Goal: Task Accomplishment & Management: Use online tool/utility

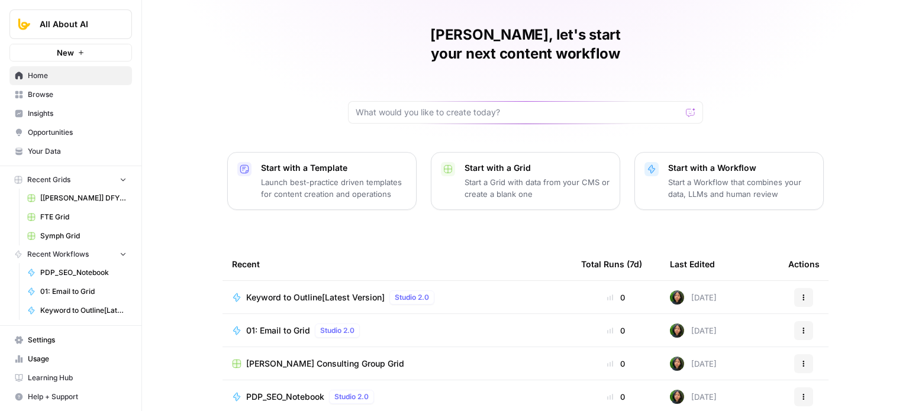
drag, startPoint x: 183, startPoint y: 117, endPoint x: 194, endPoint y: 191, distance: 74.1
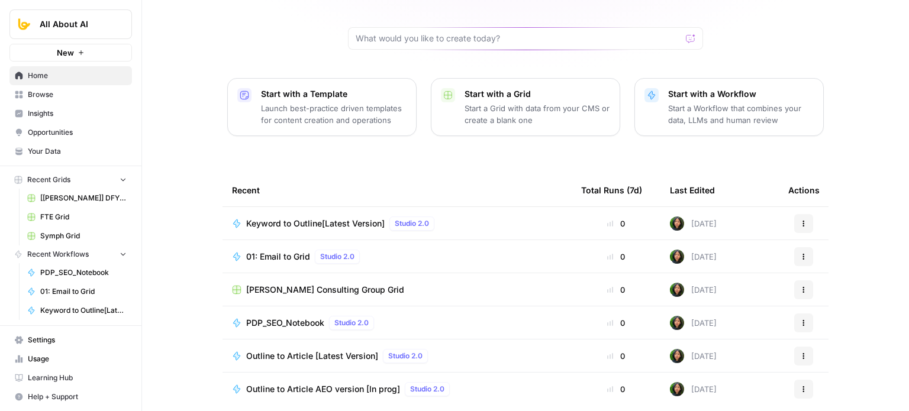
scroll to position [128, 0]
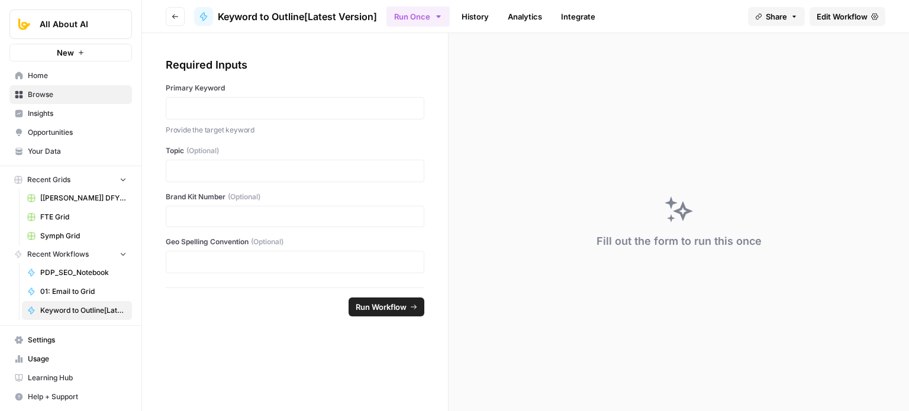
click at [821, 18] on span "Edit Workflow" at bounding box center [842, 17] width 51 height 12
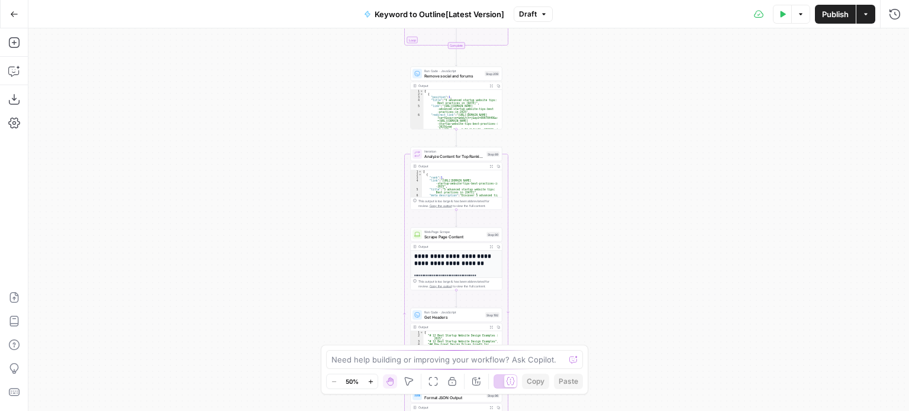
drag, startPoint x: 365, startPoint y: 76, endPoint x: 338, endPoint y: 189, distance: 115.4
click at [341, 210] on div "Workflow Input Settings Inputs Workflow Workflow Step 1 Output Expand Output Co…" at bounding box center [468, 219] width 881 height 383
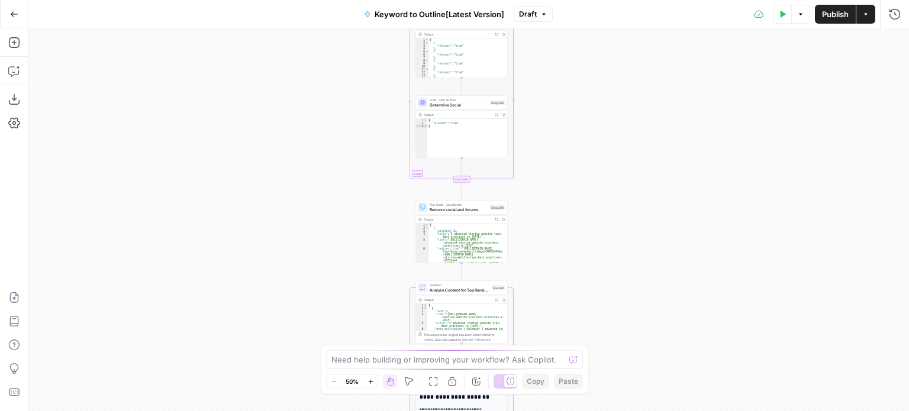
drag, startPoint x: 334, startPoint y: 171, endPoint x: 309, endPoint y: 176, distance: 25.4
click at [340, 253] on div "Workflow Input Settings Inputs Workflow Workflow Step 1 Output Expand Output Co…" at bounding box center [468, 219] width 881 height 383
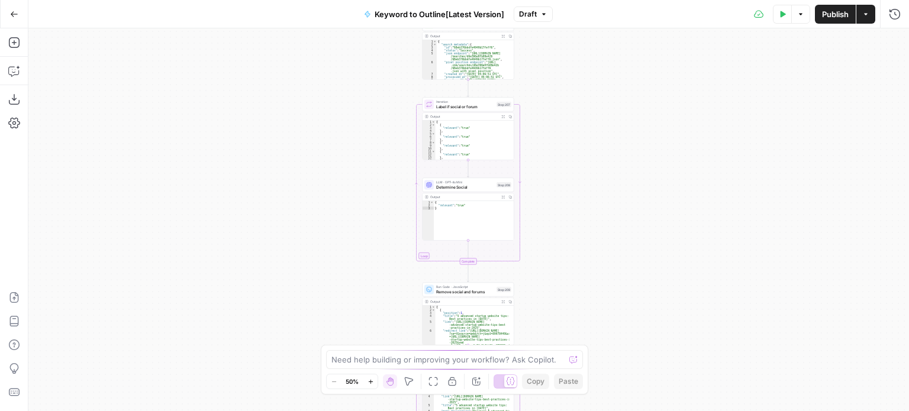
drag, startPoint x: 309, startPoint y: 176, endPoint x: 308, endPoint y: 262, distance: 85.8
click at [310, 266] on div "Workflow Input Settings Inputs Workflow Workflow Step 1 Output Expand Output Co…" at bounding box center [468, 219] width 881 height 383
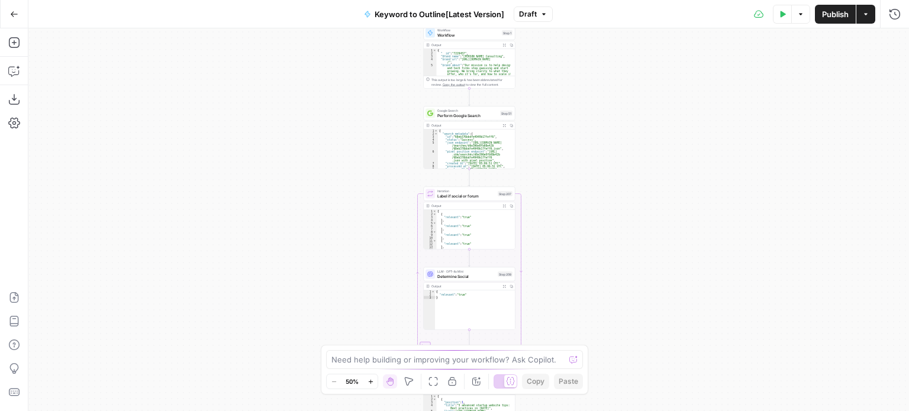
click at [300, 335] on div "Workflow Input Settings Inputs Workflow Workflow Step 1 Output Expand Output Co…" at bounding box center [468, 219] width 881 height 383
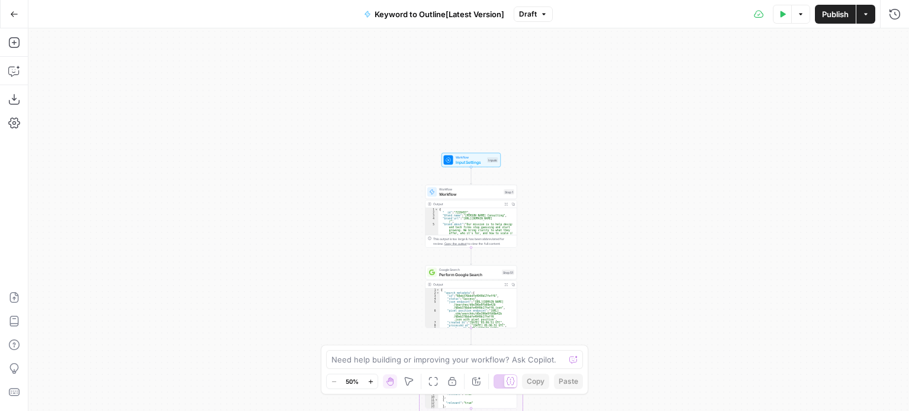
click at [396, 160] on div "Workflow Input Settings Inputs Workflow Workflow Step 1 Output Expand Output Co…" at bounding box center [468, 219] width 881 height 383
drag, startPoint x: 368, startPoint y: 176, endPoint x: 366, endPoint y: 102, distance: 73.4
click at [366, 102] on div "Workflow Input Settings Inputs Workflow Workflow Step 1 Output Expand Output Co…" at bounding box center [468, 219] width 881 height 383
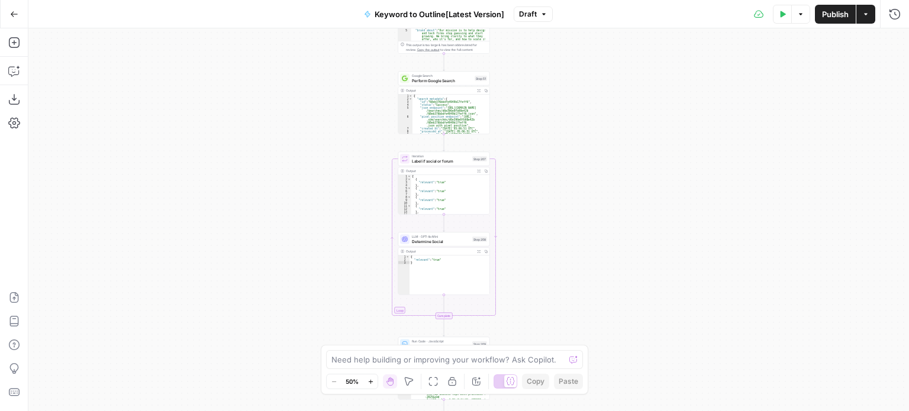
drag, startPoint x: 556, startPoint y: 154, endPoint x: 553, endPoint y: 94, distance: 59.9
click at [549, 80] on div "Workflow Input Settings Inputs Workflow Workflow Step 1 Output Expand Output Co…" at bounding box center [468, 219] width 881 height 383
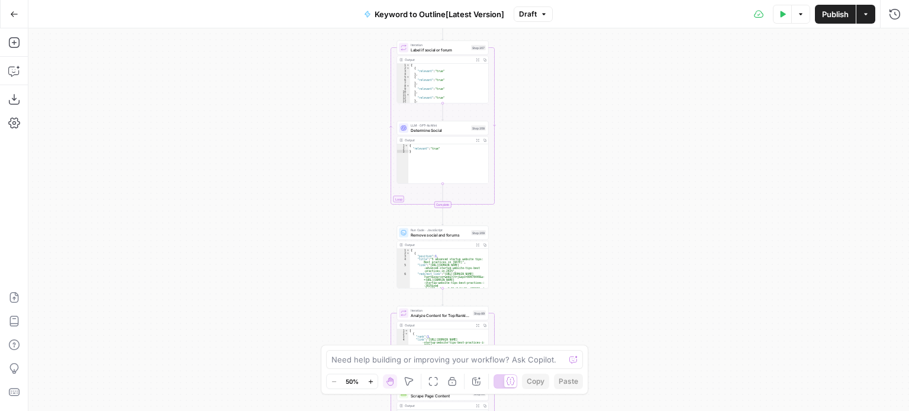
drag, startPoint x: 576, startPoint y: 186, endPoint x: 573, endPoint y: 80, distance: 105.4
click at [573, 80] on div "Workflow Input Settings Inputs Workflow Workflow Step 1 Output Expand Output Co…" at bounding box center [468, 219] width 881 height 383
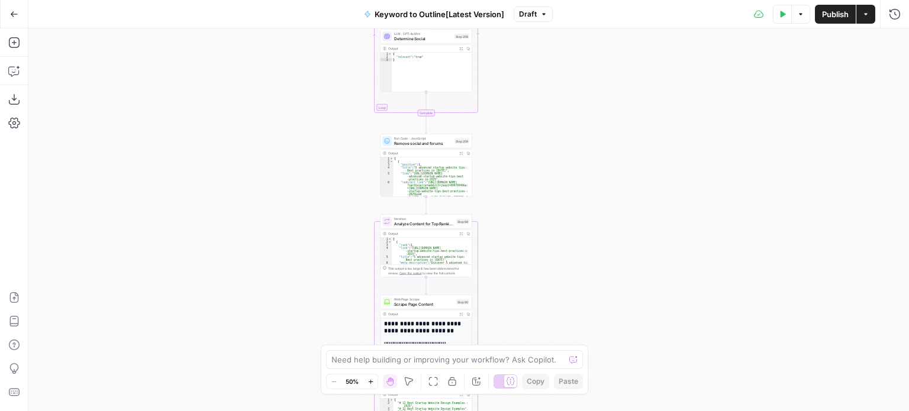
drag, startPoint x: 561, startPoint y: 247, endPoint x: 544, endPoint y: 163, distance: 85.8
click at [544, 163] on div "Workflow Input Settings Inputs Workflow Workflow Step 1 Output Expand Output Co…" at bounding box center [468, 219] width 881 height 383
drag, startPoint x: 541, startPoint y: 265, endPoint x: 563, endPoint y: 89, distance: 176.4
click at [563, 90] on div "Workflow Input Settings Inputs Workflow Workflow Step 1 Output Expand Output Co…" at bounding box center [468, 219] width 881 height 383
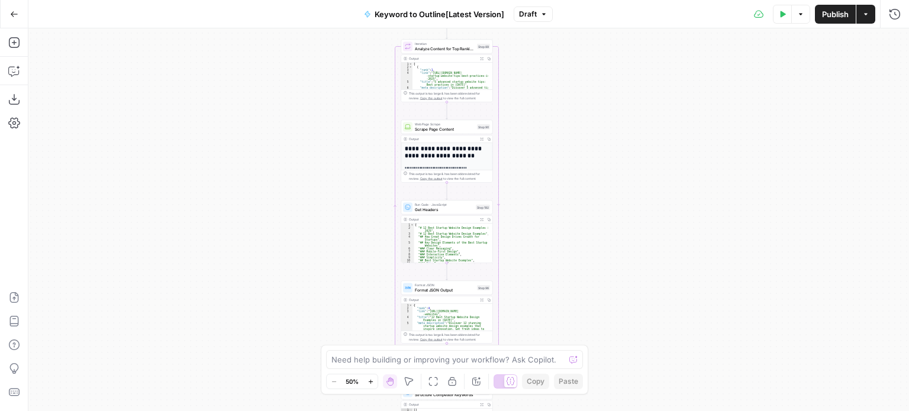
drag, startPoint x: 578, startPoint y: 104, endPoint x: 603, endPoint y: 18, distance: 89.3
click at [601, 24] on div "Go Back Keyword to Outline[Latest Version] Draft Test Data Options Publish Acti…" at bounding box center [454, 205] width 909 height 411
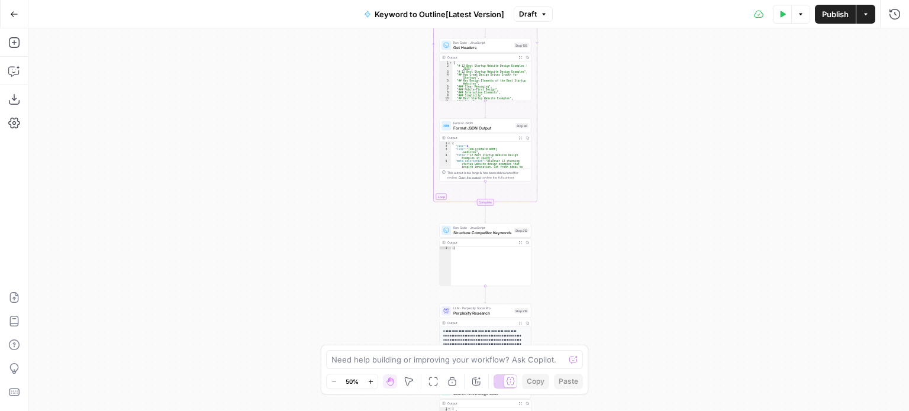
drag, startPoint x: 580, startPoint y: 137, endPoint x: 589, endPoint y: 138, distance: 9.0
click at [578, 65] on div "Workflow Input Settings Inputs Workflow Workflow Step 1 Output Expand Output Co…" at bounding box center [468, 219] width 881 height 383
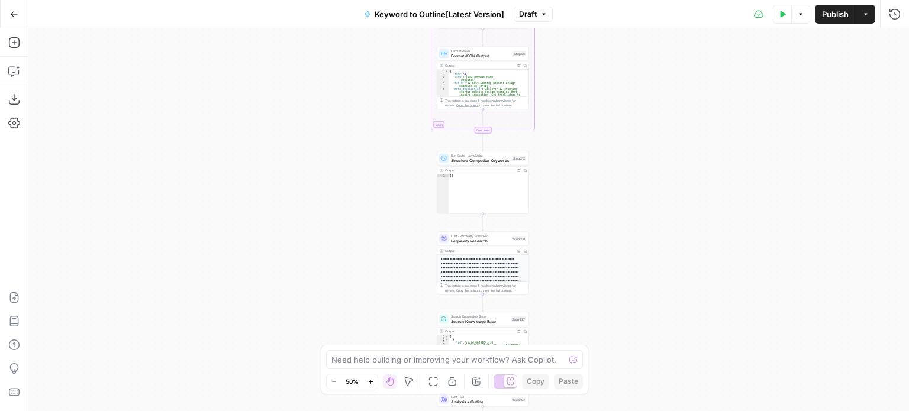
drag, startPoint x: 598, startPoint y: 215, endPoint x: 585, endPoint y: 137, distance: 79.2
click at [585, 137] on div "Workflow Input Settings Inputs Workflow Workflow Step 1 Output Expand Output Co…" at bounding box center [468, 219] width 881 height 383
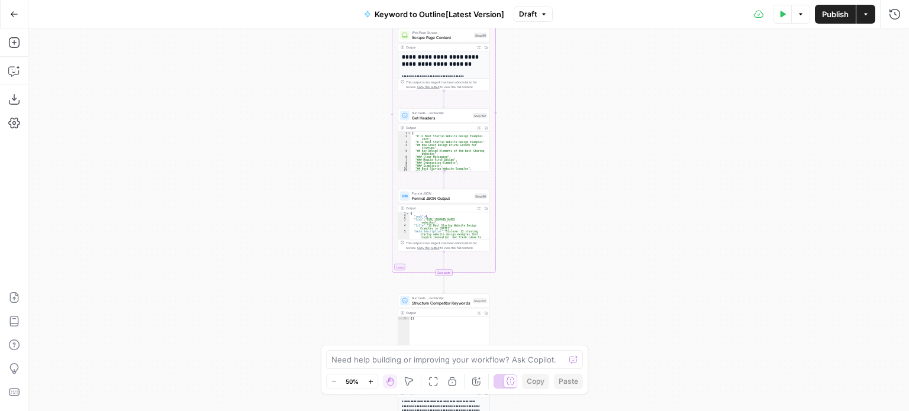
drag, startPoint x: 572, startPoint y: 194, endPoint x: 569, endPoint y: 234, distance: 40.4
click at [547, 341] on div "Workflow Input Settings Inputs Workflow Workflow Step 1 Output Expand Output Co…" at bounding box center [468, 219] width 881 height 383
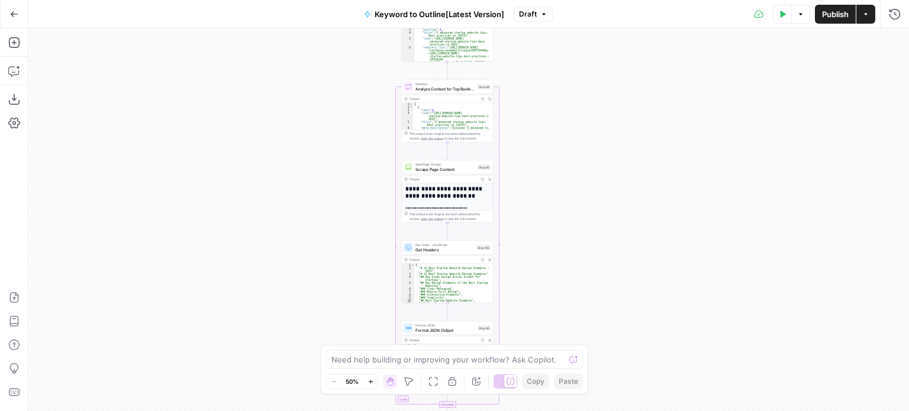
drag, startPoint x: 578, startPoint y: 234, endPoint x: 578, endPoint y: 172, distance: 61.5
click at [572, 305] on div "Workflow Input Settings Inputs Workflow Workflow Step 1 Output Expand Output Co…" at bounding box center [468, 219] width 881 height 383
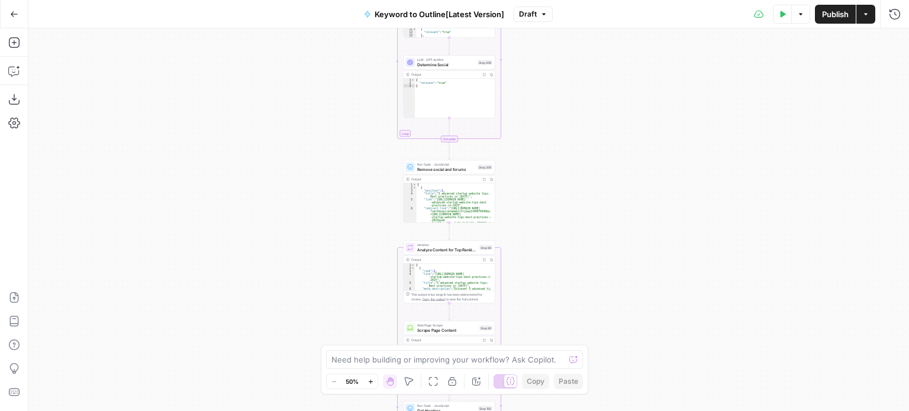
drag, startPoint x: 589, startPoint y: 243, endPoint x: 582, endPoint y: 265, distance: 22.6
click at [584, 274] on div "Workflow Input Settings Inputs Workflow Workflow Step 1 Output Expand Output Co…" at bounding box center [468, 219] width 881 height 383
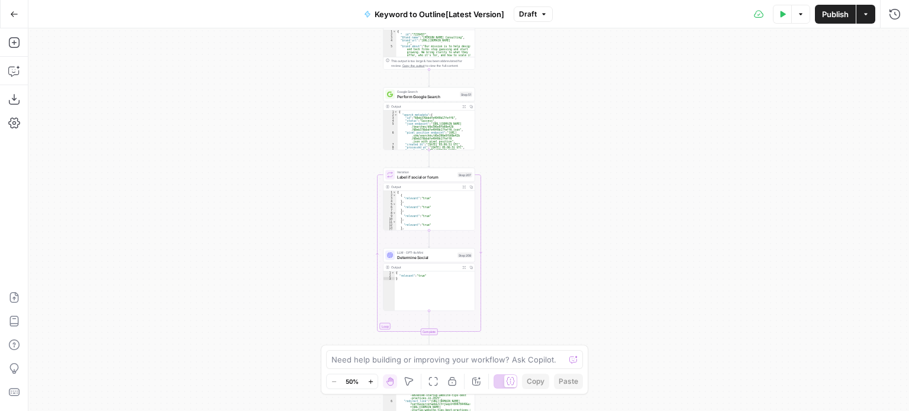
click at [560, 325] on div "Workflow Input Settings Inputs Workflow Workflow Step 1 Output Expand Output Co…" at bounding box center [468, 219] width 881 height 383
drag, startPoint x: 552, startPoint y: 149, endPoint x: 561, endPoint y: 280, distance: 131.7
click at [561, 280] on div "Workflow Input Settings Inputs Workflow Workflow Step 1 Output Expand Output Co…" at bounding box center [468, 219] width 881 height 383
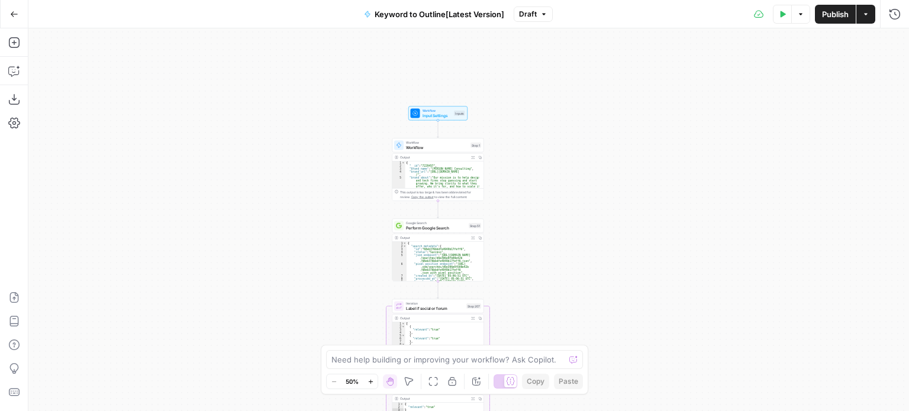
drag, startPoint x: 559, startPoint y: 201, endPoint x: 537, endPoint y: 194, distance: 22.5
click at [541, 196] on div "Workflow Input Settings Inputs Workflow Workflow Step 1 Output Expand Output Co…" at bounding box center [468, 219] width 881 height 383
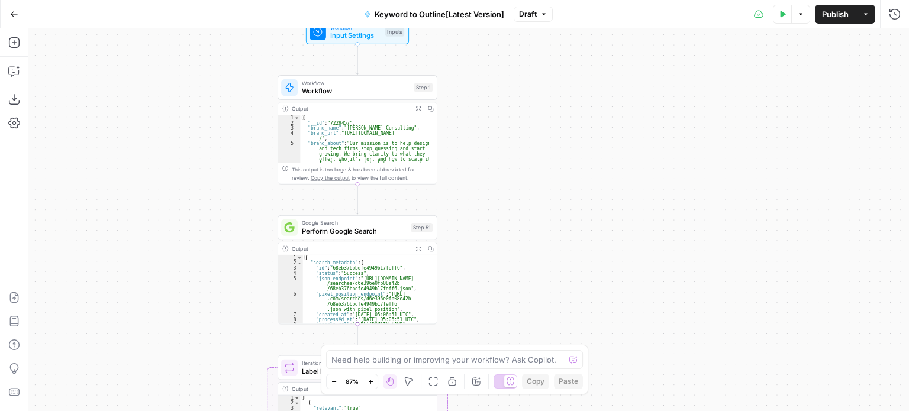
drag, startPoint x: 528, startPoint y: 244, endPoint x: 530, endPoint y: 198, distance: 46.8
click at [530, 180] on div "Workflow Input Settings Inputs Workflow Workflow Step 1 Output Expand Output Co…" at bounding box center [468, 219] width 881 height 383
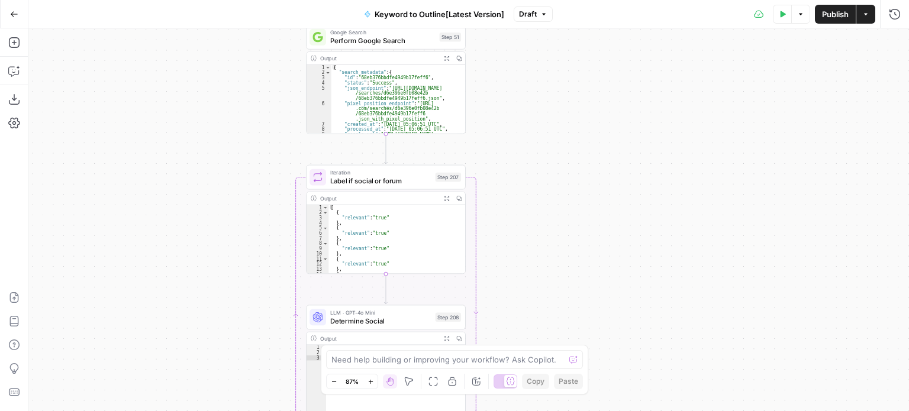
click at [575, 137] on div "Workflow Input Settings Inputs Workflow Workflow Step 1 Output Expand Output Co…" at bounding box center [468, 219] width 881 height 383
click at [557, 121] on div "Workflow Input Settings Inputs Workflow Workflow Step 1 Output Expand Output Co…" at bounding box center [468, 219] width 881 height 383
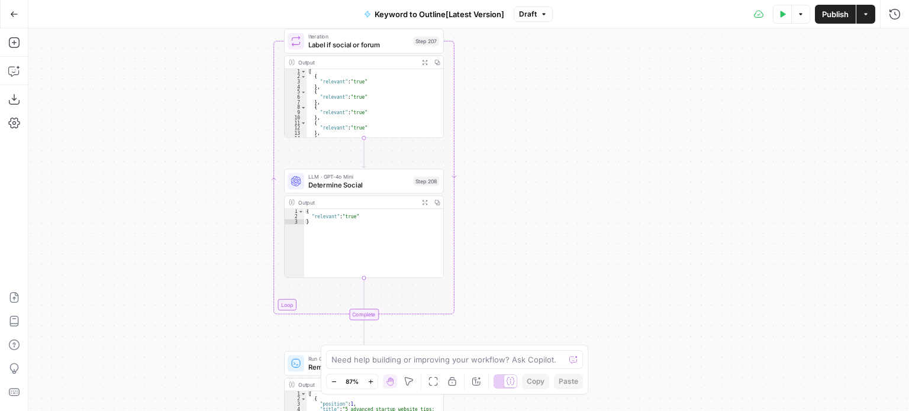
drag, startPoint x: 558, startPoint y: 159, endPoint x: 558, endPoint y: 128, distance: 30.2
click at [556, 89] on div "Workflow Input Settings Inputs Workflow Workflow Step 1 Output Expand Output Co…" at bounding box center [468, 219] width 881 height 383
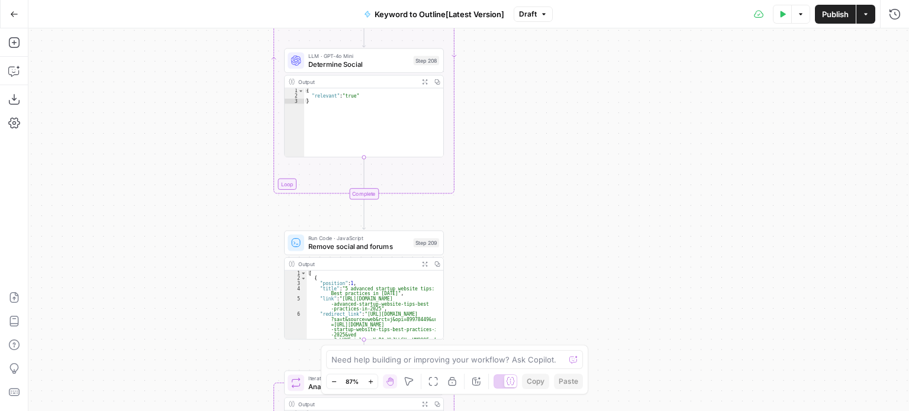
click at [552, 93] on div "Workflow Input Settings Inputs Workflow Workflow Step 1 Output Expand Output Co…" at bounding box center [468, 219] width 881 height 383
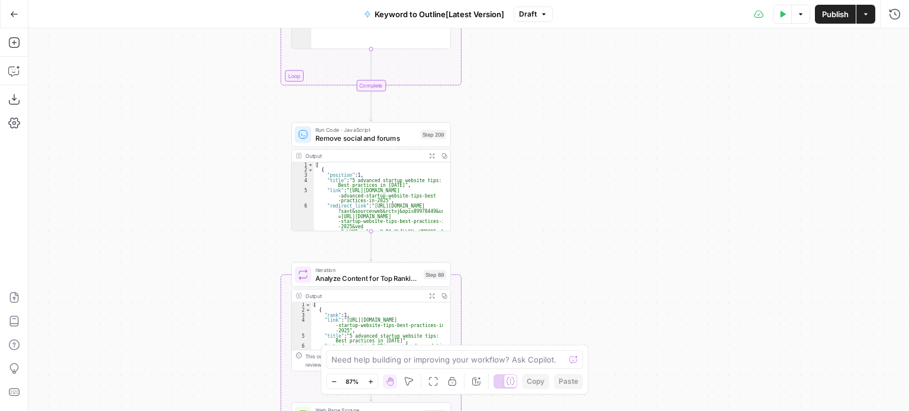
drag, startPoint x: 556, startPoint y: 214, endPoint x: 554, endPoint y: 197, distance: 17.3
click at [553, 201] on div "Workflow Input Settings Inputs Workflow Workflow Step 1 Output Expand Output Co…" at bounding box center [468, 219] width 881 height 383
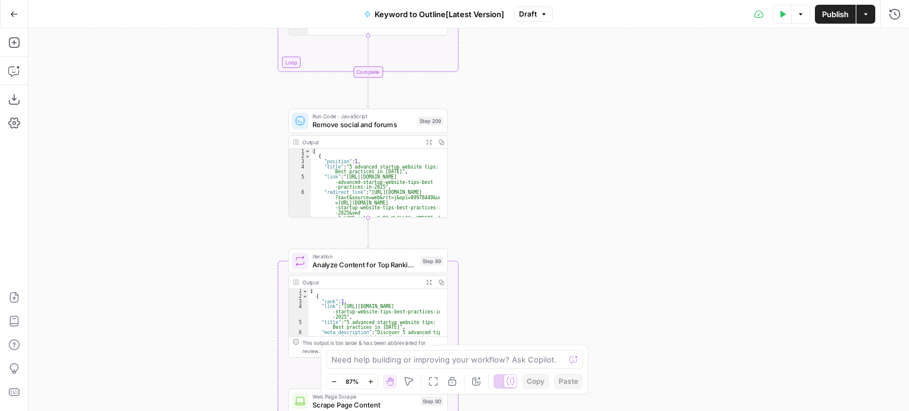
drag, startPoint x: 554, startPoint y: 260, endPoint x: 567, endPoint y: 141, distance: 119.7
click at [563, 156] on div "Workflow Input Settings Inputs Workflow Workflow Step 1 Output Expand Output Co…" at bounding box center [468, 219] width 881 height 383
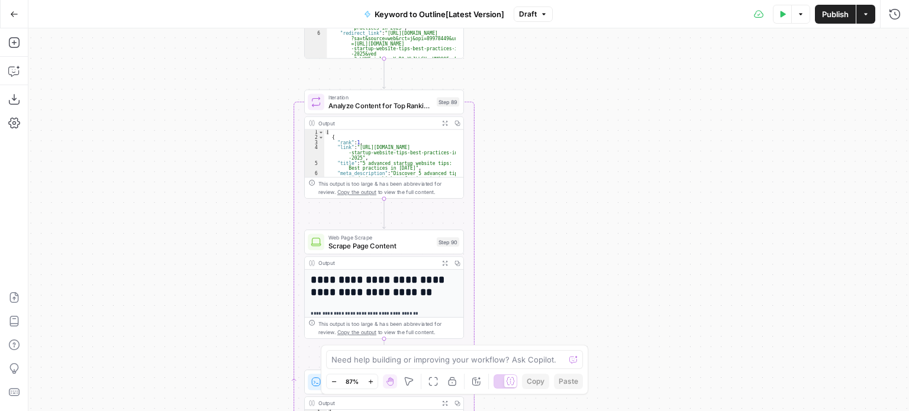
drag, startPoint x: 560, startPoint y: 182, endPoint x: 564, endPoint y: 144, distance: 38.7
click at [562, 130] on div "Workflow Input Settings Inputs Workflow Workflow Step 1 Output Expand Output Co…" at bounding box center [468, 219] width 881 height 383
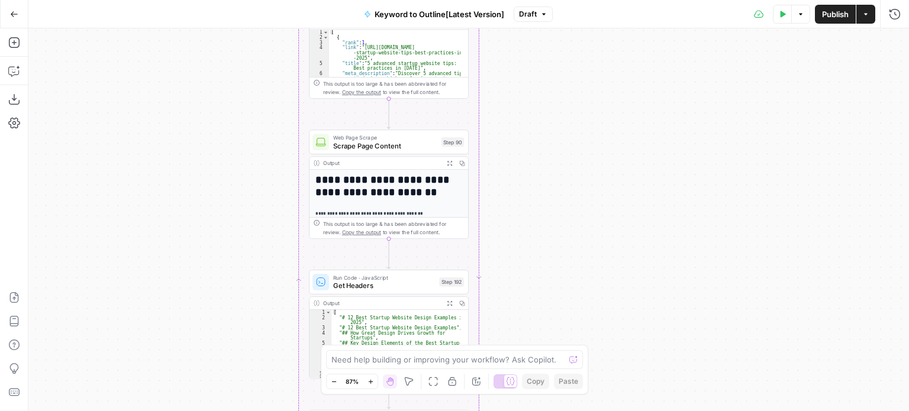
drag, startPoint x: 563, startPoint y: 165, endPoint x: 566, endPoint y: 139, distance: 26.2
click at [564, 126] on div "Workflow Input Settings Inputs Workflow Workflow Step 1 Output Expand Output Co…" at bounding box center [468, 219] width 881 height 383
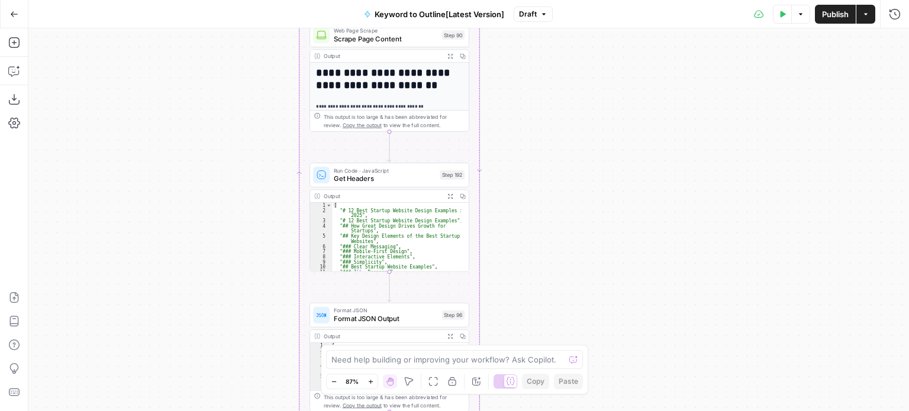
drag, startPoint x: 570, startPoint y: 135, endPoint x: 570, endPoint y: 167, distance: 32.6
click at [570, 134] on div "Workflow Input Settings Inputs Workflow Workflow Step 1 Output Expand Output Co…" at bounding box center [468, 219] width 881 height 383
drag, startPoint x: 568, startPoint y: 224, endPoint x: 581, endPoint y: 147, distance: 78.0
click at [578, 112] on div "Workflow Input Settings Inputs Workflow Workflow Step 1 Output Expand Output Co…" at bounding box center [468, 219] width 881 height 383
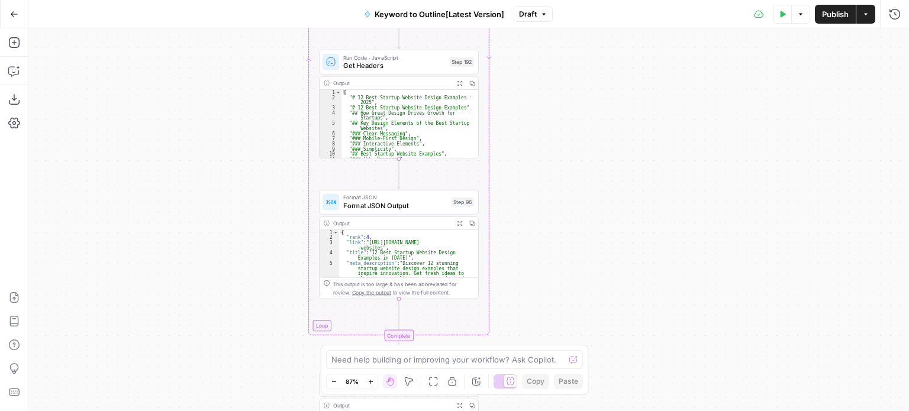
click at [577, 154] on div "Workflow Input Settings Inputs Workflow Workflow Step 1 Output Expand Output Co…" at bounding box center [468, 219] width 881 height 383
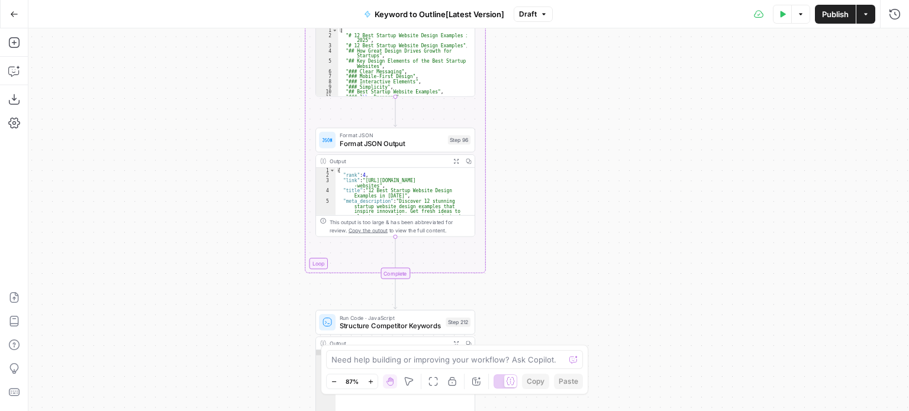
drag, startPoint x: 576, startPoint y: 127, endPoint x: 575, endPoint y: 114, distance: 13.6
click at [575, 111] on div "Workflow Input Settings Inputs Workflow Workflow Step 1 Output Expand Output Co…" at bounding box center [468, 219] width 881 height 383
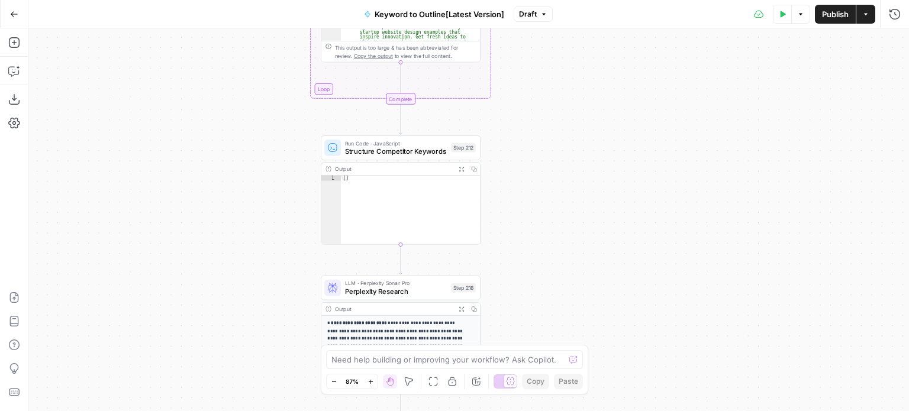
drag, startPoint x: 570, startPoint y: 202, endPoint x: 573, endPoint y: 152, distance: 49.8
click at [573, 152] on div "Workflow Input Settings Inputs Workflow Workflow Step 1 Output Expand Output Co…" at bounding box center [468, 219] width 881 height 383
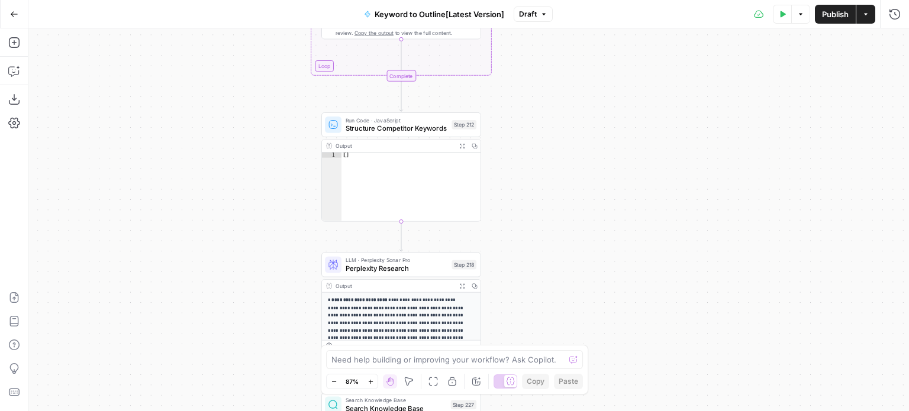
drag, startPoint x: 569, startPoint y: 163, endPoint x: 574, endPoint y: 157, distance: 8.0
click at [569, 143] on div "Workflow Input Settings Inputs Workflow Workflow Step 1 Output Expand Output Co…" at bounding box center [468, 219] width 881 height 383
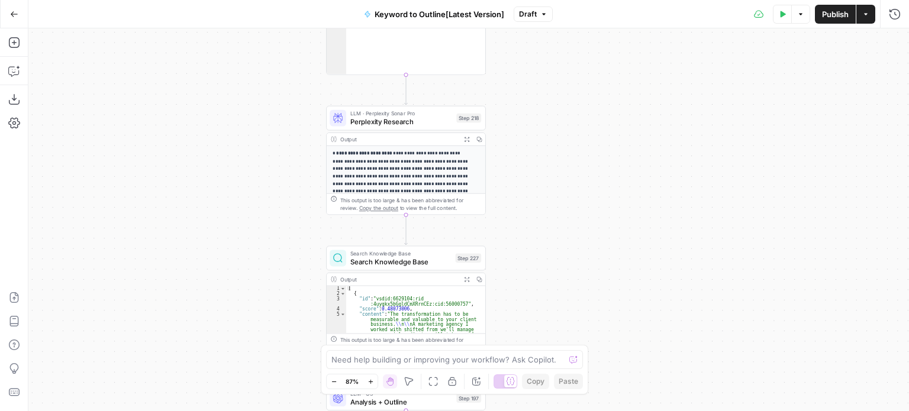
drag, startPoint x: 578, startPoint y: 175, endPoint x: 581, endPoint y: 144, distance: 30.4
click at [581, 144] on div "Workflow Input Settings Inputs Workflow Workflow Step 1 Output Expand Output Co…" at bounding box center [468, 219] width 881 height 383
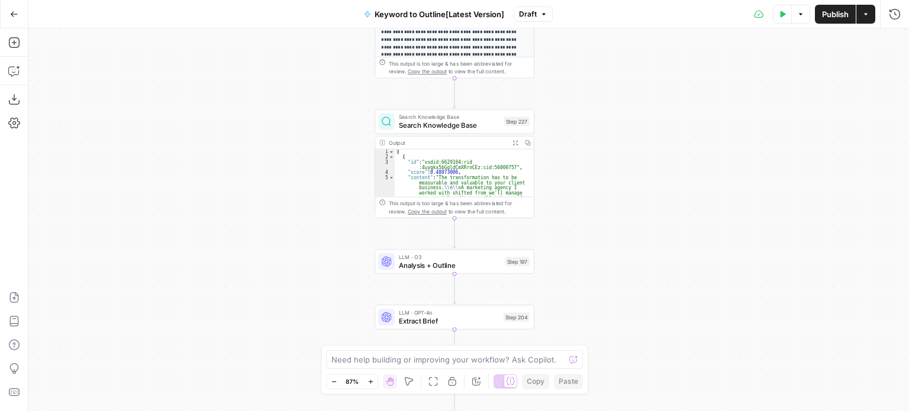
click at [625, 130] on div "Workflow Input Settings Inputs Workflow Workflow Step 1 Output Expand Output Co…" at bounding box center [468, 219] width 881 height 383
drag, startPoint x: 627, startPoint y: 186, endPoint x: 602, endPoint y: 231, distance: 52.2
click at [602, 231] on div "Workflow Input Settings Inputs Workflow Workflow Step 1 Output Expand Output Co…" at bounding box center [468, 219] width 881 height 383
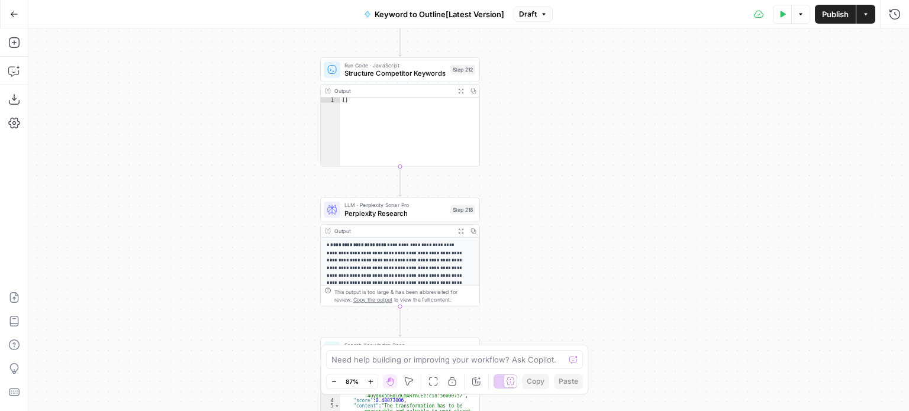
drag, startPoint x: 596, startPoint y: 101, endPoint x: 589, endPoint y: 128, distance: 27.6
click at [589, 128] on div "Workflow Input Settings Inputs Workflow Workflow Step 1 Output Expand Output Co…" at bounding box center [468, 219] width 881 height 383
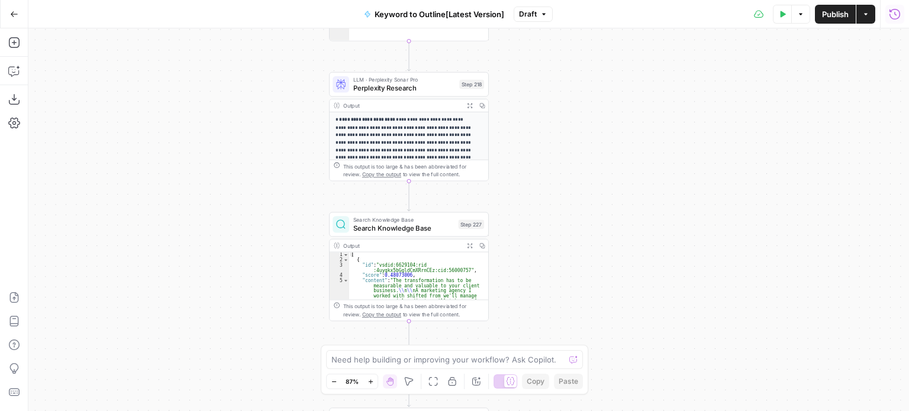
click at [894, 5] on button "Run History" at bounding box center [894, 14] width 19 height 19
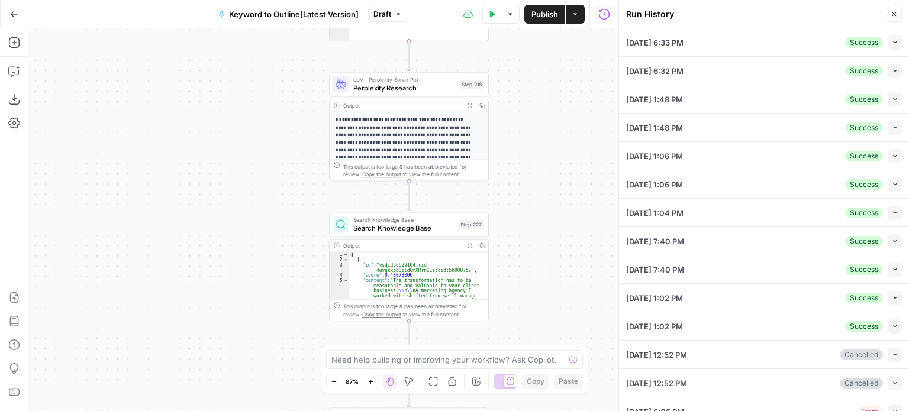
click at [892, 45] on icon "button" at bounding box center [895, 42] width 7 height 7
type textarea "["agency positioning","b2b brand positioning agency","positioning agency"]"
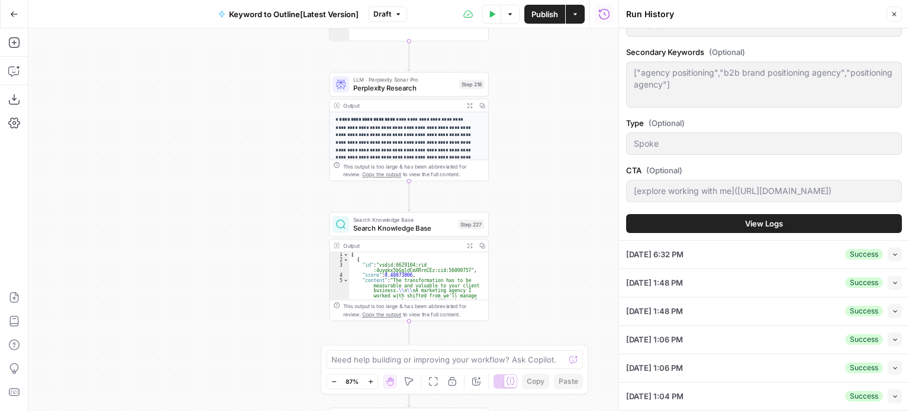
scroll to position [296, 0]
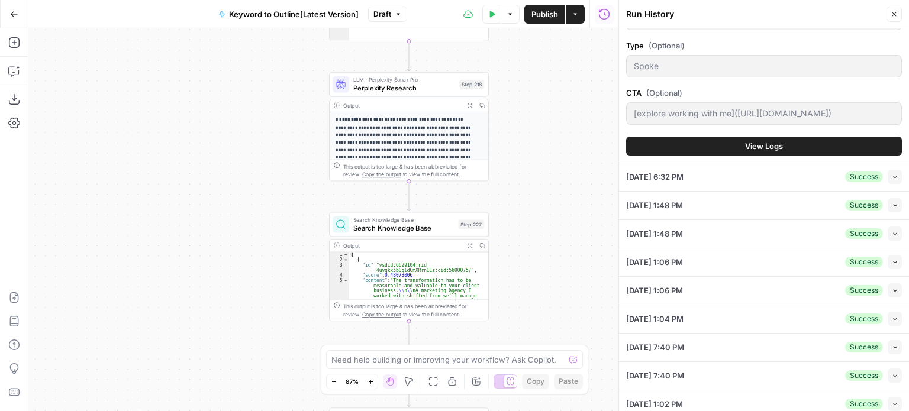
click at [752, 141] on span "View Logs" at bounding box center [764, 146] width 38 height 12
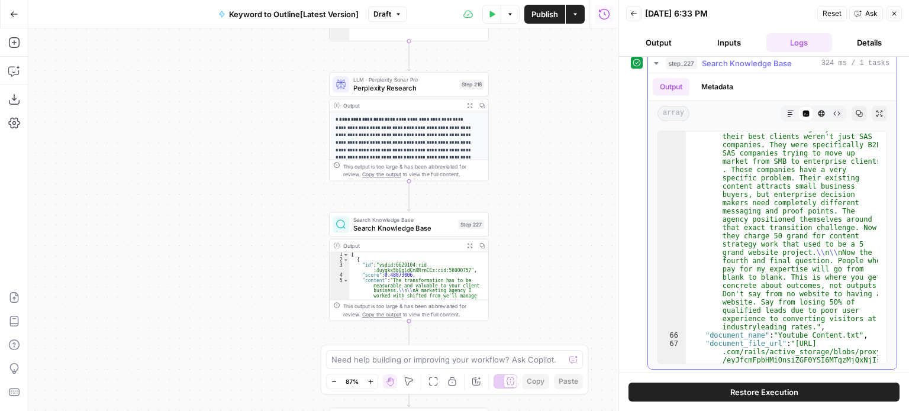
scroll to position [5797, 0]
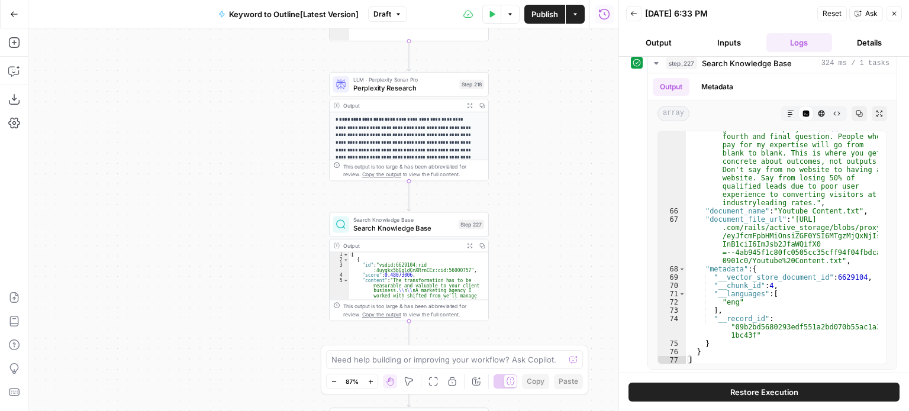
click at [897, 10] on icon "button" at bounding box center [894, 13] width 7 height 7
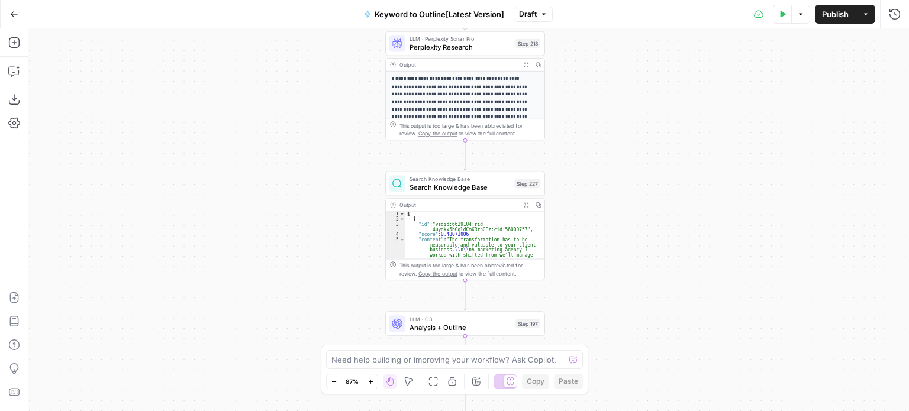
drag, startPoint x: 701, startPoint y: 162, endPoint x: 408, endPoint y: 120, distance: 295.3
click at [736, 127] on div "Workflow Input Settings Inputs Workflow Workflow Step 1 Output Expand Output Co…" at bounding box center [468, 219] width 881 height 383
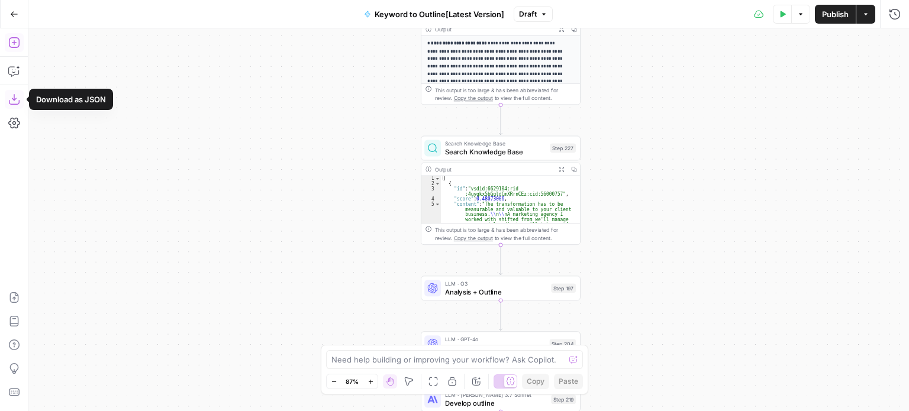
click at [14, 38] on icon "button" at bounding box center [13, 42] width 11 height 11
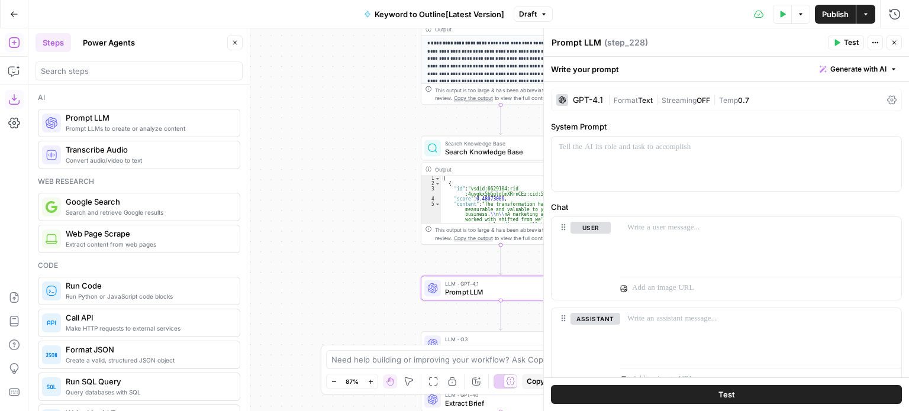
click at [234, 46] on icon "button" at bounding box center [234, 42] width 7 height 7
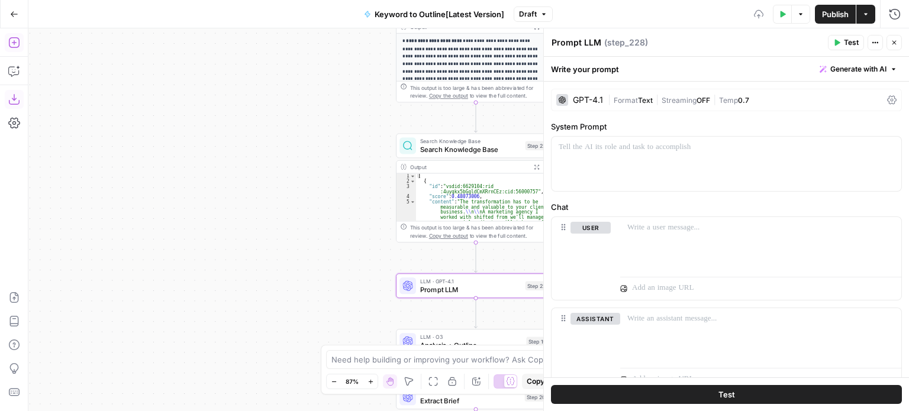
drag, startPoint x: 343, startPoint y: 196, endPoint x: 199, endPoint y: 149, distance: 151.9
click at [199, 149] on div "Workflow Input Settings Inputs Workflow Workflow Step 1 Output Expand Output Co…" at bounding box center [468, 219] width 881 height 383
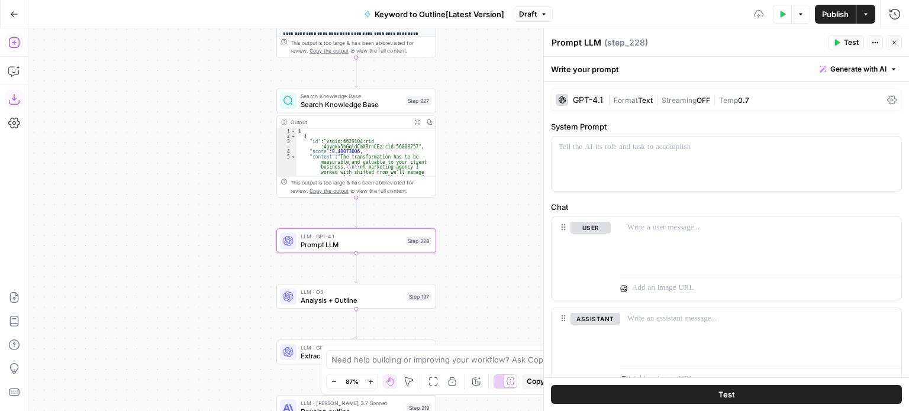
drag, startPoint x: 206, startPoint y: 151, endPoint x: 146, endPoint y: 183, distance: 67.5
click at [150, 182] on div "Workflow Input Settings Inputs Workflow Workflow Step 1 Output Expand Output Co…" at bounding box center [468, 219] width 881 height 383
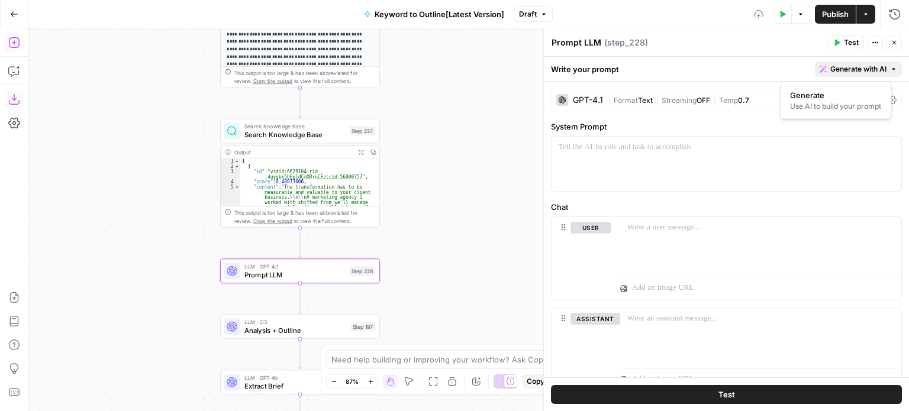
drag
click at [831, 71] on span "Generate with AI" at bounding box center [858, 69] width 56 height 11
click at [817, 104] on div "Use AI to build your prompt" at bounding box center [835, 106] width 91 height 11
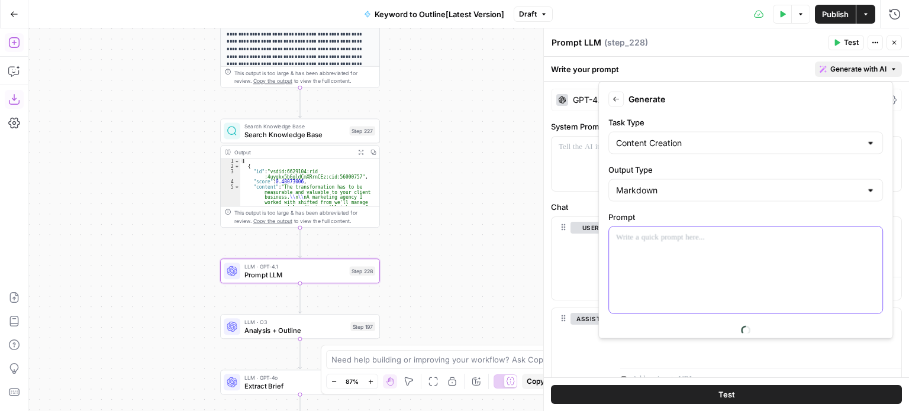
click at [661, 255] on div at bounding box center [745, 270] width 273 height 86
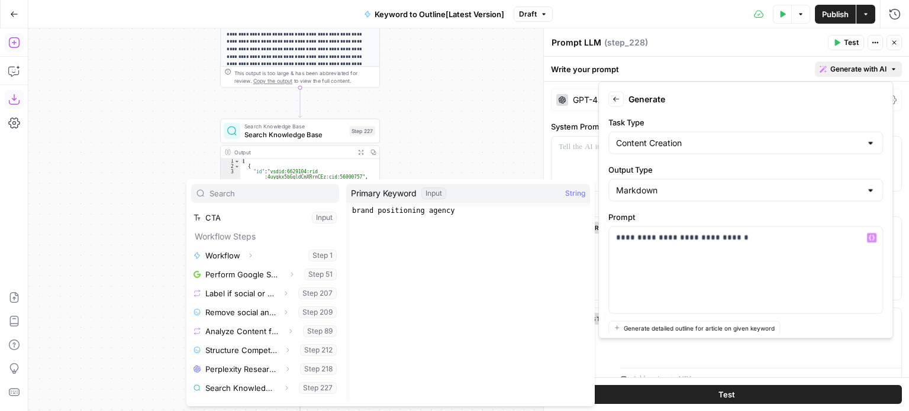
scroll to position [183, 0]
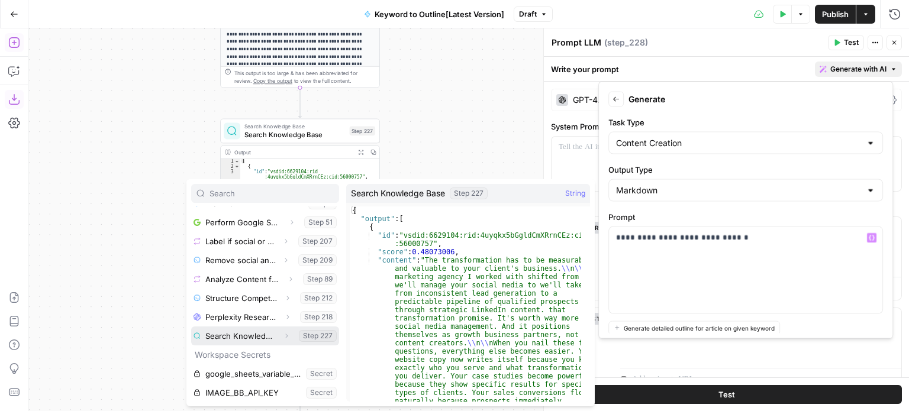
click at [283, 336] on icon "button" at bounding box center [286, 336] width 7 height 7
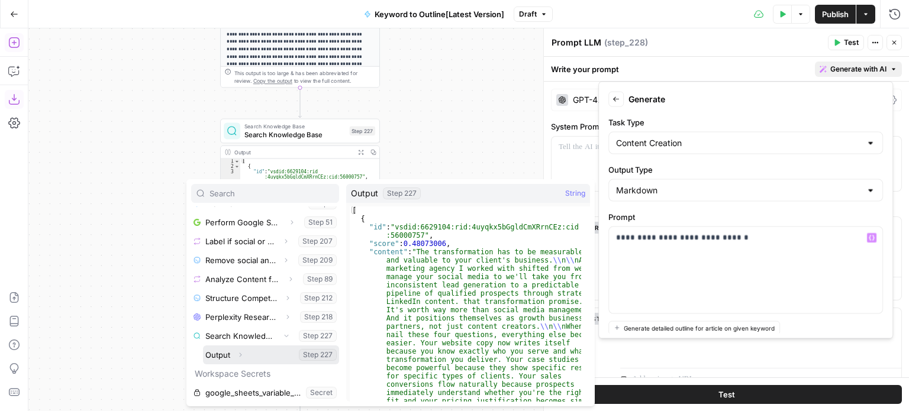
click at [244, 354] on button "Expand" at bounding box center [240, 354] width 15 height 15
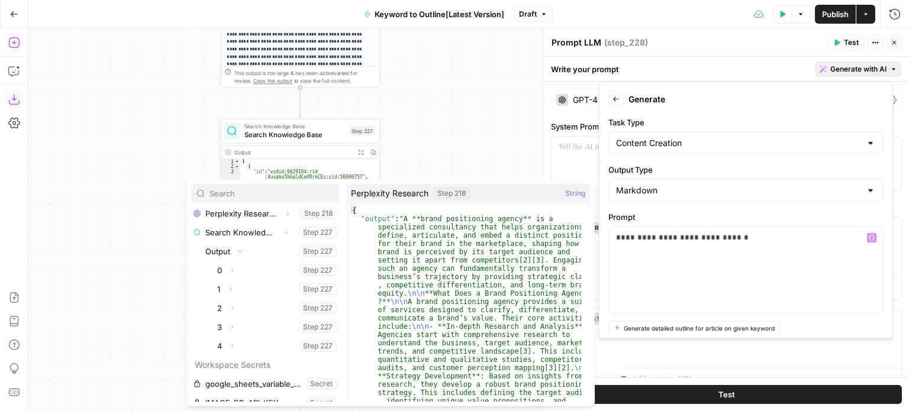
scroll to position [296, 0]
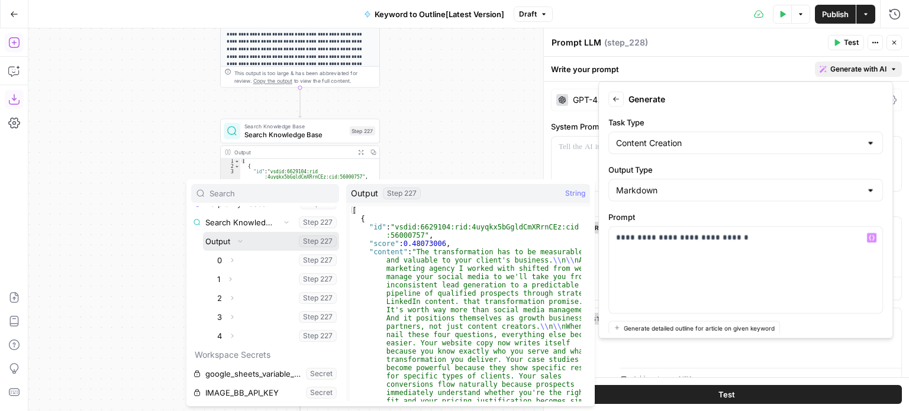
click at [218, 241] on button "Select variable Output" at bounding box center [271, 241] width 136 height 19
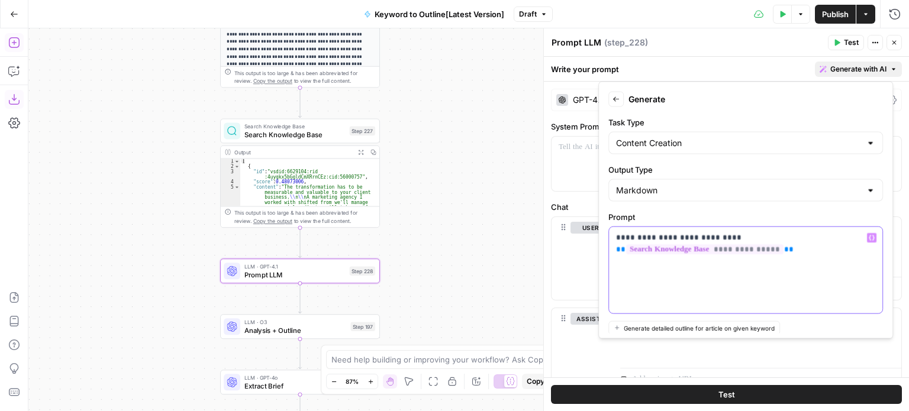
click at [802, 257] on div "**********" at bounding box center [745, 270] width 273 height 86
click at [858, 250] on p "**********" at bounding box center [741, 244] width 250 height 24
click at [866, 263] on div "**********" at bounding box center [745, 270] width 273 height 86
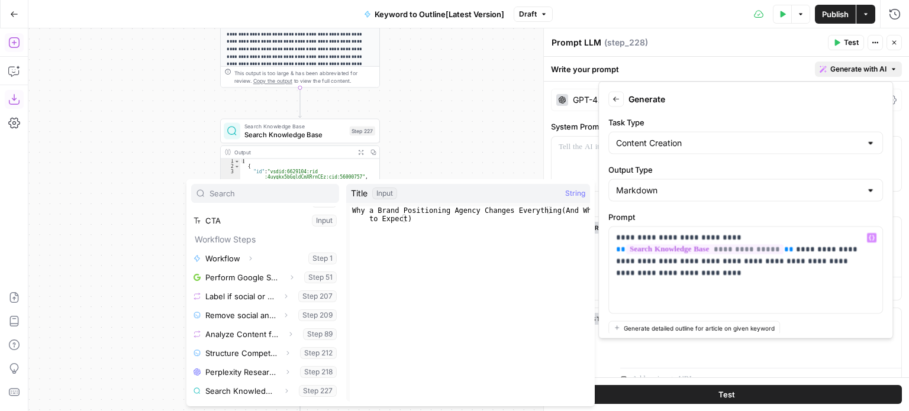
scroll to position [137, 0]
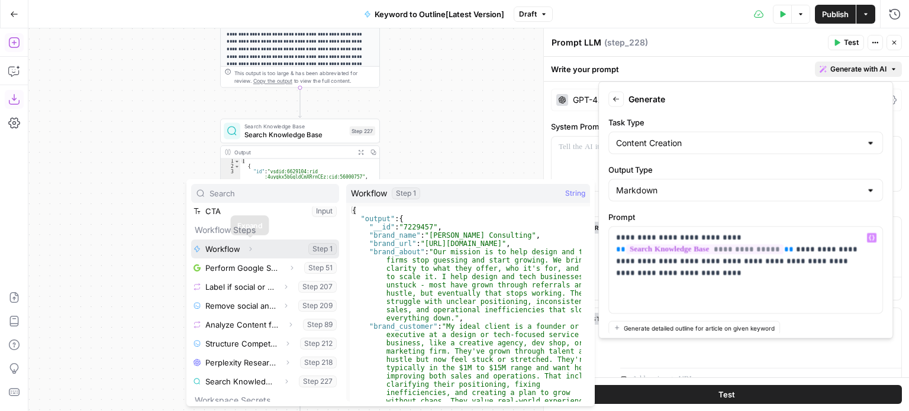
click at [250, 250] on icon "button" at bounding box center [250, 249] width 2 height 4
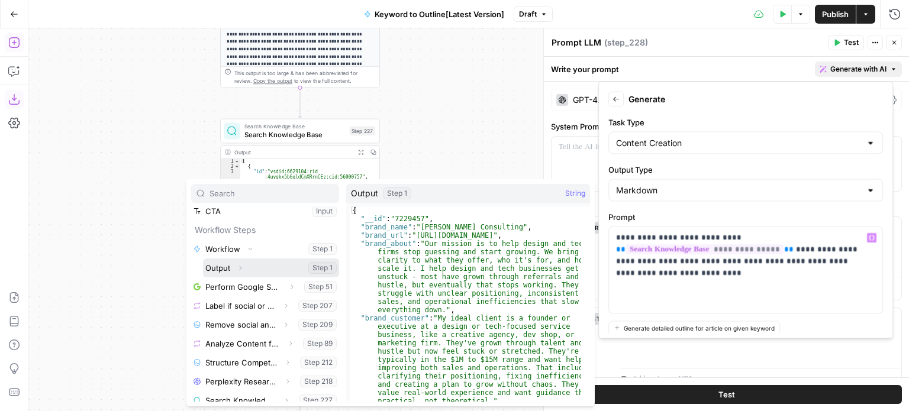
click at [240, 266] on icon "button" at bounding box center [240, 268] width 7 height 7
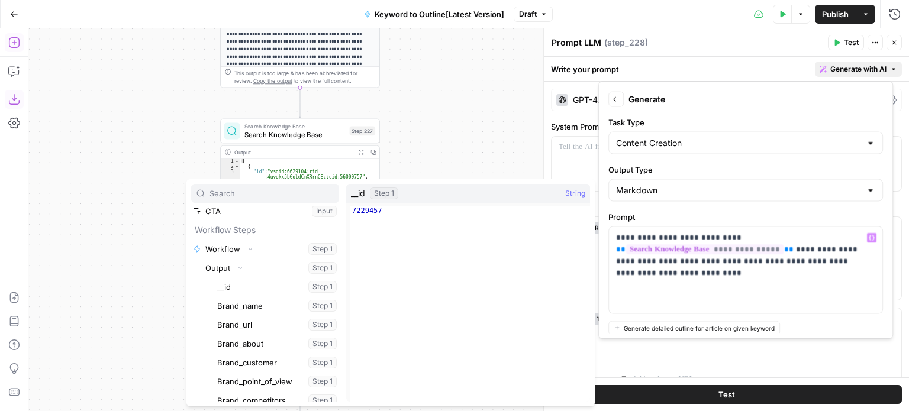
scroll to position [188, 0]
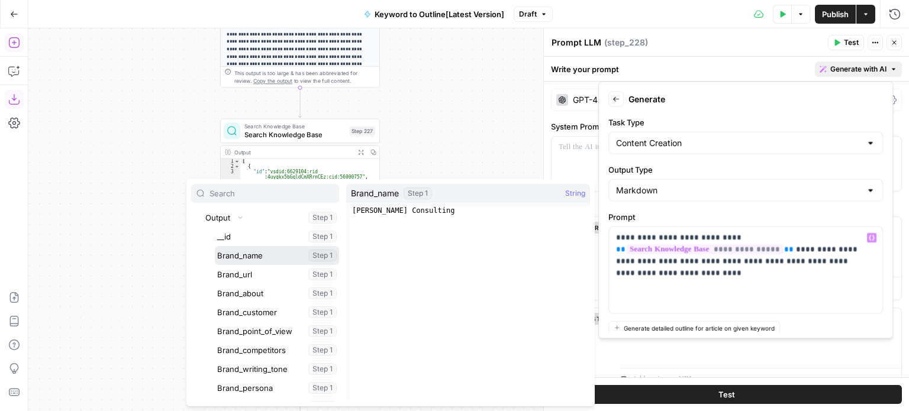
click at [279, 259] on button "Select variable Brand_name" at bounding box center [277, 255] width 124 height 19
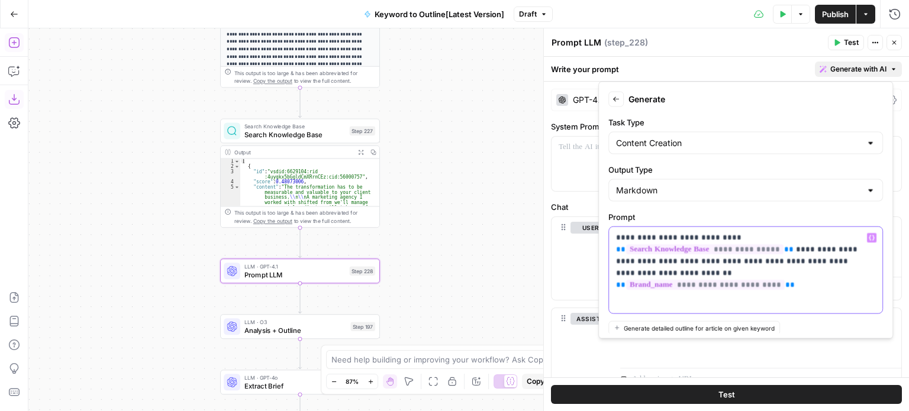
click at [836, 280] on div "**********" at bounding box center [745, 270] width 273 height 86
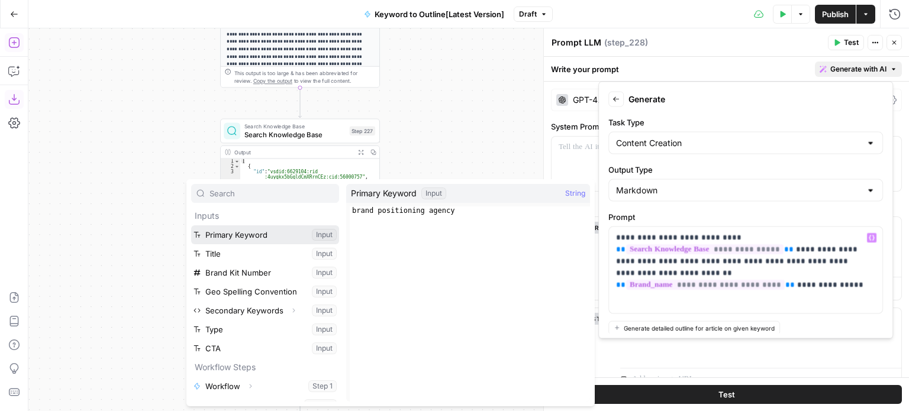
click at [278, 234] on button "Select variable Primary Keyword" at bounding box center [265, 234] width 148 height 19
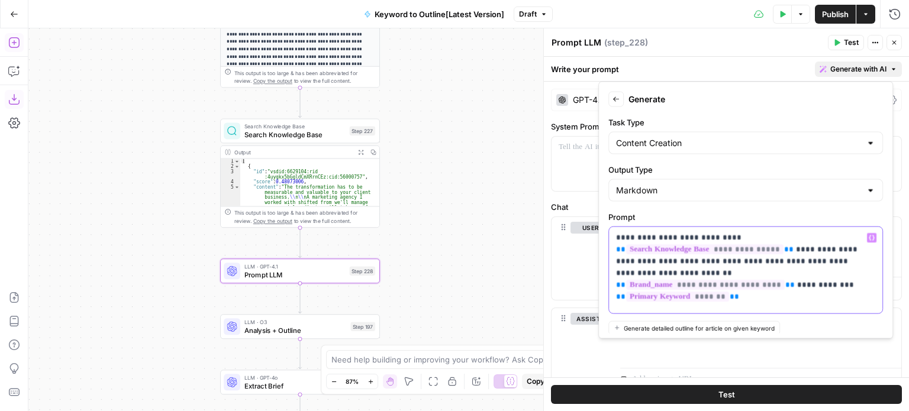
click at [633, 282] on p "**********" at bounding box center [741, 261] width 250 height 59
click at [810, 299] on div "**********" at bounding box center [745, 270] width 273 height 86
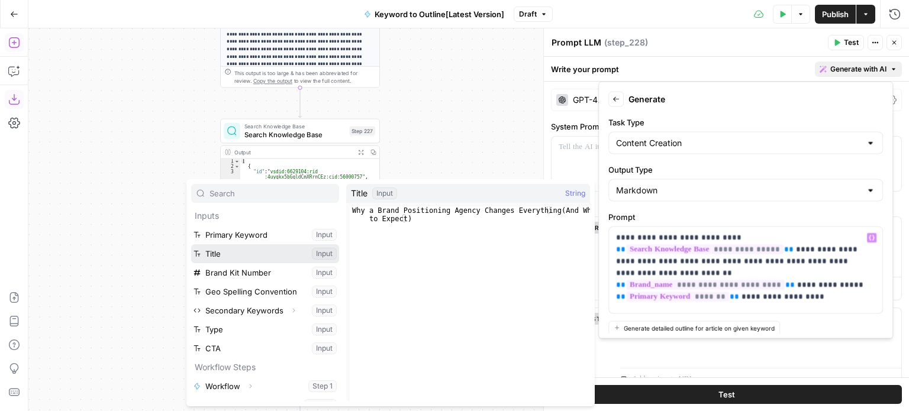
click at [260, 246] on button "Select variable Title" at bounding box center [265, 253] width 148 height 19
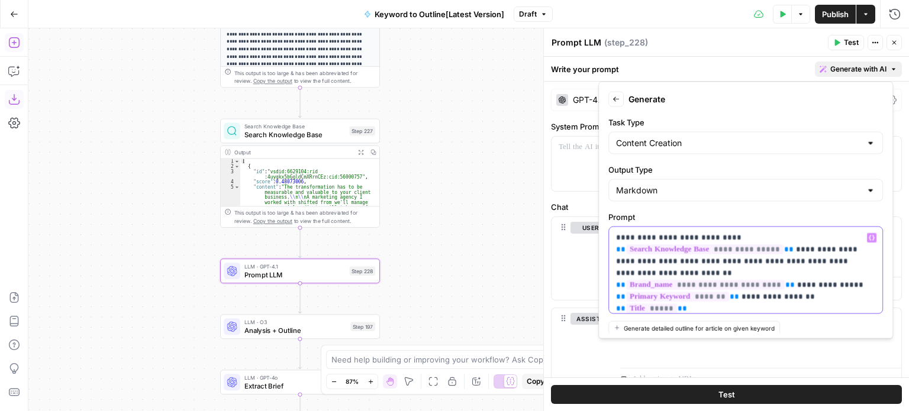
click at [736, 298] on p "**********" at bounding box center [741, 267] width 250 height 71
click at [756, 304] on div "**********" at bounding box center [745, 270] width 273 height 86
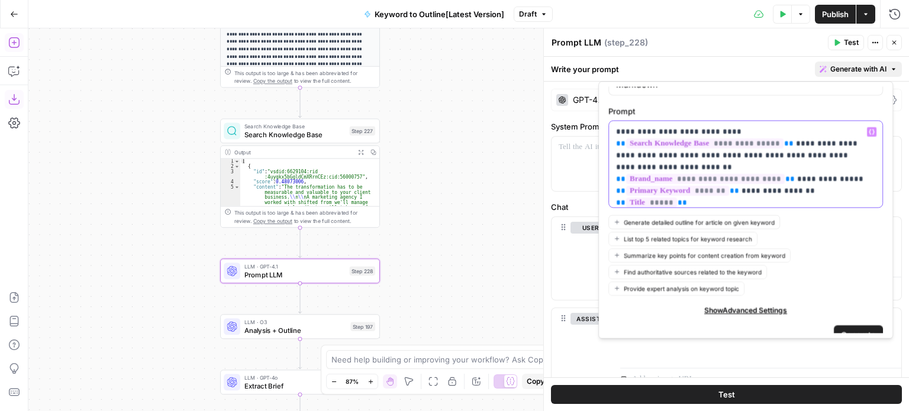
scroll to position [118, 0]
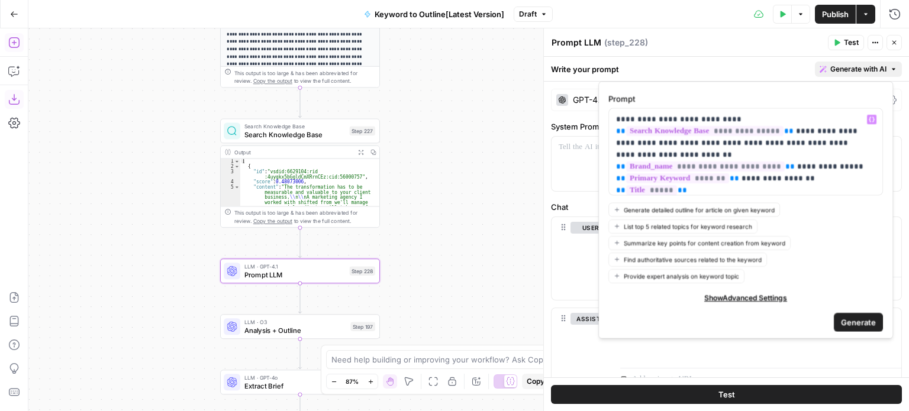
click at [841, 316] on span "Generate" at bounding box center [858, 322] width 35 height 12
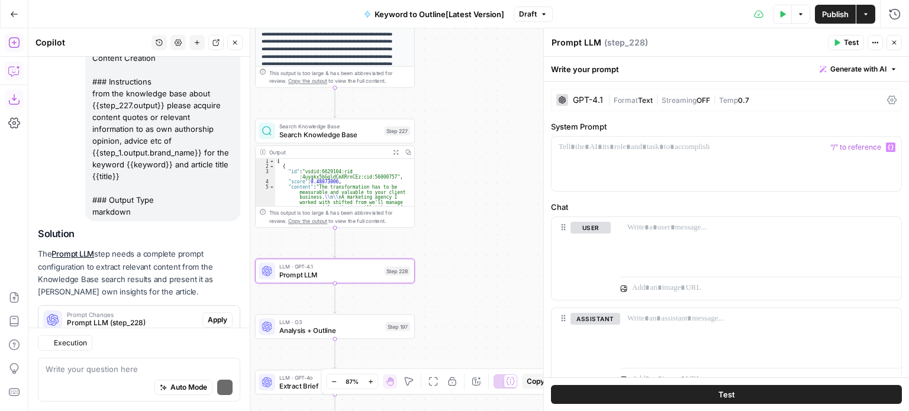
scroll to position [185, 0]
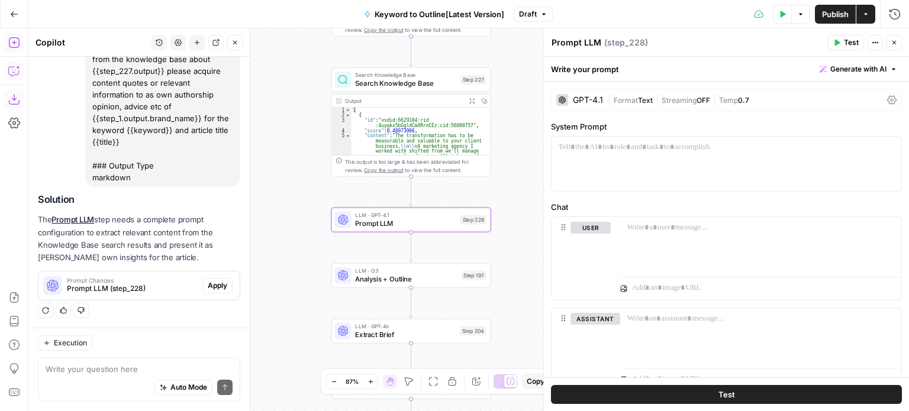
click at [208, 286] on span "Apply" at bounding box center [218, 285] width 20 height 11
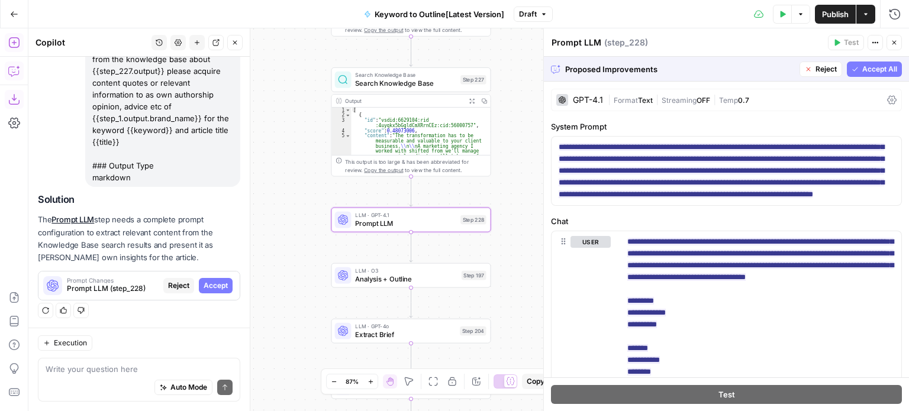
click at [199, 281] on button "Accept" at bounding box center [216, 285] width 34 height 15
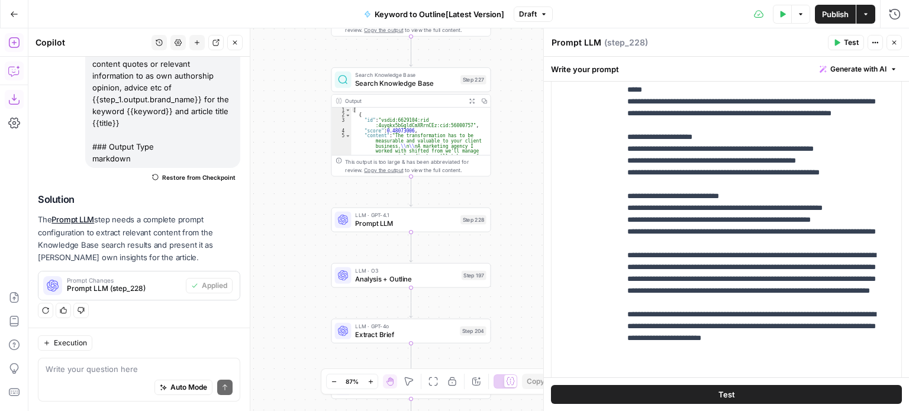
scroll to position [296, 0]
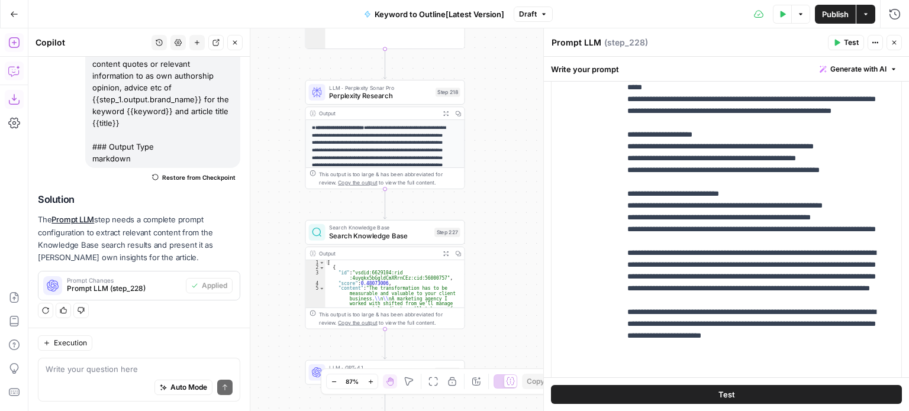
drag, startPoint x: 518, startPoint y: 82, endPoint x: 492, endPoint y: 234, distance: 154.9
click at [492, 234] on div "Workflow Input Settings Inputs Workflow Workflow Step 1 Output Expand Output Co…" at bounding box center [468, 219] width 881 height 383
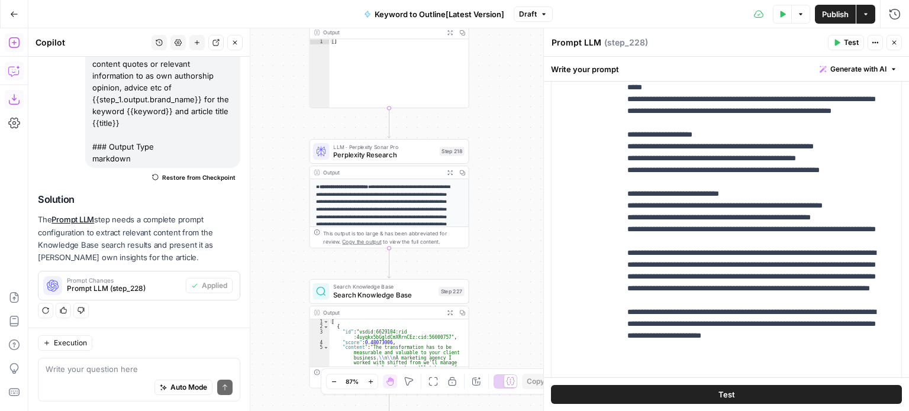
drag, startPoint x: 486, startPoint y: 149, endPoint x: 491, endPoint y: 220, distance: 71.2
click at [491, 221] on div "Workflow Input Settings Inputs Workflow Workflow Step 1 Output Expand Output Co…" at bounding box center [468, 219] width 881 height 383
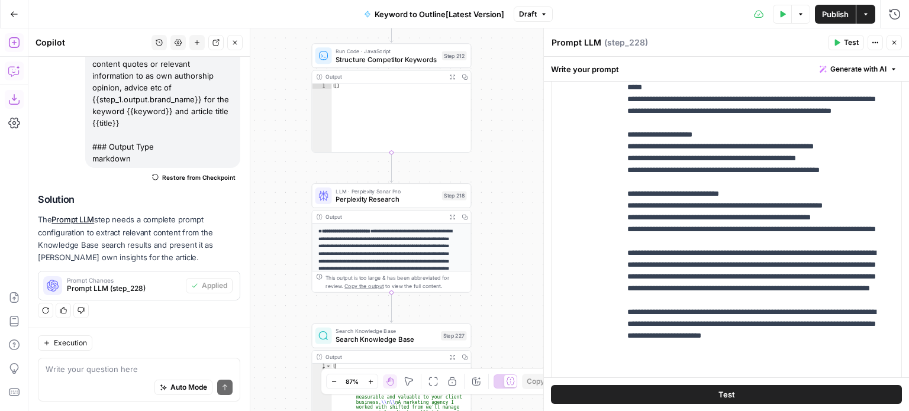
drag, startPoint x: 508, startPoint y: 149, endPoint x: 501, endPoint y: 196, distance: 47.9
click at [505, 201] on div "Workflow Input Settings Inputs Workflow Workflow Step 1 Output Expand Output Co…" at bounding box center [468, 219] width 881 height 383
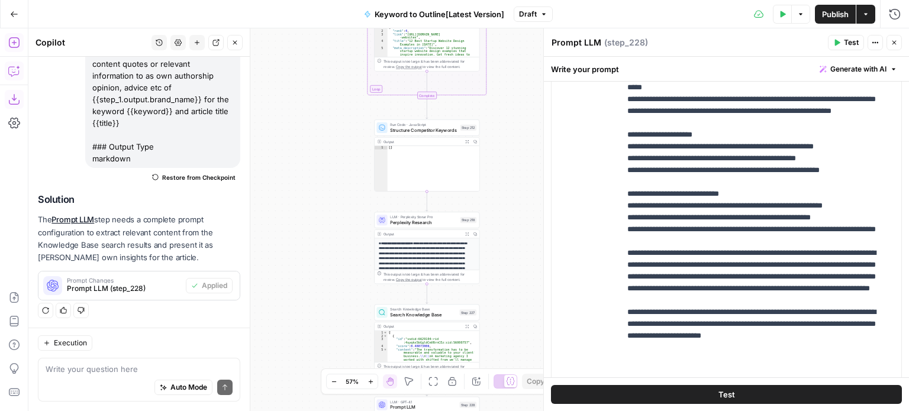
drag, startPoint x: 515, startPoint y: 122, endPoint x: 507, endPoint y: 175, distance: 53.4
click at [500, 227] on div "Workflow Input Settings Inputs Workflow Workflow Step 1 Output Expand Output Co…" at bounding box center [468, 219] width 881 height 383
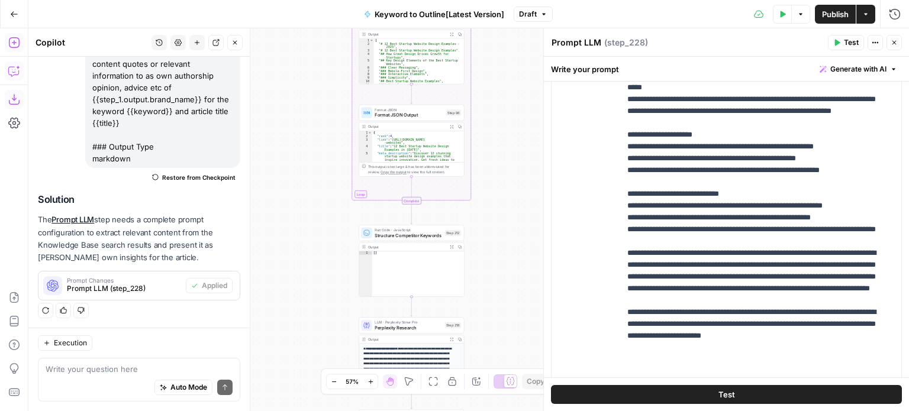
drag, startPoint x: 495, startPoint y: 221, endPoint x: 494, endPoint y: 253, distance: 32.6
click at [494, 253] on div "Workflow Input Settings Inputs Workflow Workflow Step 1 Output Expand Output Co…" at bounding box center [468, 219] width 881 height 383
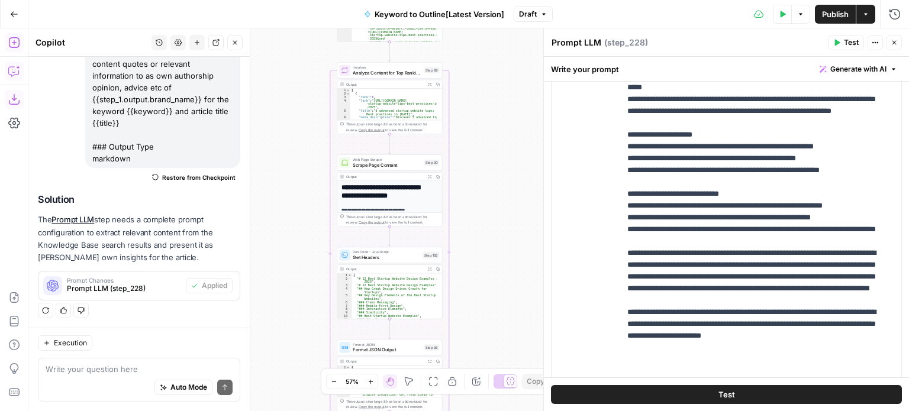
drag, startPoint x: 488, startPoint y: 250, endPoint x: 491, endPoint y: 127, distance: 123.7
click at [488, 253] on div "Workflow Input Settings Inputs Workflow Workflow Step 1 Output Expand Output Co…" at bounding box center [468, 219] width 881 height 383
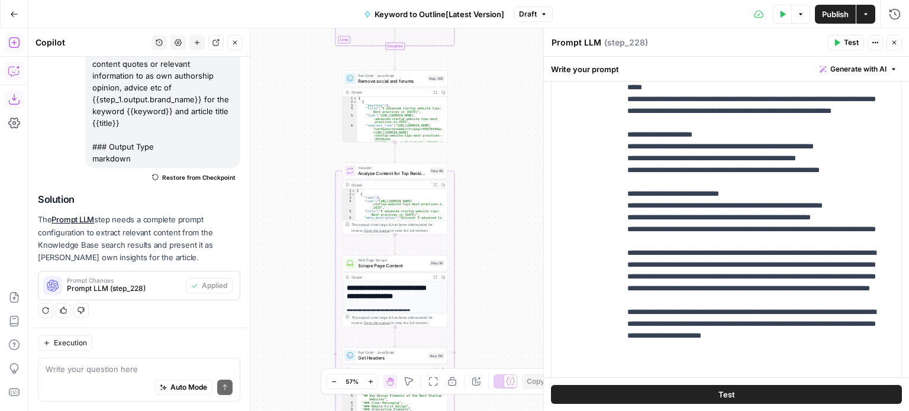
drag, startPoint x: 491, startPoint y: 127, endPoint x: 495, endPoint y: 230, distance: 103.0
click at [495, 244] on div "Workflow Input Settings Inputs Workflow Workflow Step 1 Output Expand Output Co…" at bounding box center [468, 219] width 881 height 383
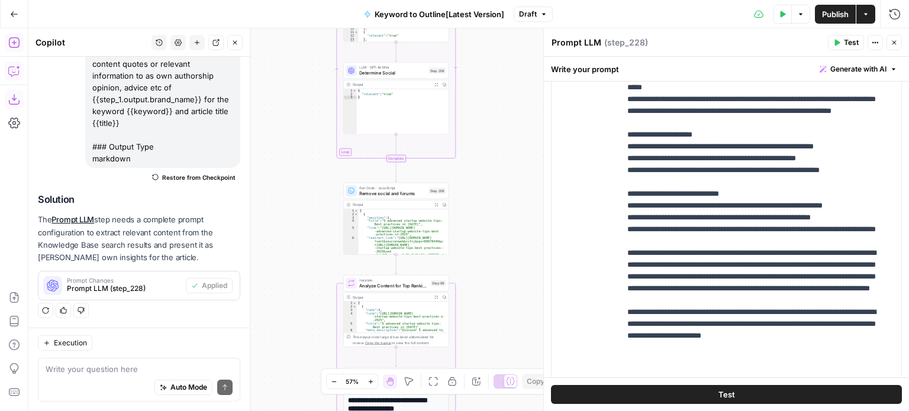
drag, startPoint x: 488, startPoint y: 209, endPoint x: 483, endPoint y: 133, distance: 77.0
click at [484, 236] on div "Workflow Input Settings Inputs Workflow Workflow Step 1 Output Expand Output Co…" at bounding box center [468, 219] width 881 height 383
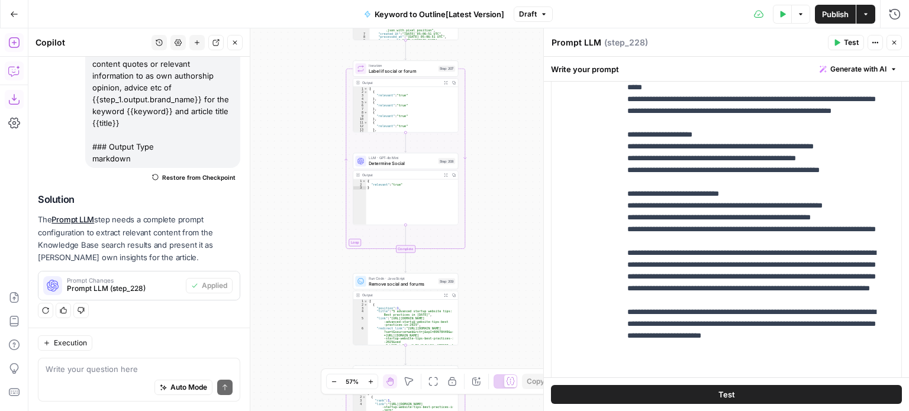
drag, startPoint x: 492, startPoint y: 186, endPoint x: 475, endPoint y: 138, distance: 51.7
click at [483, 246] on div "Workflow Input Settings Inputs Workflow Workflow Step 1 Output Expand Output Co…" at bounding box center [468, 219] width 881 height 383
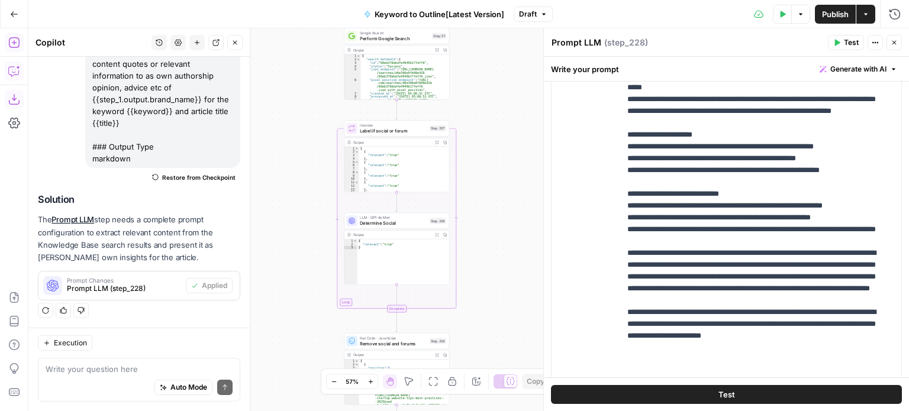
drag, startPoint x: 481, startPoint y: 256, endPoint x: 483, endPoint y: 204, distance: 52.7
click at [481, 256] on div "Workflow Input Settings Inputs Workflow Workflow Step 1 Output Expand Output Co…" at bounding box center [468, 219] width 881 height 383
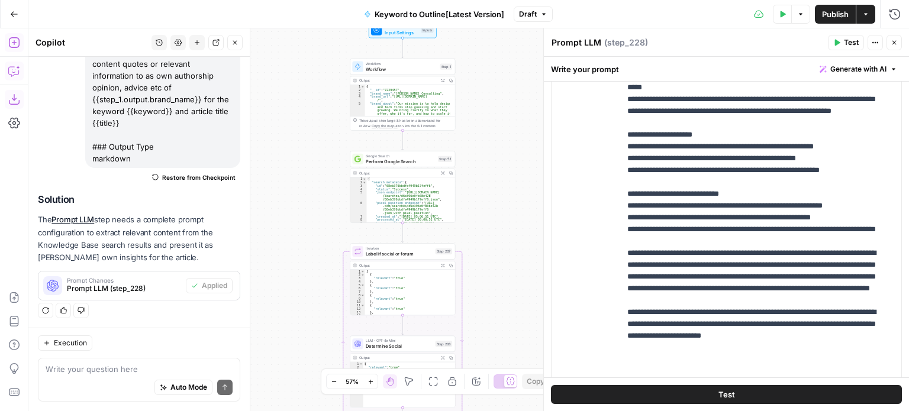
drag, startPoint x: 491, startPoint y: 208, endPoint x: 485, endPoint y: 238, distance: 31.5
click at [485, 256] on div "Workflow Input Settings Inputs Workflow Workflow Step 1 Output Expand Output Co…" at bounding box center [468, 219] width 881 height 383
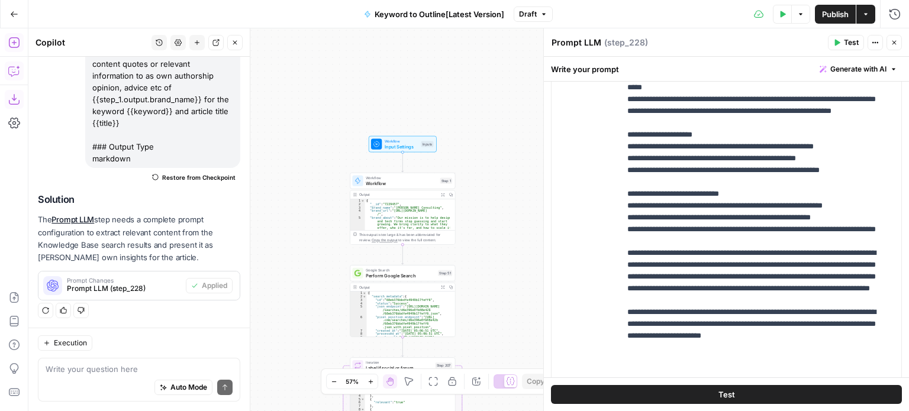
drag, startPoint x: 483, startPoint y: 202, endPoint x: 481, endPoint y: 208, distance: 6.2
click at [481, 208] on div "Workflow Input Settings Inputs Workflow Workflow Step 1 Output Expand Output Co…" at bounding box center [468, 219] width 881 height 383
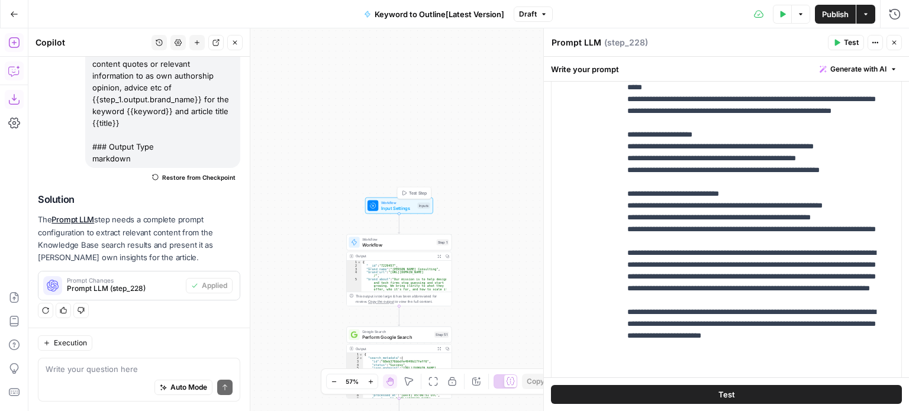
click at [408, 205] on span "Input Settings" at bounding box center [398, 208] width 34 height 7
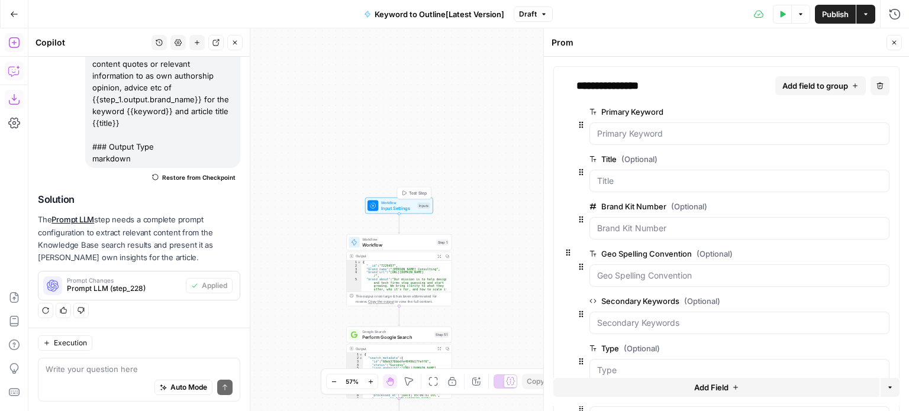
scroll to position [204, 0]
type textarea "Inputs"
click at [796, 85] on span "Add field to group" at bounding box center [815, 86] width 66 height 12
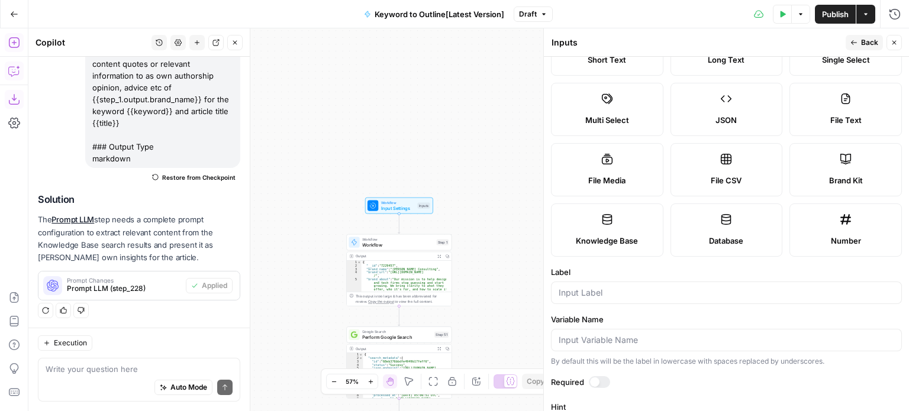
scroll to position [59, 0]
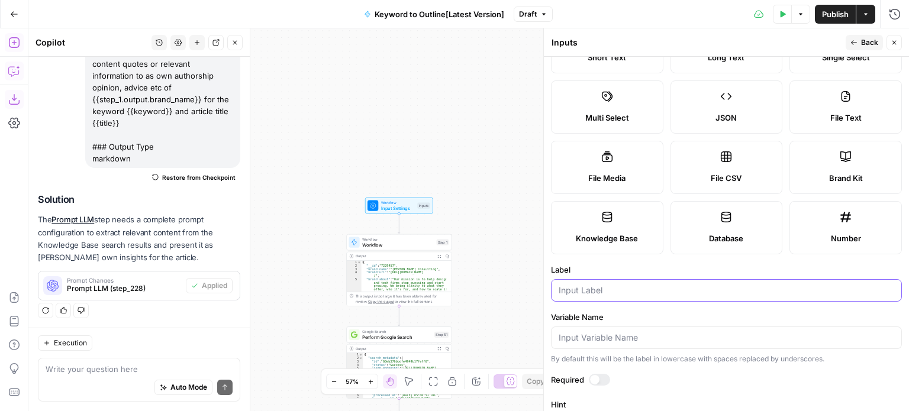
click at [592, 285] on input "Label" at bounding box center [727, 291] width 336 height 12
type input "Client"
type input "Client Name"
click at [860, 34] on header "Inputs Inputs Back Close" at bounding box center [726, 42] width 365 height 28
click at [859, 37] on button "Back" at bounding box center [864, 42] width 37 height 15
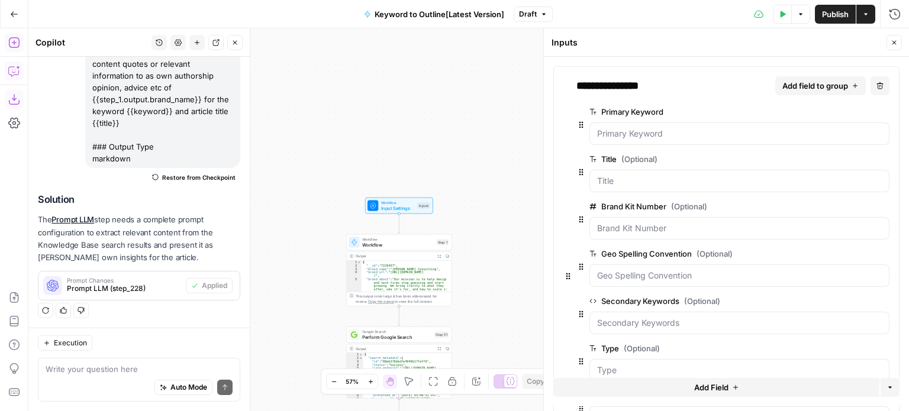
click at [892, 38] on button "Close" at bounding box center [893, 42] width 15 height 15
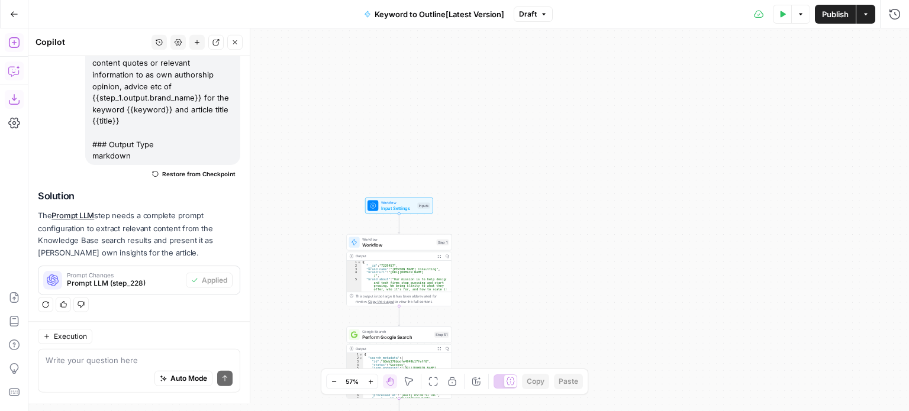
scroll to position [204, 0]
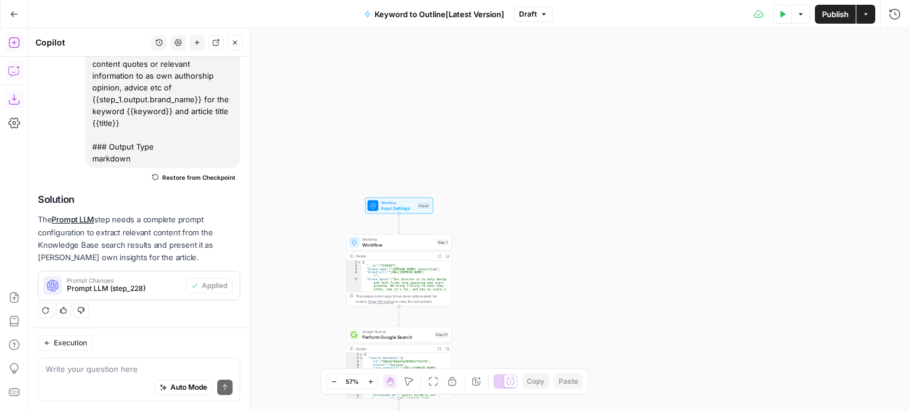
click at [419, 204] on div "Inputs" at bounding box center [423, 205] width 12 height 6
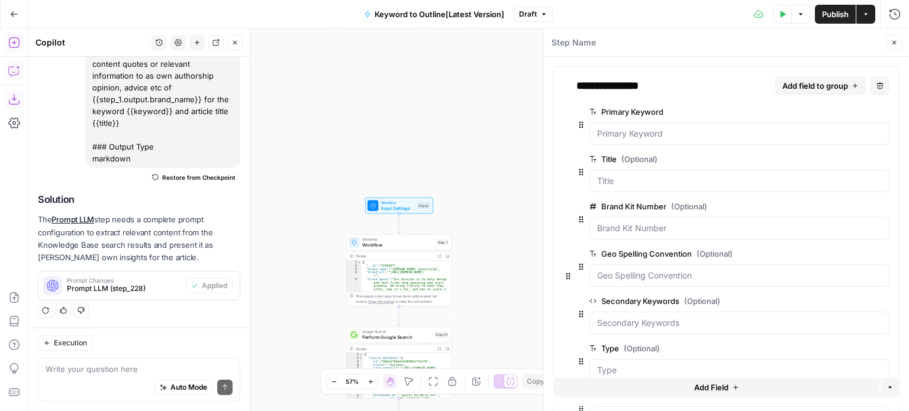
drag, startPoint x: 896, startPoint y: 31, endPoint x: 896, endPoint y: 38, distance: 7.1
click at [896, 36] on header "Step Name Close" at bounding box center [726, 42] width 365 height 28
click at [896, 39] on icon "button" at bounding box center [894, 42] width 7 height 7
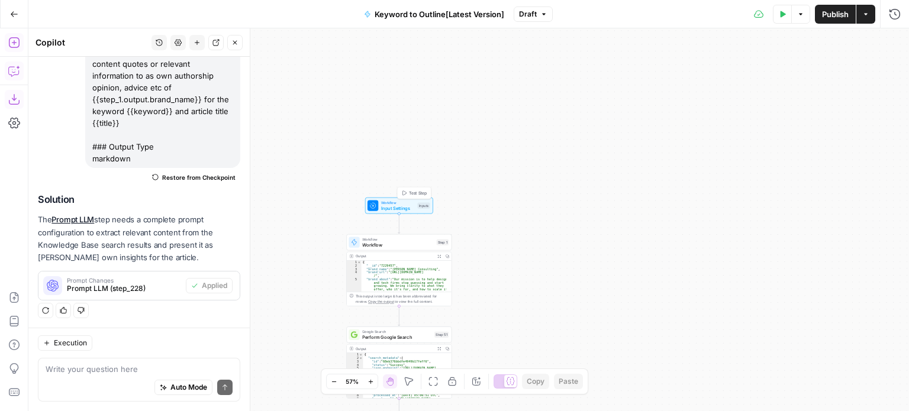
click at [423, 189] on button "Test Step" at bounding box center [414, 193] width 31 height 9
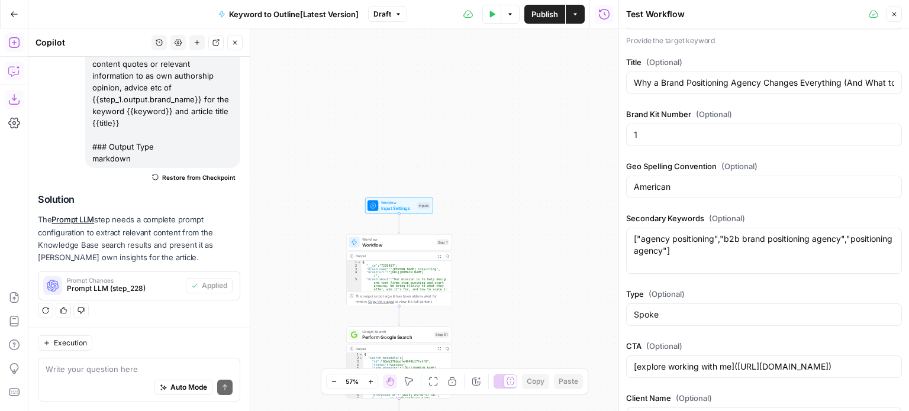
scroll to position [98, 0]
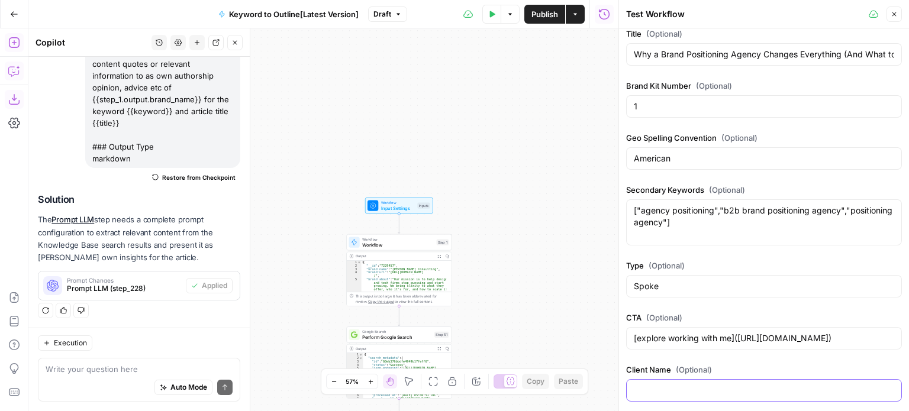
click at [666, 385] on input "Client Name (Optional)" at bounding box center [764, 391] width 260 height 12
type input "[PERSON_NAME]"
click at [727, 367] on label "Client Name (Optional)" at bounding box center [764, 370] width 276 height 12
click at [727, 385] on input "[PERSON_NAME]" at bounding box center [764, 391] width 260 height 12
click at [898, 14] on button "Close" at bounding box center [893, 14] width 15 height 15
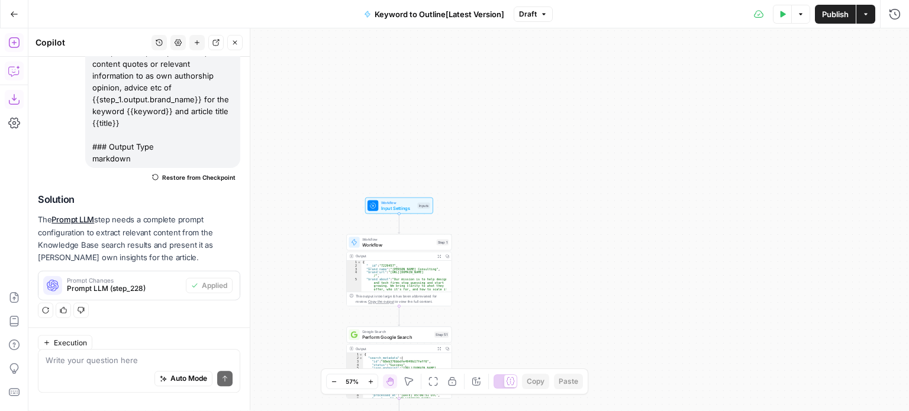
scroll to position [204, 0]
drag, startPoint x: 589, startPoint y: 257, endPoint x: 608, endPoint y: 2, distance: 255.7
click at [608, 3] on div "Go Back Keyword to Outline[Latest Version] Draft Test Data Options Publish Acti…" at bounding box center [454, 205] width 909 height 411
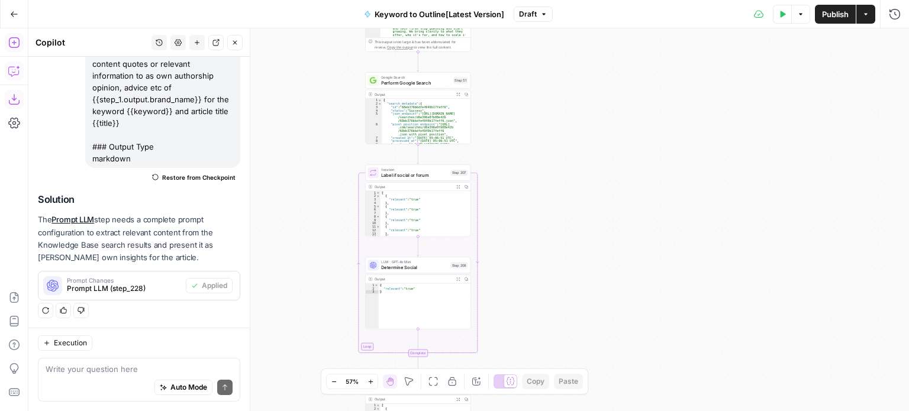
click at [624, 51] on div "Workflow Input Settings Inputs Workflow Workflow Step 1 Output Expand Output Co…" at bounding box center [468, 219] width 881 height 383
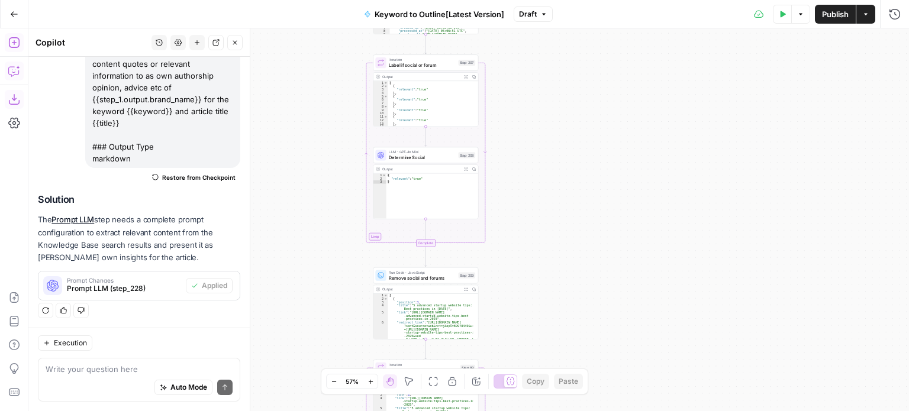
drag, startPoint x: 613, startPoint y: 241, endPoint x: 605, endPoint y: 113, distance: 128.0
click at [605, 117] on div "Workflow Input Settings Inputs Workflow Workflow Step 1 Output Expand Output Co…" at bounding box center [468, 219] width 881 height 383
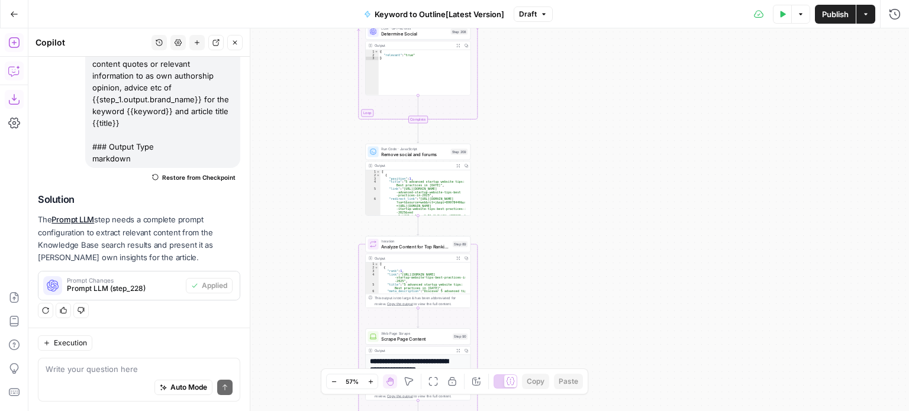
click at [588, 131] on div "Workflow Input Settings Inputs Workflow Workflow Step 1 Output Expand Output Co…" at bounding box center [468, 219] width 881 height 383
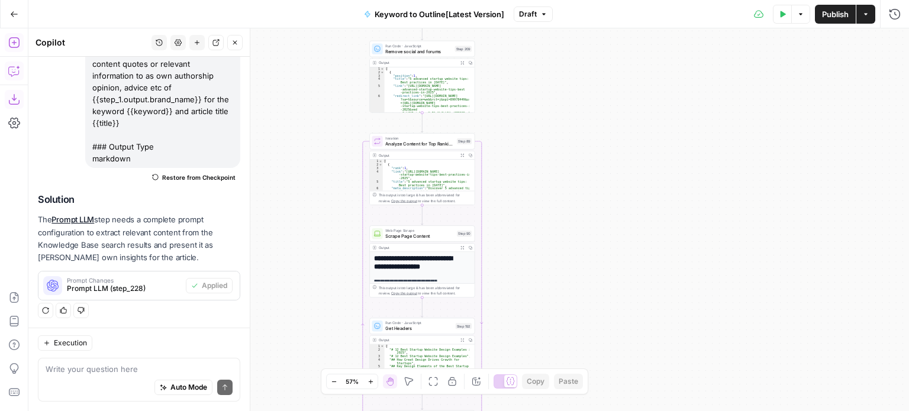
click at [571, 143] on div "Workflow Input Settings Inputs Workflow Workflow Step 1 Output Expand Output Co…" at bounding box center [468, 219] width 881 height 383
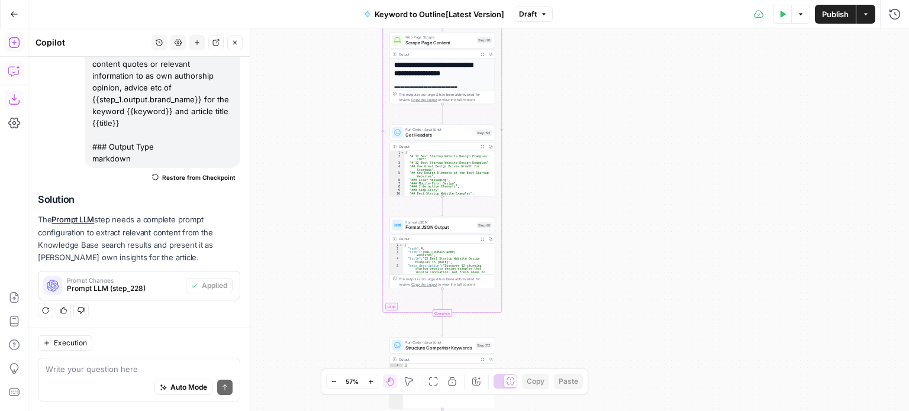
drag, startPoint x: 572, startPoint y: 203, endPoint x: 586, endPoint y: 104, distance: 100.4
click at [586, 104] on div "Workflow Input Settings Inputs Workflow Workflow Step 1 Output Expand Output Co…" at bounding box center [468, 219] width 881 height 383
click at [565, 95] on div "Workflow Input Settings Inputs Workflow Workflow Step 1 Output Expand Output Co…" at bounding box center [468, 219] width 881 height 383
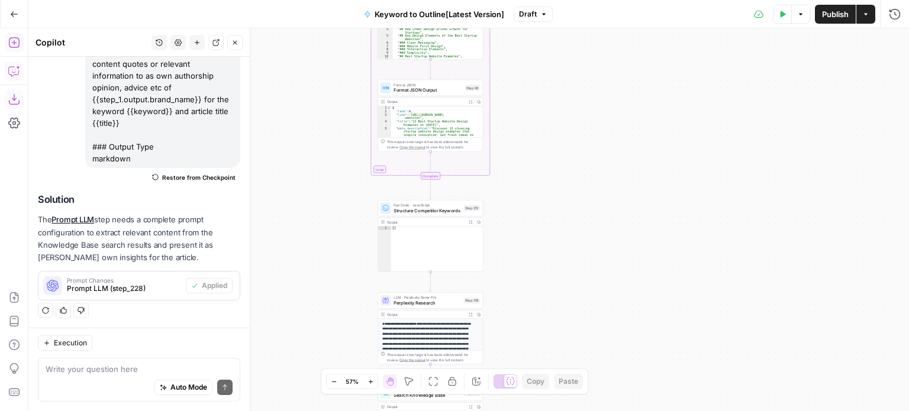
click at [549, 121] on div "Workflow Input Settings Inputs Workflow Workflow Step 1 Output Expand Output Co…" at bounding box center [468, 219] width 881 height 383
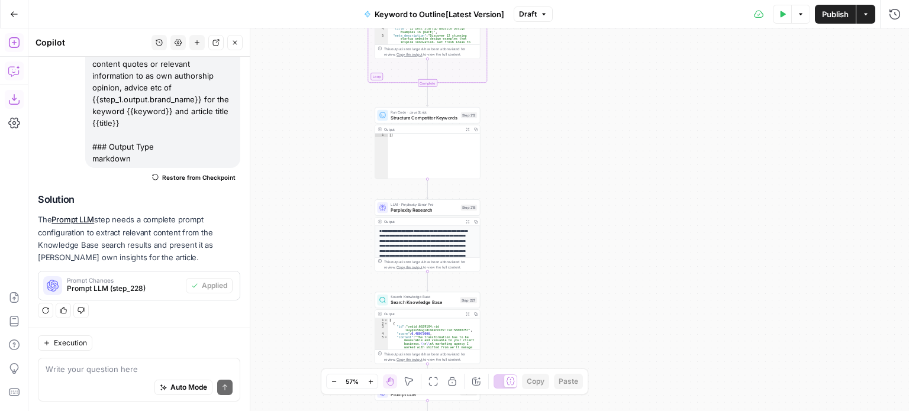
drag, startPoint x: 561, startPoint y: 225, endPoint x: 546, endPoint y: 137, distance: 88.8
click at [546, 137] on div "Workflow Input Settings Inputs Workflow Workflow Step 1 Output Expand Output Co…" at bounding box center [468, 219] width 881 height 383
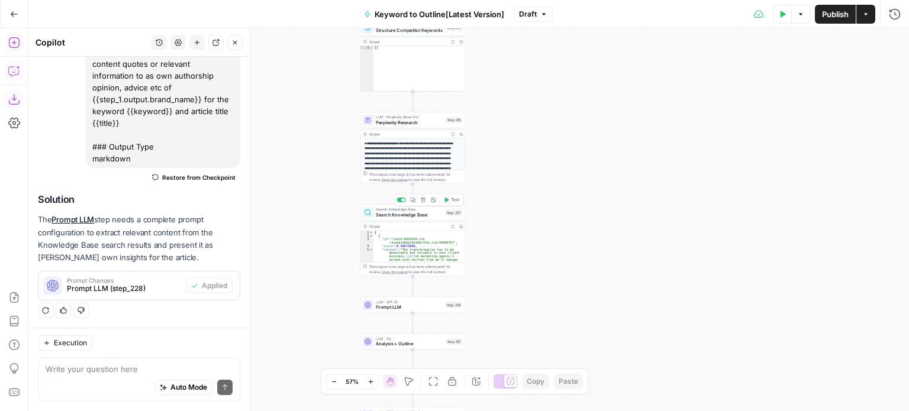
click at [534, 276] on div "Workflow Input Settings Inputs Workflow Workflow Step 1 Output Expand Output Co…" at bounding box center [468, 219] width 881 height 383
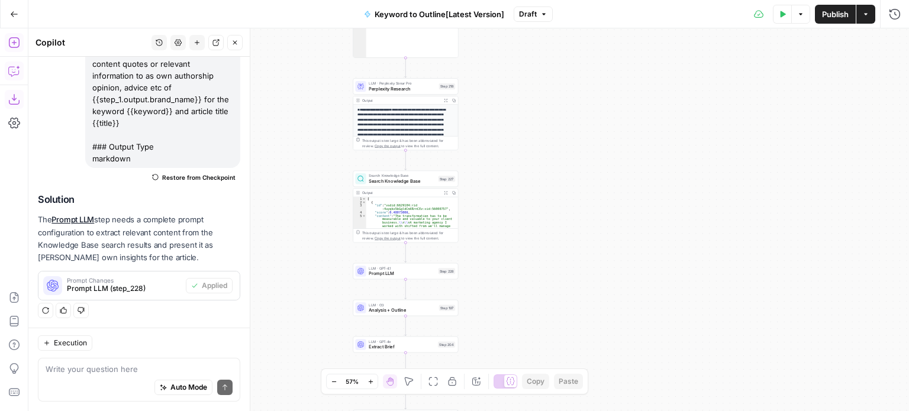
click at [403, 270] on span "Prompt LLM" at bounding box center [402, 273] width 67 height 7
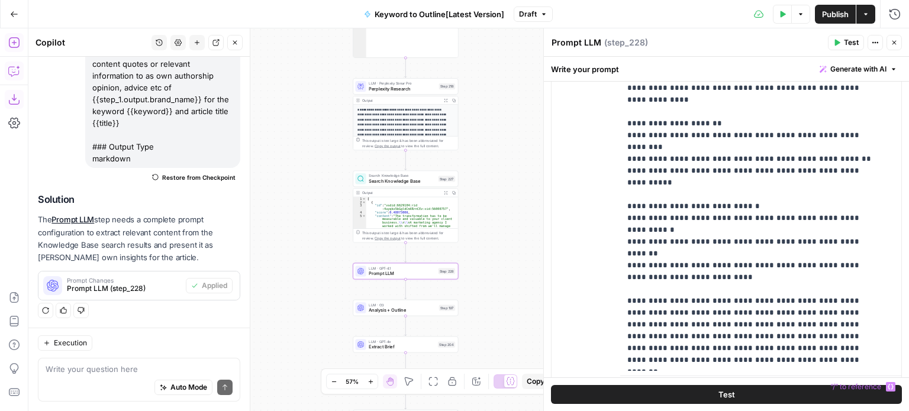
scroll to position [362, 0]
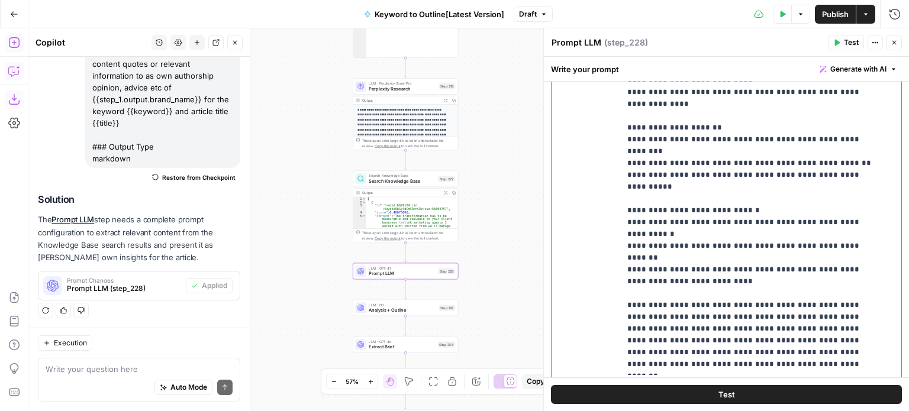
drag, startPoint x: 688, startPoint y: 174, endPoint x: 634, endPoint y: 172, distance: 53.9
click at [634, 172] on p "**********" at bounding box center [751, 62] width 249 height 615
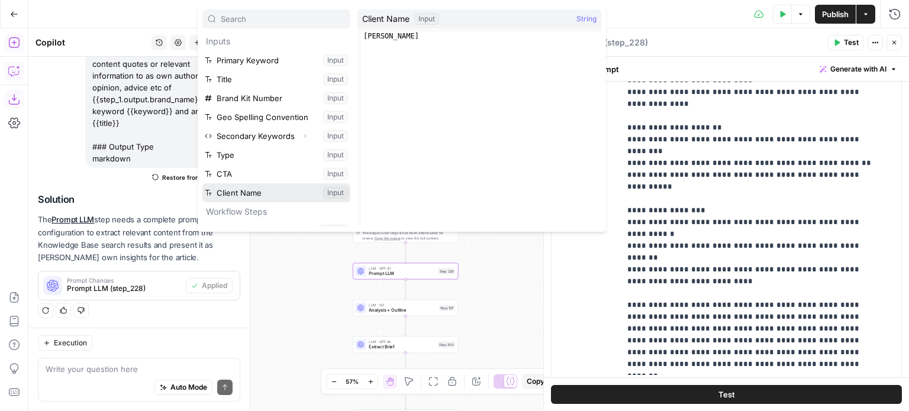
click at [252, 194] on button "Select variable Client Name" at bounding box center [276, 192] width 148 height 19
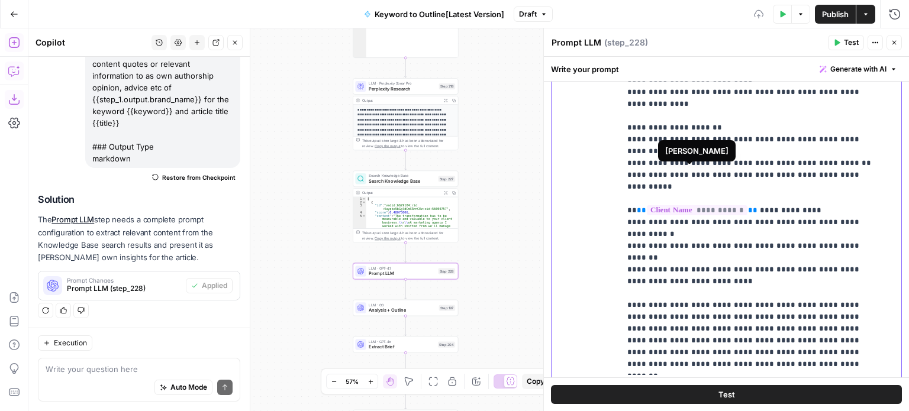
click at [739, 208] on p "**********" at bounding box center [751, 62] width 249 height 615
click at [745, 233] on p "**********" at bounding box center [751, 62] width 249 height 615
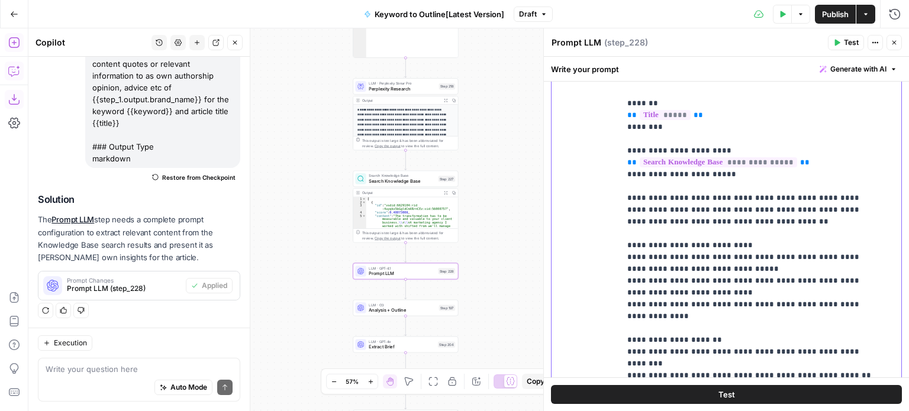
scroll to position [59, 0]
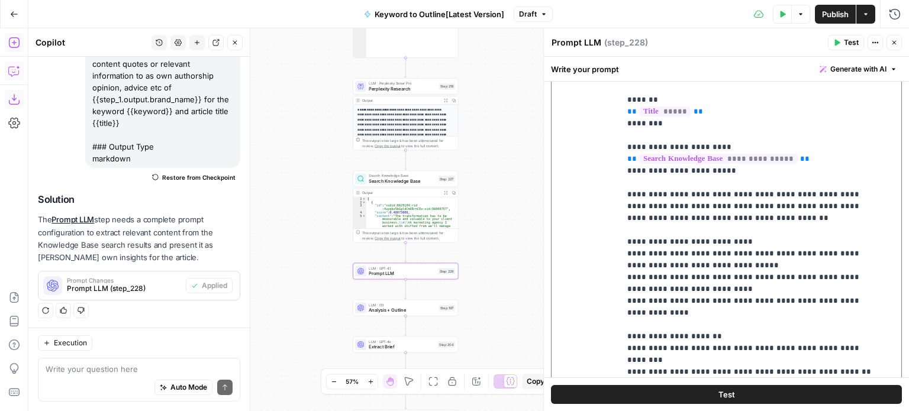
click at [656, 233] on p "**********" at bounding box center [751, 271] width 249 height 615
click at [750, 238] on p "**********" at bounding box center [751, 271] width 249 height 615
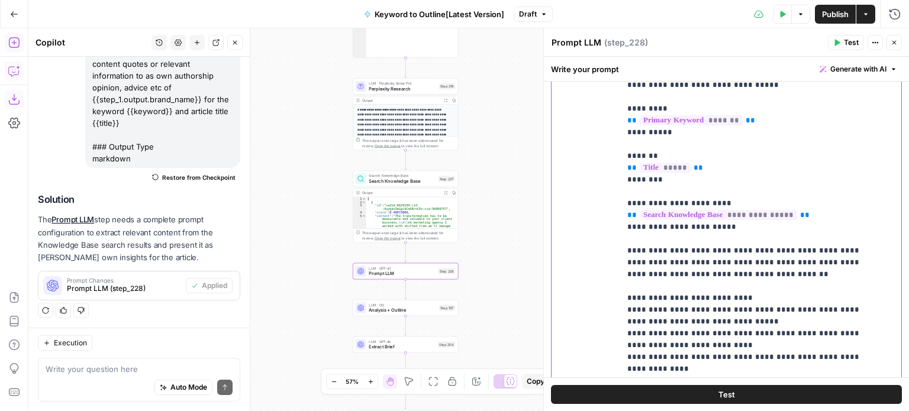
scroll to position [0, 0]
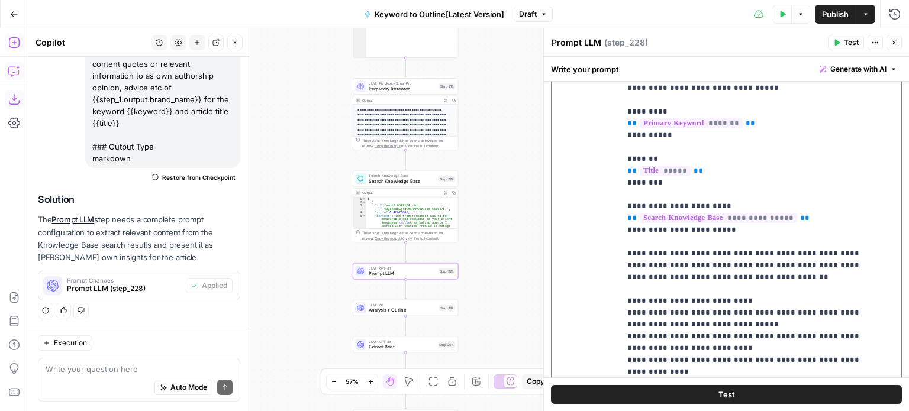
click at [838, 240] on p "**********" at bounding box center [751, 330] width 249 height 615
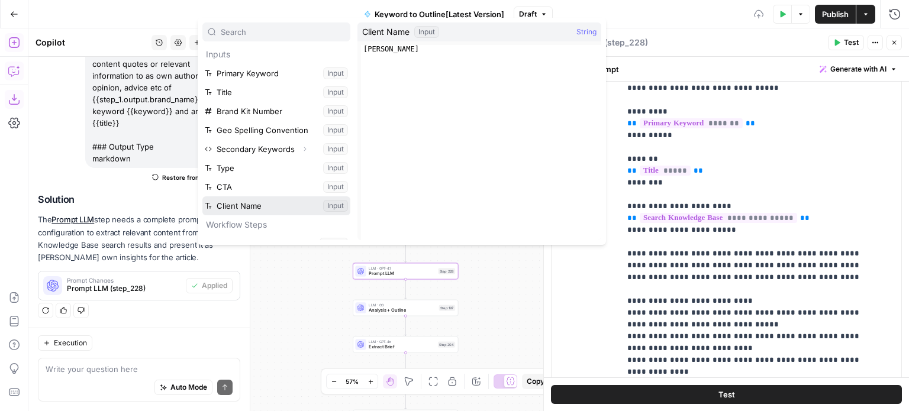
click at [269, 204] on button "Select variable Client Name" at bounding box center [276, 205] width 148 height 19
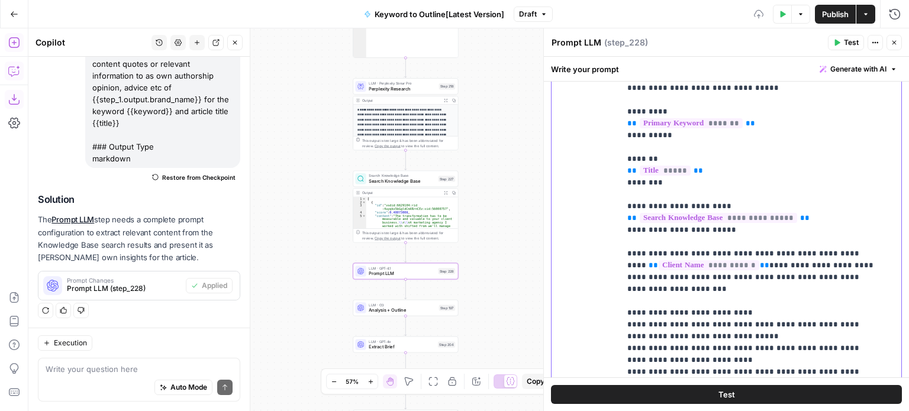
click at [775, 258] on p "**********" at bounding box center [751, 330] width 249 height 615
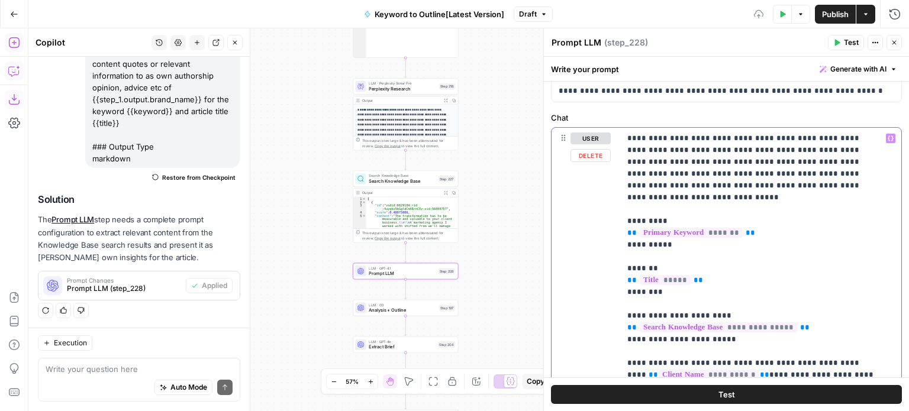
scroll to position [125, 0]
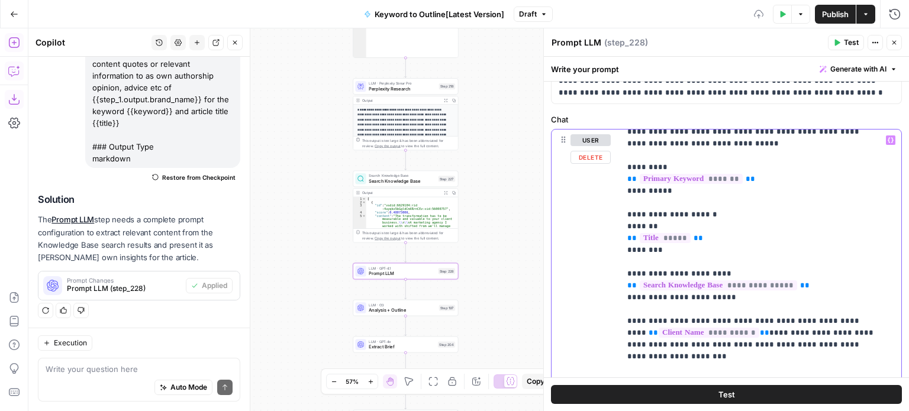
scroll to position [59, 0]
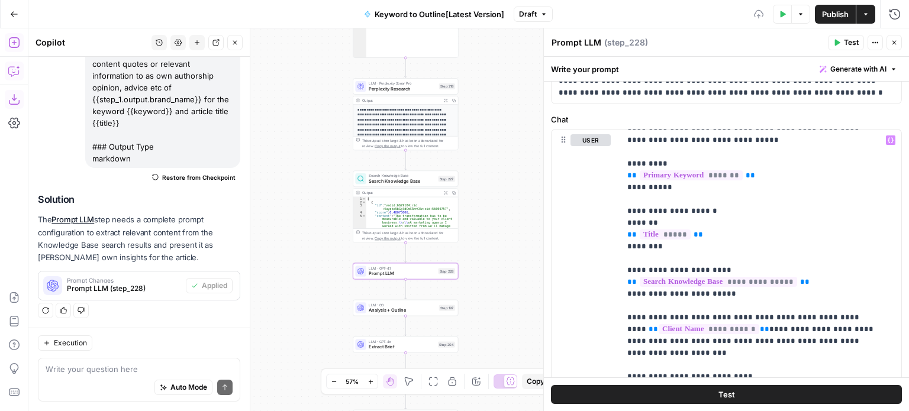
click at [835, 42] on icon "button" at bounding box center [836, 42] width 7 height 7
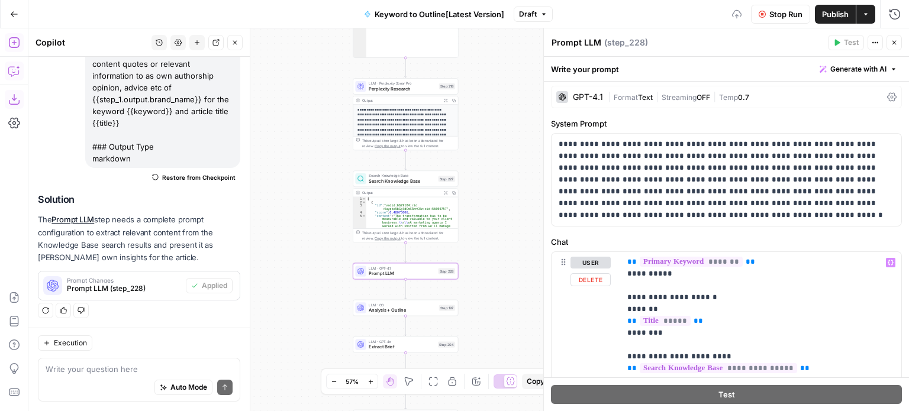
scroll to position [0, 0]
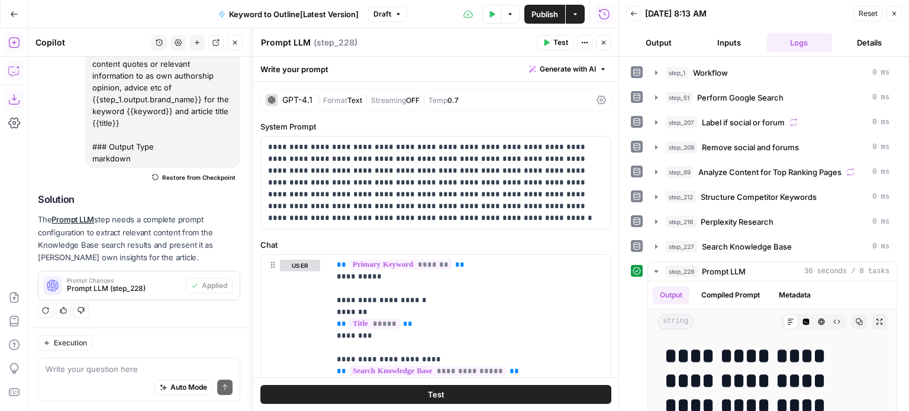
scroll to position [170, 0]
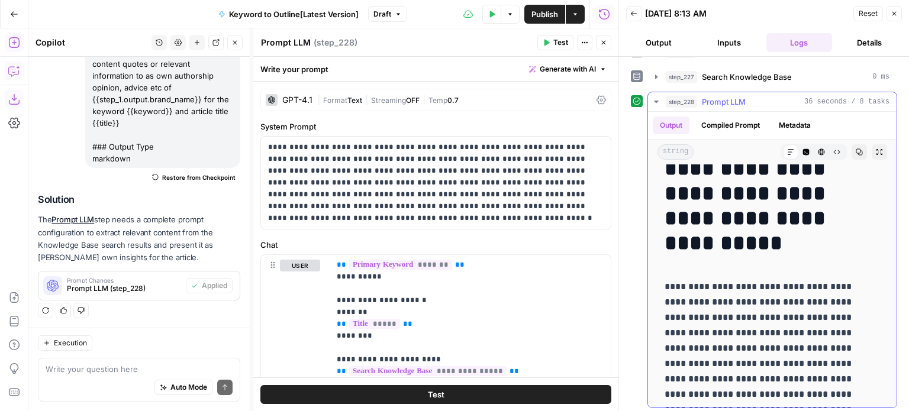
drag, startPoint x: 739, startPoint y: 205, endPoint x: 738, endPoint y: 241, distance: 36.7
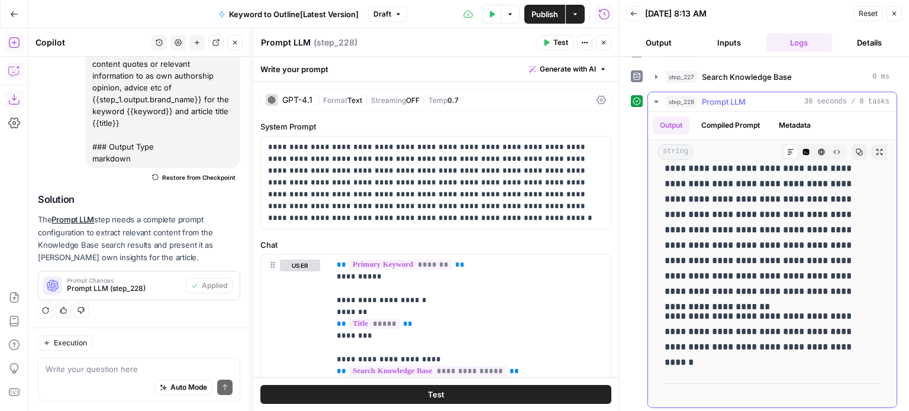
drag, startPoint x: 754, startPoint y: 283, endPoint x: 755, endPoint y: 306, distance: 22.5
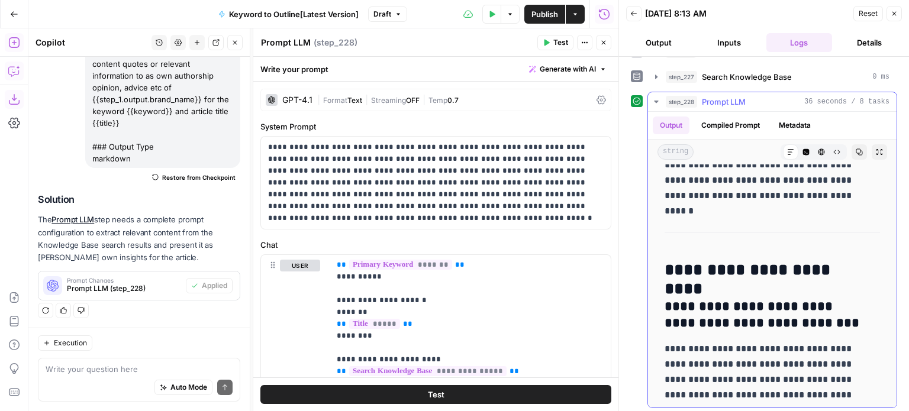
drag, startPoint x: 785, startPoint y: 237, endPoint x: 798, endPoint y: 320, distance: 83.2
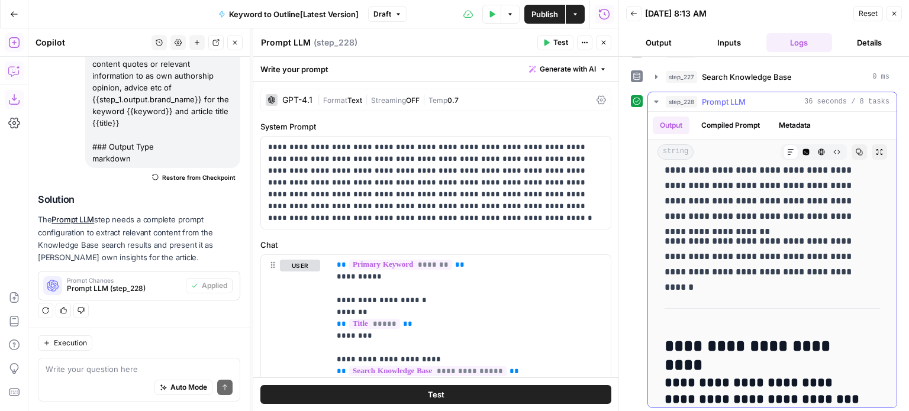
scroll to position [36, 0]
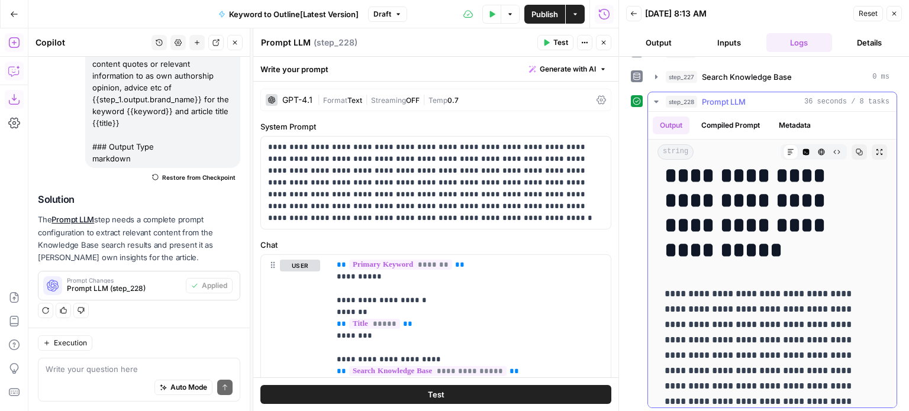
drag, startPoint x: 820, startPoint y: 233, endPoint x: 819, endPoint y: 179, distance: 53.9
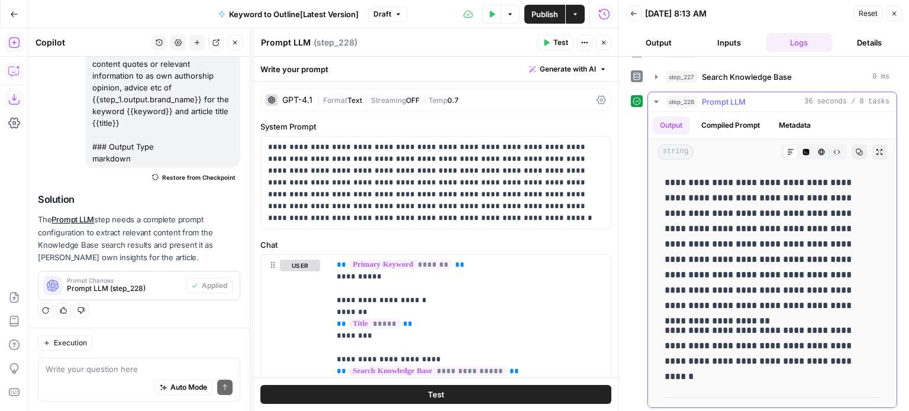
drag, startPoint x: 789, startPoint y: 282, endPoint x: 790, endPoint y: 315, distance: 33.7
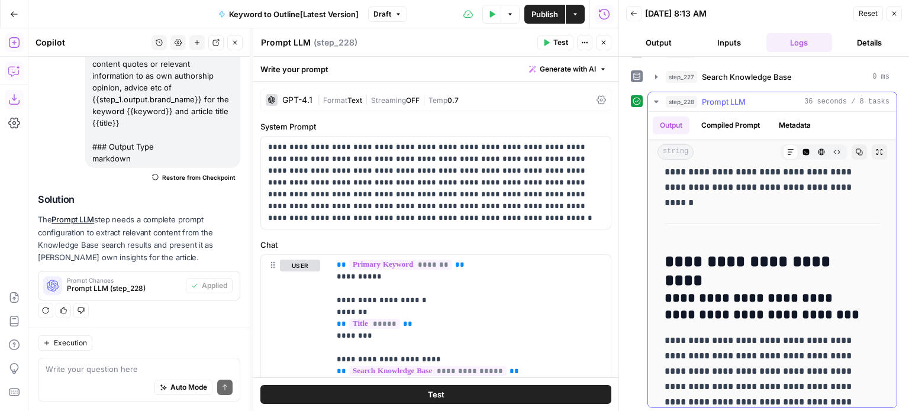
drag, startPoint x: 789, startPoint y: 226, endPoint x: 793, endPoint y: 314, distance: 88.2
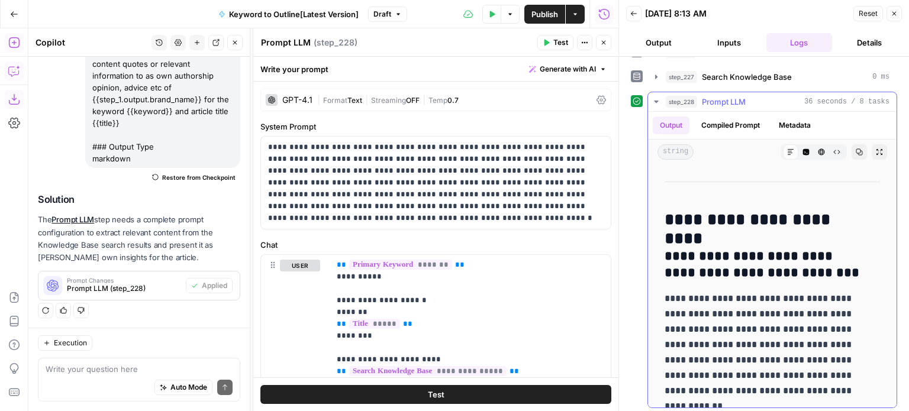
drag, startPoint x: 782, startPoint y: 223, endPoint x: 775, endPoint y: 302, distance: 79.0
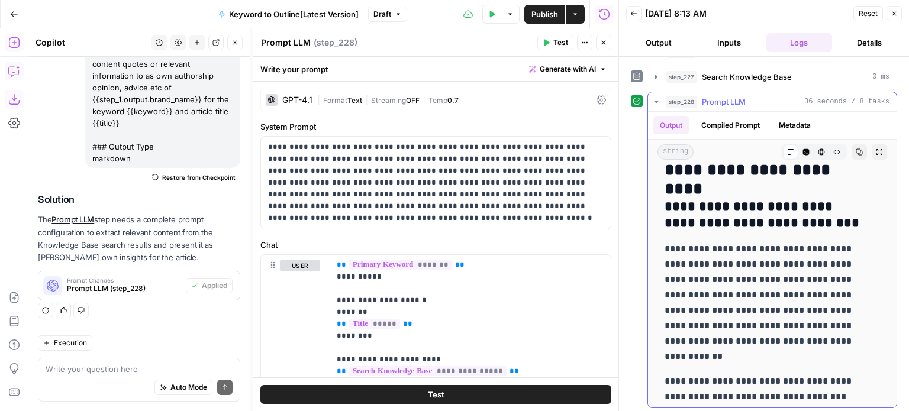
drag, startPoint x: 779, startPoint y: 294, endPoint x: 776, endPoint y: 250, distance: 43.3
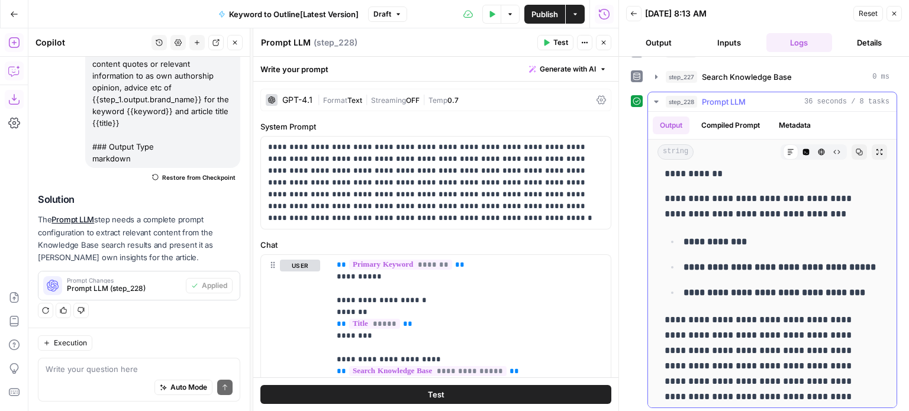
drag, startPoint x: 798, startPoint y: 237, endPoint x: 805, endPoint y: 290, distance: 53.7
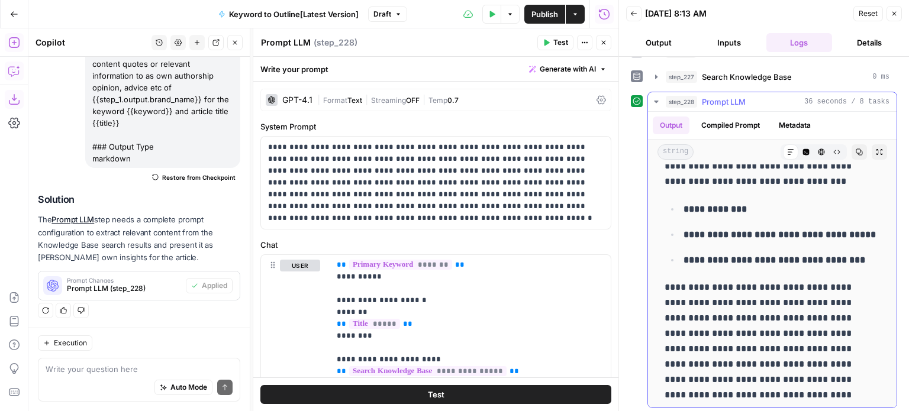
scroll to position [616, 0]
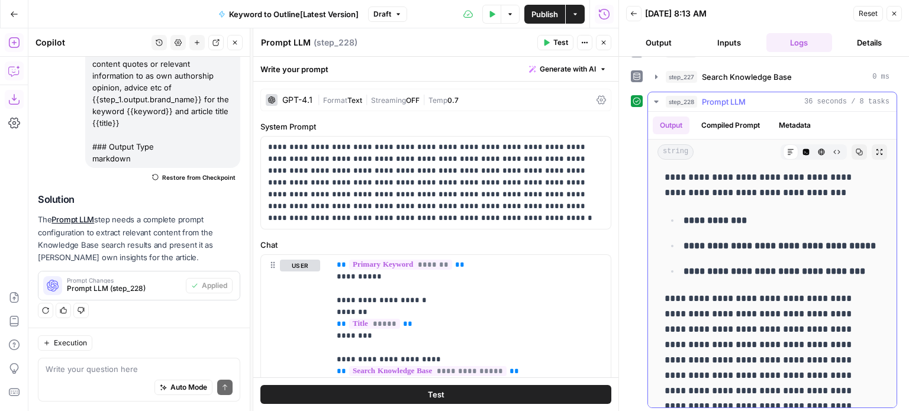
drag, startPoint x: 812, startPoint y: 250, endPoint x: 817, endPoint y: 221, distance: 29.4
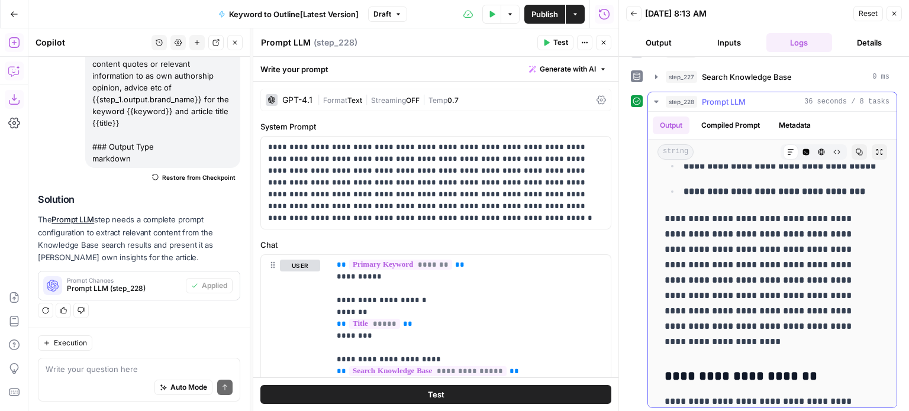
drag, startPoint x: 823, startPoint y: 229, endPoint x: 826, endPoint y: 257, distance: 28.0
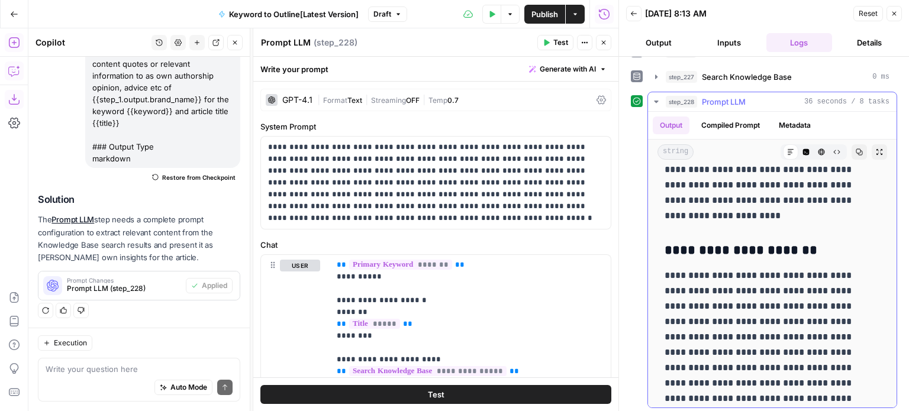
drag, startPoint x: 781, startPoint y: 237, endPoint x: 794, endPoint y: 301, distance: 65.1
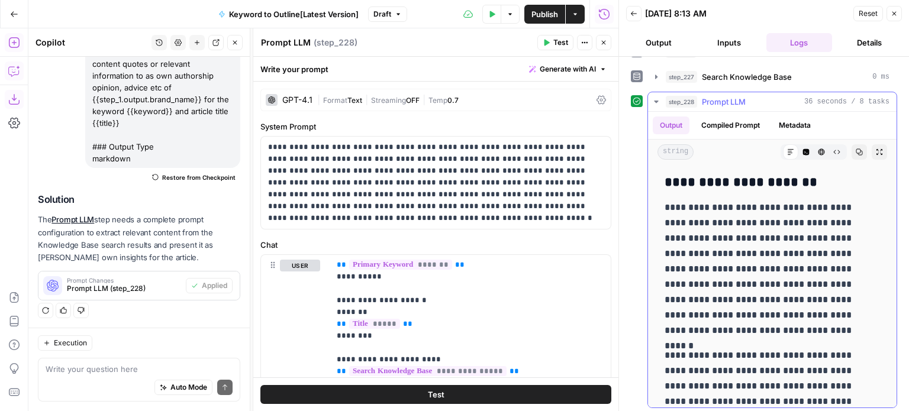
drag, startPoint x: 819, startPoint y: 276, endPoint x: 818, endPoint y: 288, distance: 11.9
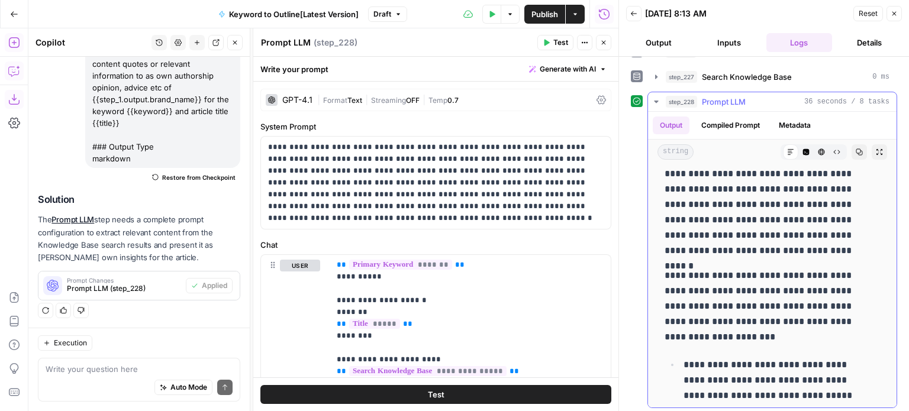
scroll to position [1049, 0]
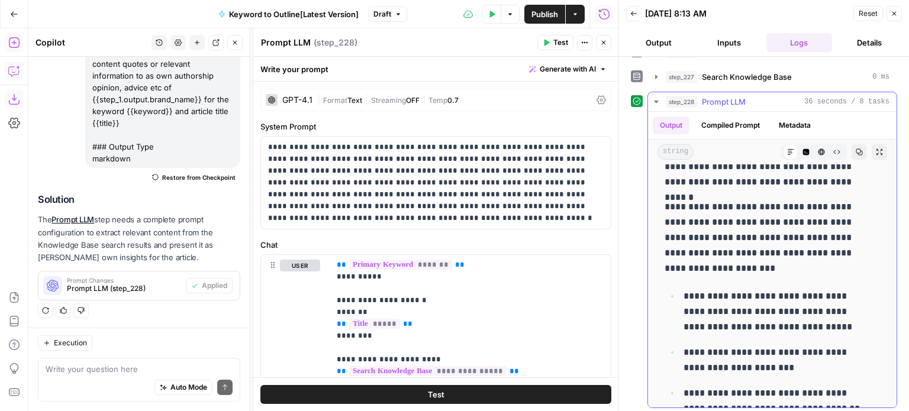
drag, startPoint x: 813, startPoint y: 259, endPoint x: 824, endPoint y: 331, distance: 73.1
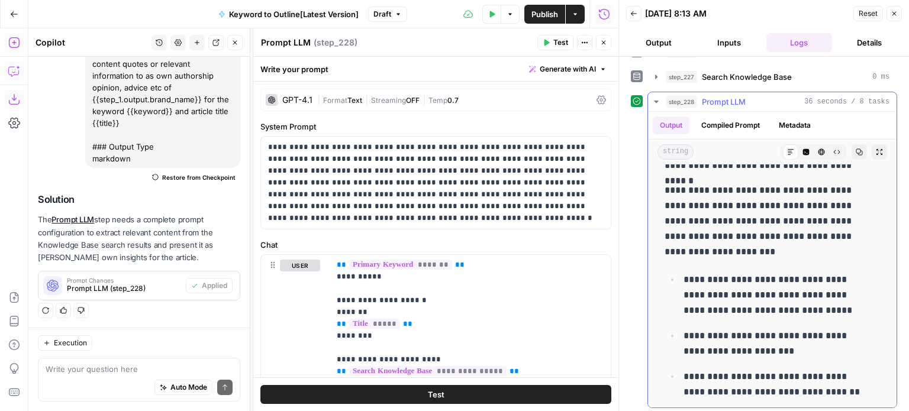
scroll to position [1084, 0]
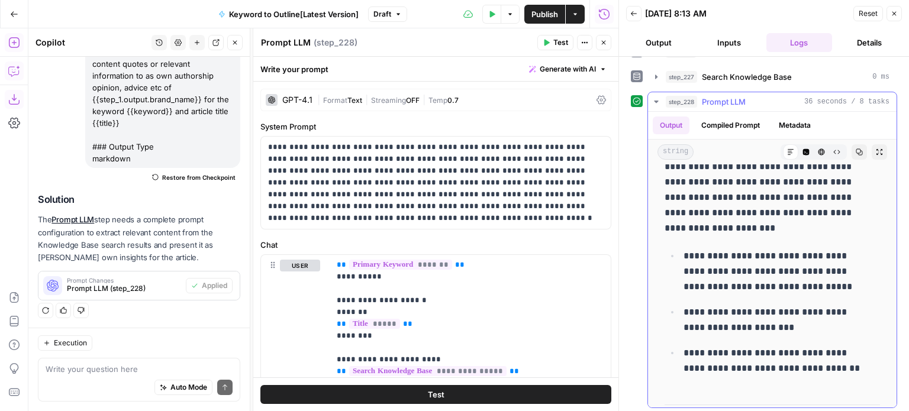
drag, startPoint x: 792, startPoint y: 225, endPoint x: 800, endPoint y: 262, distance: 37.6
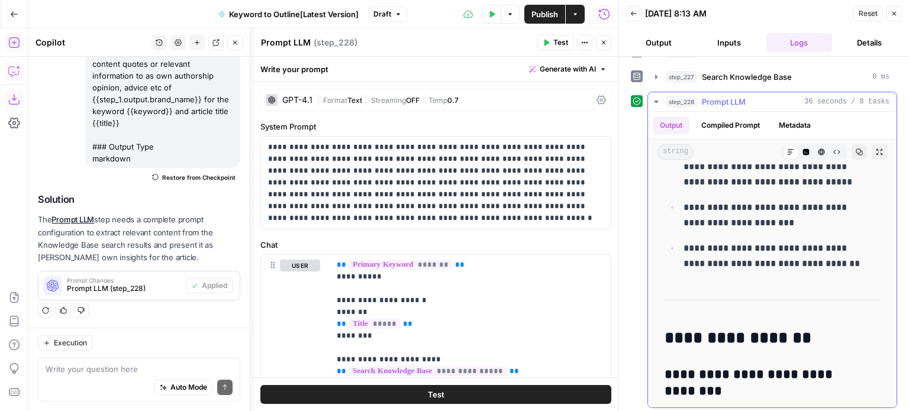
scroll to position [1247, 0]
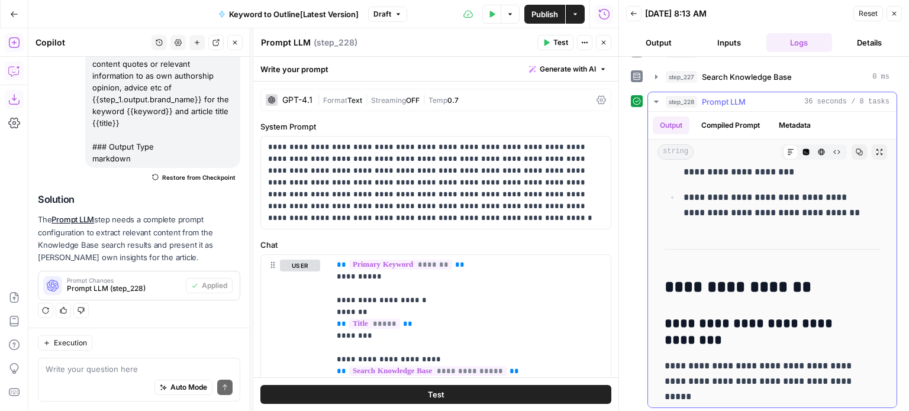
drag, startPoint x: 793, startPoint y: 243, endPoint x: 823, endPoint y: 318, distance: 80.2
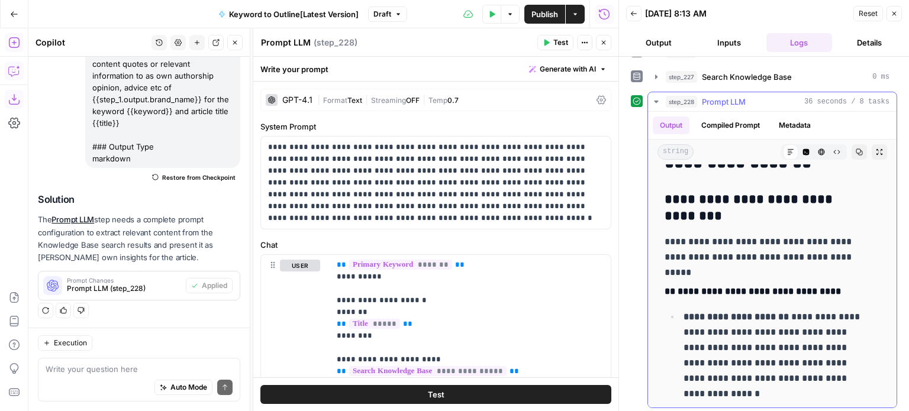
drag, startPoint x: 804, startPoint y: 226, endPoint x: 824, endPoint y: 277, distance: 54.7
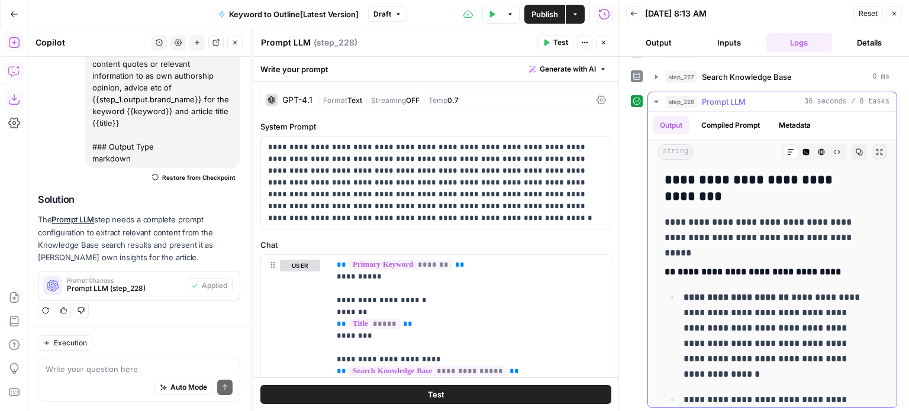
drag, startPoint x: 795, startPoint y: 225, endPoint x: 811, endPoint y: 255, distance: 34.1
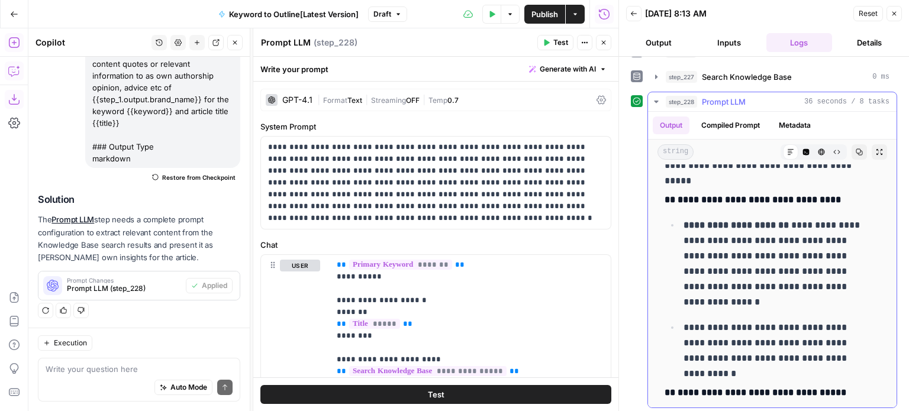
drag, startPoint x: 785, startPoint y: 235, endPoint x: 815, endPoint y: 298, distance: 69.6
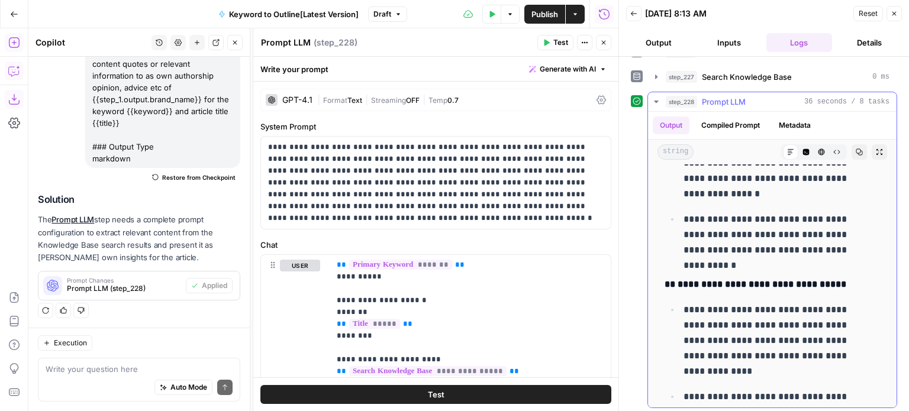
drag, startPoint x: 795, startPoint y: 250, endPoint x: 816, endPoint y: 327, distance: 79.7
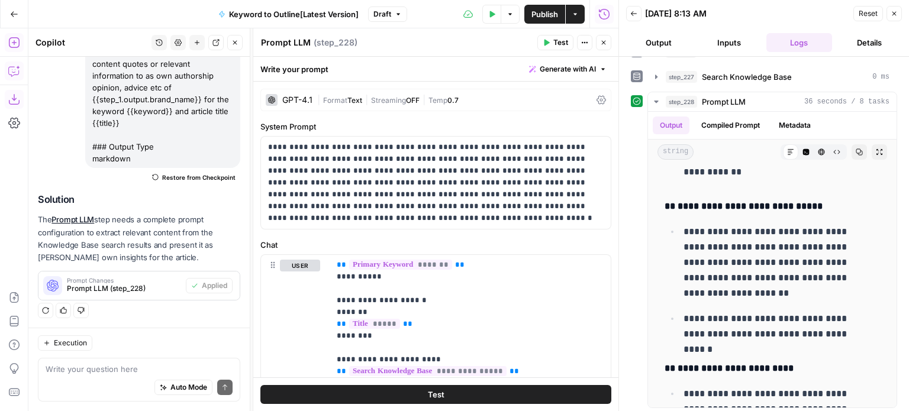
drag, startPoint x: 810, startPoint y: 295, endPoint x: 823, endPoint y: 417, distance: 122.0
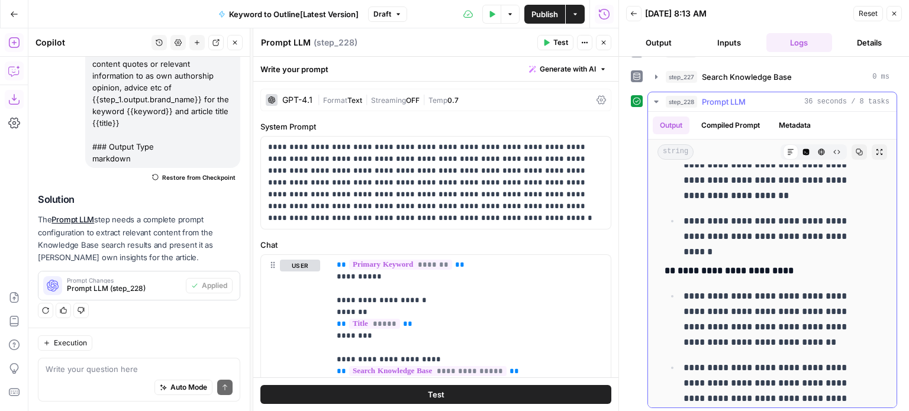
drag, startPoint x: 798, startPoint y: 318, endPoint x: 802, endPoint y: 338, distance: 20.1
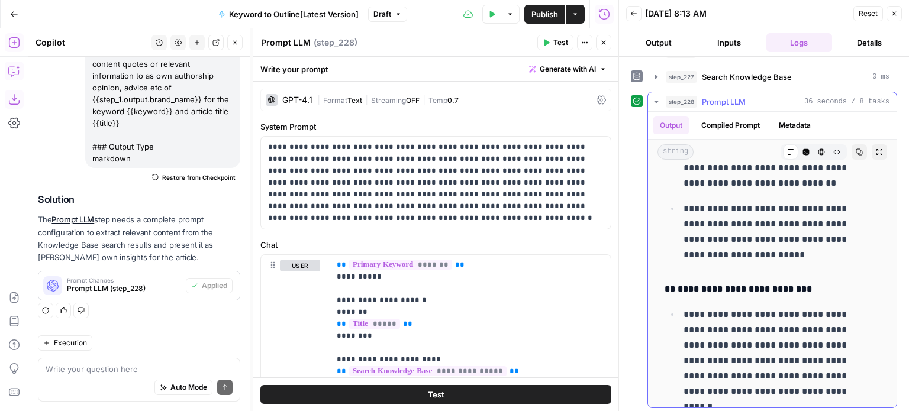
drag, startPoint x: 803, startPoint y: 279, endPoint x: 812, endPoint y: 333, distance: 54.6
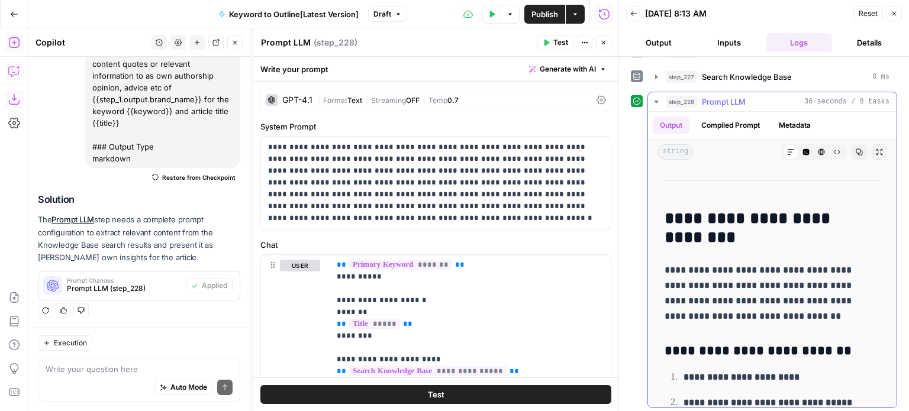
drag, startPoint x: 779, startPoint y: 275, endPoint x: 787, endPoint y: 316, distance: 42.2
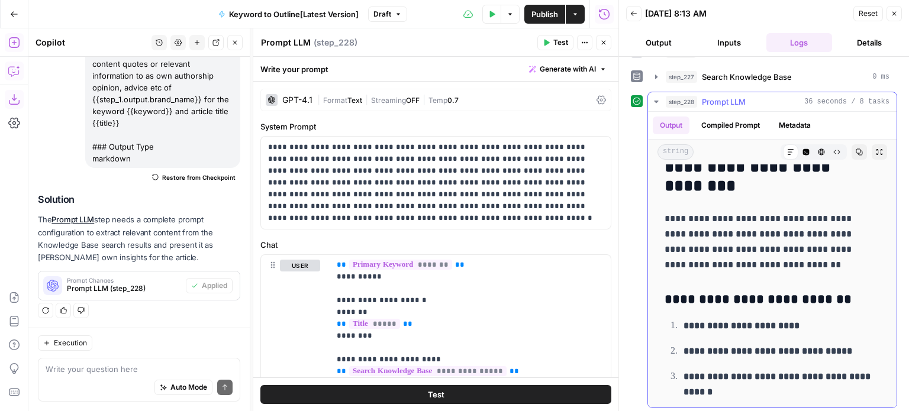
drag, startPoint x: 794, startPoint y: 280, endPoint x: 801, endPoint y: 305, distance: 25.3
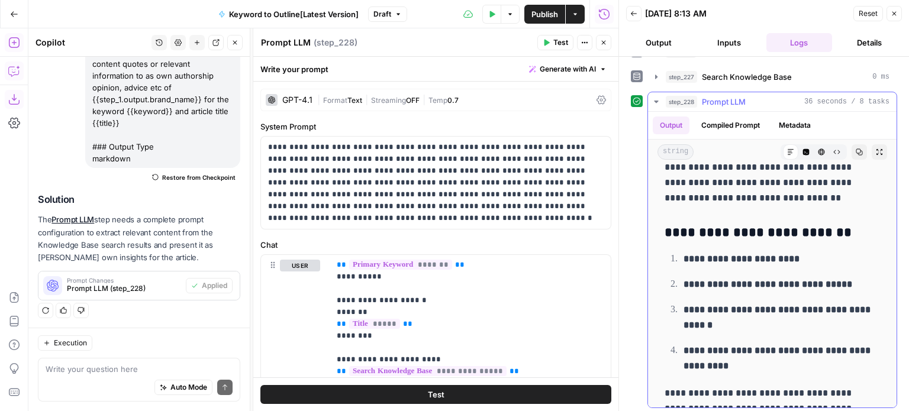
drag, startPoint x: 804, startPoint y: 288, endPoint x: 812, endPoint y: 314, distance: 27.3
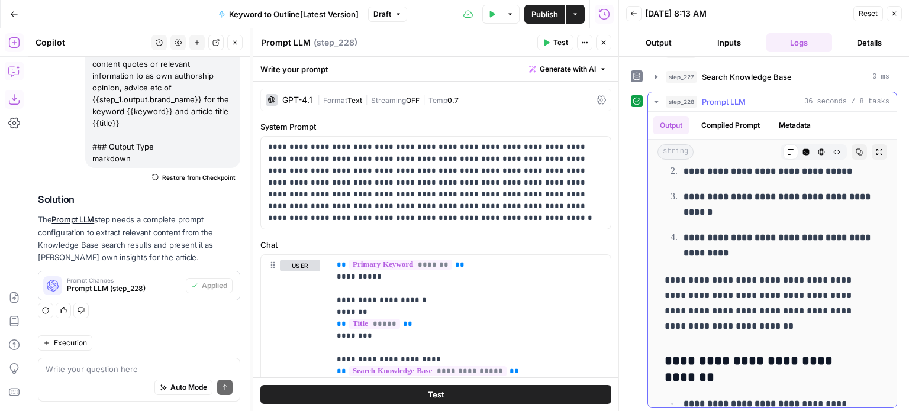
scroll to position [2942, 0]
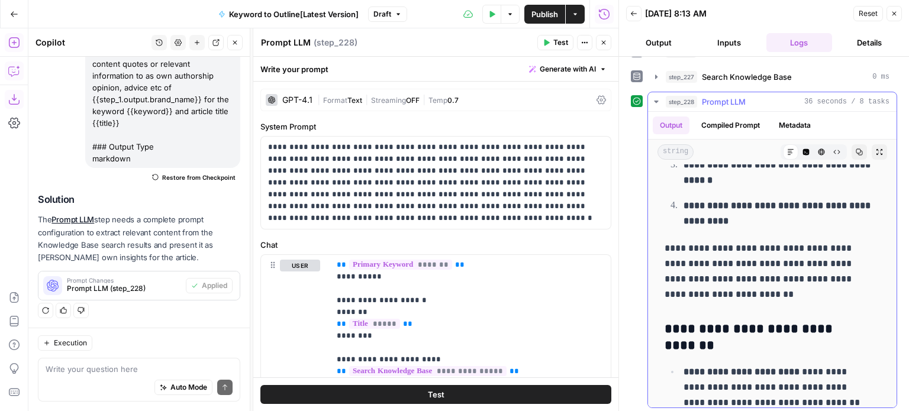
drag, startPoint x: 808, startPoint y: 278, endPoint x: 824, endPoint y: 340, distance: 64.2
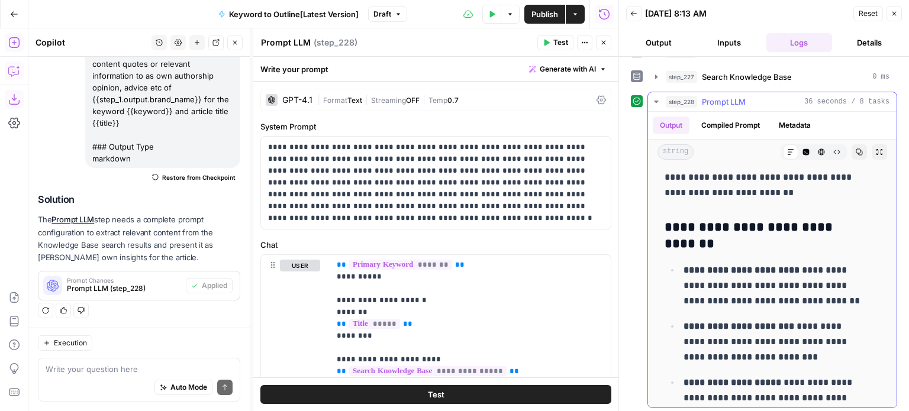
drag, startPoint x: 805, startPoint y: 272, endPoint x: 812, endPoint y: 312, distance: 41.5
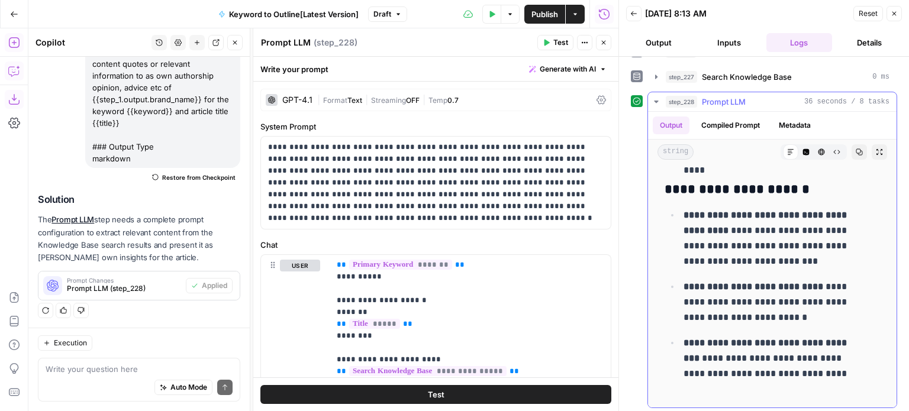
drag, startPoint x: 820, startPoint y: 280, endPoint x: 831, endPoint y: 336, distance: 57.3
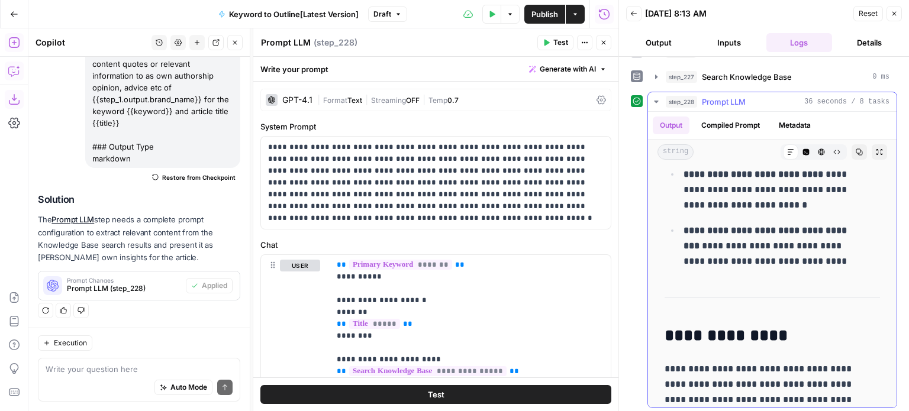
drag, startPoint x: 800, startPoint y: 270, endPoint x: 814, endPoint y: 334, distance: 65.5
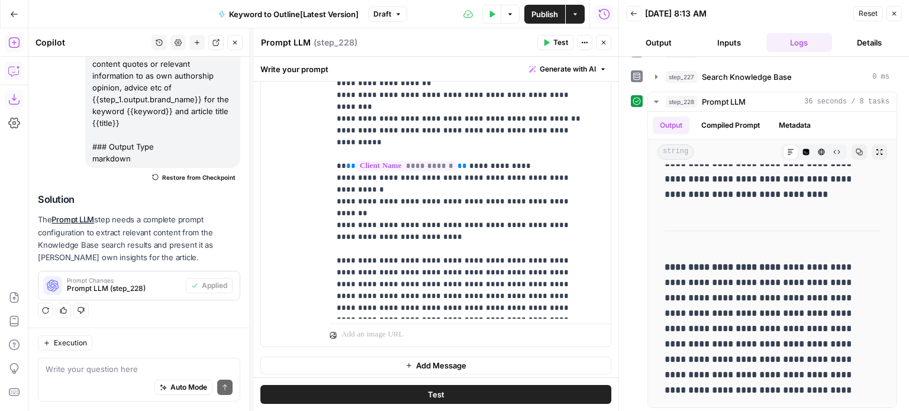
scroll to position [421, 0]
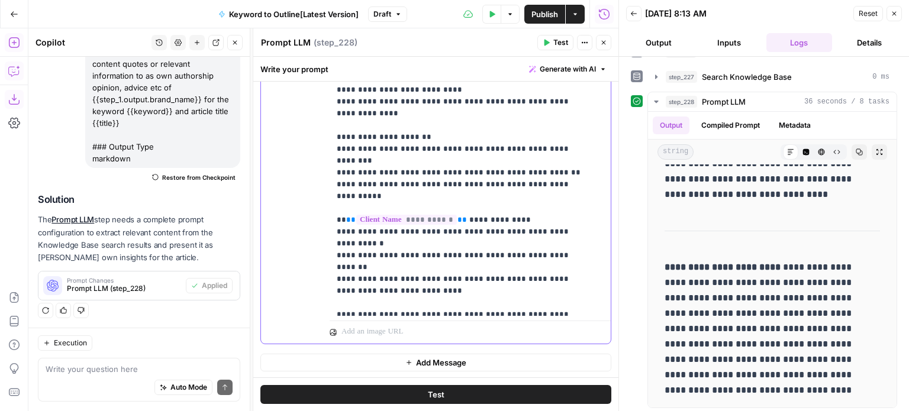
drag, startPoint x: 506, startPoint y: 260, endPoint x: 506, endPoint y: 227, distance: 32.5
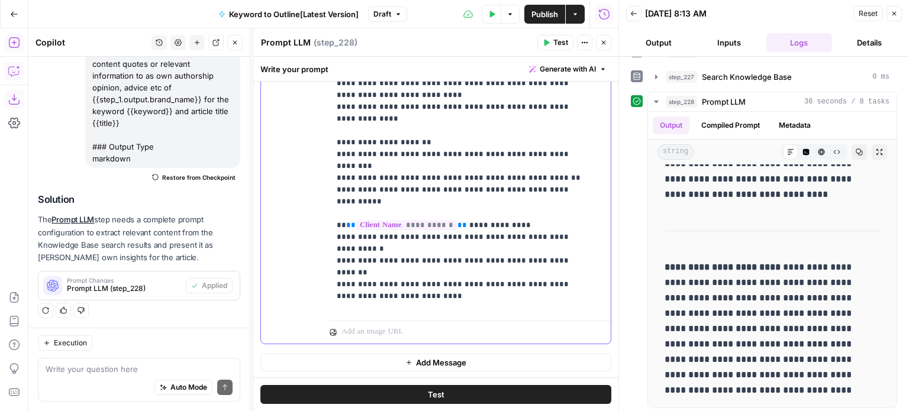
click at [518, 231] on p "**********" at bounding box center [461, 59] width 249 height 627
click at [523, 134] on p "**********" at bounding box center [461, 59] width 249 height 627
click at [535, 140] on p "**********" at bounding box center [461, 59] width 249 height 627
click at [544, 135] on p "**********" at bounding box center [461, 59] width 249 height 627
click at [896, 5] on div "Reset Close" at bounding box center [877, 14] width 49 height 18
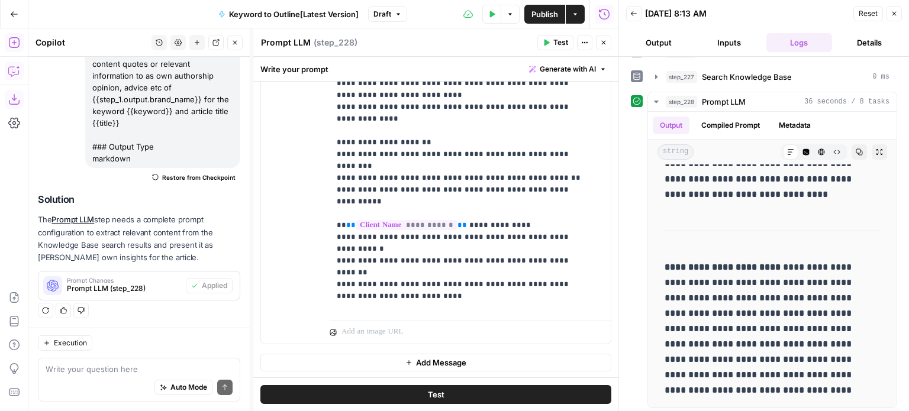
click at [902, 9] on header "Back [DATE] 8:13 AM Reset Close Output Inputs Logs Details" at bounding box center [764, 28] width 290 height 57
click at [897, 7] on button "Close" at bounding box center [893, 13] width 15 height 15
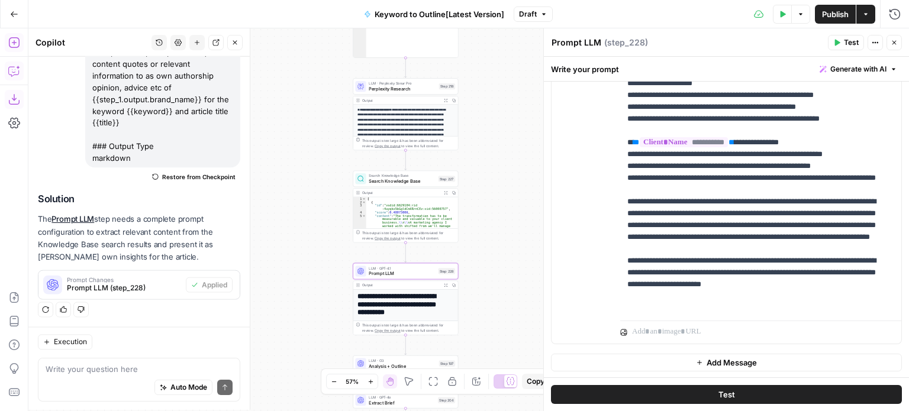
scroll to position [204, 0]
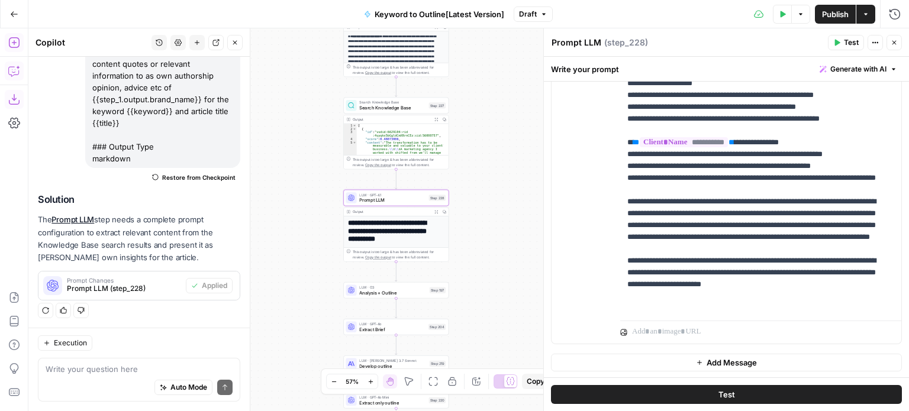
click at [483, 191] on div "Workflow Input Settings Inputs Workflow Workflow Step 1 Output Expand Output Co…" at bounding box center [468, 219] width 881 height 383
drag, startPoint x: 496, startPoint y: 236, endPoint x: 497, endPoint y: 173, distance: 62.7
click at [496, 173] on div "Workflow Input Settings Inputs Workflow Workflow Step 1 Output Expand Output Co…" at bounding box center [468, 219] width 881 height 383
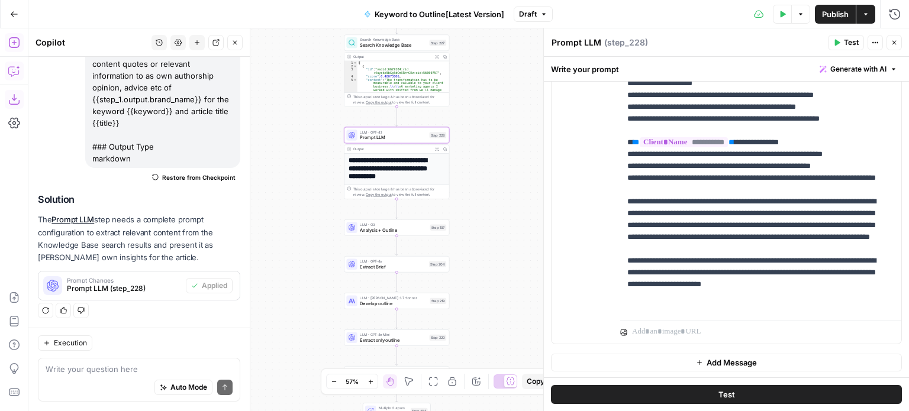
click at [484, 204] on div "Workflow Input Settings Inputs Workflow Workflow Step 1 Output Expand Output Co…" at bounding box center [468, 219] width 881 height 383
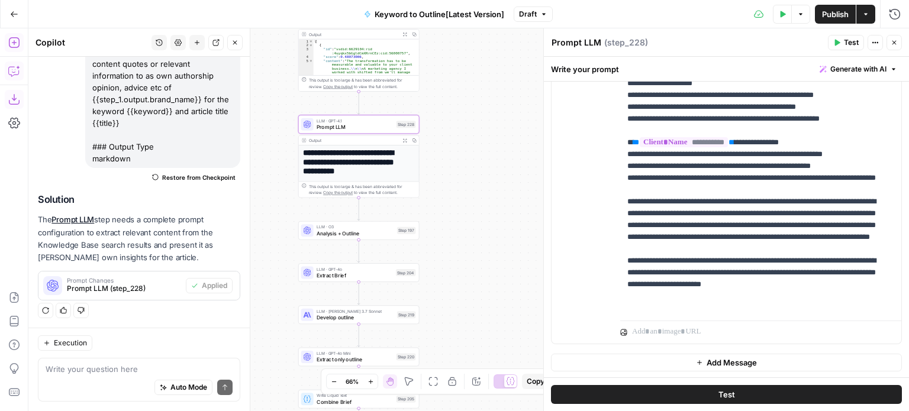
click at [388, 234] on span "Analysis + Outline" at bounding box center [356, 234] width 78 height 8
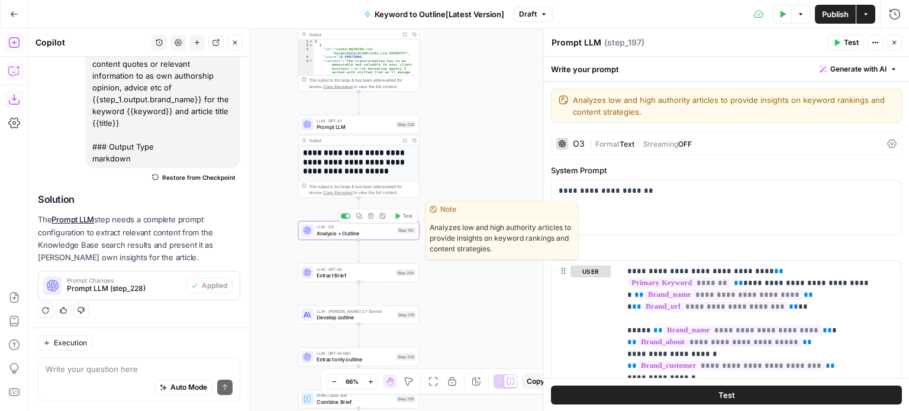
type textarea "Analysis + Outline"
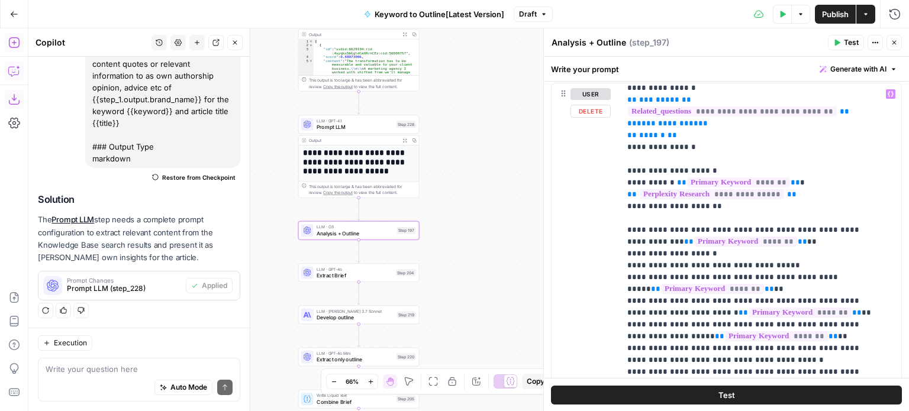
scroll to position [533, 0]
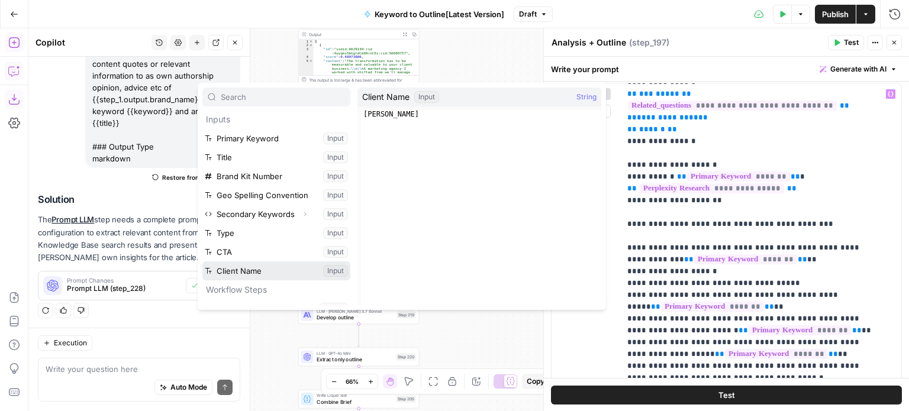
click at [251, 267] on button "Select variable Client Name" at bounding box center [276, 271] width 148 height 19
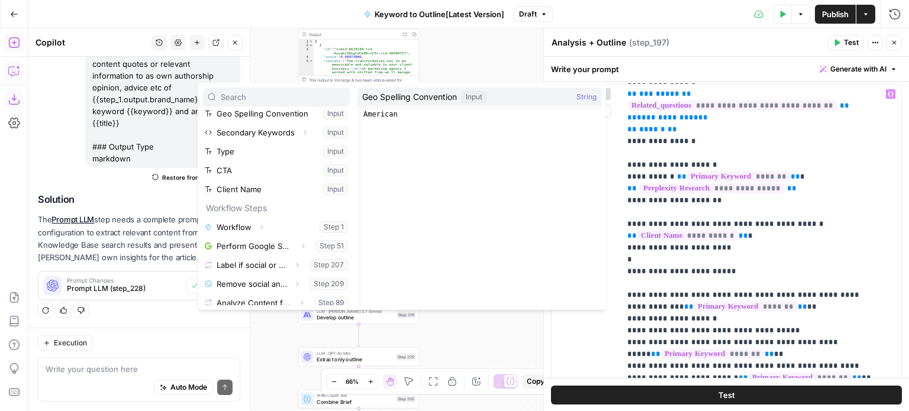
scroll to position [221, 0]
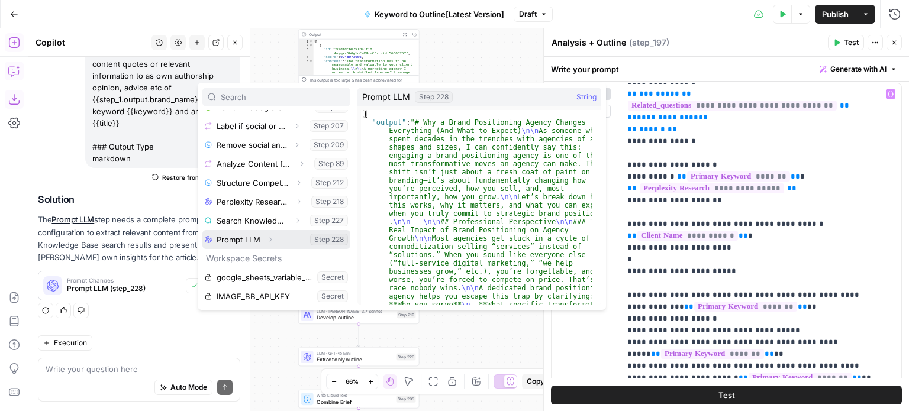
click at [272, 236] on icon "button" at bounding box center [270, 239] width 7 height 7
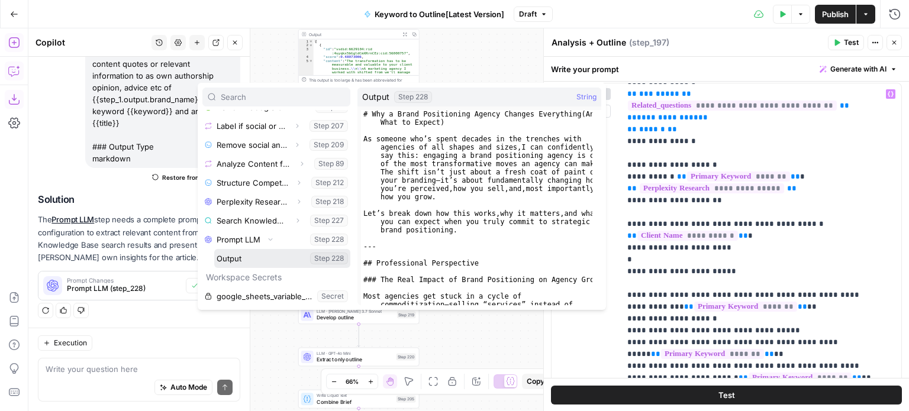
click at [247, 255] on button "Select variable Output" at bounding box center [282, 258] width 136 height 19
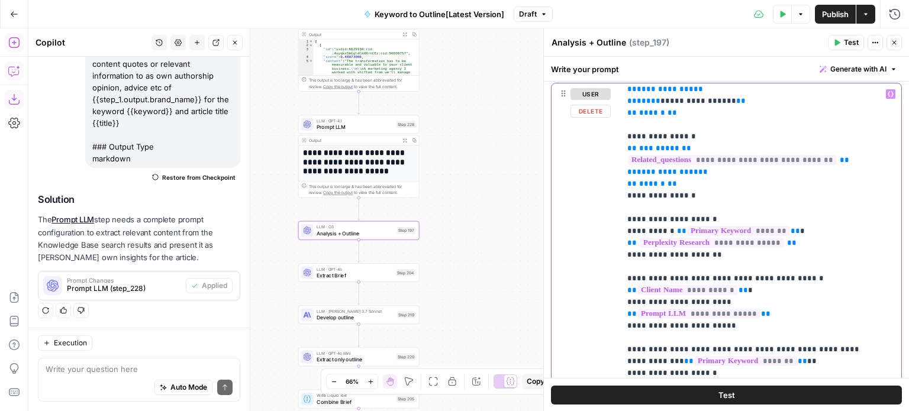
scroll to position [473, 0]
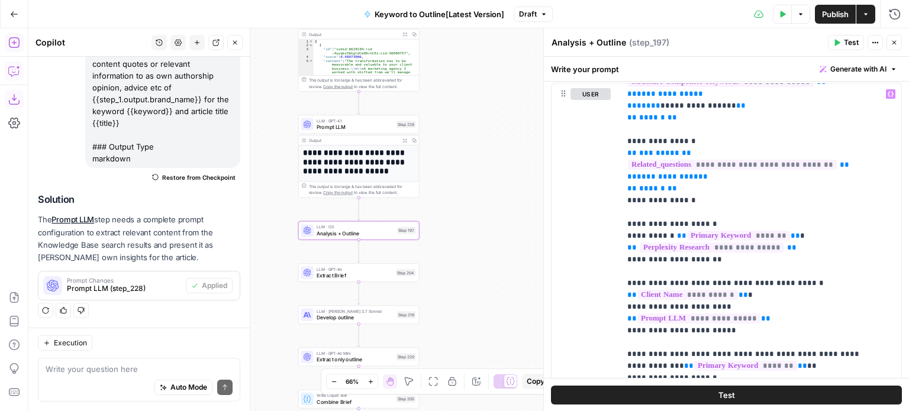
click at [366, 124] on span "Prompt LLM" at bounding box center [355, 127] width 76 height 8
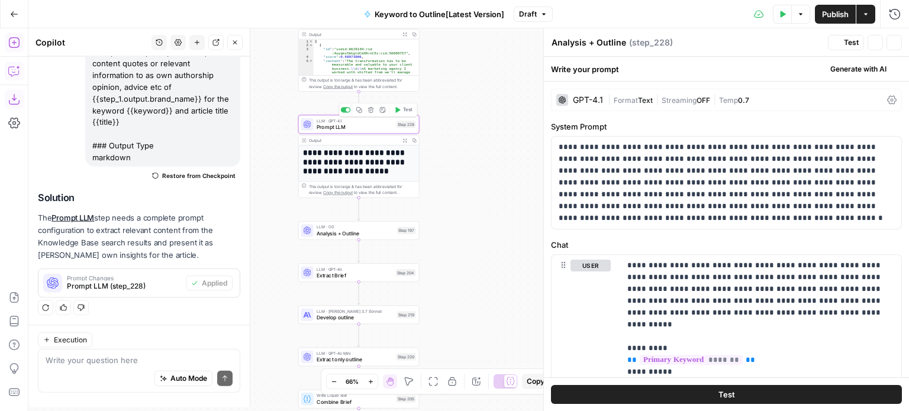
scroll to position [204, 0]
type textarea "Prompt LLM"
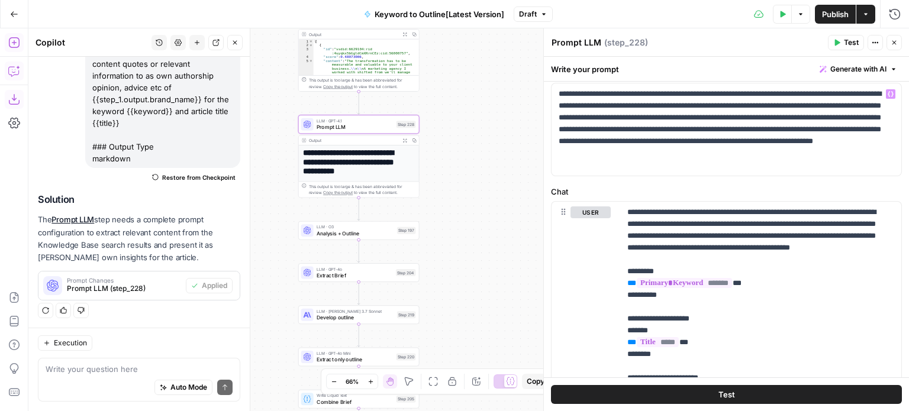
scroll to position [59, 0]
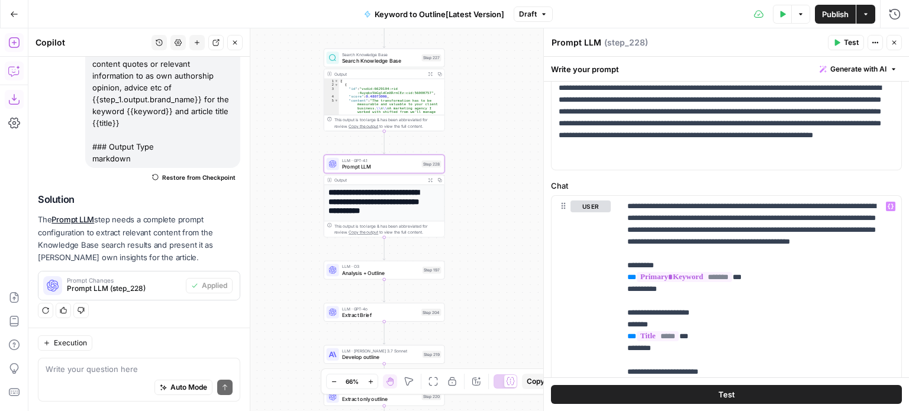
drag, startPoint x: 491, startPoint y: 186, endPoint x: 516, endPoint y: 225, distance: 47.1
click at [516, 225] on div "Workflow Input Settings Inputs Workflow Workflow Step 1 Output Expand Output Co…" at bounding box center [468, 219] width 881 height 383
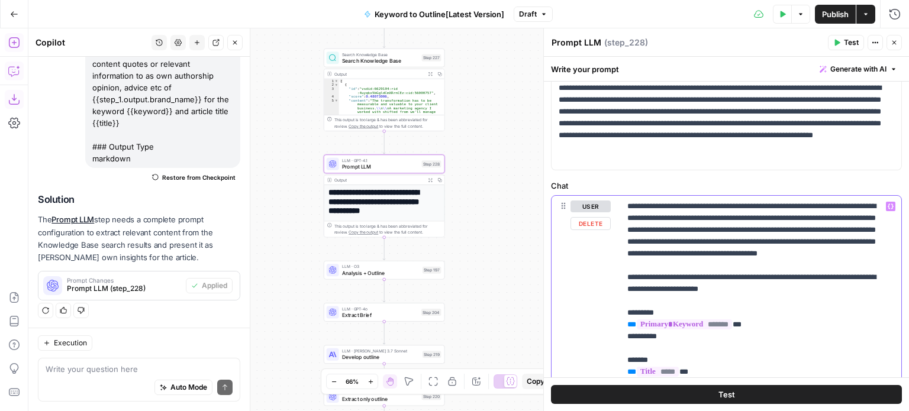
drag, startPoint x: 658, startPoint y: 279, endPoint x: 611, endPoint y: 209, distance: 84.4
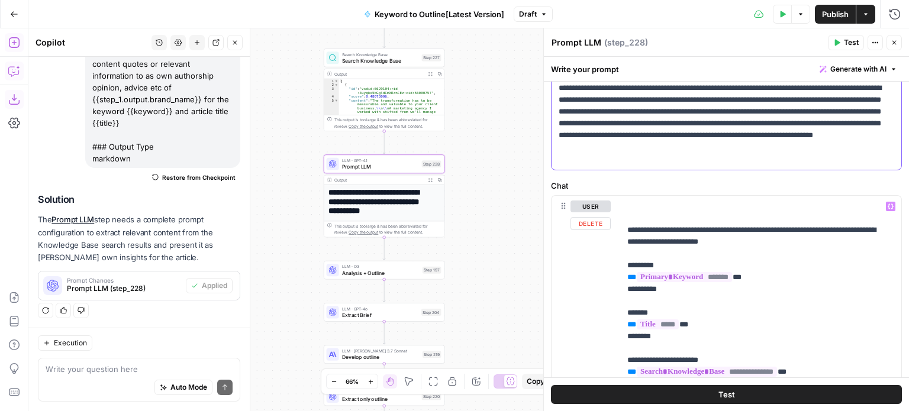
click at [671, 154] on p "**********" at bounding box center [722, 123] width 327 height 83
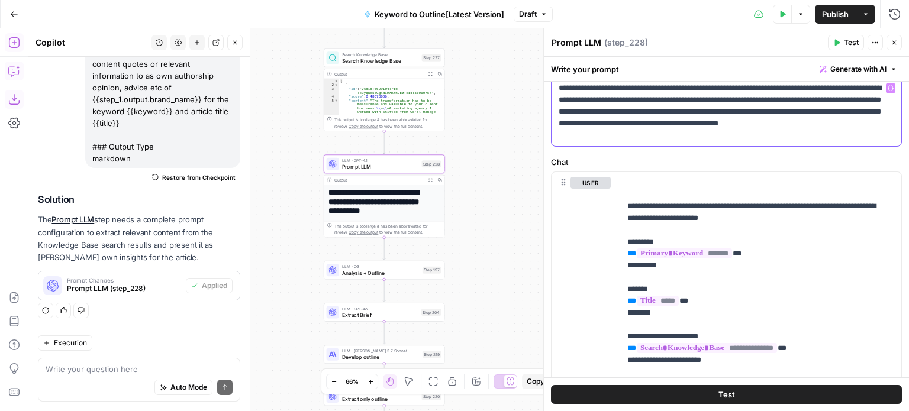
drag, startPoint x: 737, startPoint y: 132, endPoint x: 694, endPoint y: 136, distance: 44.0
click at [694, 136] on p "**********" at bounding box center [722, 111] width 327 height 59
click at [625, 208] on div "**********" at bounding box center [760, 413] width 281 height 482
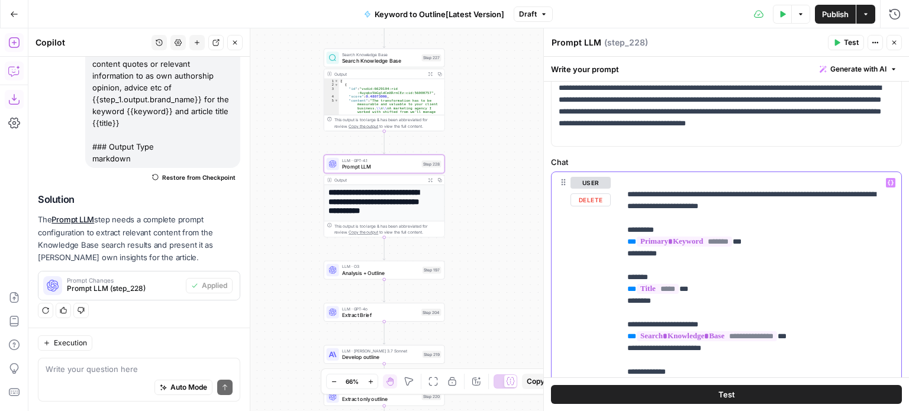
drag, startPoint x: 814, startPoint y: 209, endPoint x: 589, endPoint y: 194, distance: 224.8
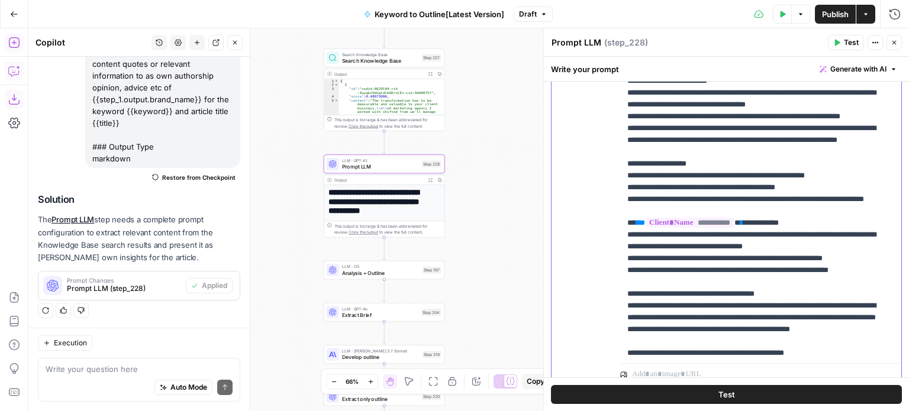
scroll to position [0, 0]
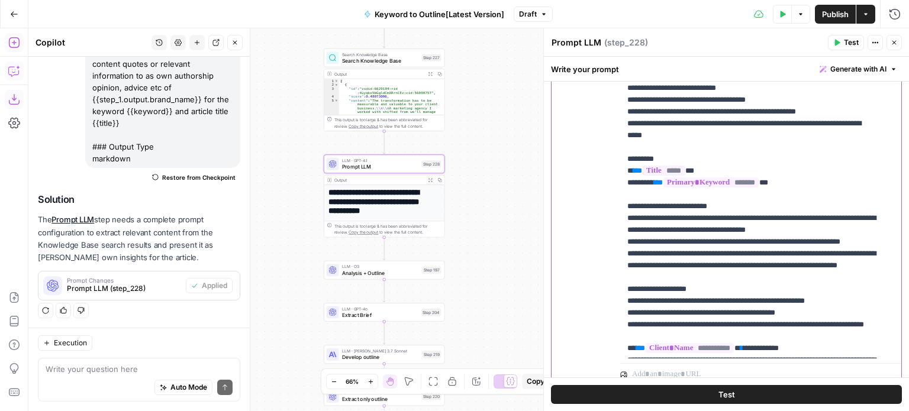
drag, startPoint x: 760, startPoint y: 291, endPoint x: 769, endPoint y: 118, distance: 172.4
drag, startPoint x: 771, startPoint y: 196, endPoint x: 778, endPoint y: 66, distance: 130.9
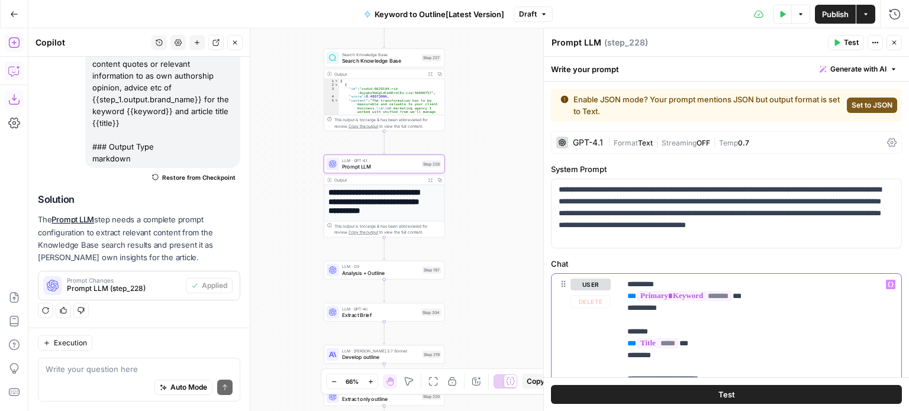
drag, startPoint x: 780, startPoint y: 196, endPoint x: 772, endPoint y: 88, distance: 108.0
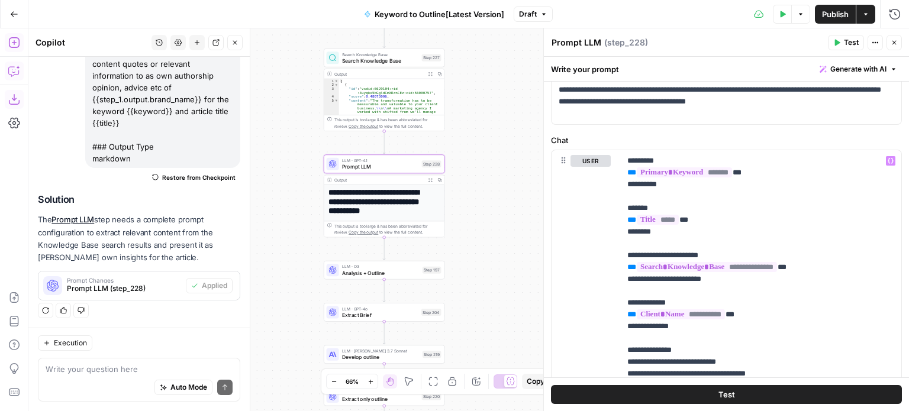
drag, startPoint x: 747, startPoint y: 278, endPoint x: 746, endPoint y: 319, distance: 41.4
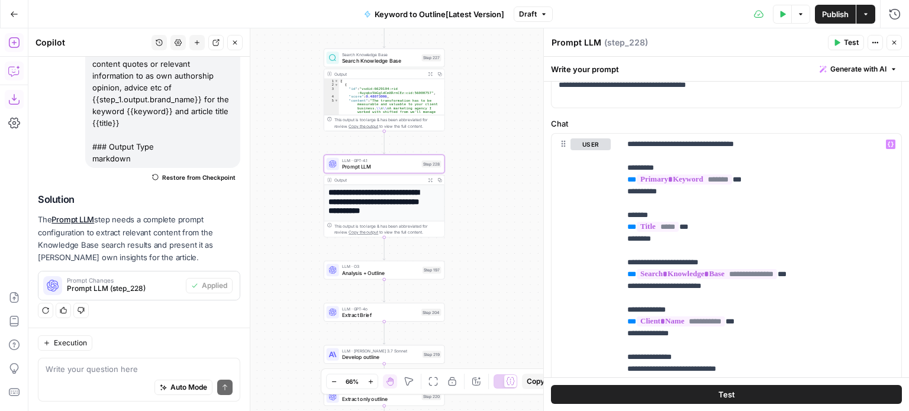
click at [731, 399] on button "Test" at bounding box center [726, 394] width 351 height 19
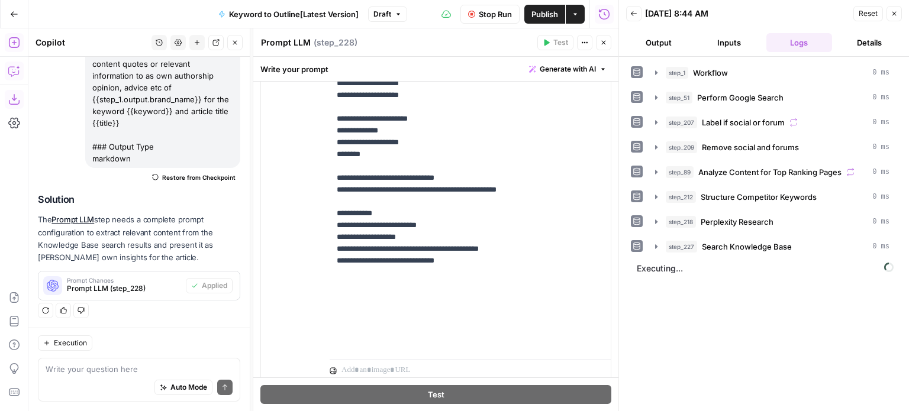
scroll to position [440, 0]
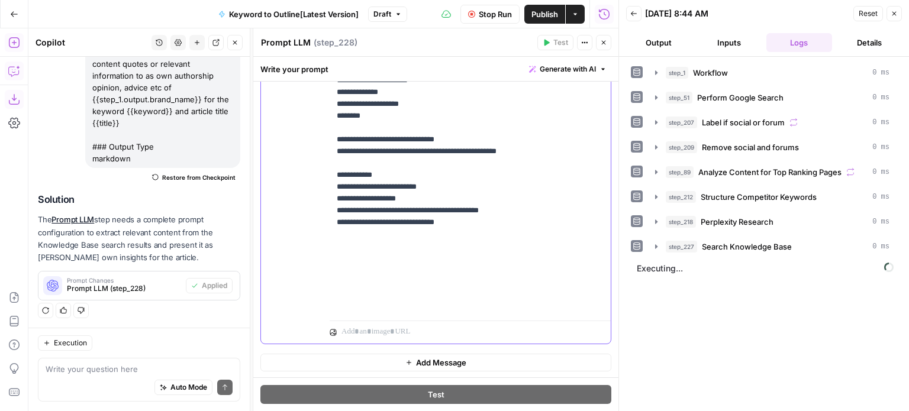
drag, startPoint x: 485, startPoint y: 292, endPoint x: 305, endPoint y: 291, distance: 179.9
click at [305, 291] on div "**********" at bounding box center [436, 89] width 350 height 510
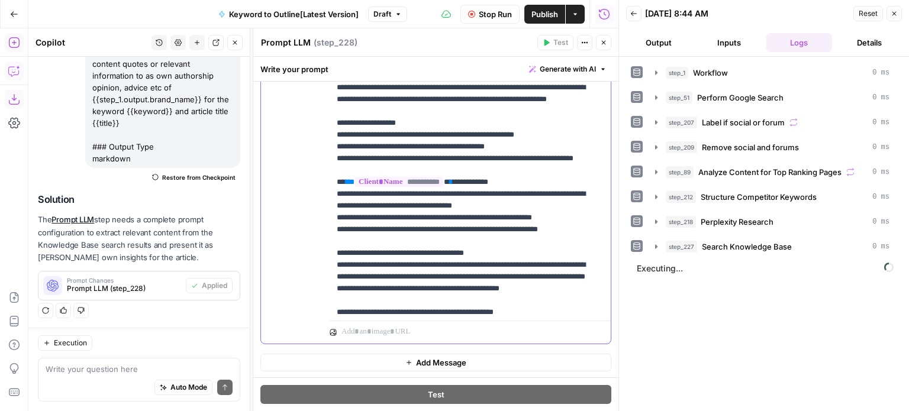
scroll to position [0, 0]
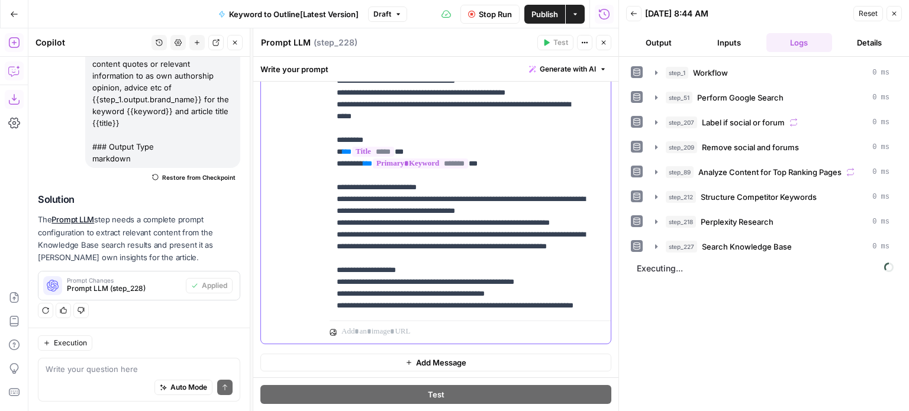
drag, startPoint x: 511, startPoint y: 161, endPoint x: 511, endPoint y: 113, distance: 47.9
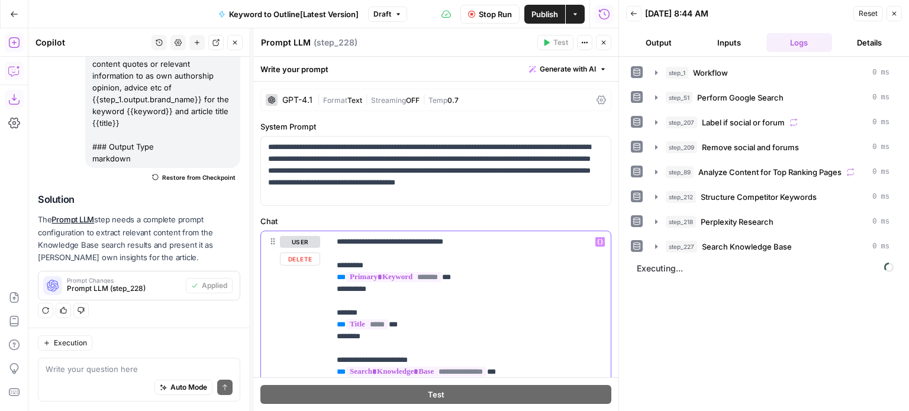
drag, startPoint x: 528, startPoint y: 225, endPoint x: 533, endPoint y: 65, distance: 160.4
drag, startPoint x: 553, startPoint y: 223, endPoint x: 544, endPoint y: 189, distance: 35.0
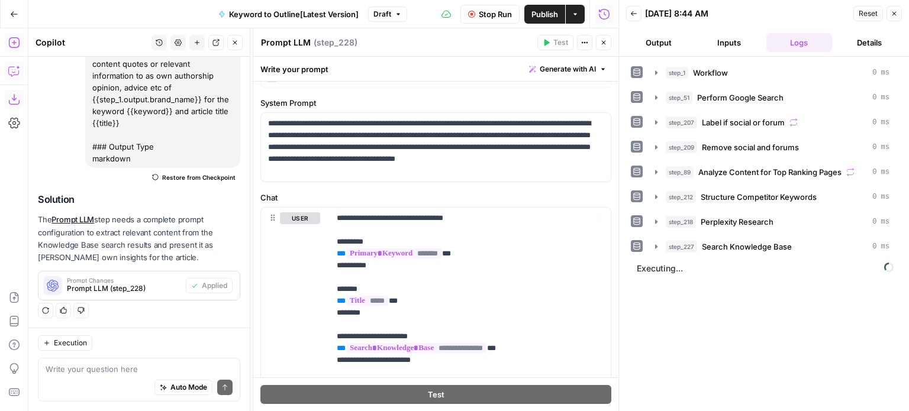
drag, startPoint x: 544, startPoint y: 214, endPoint x: 548, endPoint y: 260, distance: 46.3
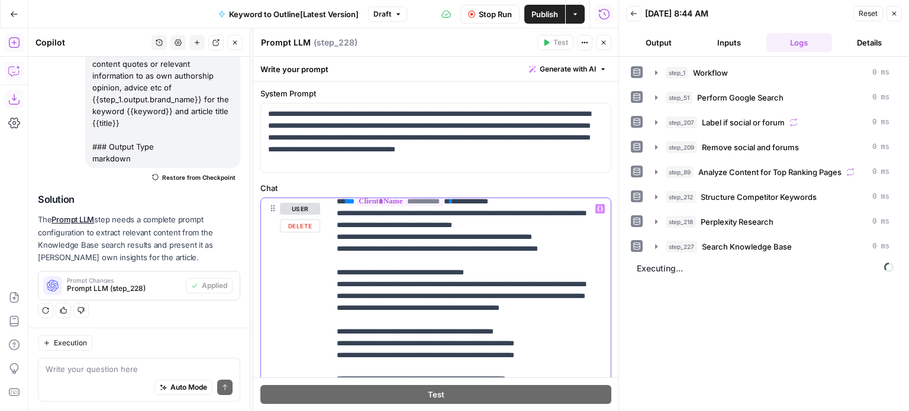
scroll to position [569, 0]
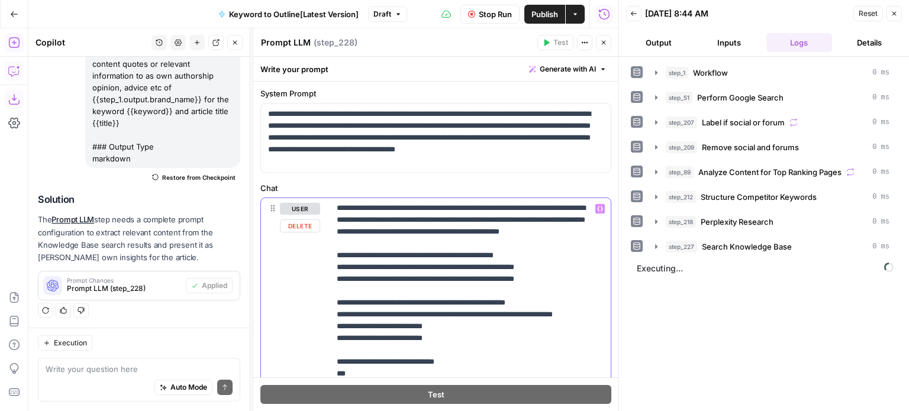
drag, startPoint x: 534, startPoint y: 207, endPoint x: 552, endPoint y: 353, distance: 147.2
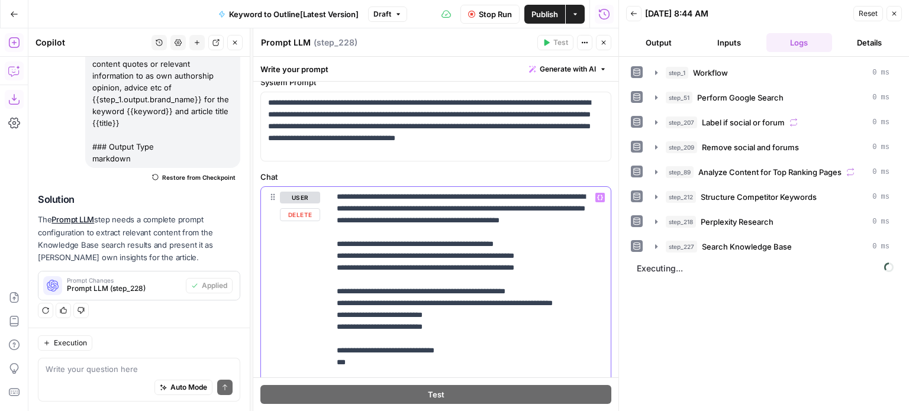
drag, startPoint x: 510, startPoint y: 238, endPoint x: 508, endPoint y: 296, distance: 57.4
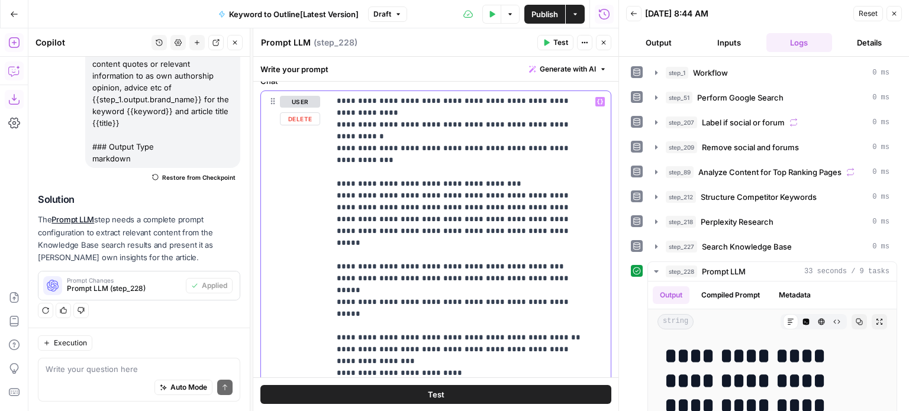
scroll to position [143, 0]
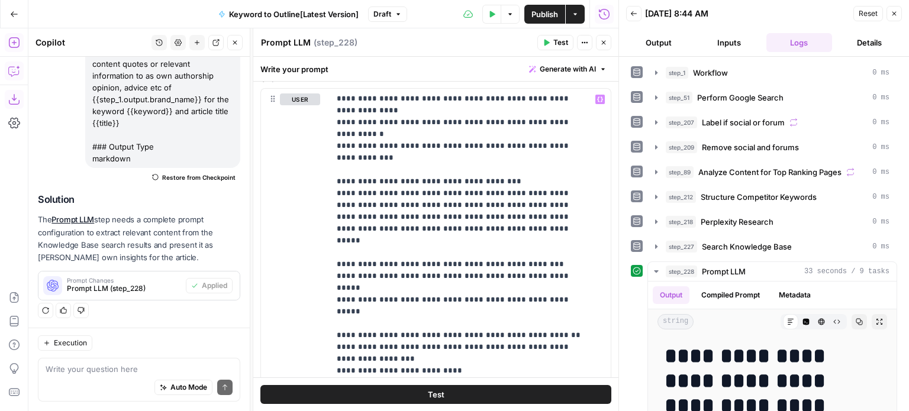
click at [602, 39] on icon "button" at bounding box center [603, 42] width 7 height 7
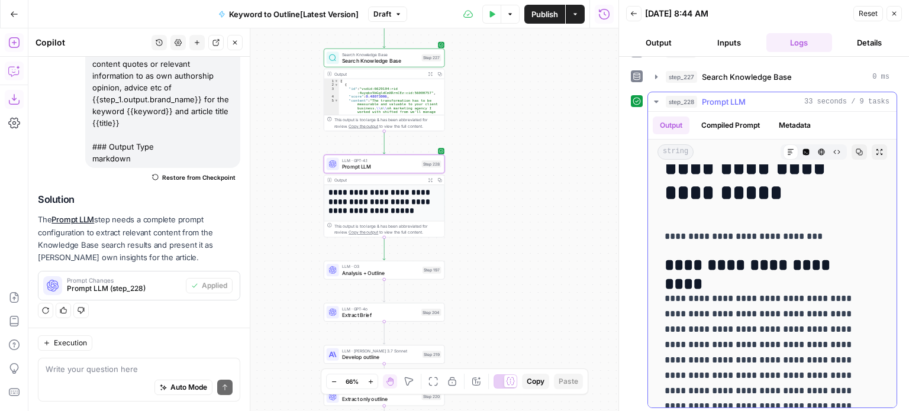
scroll to position [118, 0]
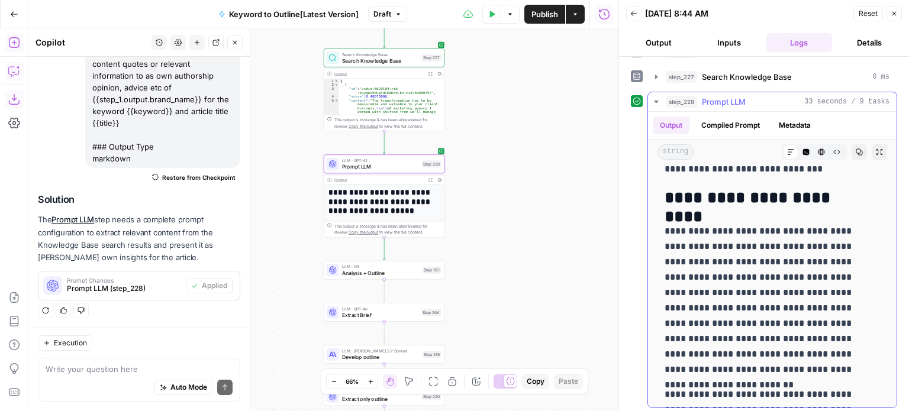
drag, startPoint x: 776, startPoint y: 203, endPoint x: 775, endPoint y: 254, distance: 51.5
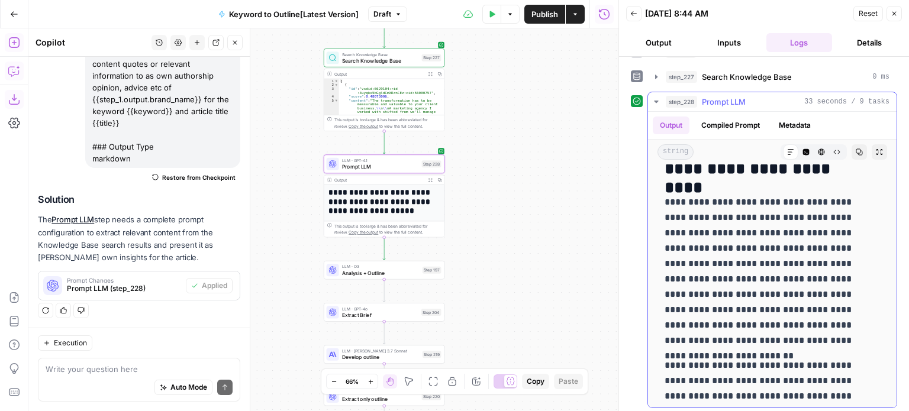
drag, startPoint x: 781, startPoint y: 218, endPoint x: 779, endPoint y: 256, distance: 37.9
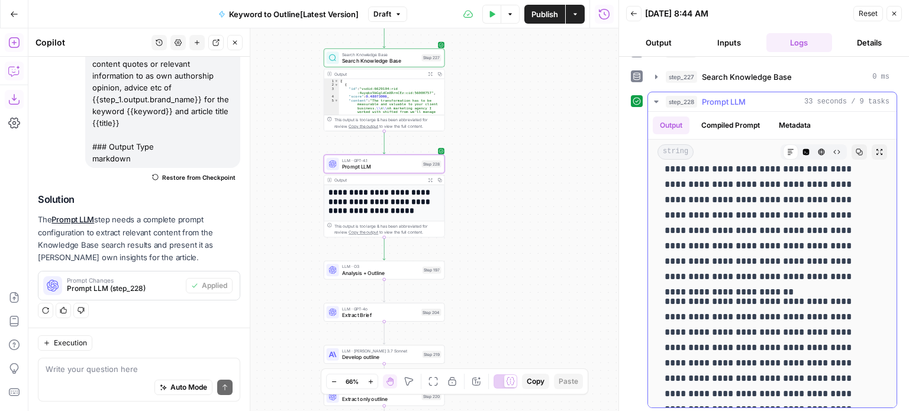
drag, startPoint x: 799, startPoint y: 227, endPoint x: 798, endPoint y: 261, distance: 34.3
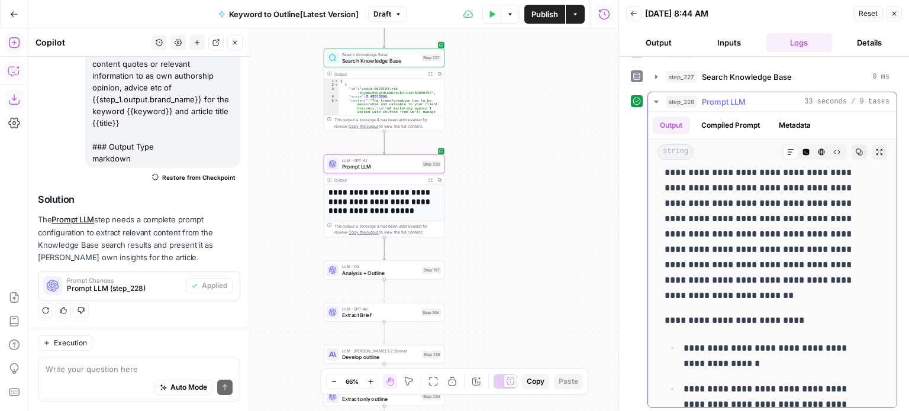
drag, startPoint x: 792, startPoint y: 264, endPoint x: 796, endPoint y: 356, distance: 92.4
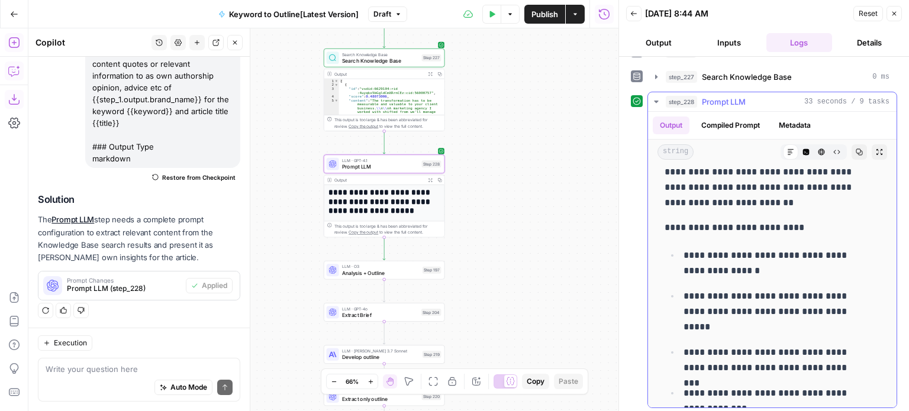
drag, startPoint x: 802, startPoint y: 223, endPoint x: 805, endPoint y: 274, distance: 51.0
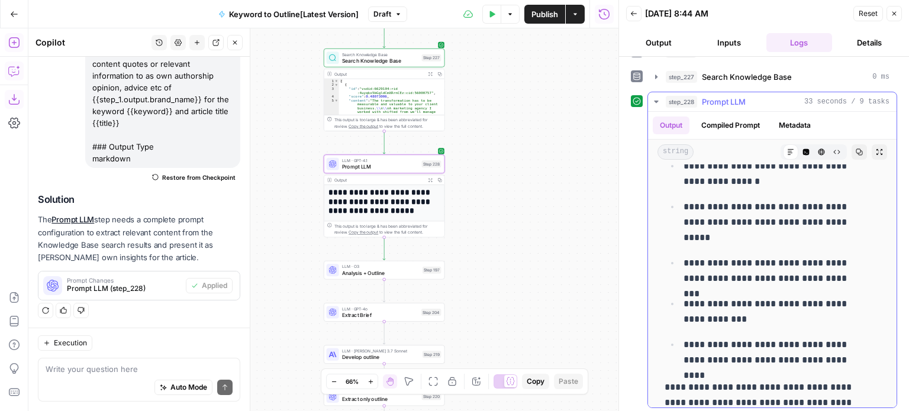
scroll to position [696, 0]
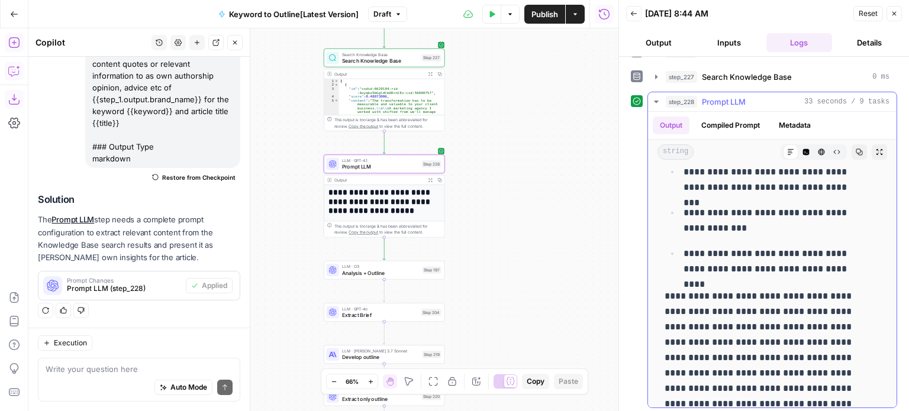
drag, startPoint x: 808, startPoint y: 205, endPoint x: 807, endPoint y: 287, distance: 81.7
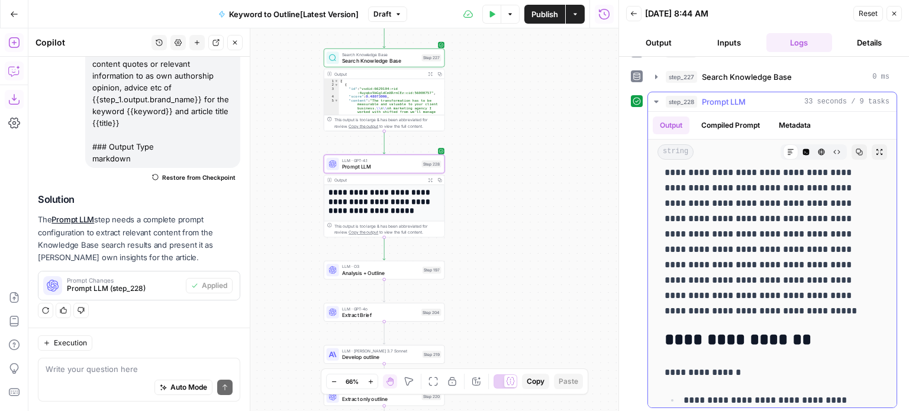
drag, startPoint x: 821, startPoint y: 241, endPoint x: 821, endPoint y: 359, distance: 118.3
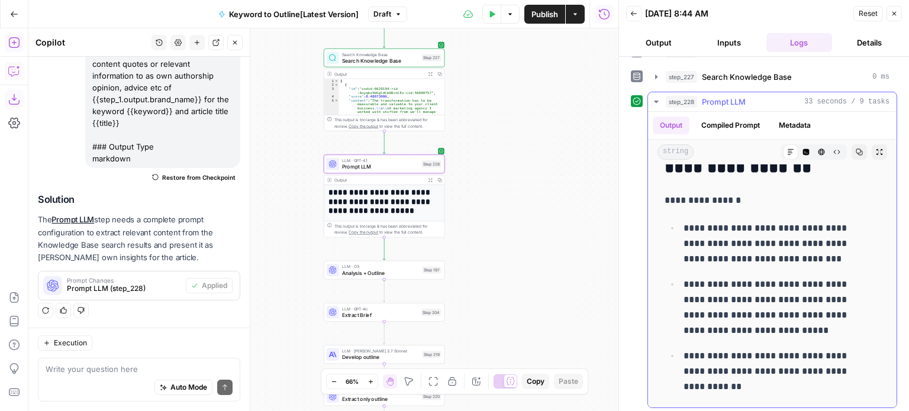
drag, startPoint x: 810, startPoint y: 230, endPoint x: 810, endPoint y: 273, distance: 43.2
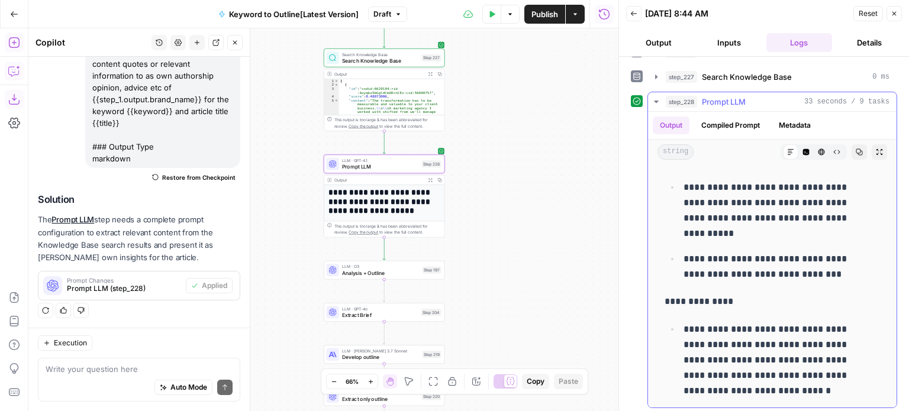
drag, startPoint x: 814, startPoint y: 233, endPoint x: 812, endPoint y: 352, distance: 119.0
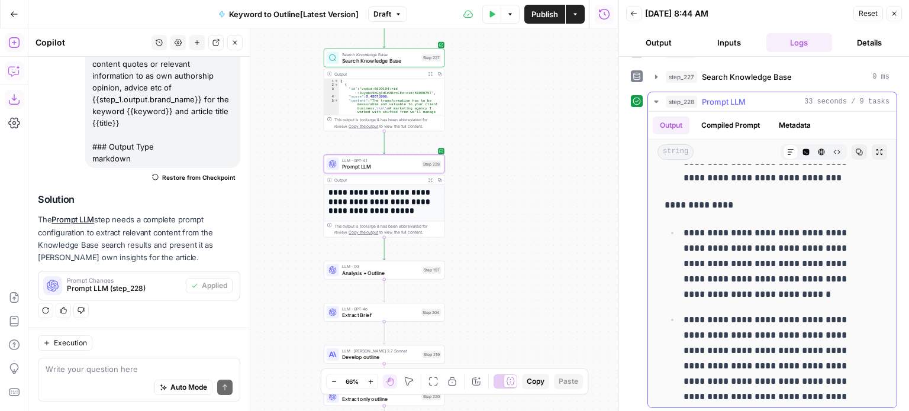
drag, startPoint x: 799, startPoint y: 250, endPoint x: 801, endPoint y: 316, distance: 66.3
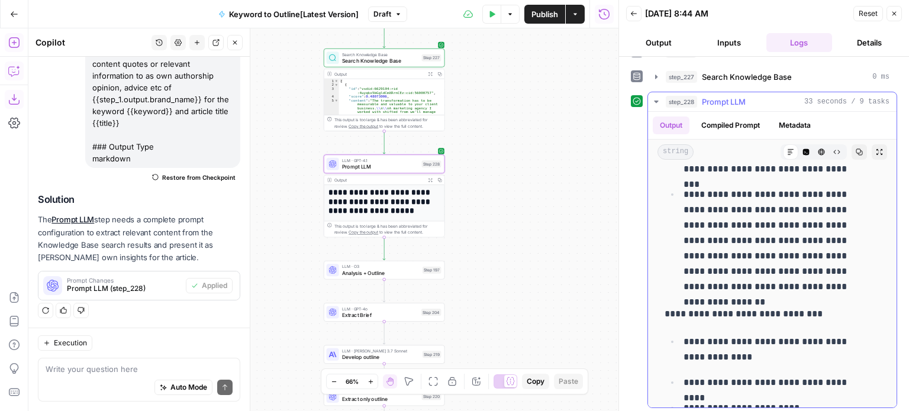
drag, startPoint x: 814, startPoint y: 260, endPoint x: 820, endPoint y: 317, distance: 57.2
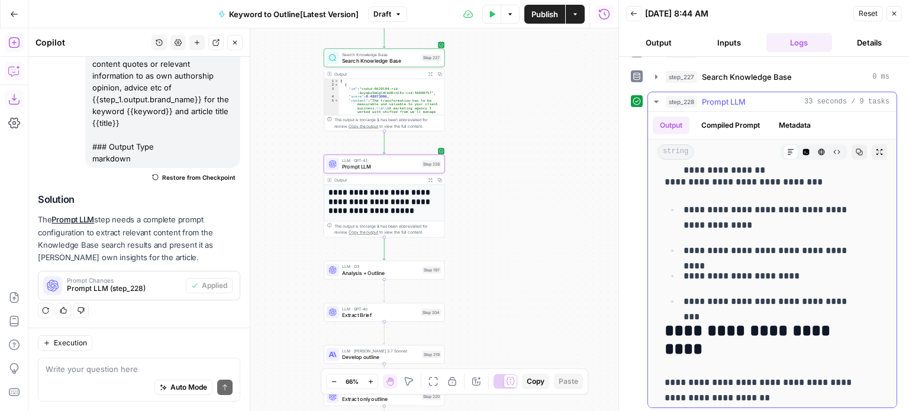
drag, startPoint x: 801, startPoint y: 274, endPoint x: 802, endPoint y: 314, distance: 39.7
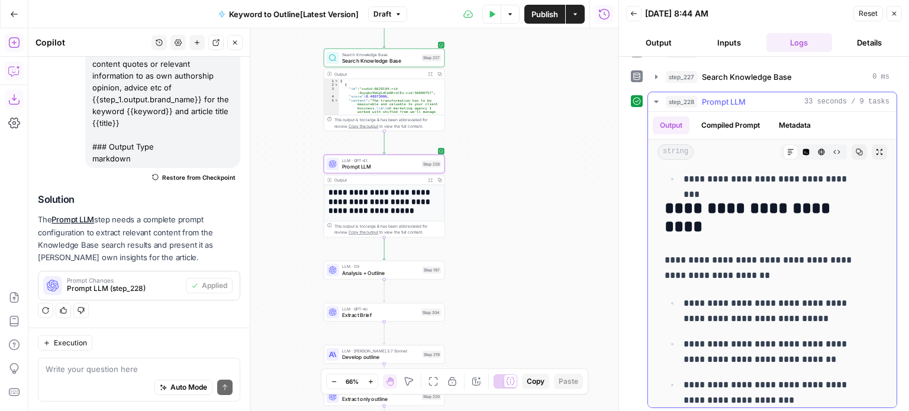
drag, startPoint x: 792, startPoint y: 214, endPoint x: 807, endPoint y: 267, distance: 55.8
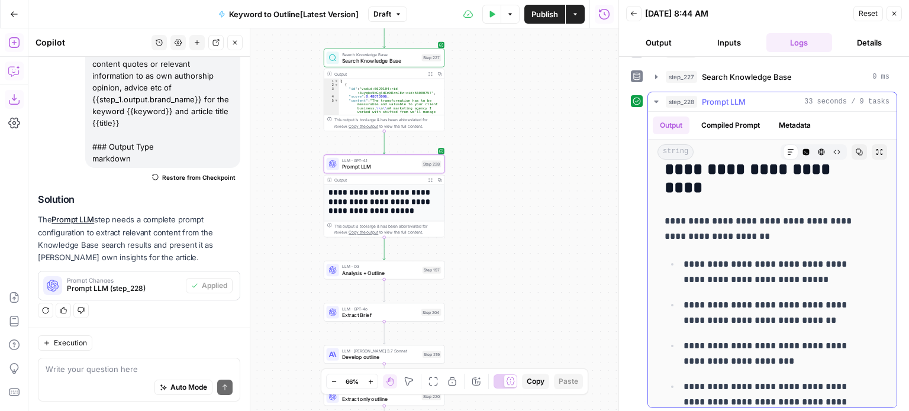
drag, startPoint x: 807, startPoint y: 220, endPoint x: 814, endPoint y: 269, distance: 50.2
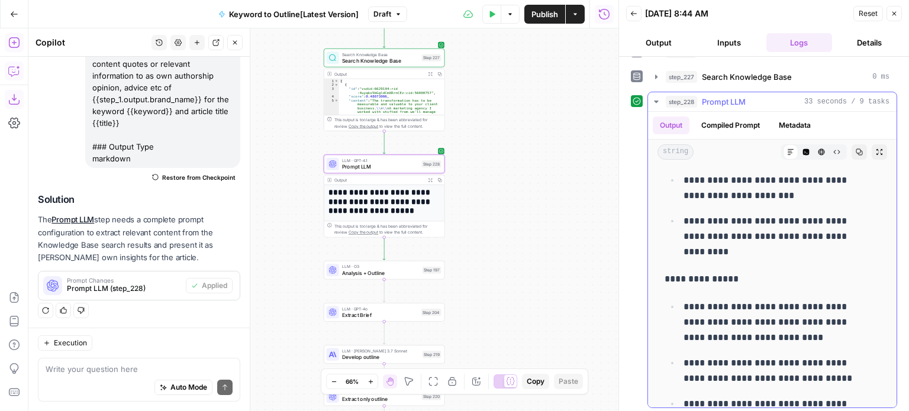
scroll to position [2069, 0]
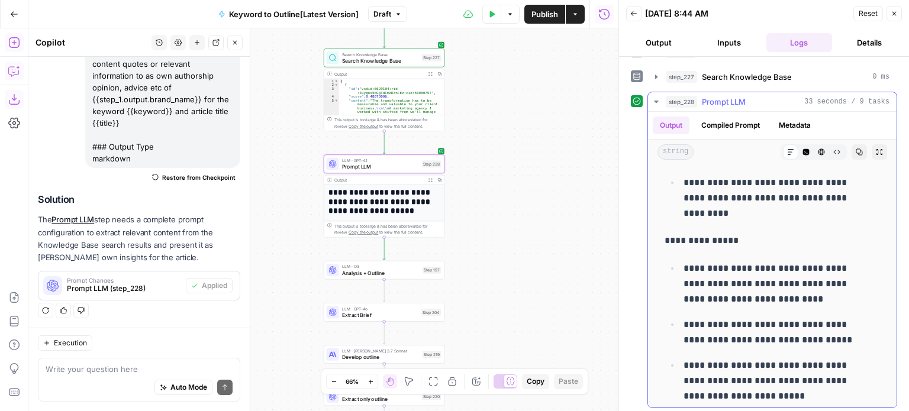
drag, startPoint x: 807, startPoint y: 217, endPoint x: 818, endPoint y: 283, distance: 66.5
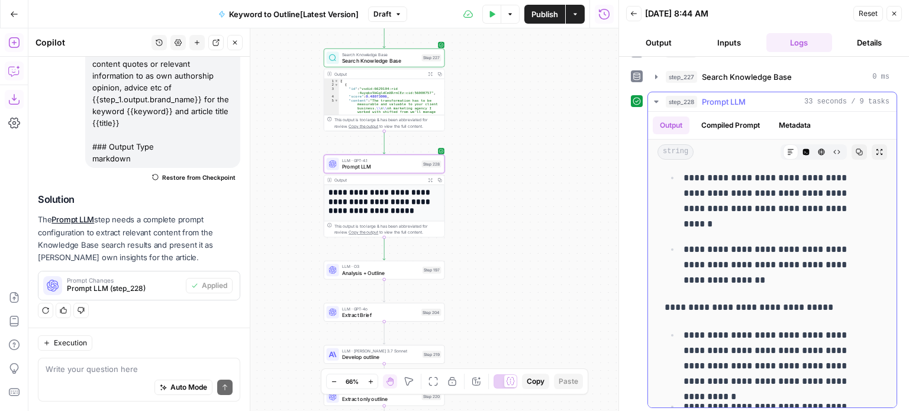
drag, startPoint x: 791, startPoint y: 273, endPoint x: 810, endPoint y: 359, distance: 87.9
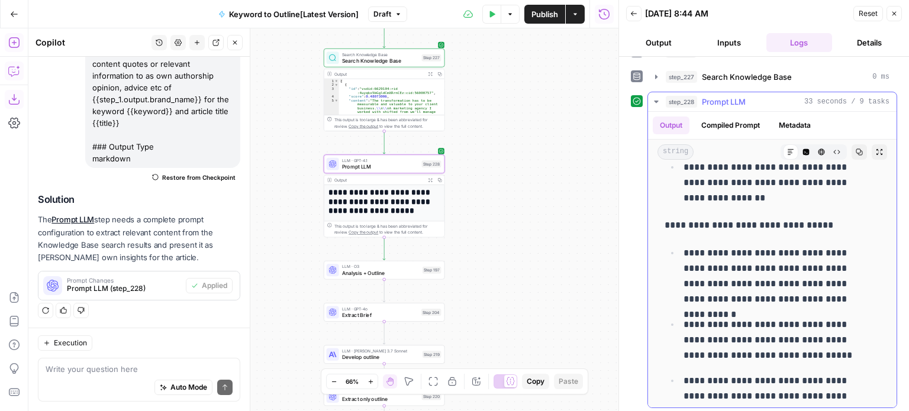
scroll to position [2392, 0]
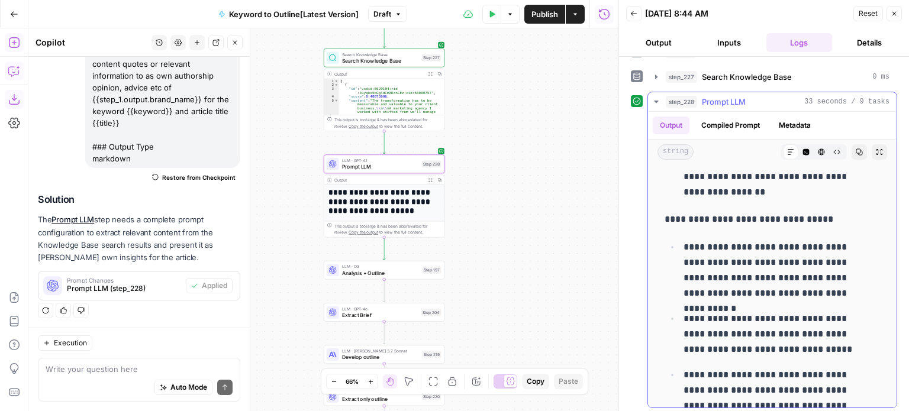
drag, startPoint x: 765, startPoint y: 257, endPoint x: 776, endPoint y: 279, distance: 24.9
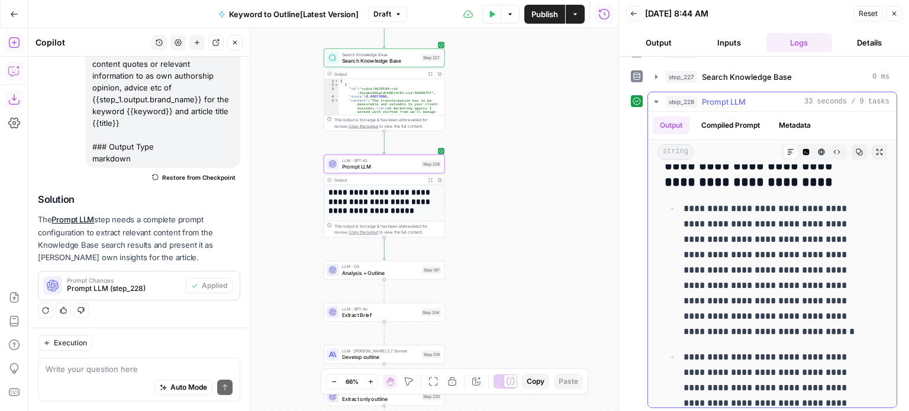
drag, startPoint x: 783, startPoint y: 254, endPoint x: 806, endPoint y: 382, distance: 129.8
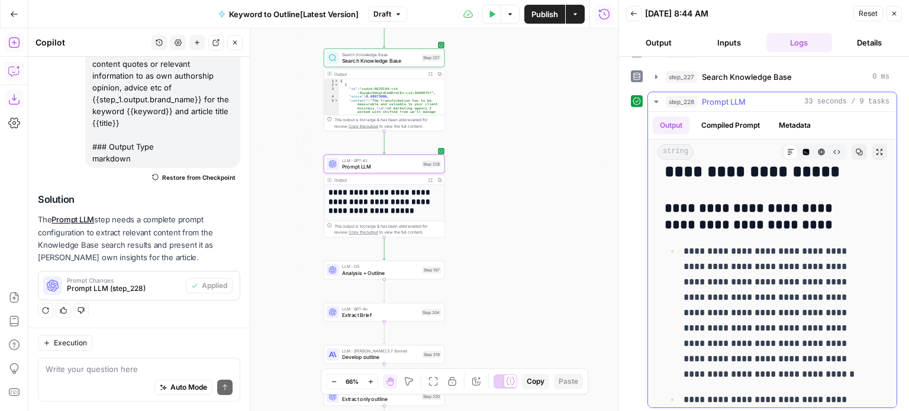
drag, startPoint x: 797, startPoint y: 333, endPoint x: 795, endPoint y: 271, distance: 61.6
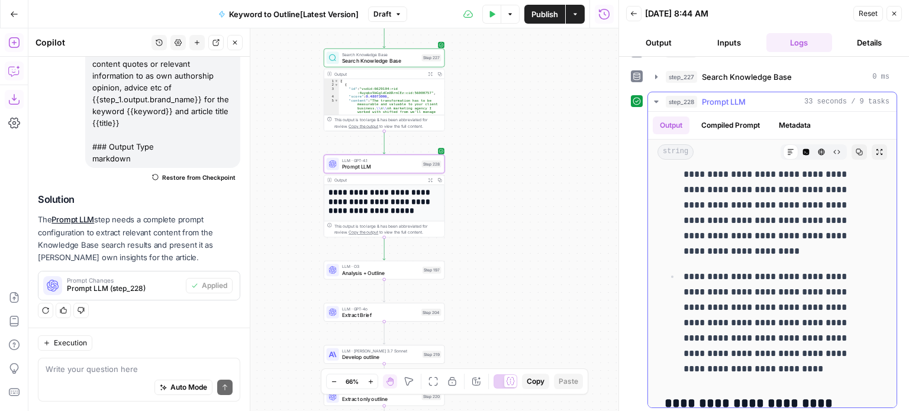
drag, startPoint x: 794, startPoint y: 288, endPoint x: 810, endPoint y: 416, distance: 128.8
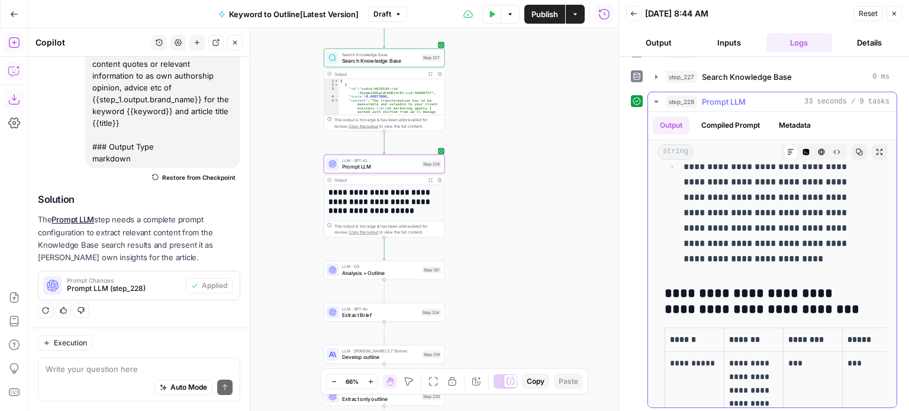
drag, startPoint x: 783, startPoint y: 250, endPoint x: 788, endPoint y: 325, distance: 74.8
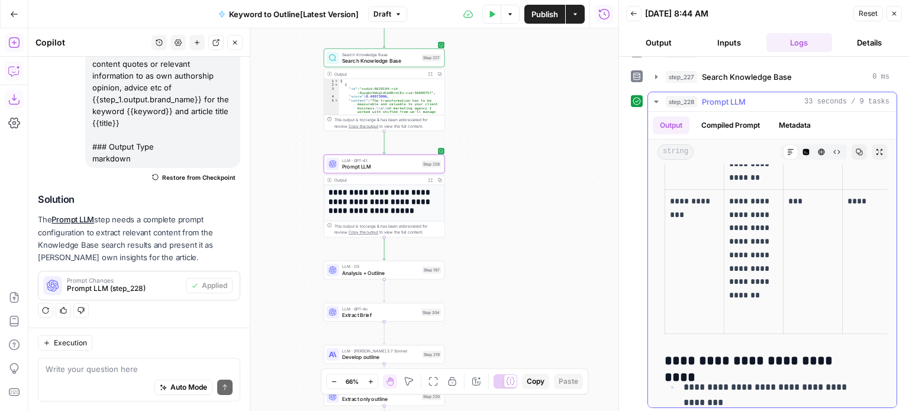
drag, startPoint x: 770, startPoint y: 221, endPoint x: 782, endPoint y: 333, distance: 112.5
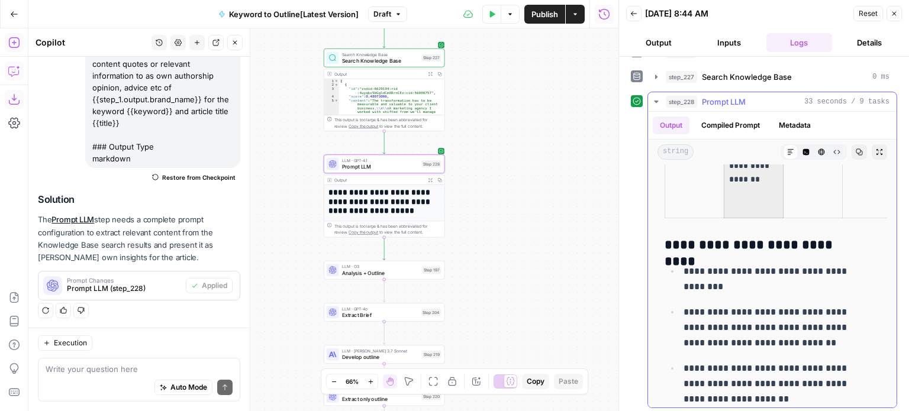
drag, startPoint x: 756, startPoint y: 239, endPoint x: 756, endPoint y: 309, distance: 70.4
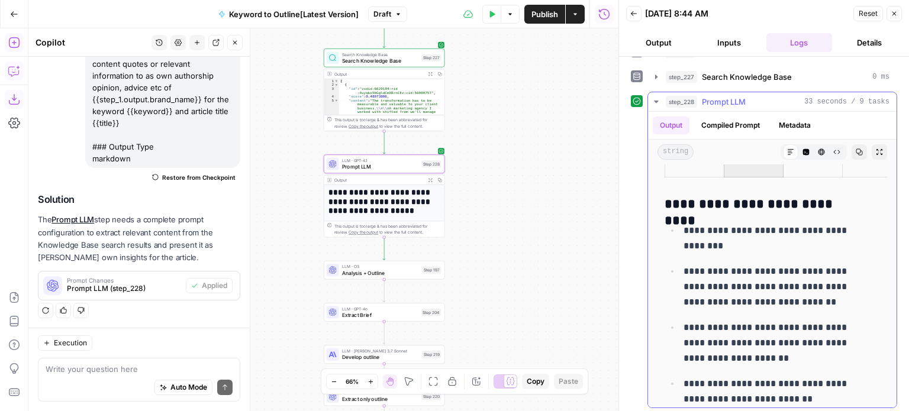
scroll to position [3645, 0]
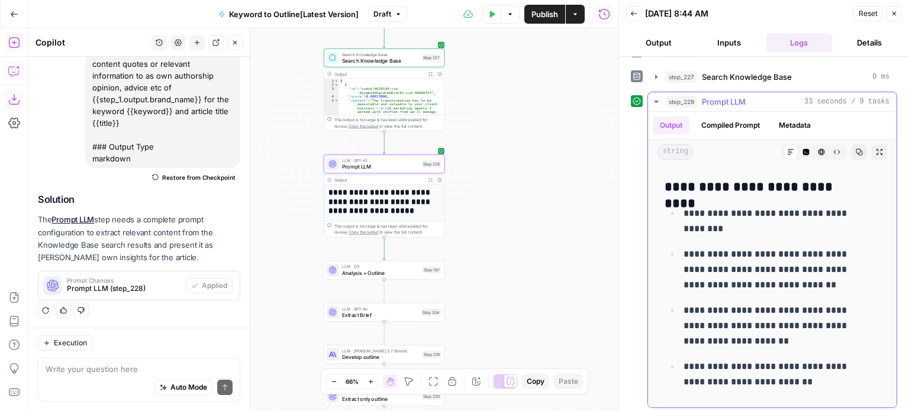
drag, startPoint x: 763, startPoint y: 243, endPoint x: 770, endPoint y: 265, distance: 22.5
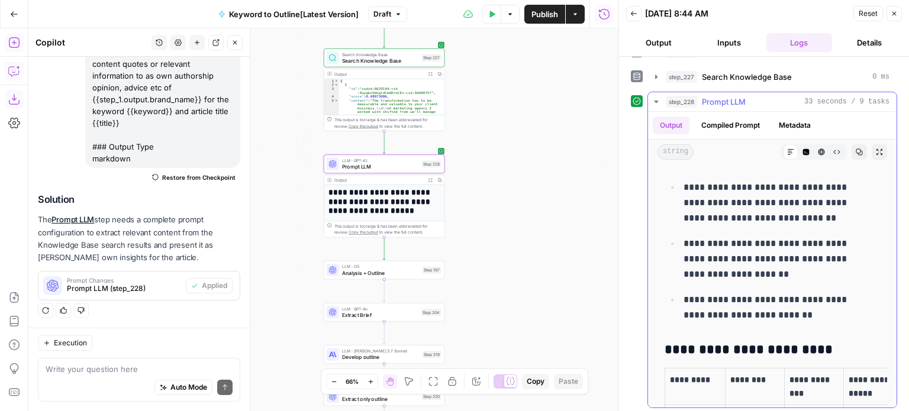
drag, startPoint x: 766, startPoint y: 241, endPoint x: 777, endPoint y: 295, distance: 55.0
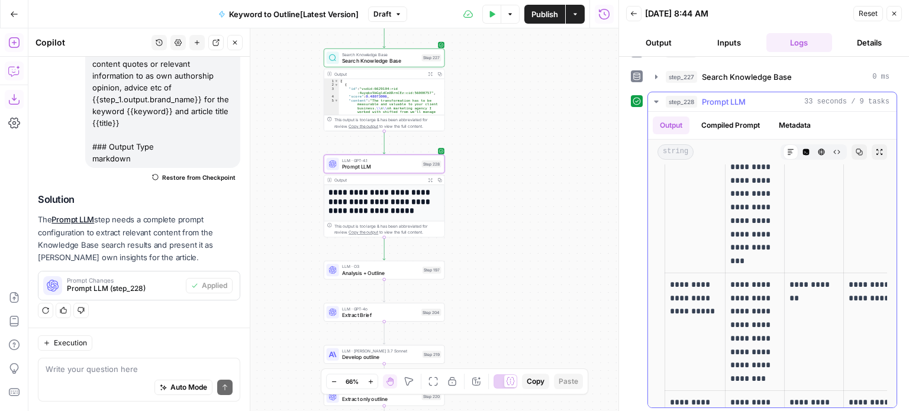
drag, startPoint x: 783, startPoint y: 229, endPoint x: 786, endPoint y: 322, distance: 93.0
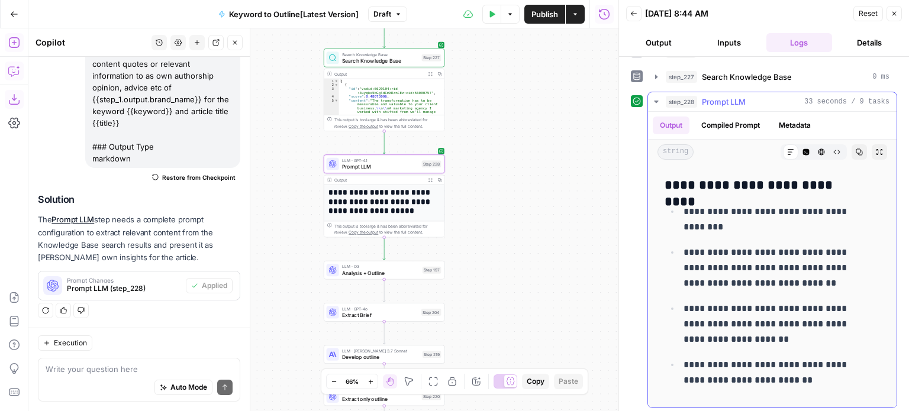
drag, startPoint x: 775, startPoint y: 252, endPoint x: 762, endPoint y: 180, distance: 73.4
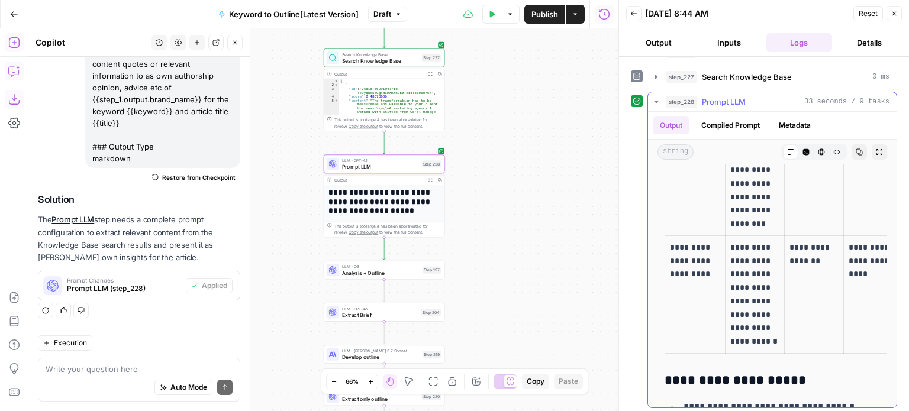
drag, startPoint x: 765, startPoint y: 202, endPoint x: 781, endPoint y: 352, distance: 151.2
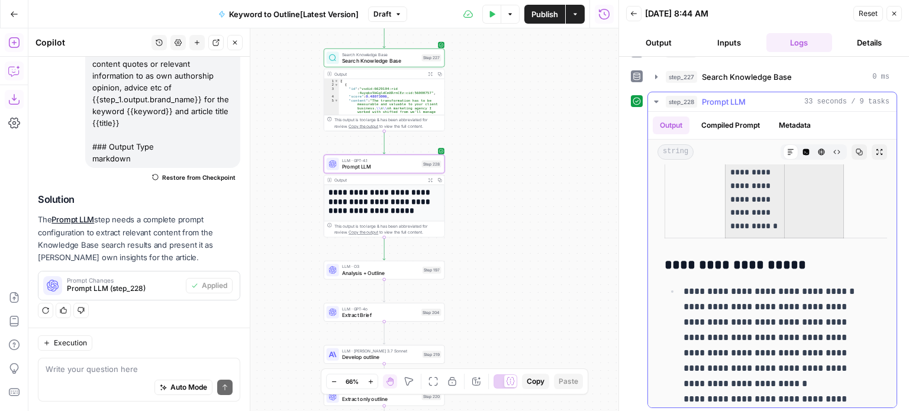
drag, startPoint x: 774, startPoint y: 244, endPoint x: 791, endPoint y: 327, distance: 85.1
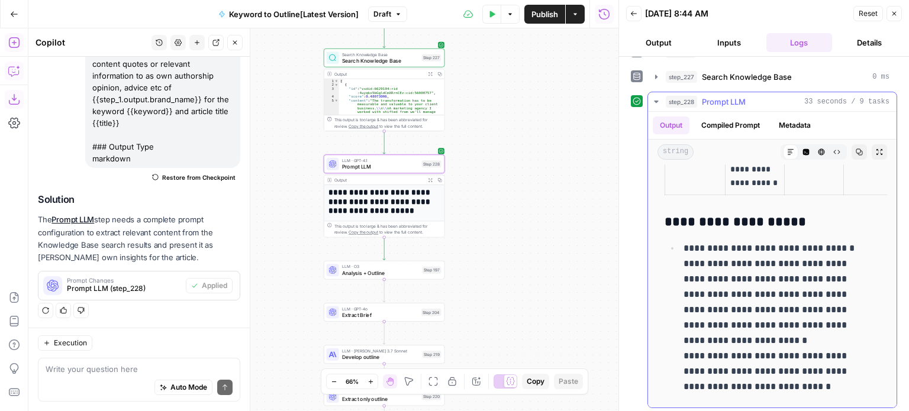
scroll to position [4630, 0]
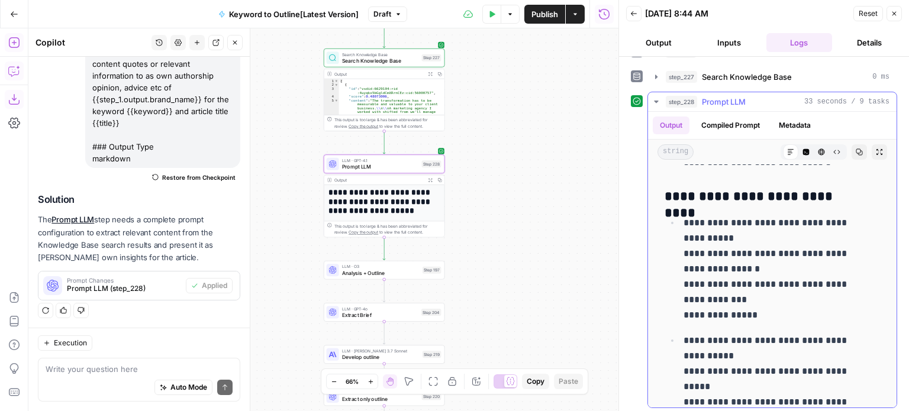
drag, startPoint x: 787, startPoint y: 282, endPoint x: 798, endPoint y: 366, distance: 84.7
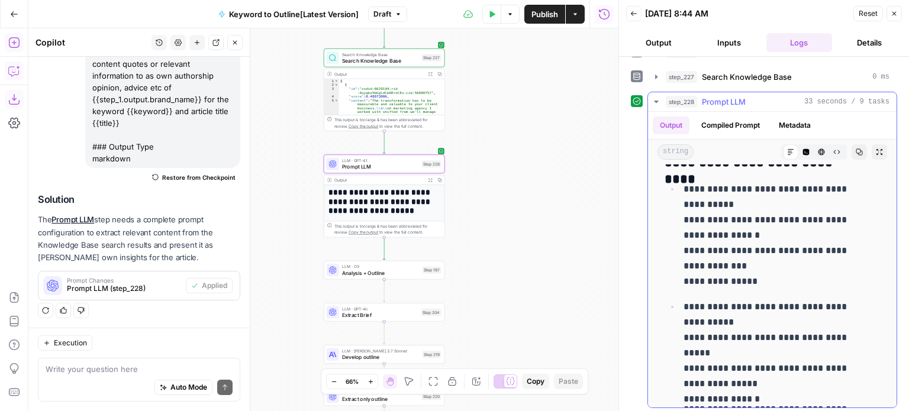
scroll to position [4625, 0]
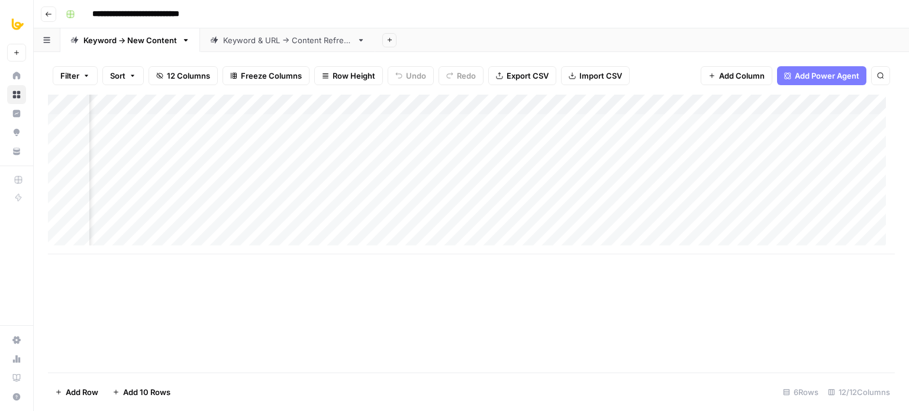
scroll to position [0, 383]
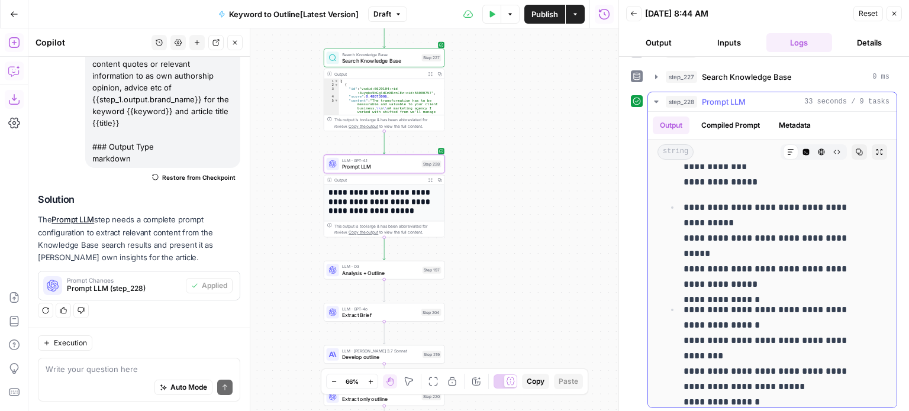
scroll to position [4746, 0]
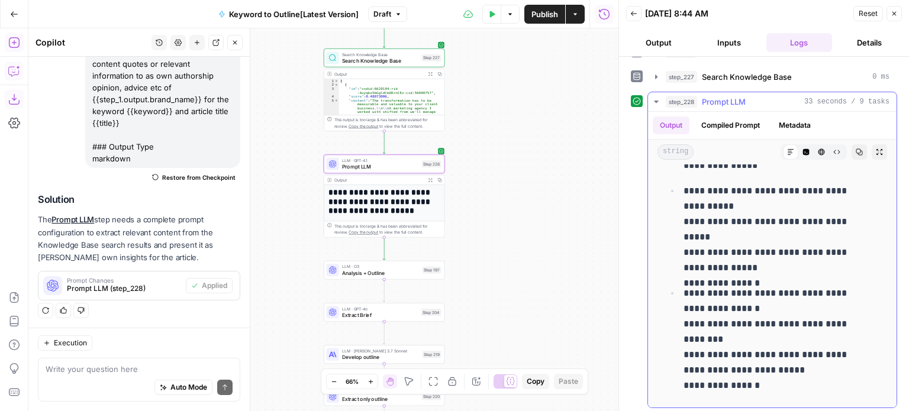
drag, startPoint x: 783, startPoint y: 234, endPoint x: 805, endPoint y: 326, distance: 94.7
click at [389, 167] on span "Prompt LLM" at bounding box center [380, 167] width 76 height 8
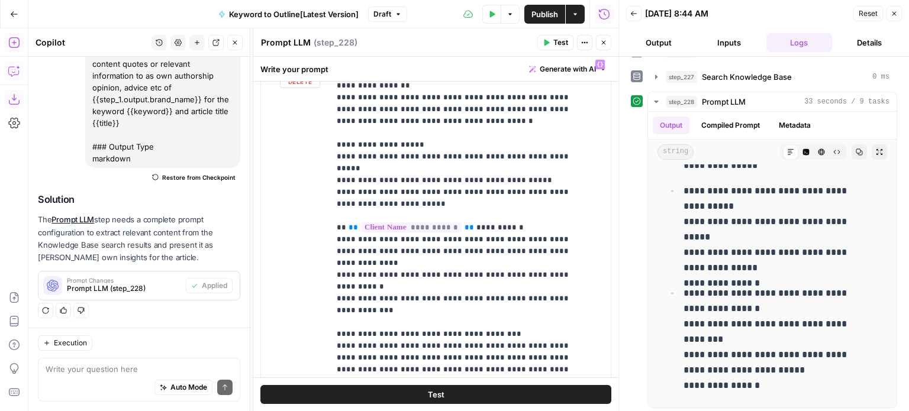
scroll to position [414, 0]
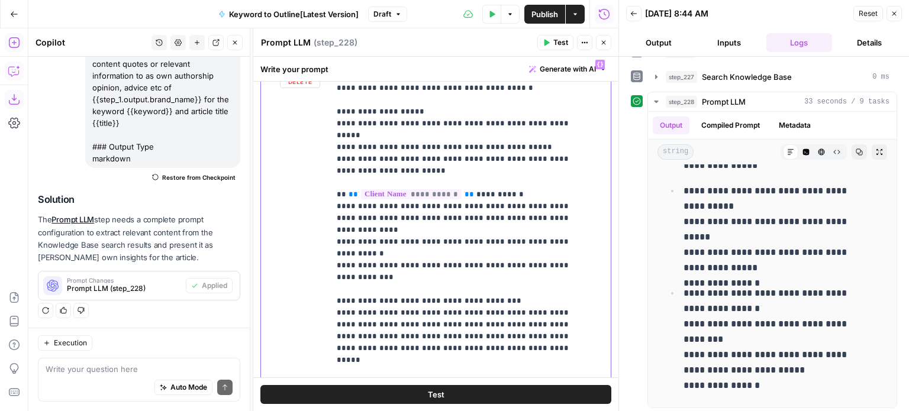
click at [471, 220] on p "**********" at bounding box center [461, 159] width 249 height 1030
click at [518, 188] on p "**********" at bounding box center [461, 159] width 249 height 1030
click at [544, 169] on p "**********" at bounding box center [461, 159] width 249 height 1030
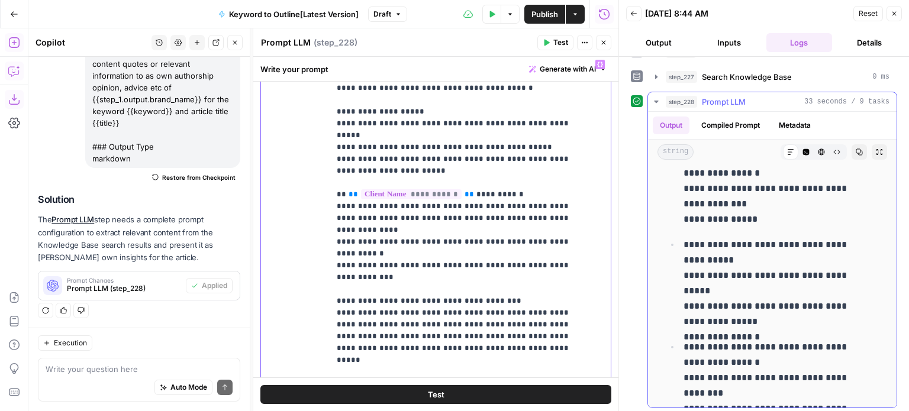
scroll to position [4687, 0]
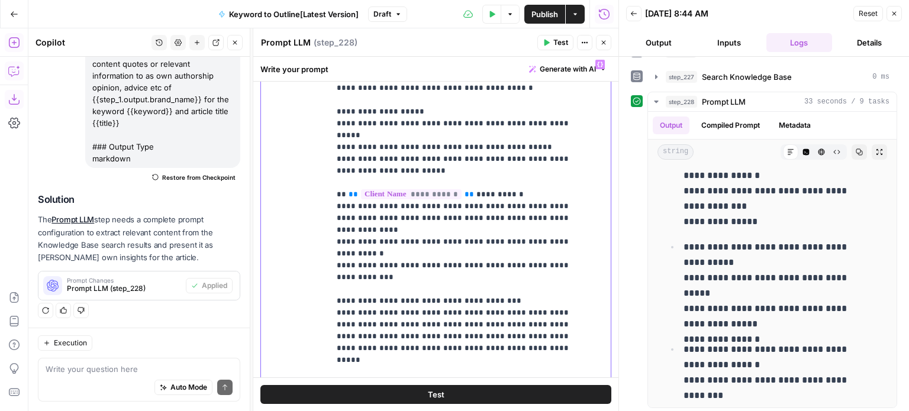
click at [460, 230] on p "**********" at bounding box center [461, 159] width 249 height 1030
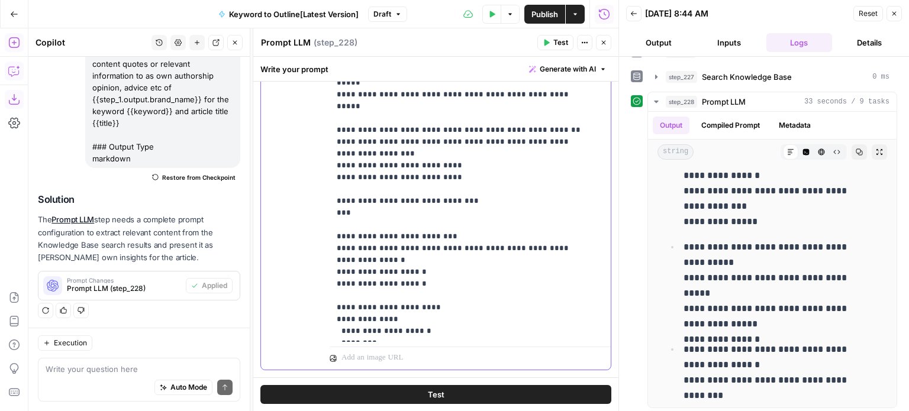
scroll to position [398, 0]
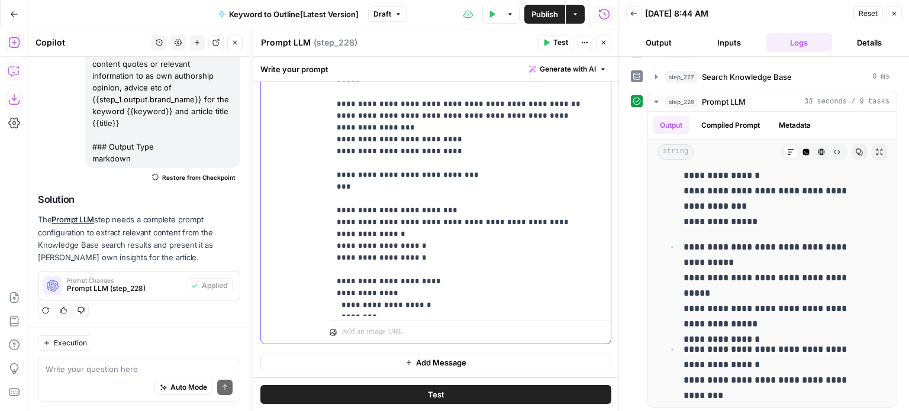
drag, startPoint x: 541, startPoint y: 333, endPoint x: 542, endPoint y: 424, distance: 91.1
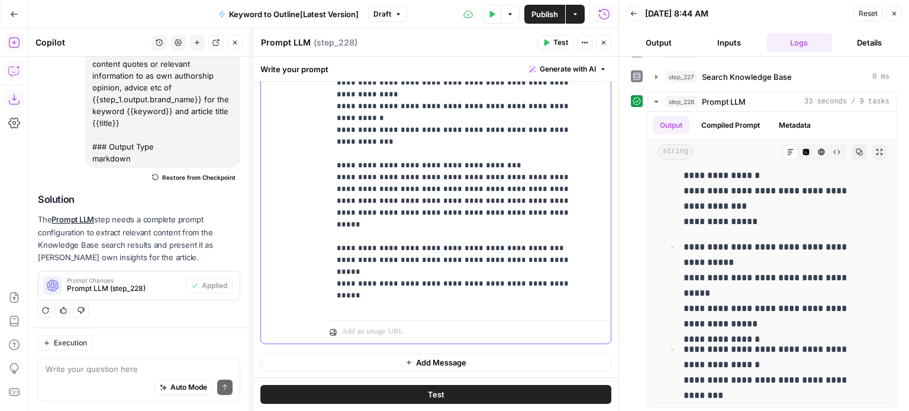
drag, startPoint x: 531, startPoint y: 188, endPoint x: 528, endPoint y: 167, distance: 21.0
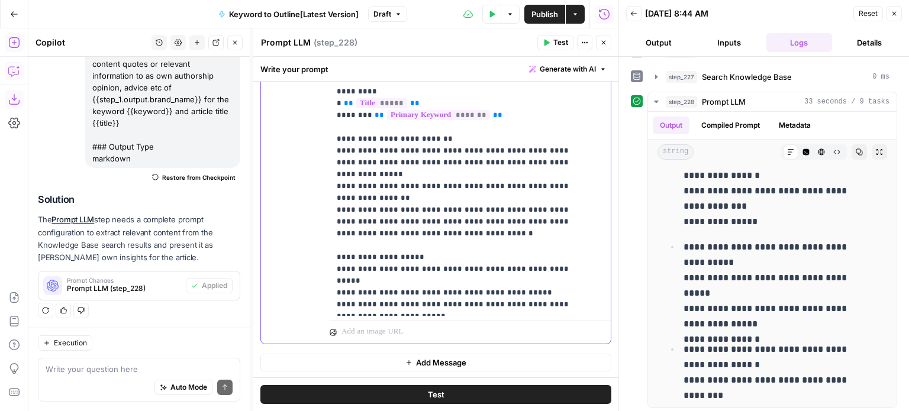
scroll to position [0, 0]
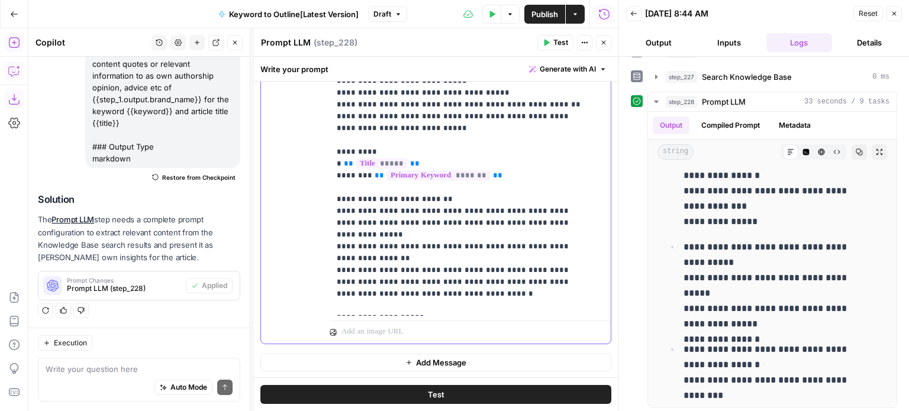
drag, startPoint x: 520, startPoint y: 285, endPoint x: 525, endPoint y: 82, distance: 203.6
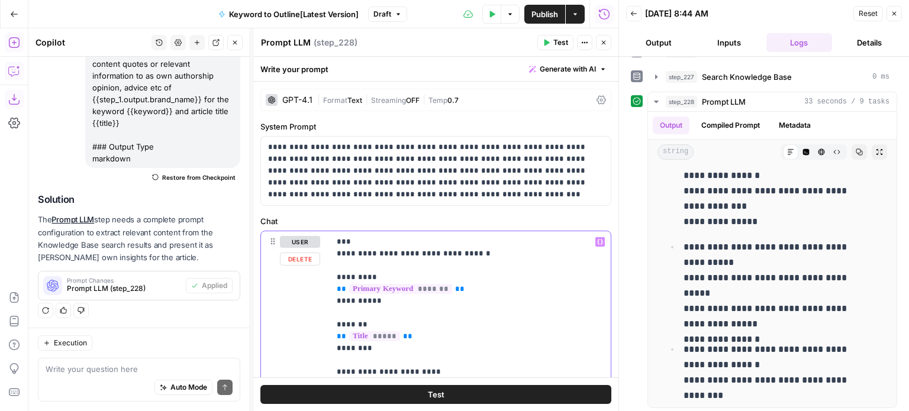
drag, startPoint x: 524, startPoint y: 207, endPoint x: 514, endPoint y: 57, distance: 149.5
drag, startPoint x: 337, startPoint y: 253, endPoint x: 324, endPoint y: 217, distance: 38.4
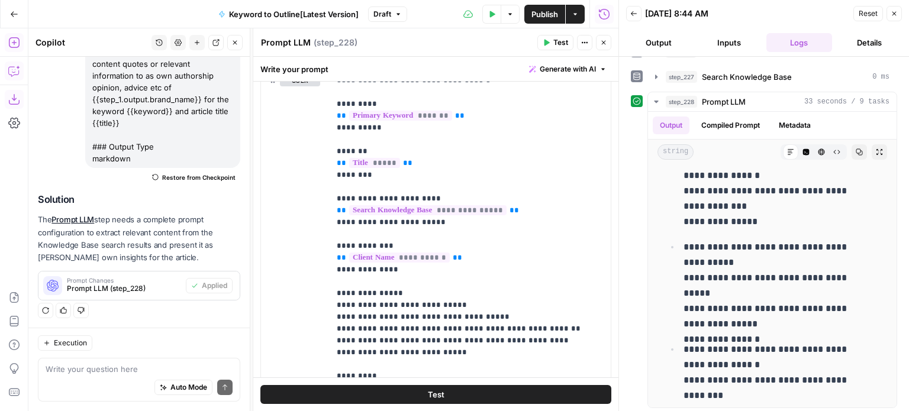
drag, startPoint x: 452, startPoint y: 222, endPoint x: 462, endPoint y: 375, distance: 153.0
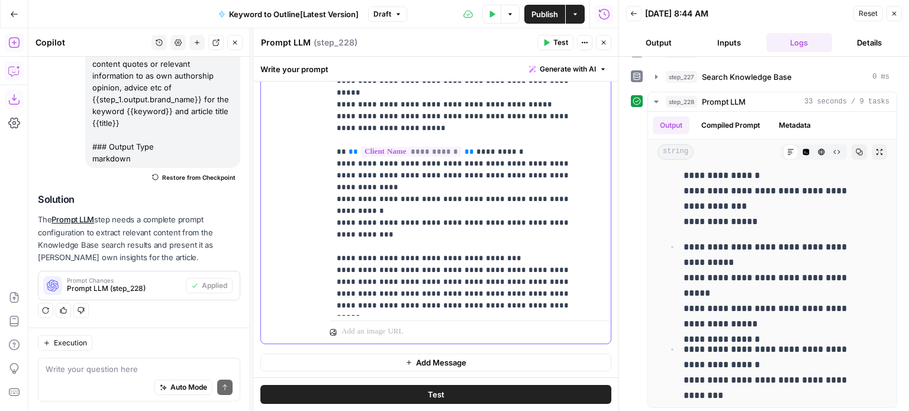
scroll to position [545, 0]
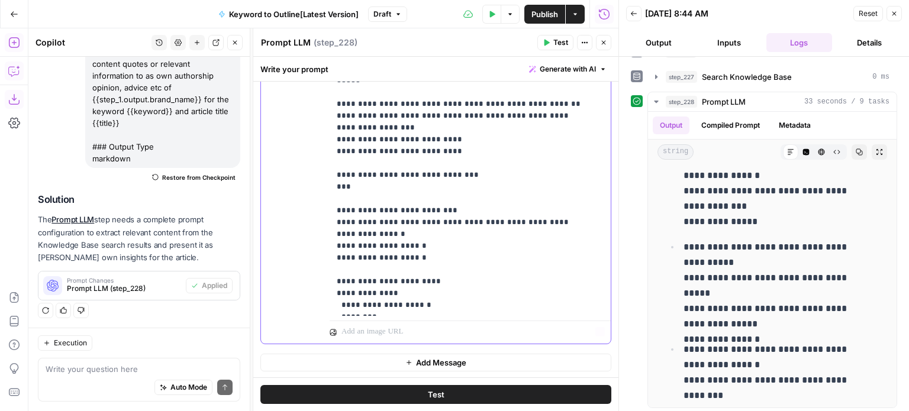
drag, startPoint x: 495, startPoint y: 205, endPoint x: 486, endPoint y: 389, distance: 184.2
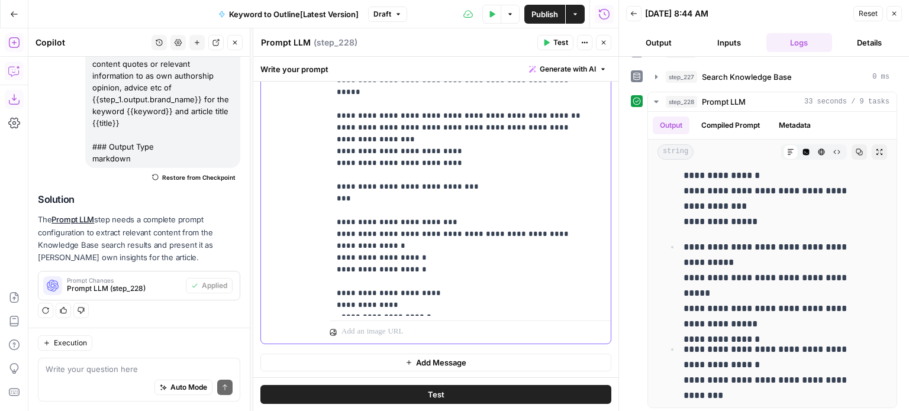
scroll to position [521, 0]
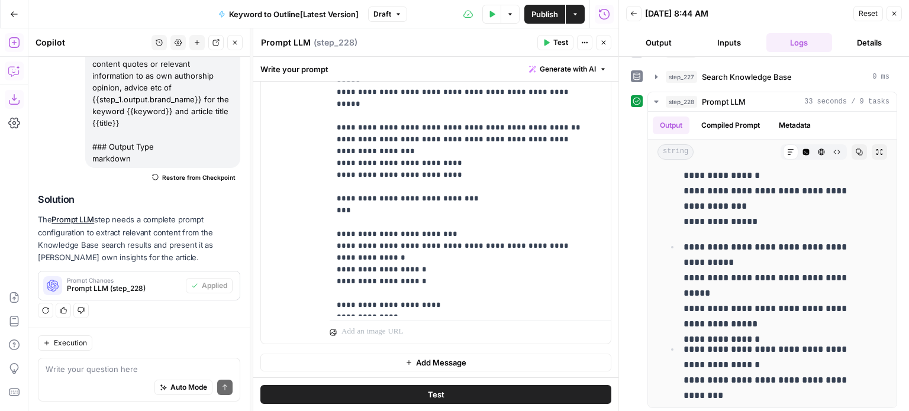
click at [552, 43] on button "Test" at bounding box center [555, 42] width 36 height 15
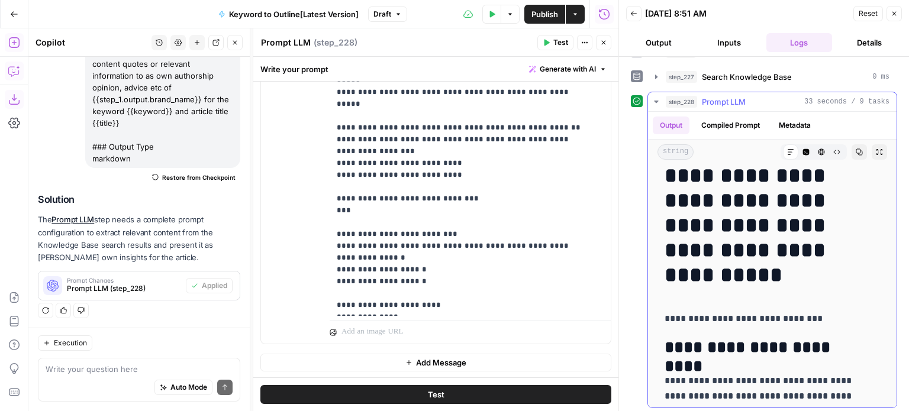
scroll to position [52, 0]
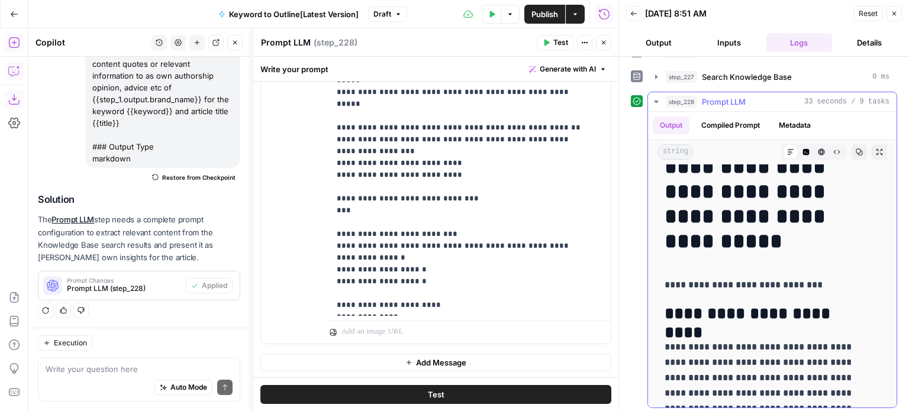
drag, startPoint x: 759, startPoint y: 207, endPoint x: 762, endPoint y: 265, distance: 57.5
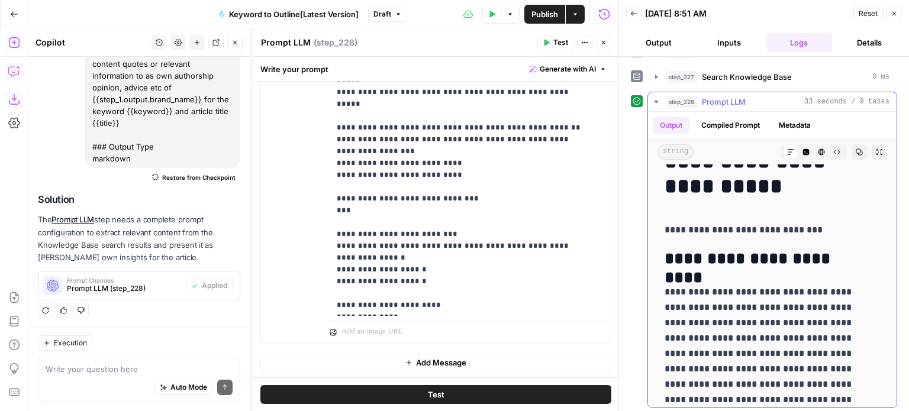
scroll to position [136, 0]
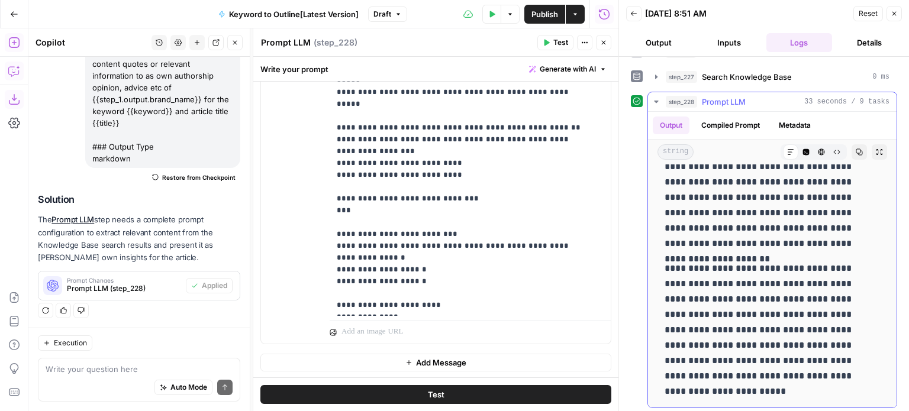
drag, startPoint x: 741, startPoint y: 227, endPoint x: 750, endPoint y: 383, distance: 156.5
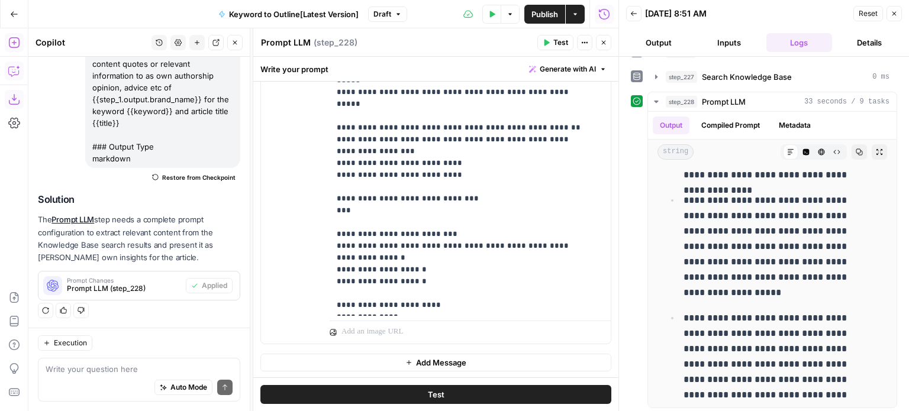
drag, startPoint x: 750, startPoint y: 260, endPoint x: 767, endPoint y: 439, distance: 180.2
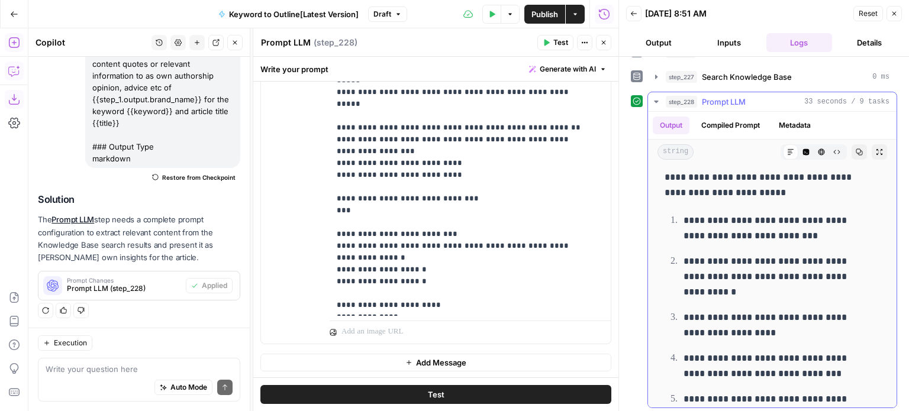
drag, startPoint x: 769, startPoint y: 220, endPoint x: 794, endPoint y: 307, distance: 90.3
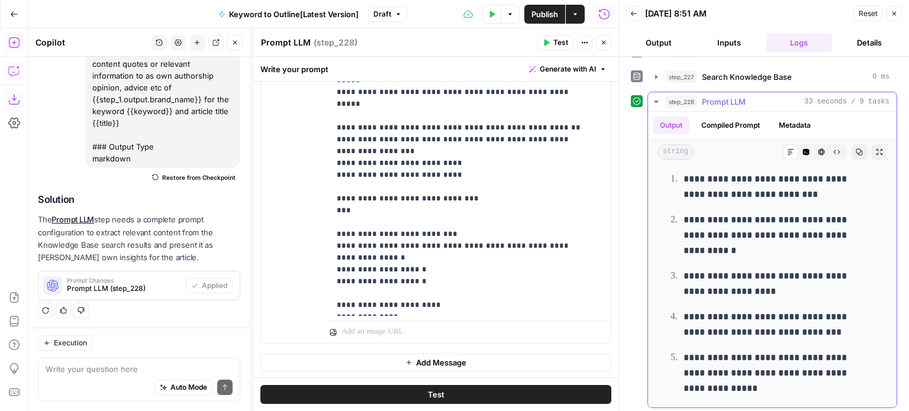
scroll to position [2270, 0]
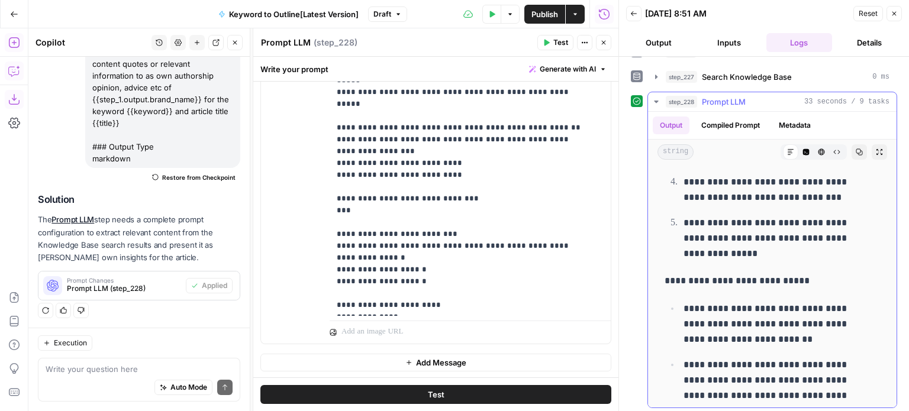
drag, startPoint x: 783, startPoint y: 230, endPoint x: 810, endPoint y: 359, distance: 132.2
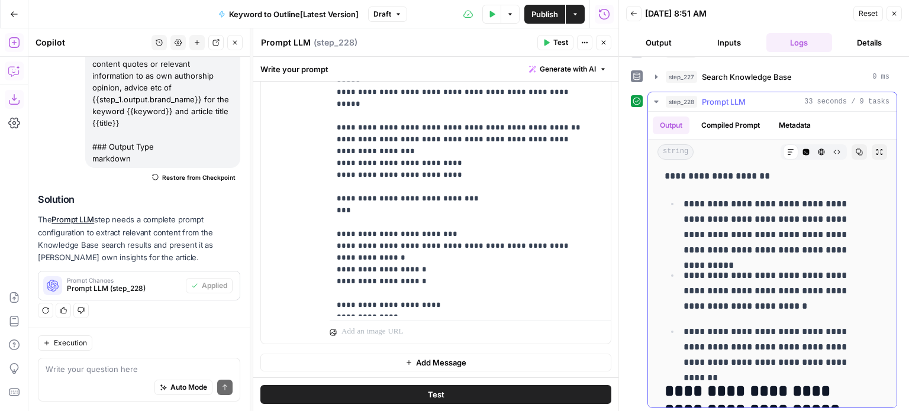
scroll to position [2974, 0]
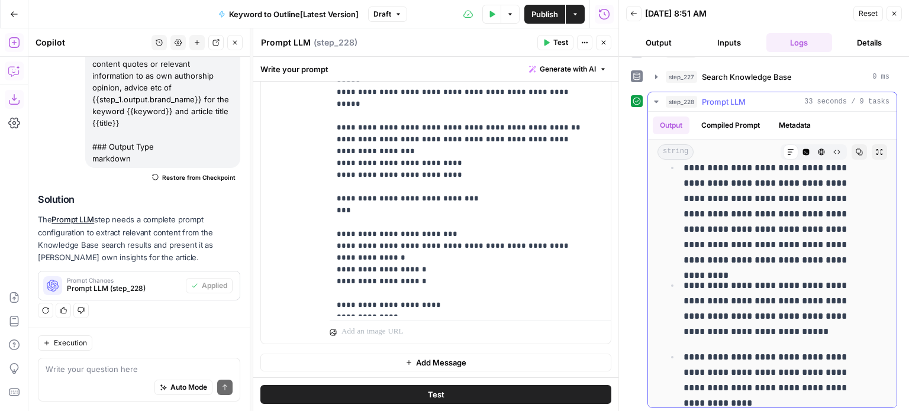
drag, startPoint x: 784, startPoint y: 209, endPoint x: 823, endPoint y: 385, distance: 180.5
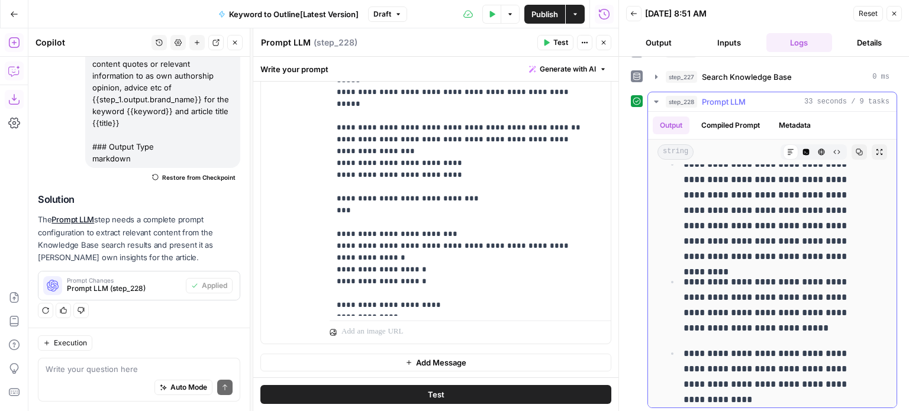
drag, startPoint x: 795, startPoint y: 338, endPoint x: 793, endPoint y: 298, distance: 40.3
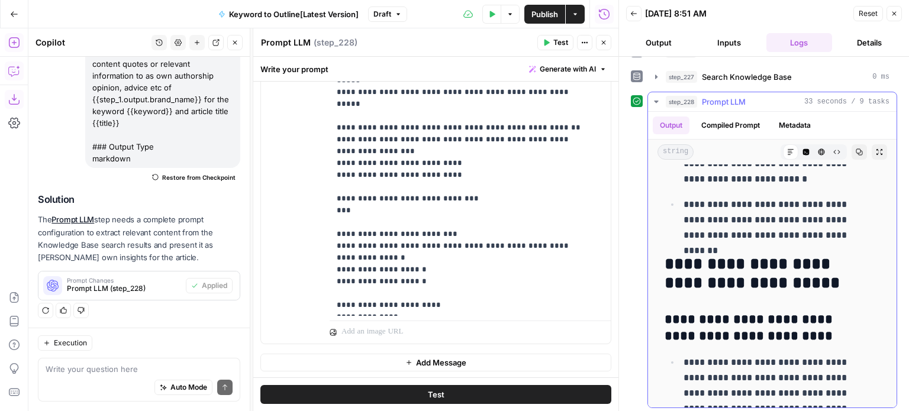
drag, startPoint x: 803, startPoint y: 309, endPoint x: 795, endPoint y: 253, distance: 56.7
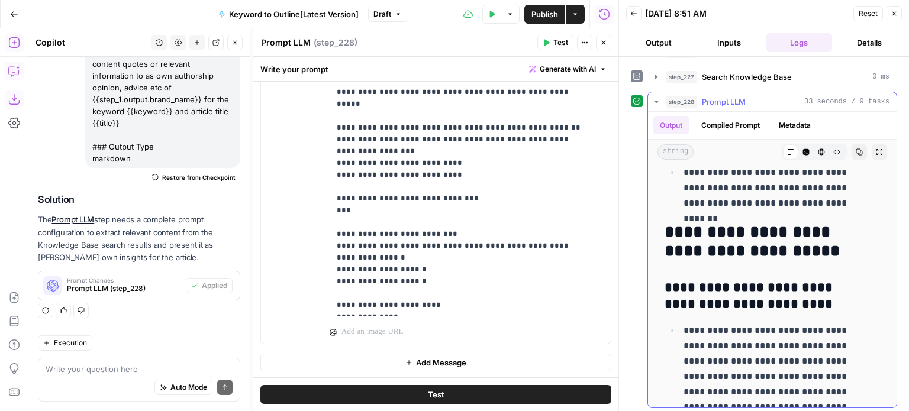
drag, startPoint x: 795, startPoint y: 239, endPoint x: 794, endPoint y: 285, distance: 46.2
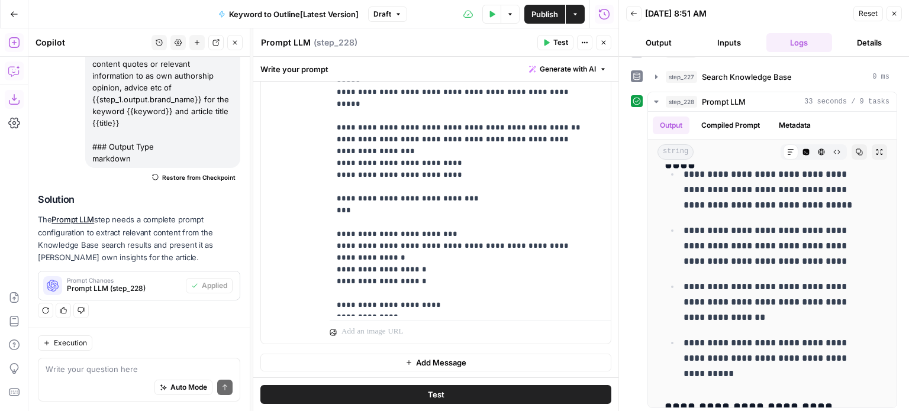
drag, startPoint x: 786, startPoint y: 240, endPoint x: 791, endPoint y: 439, distance: 198.9
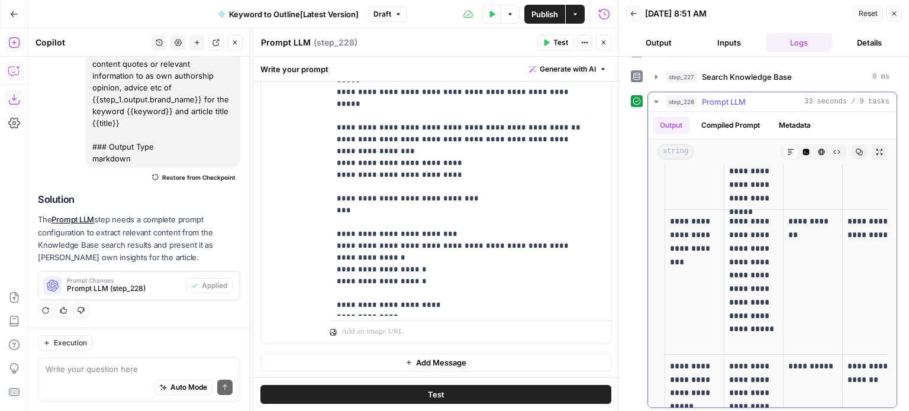
drag, startPoint x: 772, startPoint y: 265, endPoint x: 776, endPoint y: 298, distance: 33.5
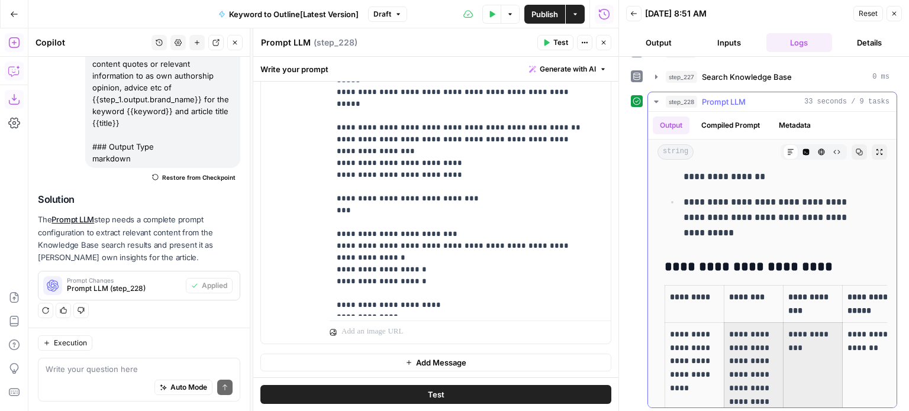
drag, startPoint x: 782, startPoint y: 291, endPoint x: 772, endPoint y: 234, distance: 58.3
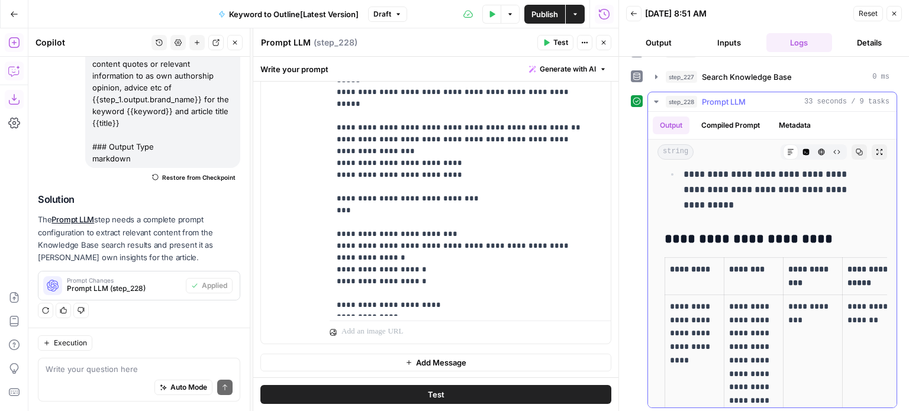
drag, startPoint x: 770, startPoint y: 255, endPoint x: 775, endPoint y: 333, distance: 78.3
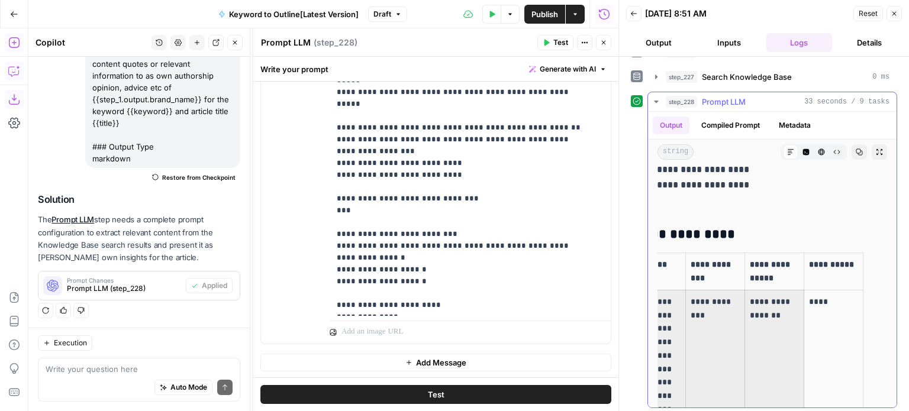
drag, startPoint x: 803, startPoint y: 344, endPoint x: 826, endPoint y: 343, distance: 23.1
click at [750, 227] on h3 "**********" at bounding box center [663, 235] width 198 height 17
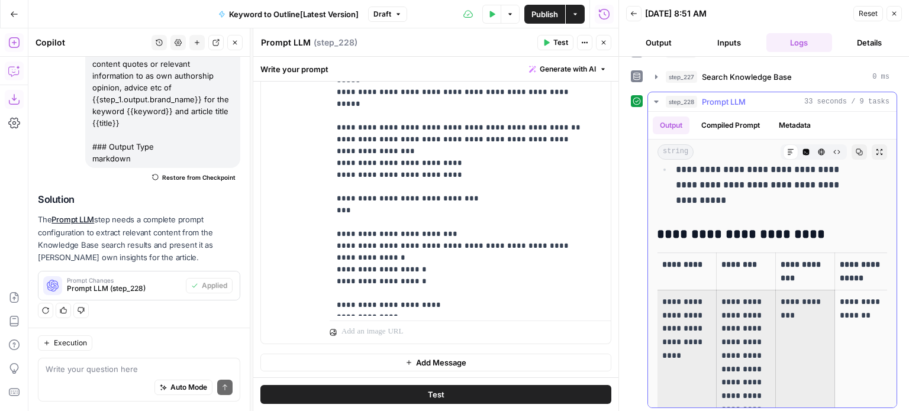
scroll to position [0, 0]
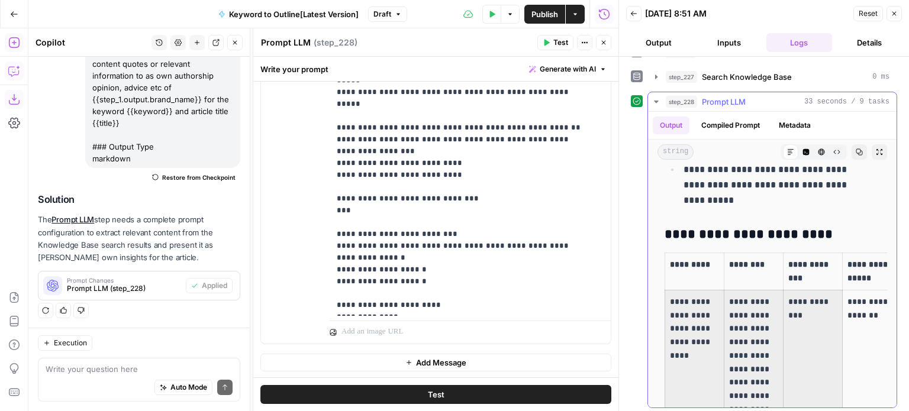
drag, startPoint x: 679, startPoint y: 341, endPoint x: 653, endPoint y: 343, distance: 26.1
click at [724, 265] on th "********" at bounding box center [753, 271] width 59 height 37
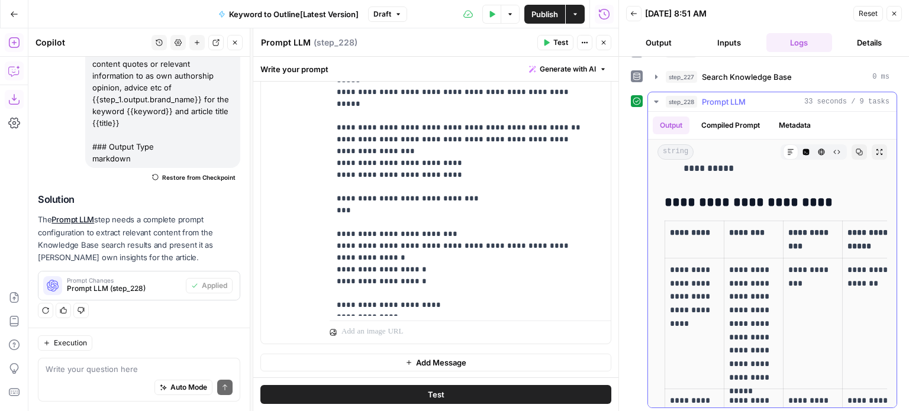
drag, startPoint x: 743, startPoint y: 192, endPoint x: 741, endPoint y: 215, distance: 23.2
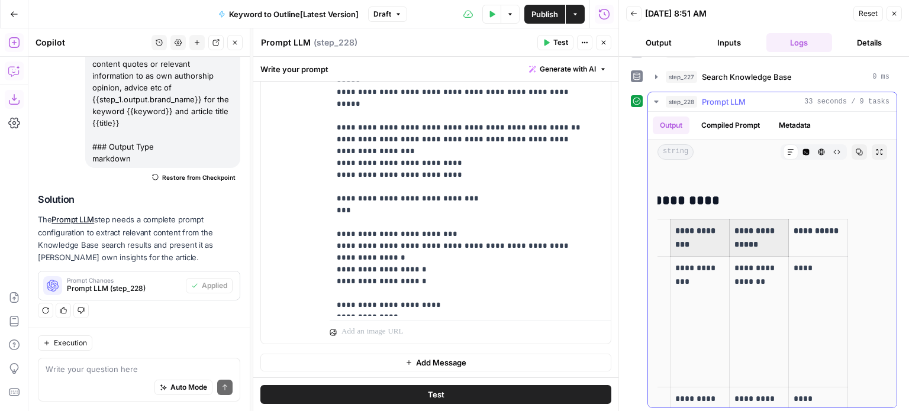
drag, startPoint x: 788, startPoint y: 233, endPoint x: 853, endPoint y: 231, distance: 64.5
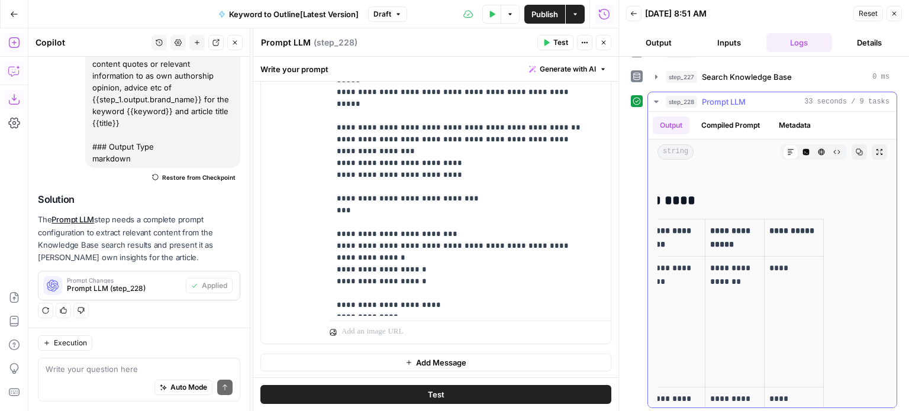
click at [798, 233] on th "**********" at bounding box center [794, 238] width 59 height 37
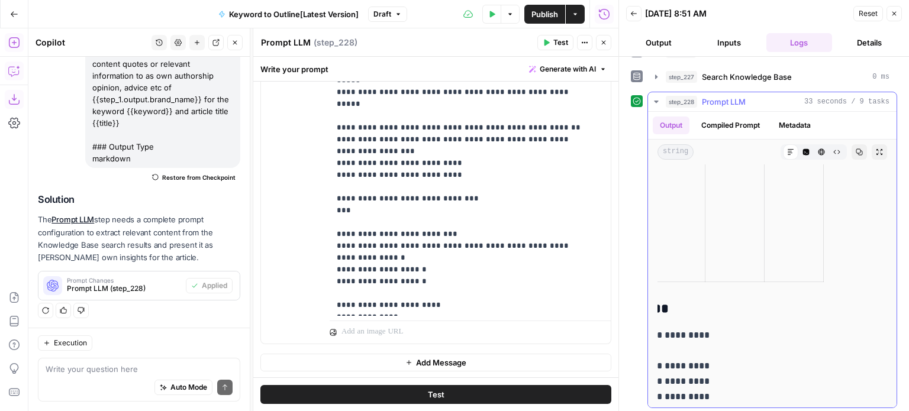
drag, startPoint x: 787, startPoint y: 240, endPoint x: 785, endPoint y: 351, distance: 111.3
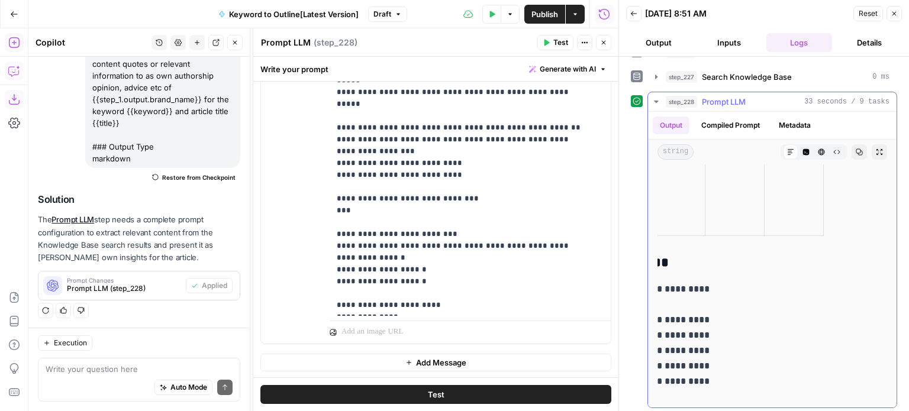
scroll to position [4481, 0]
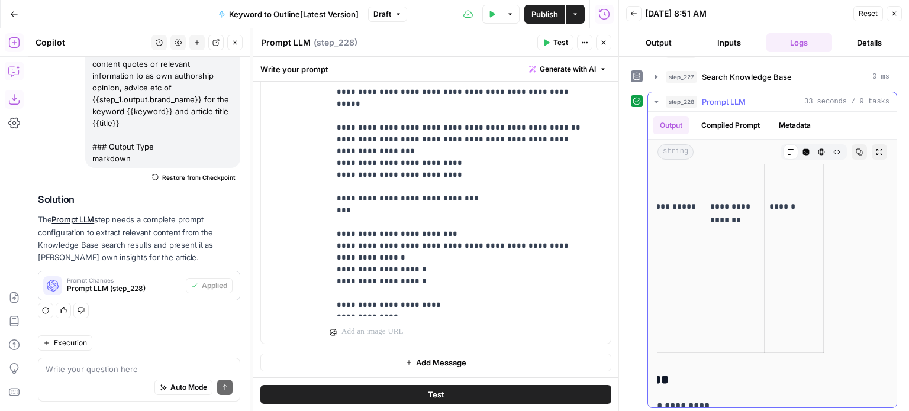
drag, startPoint x: 815, startPoint y: 347, endPoint x: 803, endPoint y: 263, distance: 84.9
drag, startPoint x: 871, startPoint y: 314, endPoint x: 739, endPoint y: 314, distance: 132.6
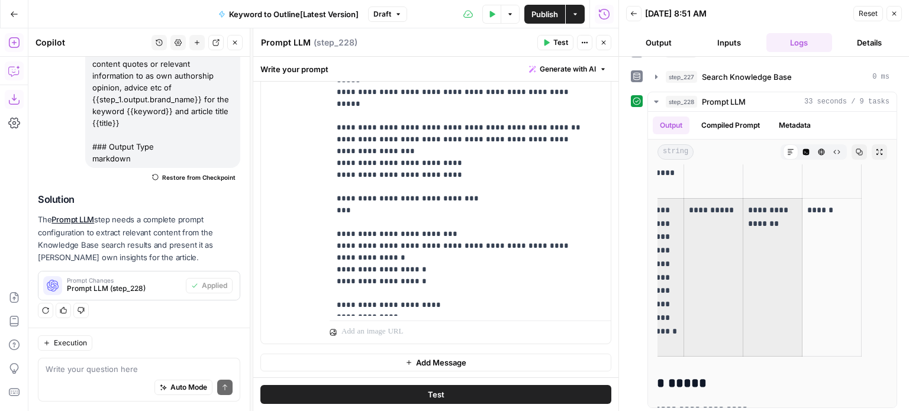
scroll to position [0, 0]
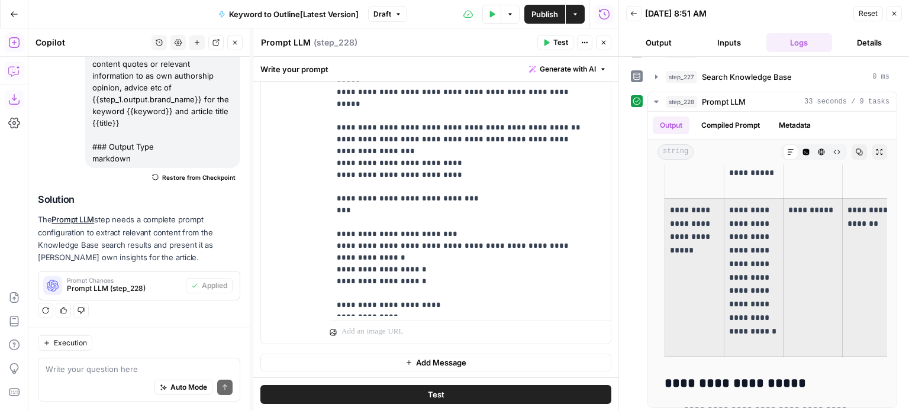
drag, startPoint x: 736, startPoint y: 282, endPoint x: 633, endPoint y: 282, distance: 102.4
click at [697, 268] on td "**********" at bounding box center [694, 277] width 59 height 158
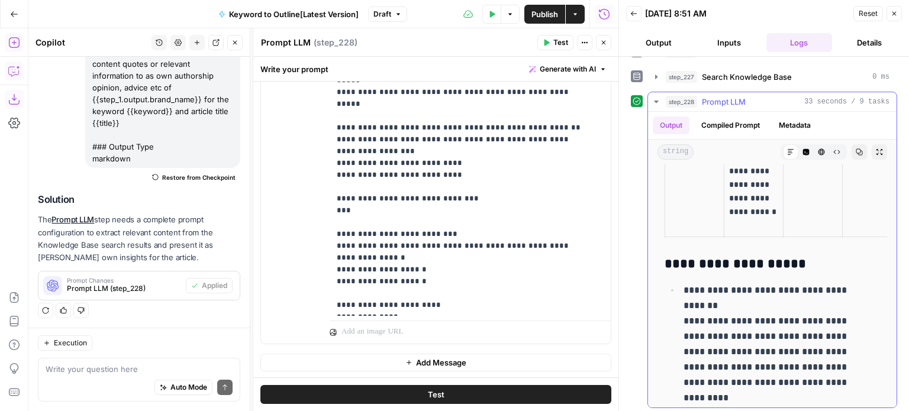
drag, startPoint x: 712, startPoint y: 236, endPoint x: 717, endPoint y: 305, distance: 69.9
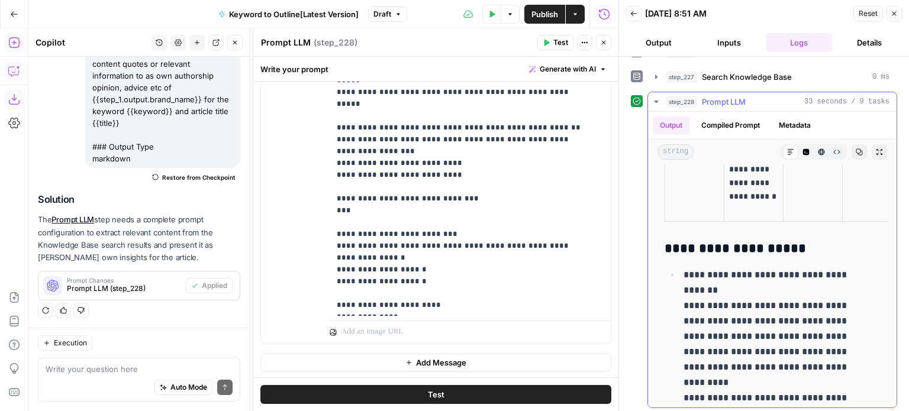
scroll to position [4662, 0]
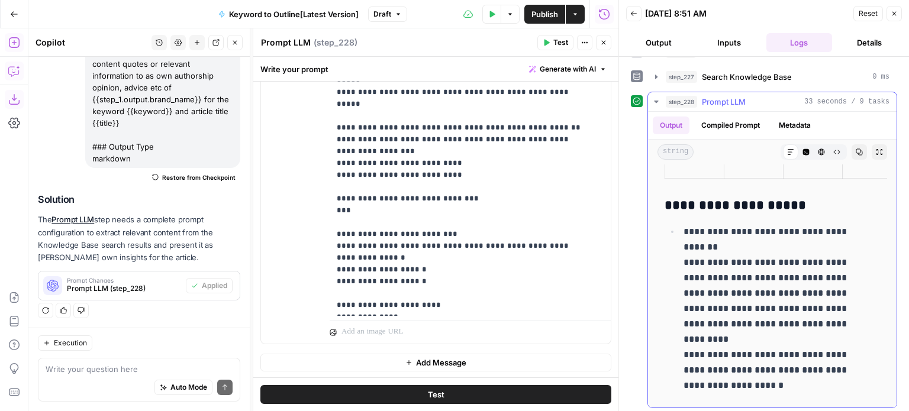
drag, startPoint x: 725, startPoint y: 265, endPoint x: 731, endPoint y: 341, distance: 76.6
drag, startPoint x: 749, startPoint y: 288, endPoint x: 754, endPoint y: 344, distance: 56.4
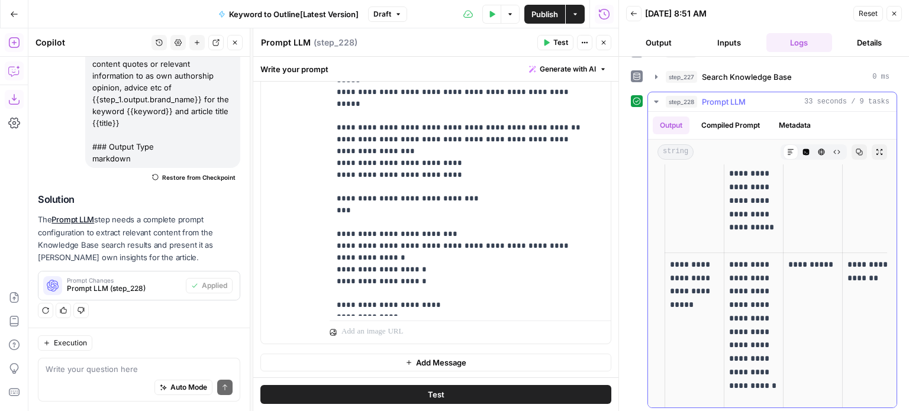
drag, startPoint x: 758, startPoint y: 375, endPoint x: 749, endPoint y: 253, distance: 122.8
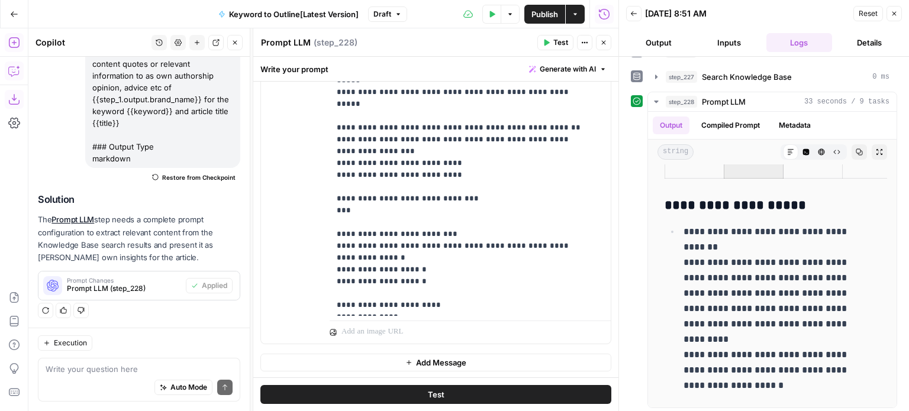
drag, startPoint x: 747, startPoint y: 423, endPoint x: 747, endPoint y: 433, distance: 9.5
click at [743, 318] on p "**********" at bounding box center [772, 308] width 179 height 169
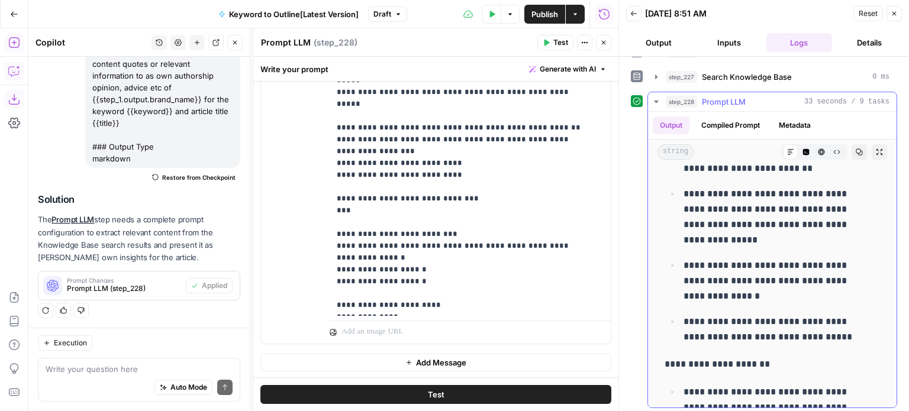
drag, startPoint x: 774, startPoint y: 324, endPoint x: 754, endPoint y: 153, distance: 172.1
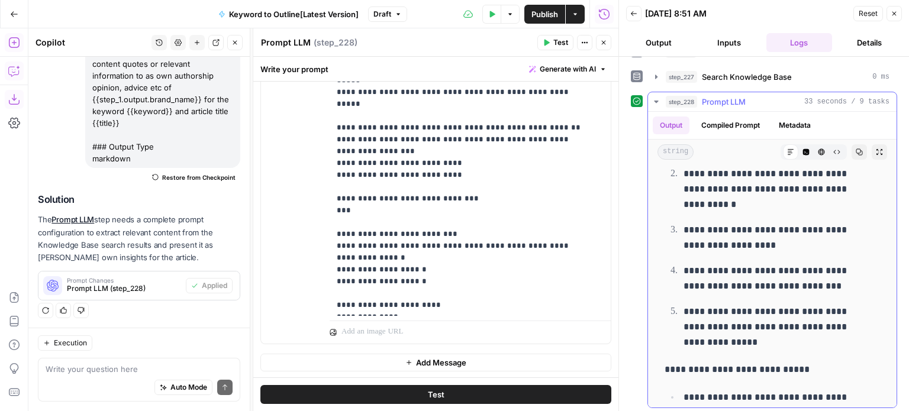
click at [728, 105] on button "step_228 Prompt LLM 33 seconds / 9 tasks" at bounding box center [772, 101] width 249 height 19
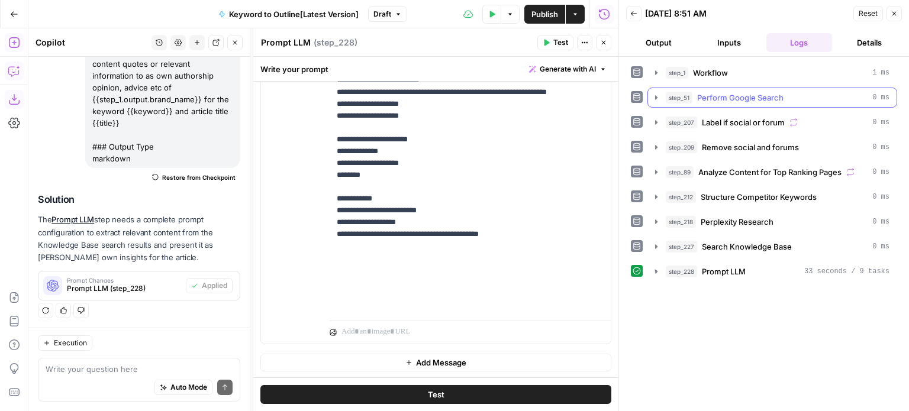
scroll to position [0, 0]
click at [898, 9] on button "Close" at bounding box center [893, 13] width 15 height 15
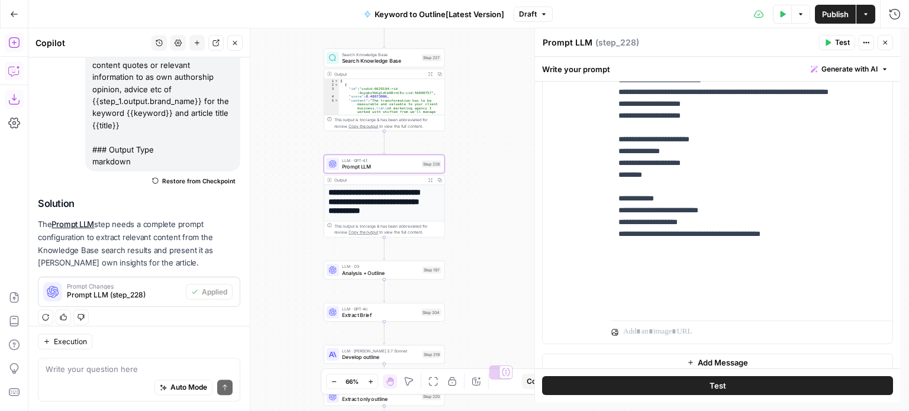
scroll to position [204, 0]
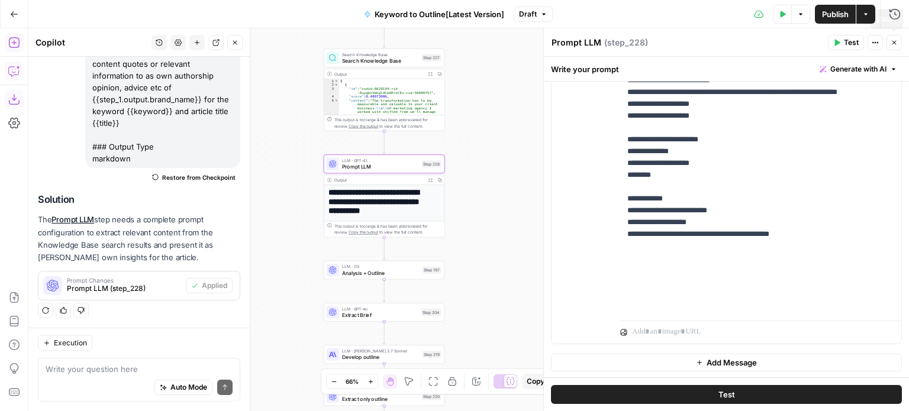
click at [897, 36] on button "Close" at bounding box center [893, 42] width 15 height 15
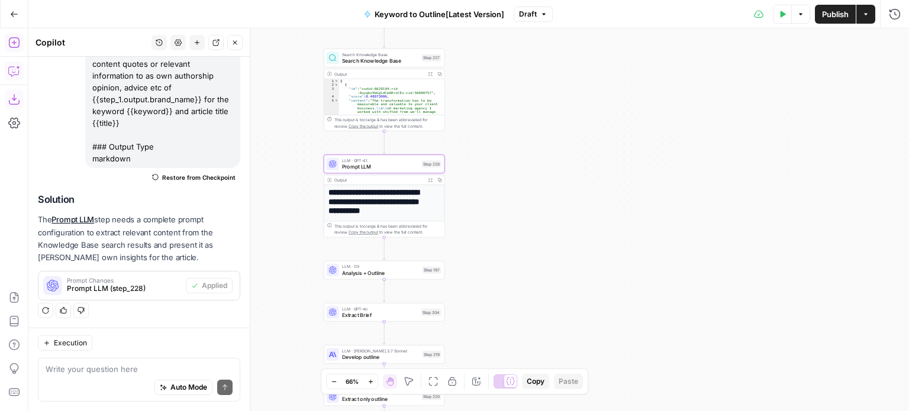
click at [594, 236] on div "Workflow Input Settings Inputs Workflow Workflow Step 1 Output Expand Output Co…" at bounding box center [468, 219] width 881 height 383
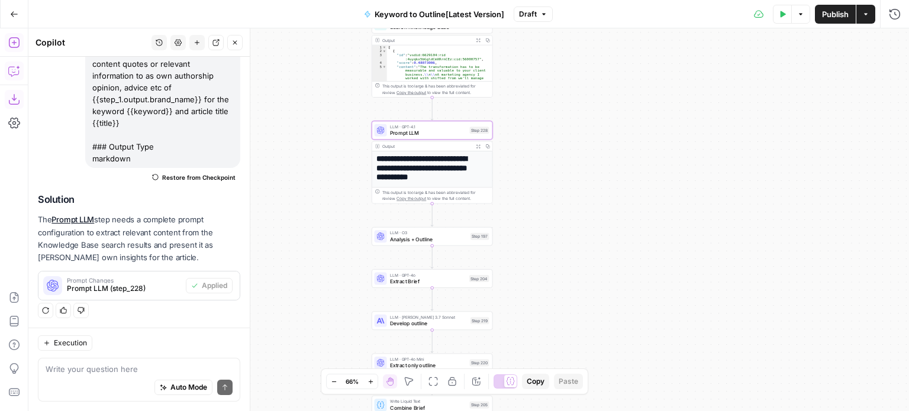
click at [440, 236] on span "Analysis + Outline" at bounding box center [429, 240] width 78 height 8
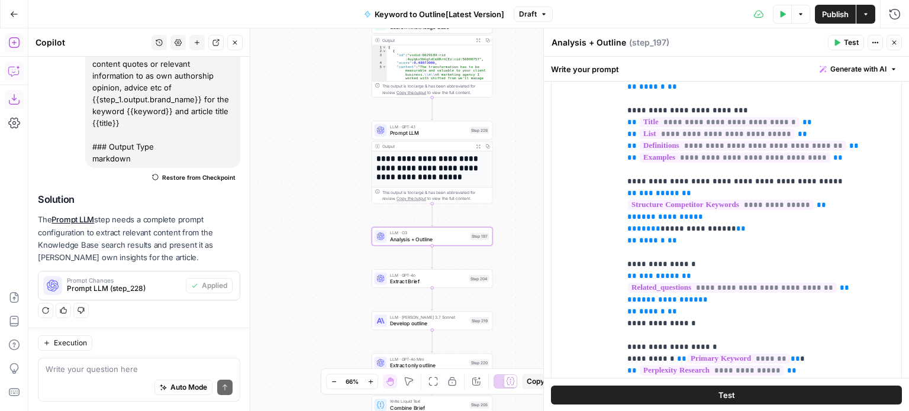
scroll to position [178, 0]
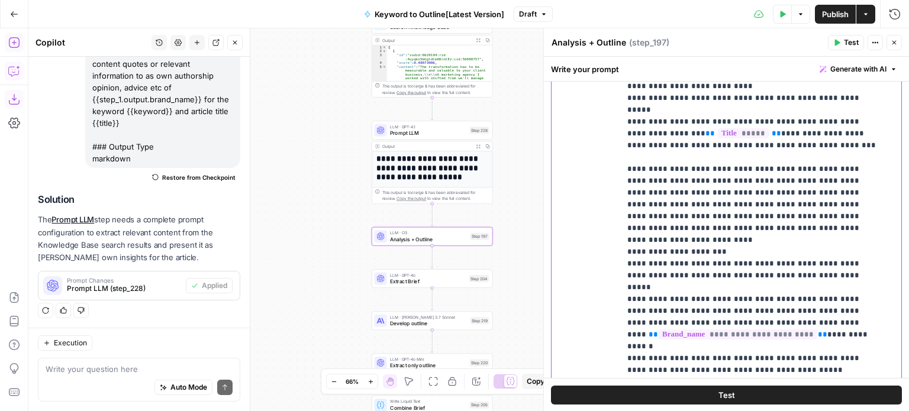
drag, startPoint x: 754, startPoint y: 211, endPoint x: 752, endPoint y: 277, distance: 65.8
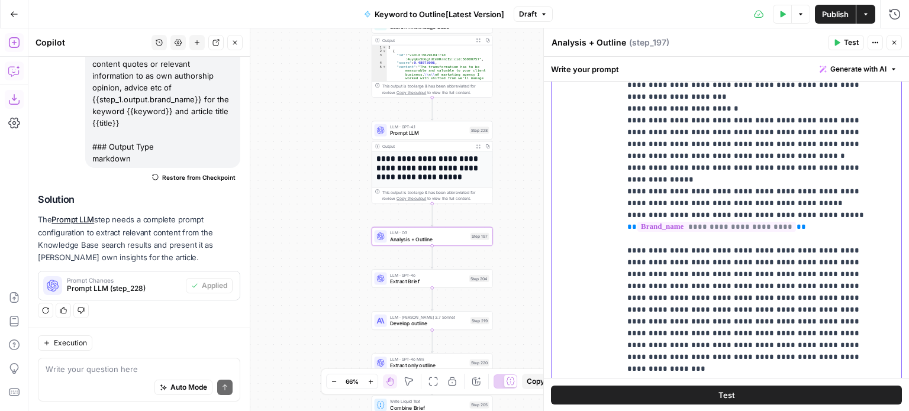
drag, startPoint x: 777, startPoint y: 172, endPoint x: 778, endPoint y: 261, distance: 88.8
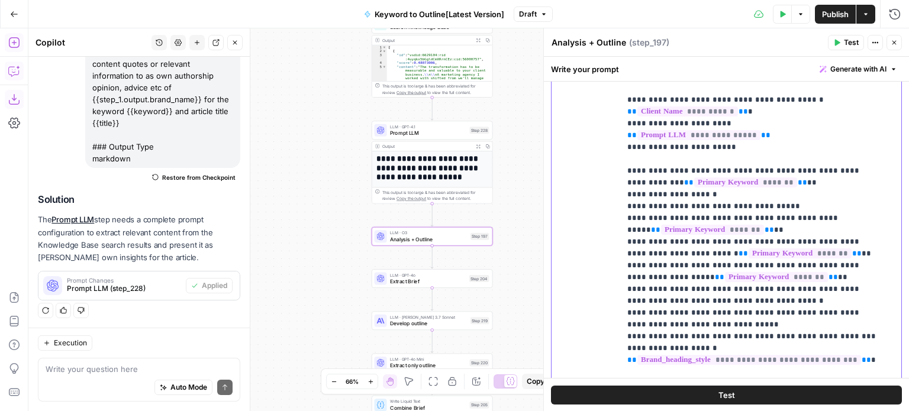
scroll to position [0, 0]
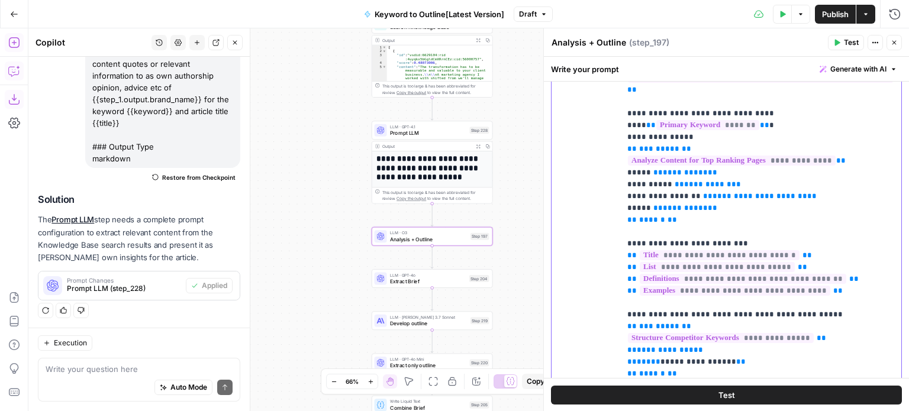
drag, startPoint x: 798, startPoint y: 328, endPoint x: 679, endPoint y: 101, distance: 256.7
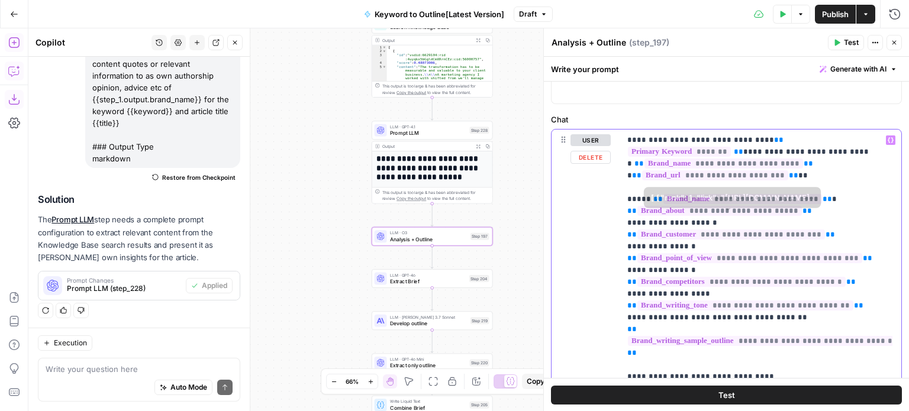
drag, startPoint x: 820, startPoint y: 274, endPoint x: 806, endPoint y: 198, distance: 77.5
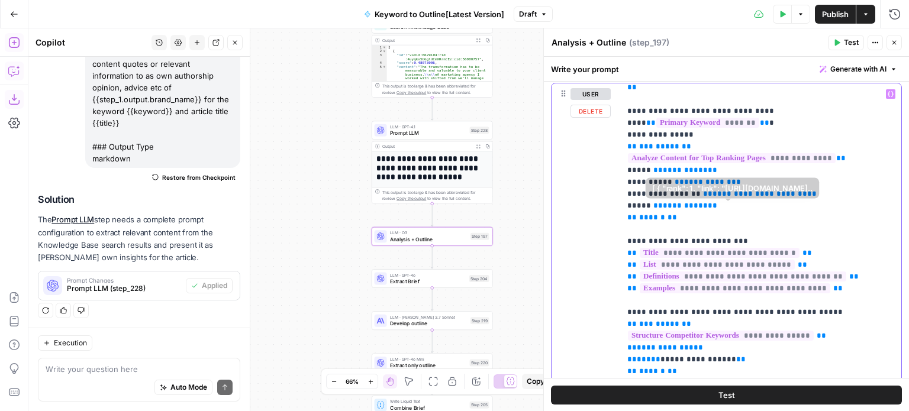
scroll to position [237, 0]
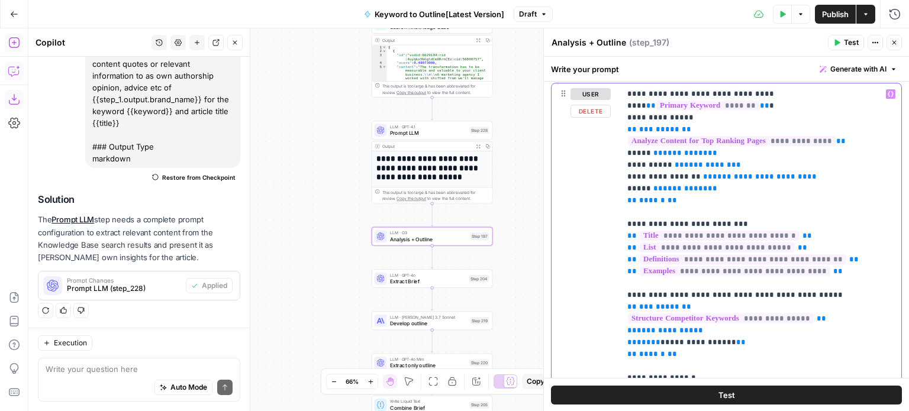
click at [234, 44] on icon "button" at bounding box center [234, 42] width 7 height 7
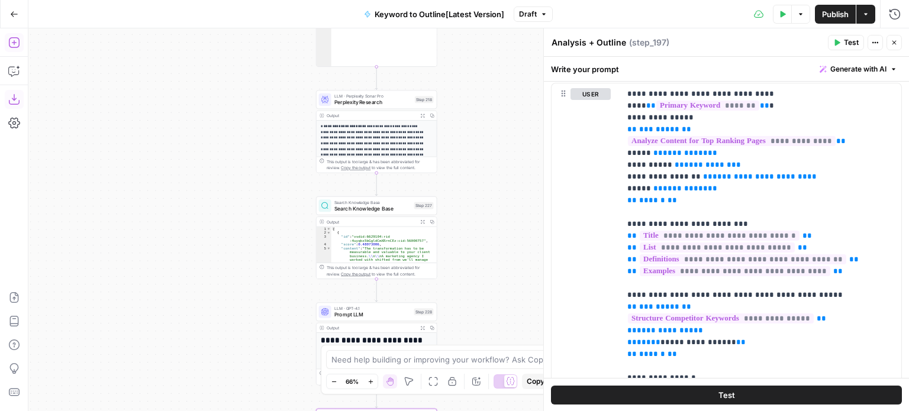
drag, startPoint x: 312, startPoint y: 83, endPoint x: 270, endPoint y: 234, distance: 157.2
click at [254, 272] on div "Workflow Input Settings Inputs Workflow Workflow Step 1 Output Expand Output Co…" at bounding box center [468, 219] width 881 height 383
drag, startPoint x: 217, startPoint y: 265, endPoint x: 207, endPoint y: 262, distance: 10.9
click at [211, 267] on div "Workflow Input Settings Inputs Workflow Workflow Step 1 Output Expand Output Co…" at bounding box center [468, 219] width 881 height 383
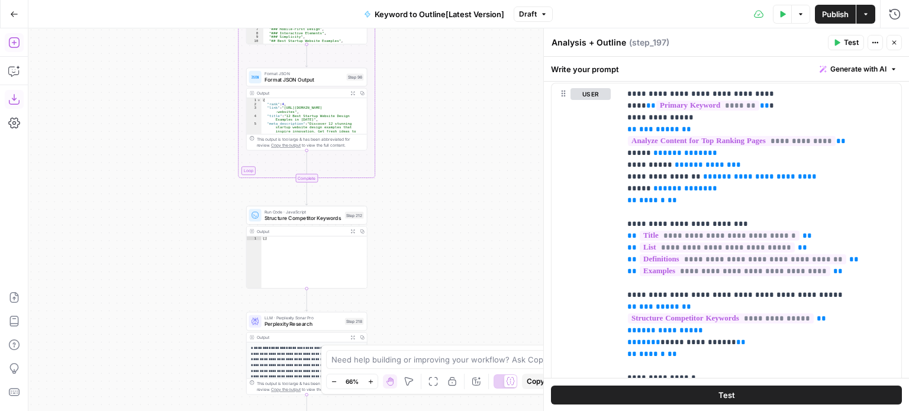
drag, startPoint x: 195, startPoint y: 144, endPoint x: 180, endPoint y: 265, distance: 121.7
click at [180, 275] on div "Workflow Input Settings Inputs Workflow Workflow Step 1 Output Expand Output Co…" at bounding box center [468, 219] width 881 height 383
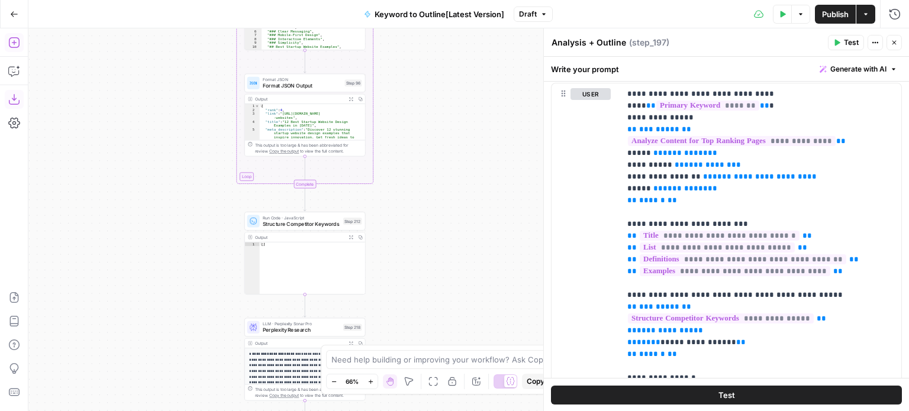
drag, startPoint x: 147, startPoint y: 151, endPoint x: 140, endPoint y: 246, distance: 94.9
click at [141, 251] on div "Workflow Input Settings Inputs Workflow Workflow Step 1 Output Expand Output Co…" at bounding box center [468, 219] width 881 height 383
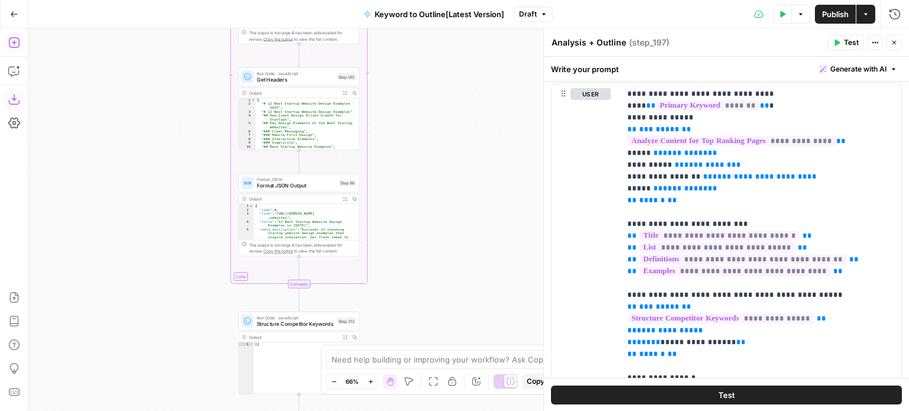
drag, startPoint x: 150, startPoint y: 200, endPoint x: 148, endPoint y: 228, distance: 27.9
click at [148, 228] on div "Workflow Input Settings Inputs Workflow Workflow Step 1 Output Expand Output Co…" at bounding box center [468, 219] width 881 height 383
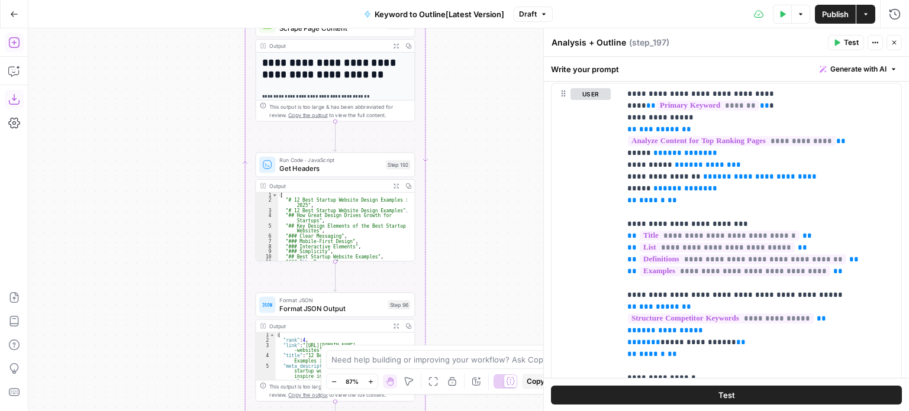
drag, startPoint x: 144, startPoint y: 215, endPoint x: 133, endPoint y: 323, distance: 108.8
click at [133, 322] on div "Workflow Input Settings Inputs Workflow Workflow Step 1 Output Expand Output Co…" at bounding box center [468, 219] width 881 height 383
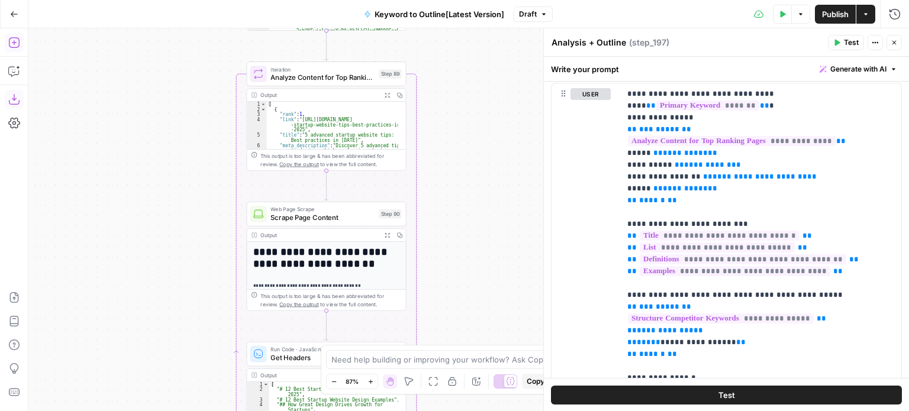
drag, startPoint x: 125, startPoint y: 201, endPoint x: 130, endPoint y: 241, distance: 39.9
click at [117, 345] on div "Workflow Input Settings Inputs Workflow Workflow Step 1 Output Expand Output Co…" at bounding box center [468, 219] width 881 height 383
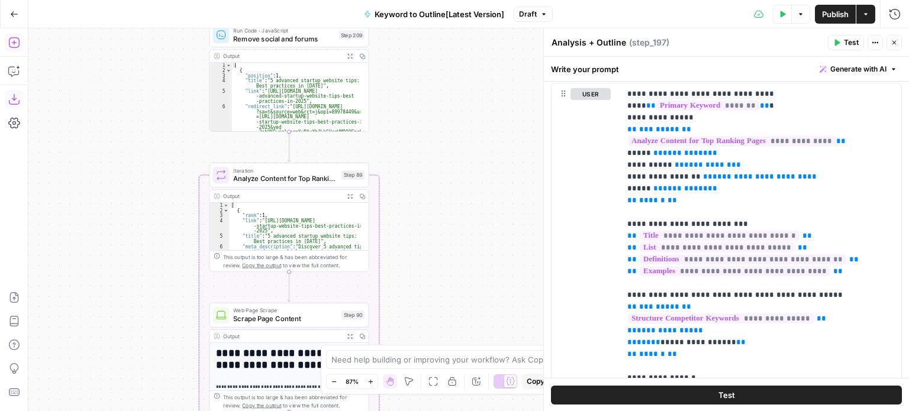
drag, startPoint x: 154, startPoint y: 247, endPoint x: 128, endPoint y: 93, distance: 156.6
click at [127, 98] on div "Workflow Input Settings Inputs Workflow Workflow Step 1 Output Expand Output Co…" at bounding box center [468, 219] width 881 height 383
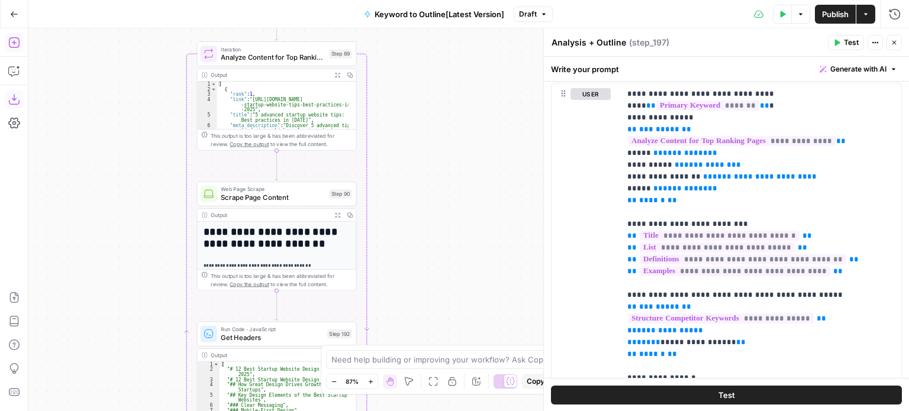
drag, startPoint x: 116, startPoint y: 276, endPoint x: 122, endPoint y: 104, distance: 171.7
click at [121, 110] on div "Workflow Input Settings Inputs Workflow Workflow Step 1 Output Expand Output Co…" at bounding box center [468, 219] width 881 height 383
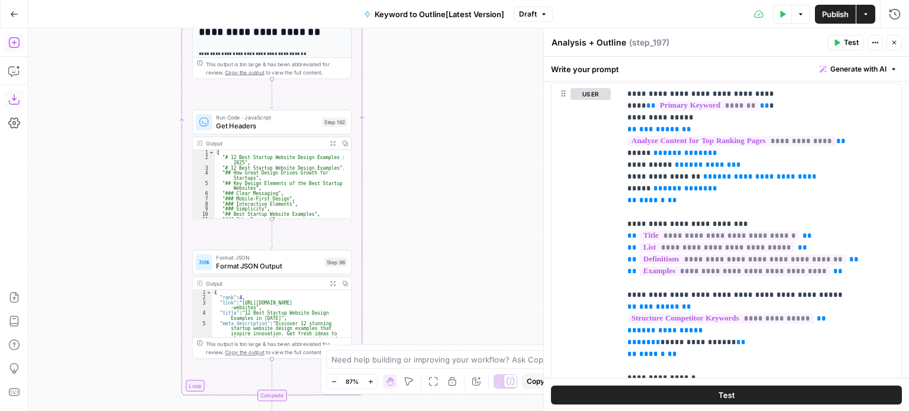
drag, startPoint x: 109, startPoint y: 210, endPoint x: 105, endPoint y: 120, distance: 90.6
click at [100, 109] on div "Workflow Input Settings Inputs Workflow Workflow Step 1 Output Expand Output Co…" at bounding box center [468, 219] width 881 height 383
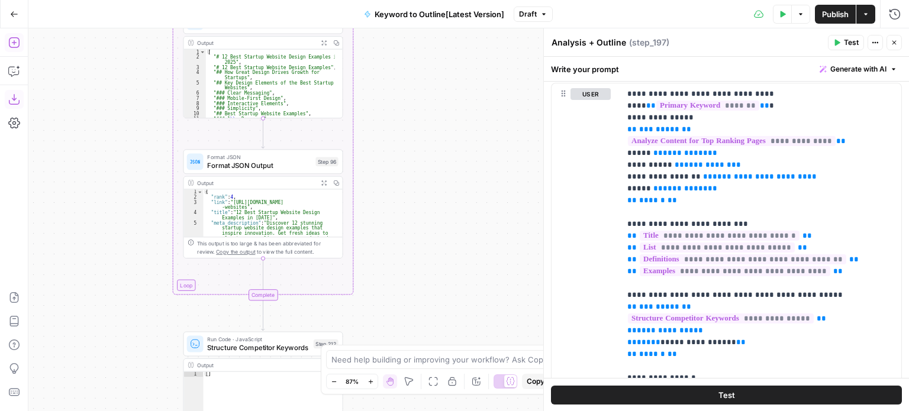
click at [115, 218] on div "Workflow Input Settings Inputs Workflow Workflow Step 1 Output Expand Output Co…" at bounding box center [468, 219] width 881 height 383
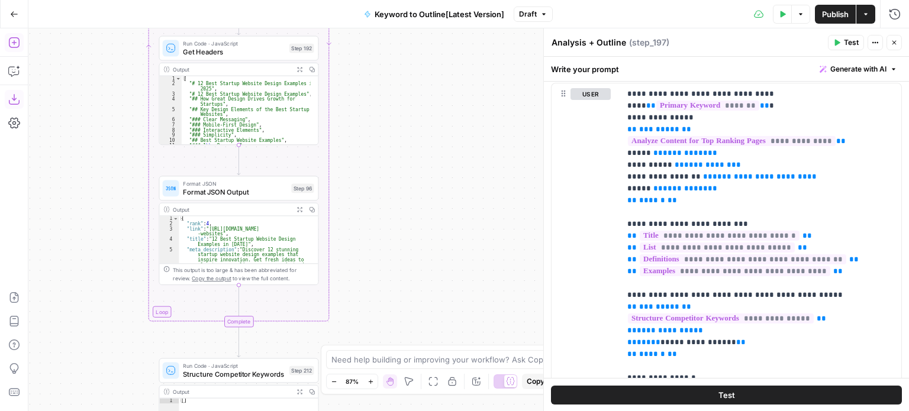
drag, startPoint x: 104, startPoint y: 198, endPoint x: 98, endPoint y: 210, distance: 13.5
click at [98, 210] on div "Workflow Input Settings Inputs Workflow Workflow Step 1 Output Expand Output Co…" at bounding box center [468, 219] width 881 height 383
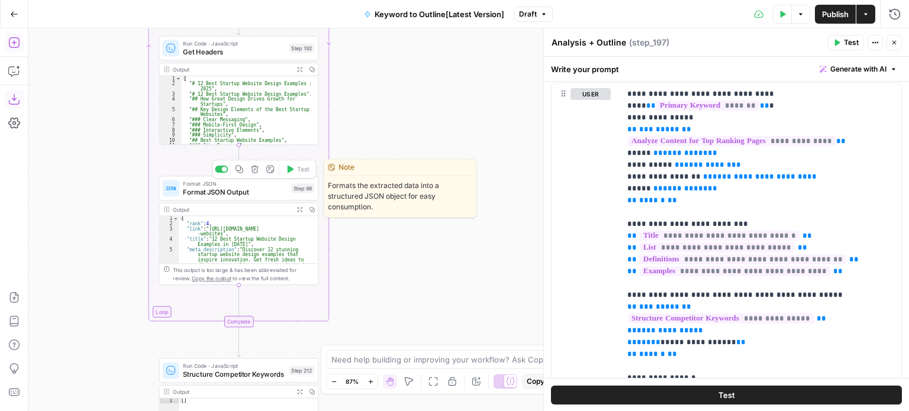
click at [222, 189] on span "Format JSON Output" at bounding box center [235, 192] width 104 height 10
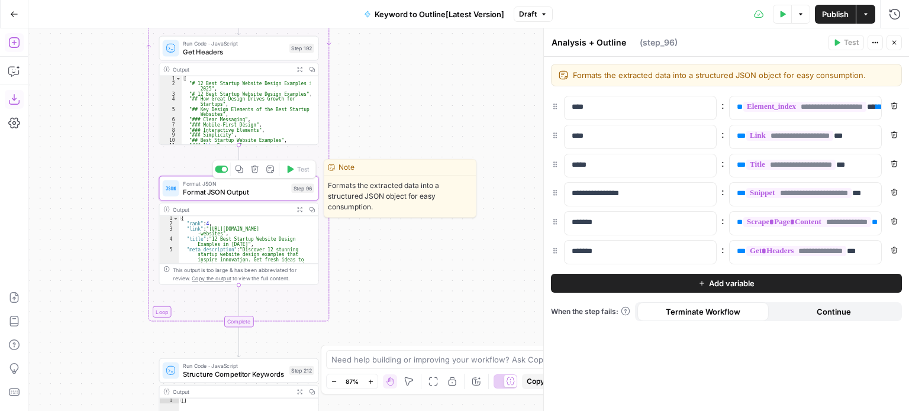
type textarea "Format JSON Output"
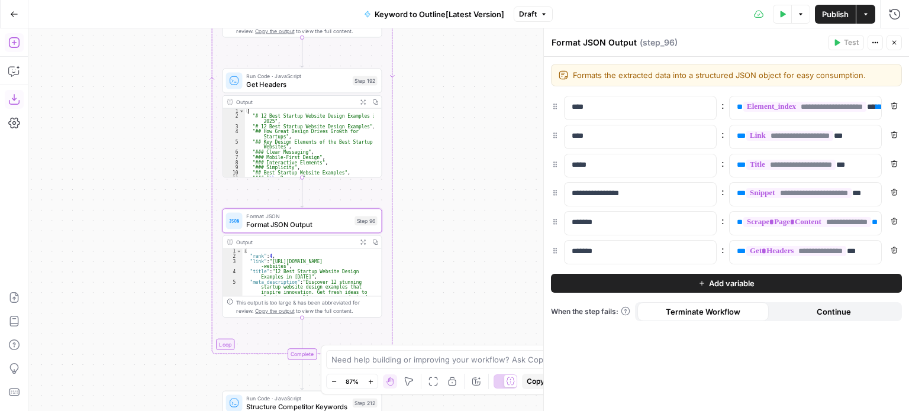
drag, startPoint x: 125, startPoint y: 198, endPoint x: 172, endPoint y: 189, distance: 48.3
click at [172, 189] on div "Workflow Input Settings Inputs Workflow Workflow Step 1 Output Expand Output Co…" at bounding box center [468, 219] width 881 height 383
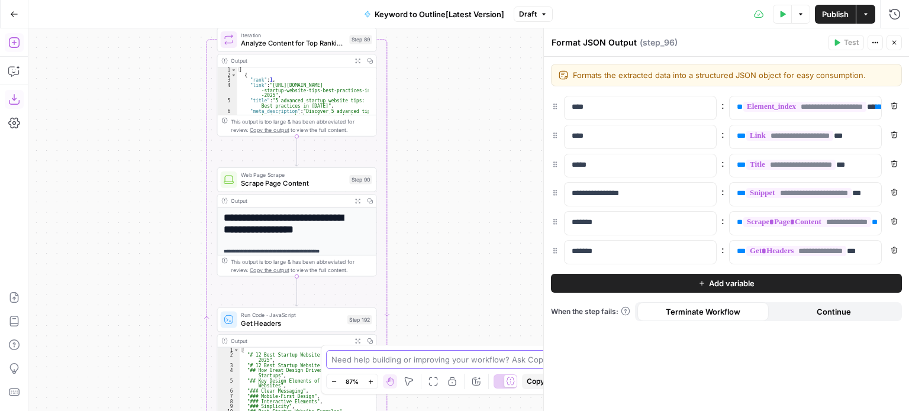
drag, startPoint x: 456, startPoint y: 143, endPoint x: 418, endPoint y: 388, distance: 247.2
click at [419, 398] on div "Workflow Input Settings Inputs Workflow Workflow Step 1 Output Expand Output Co…" at bounding box center [468, 219] width 881 height 383
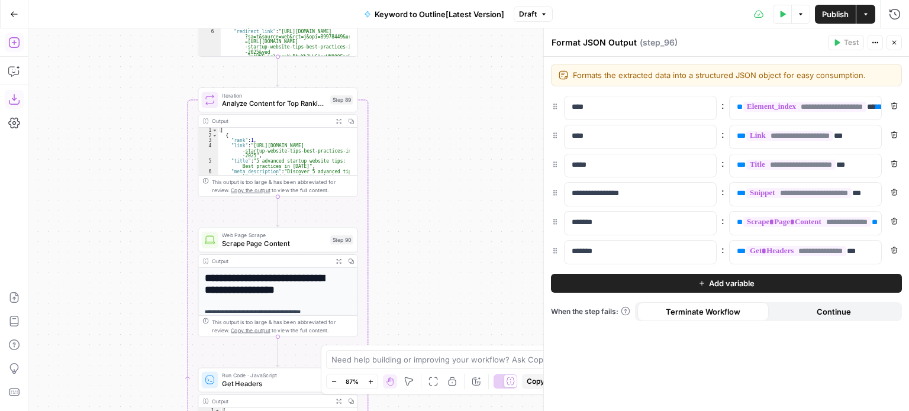
click at [415, 338] on div "Workflow Input Settings Inputs Workflow Workflow Step 1 Output Expand Output Co…" at bounding box center [468, 219] width 881 height 383
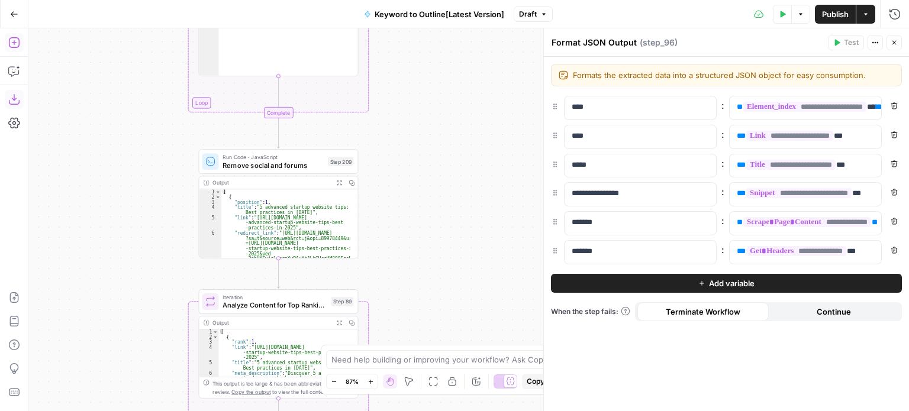
drag, startPoint x: 405, startPoint y: 356, endPoint x: 405, endPoint y: 347, distance: 8.9
click at [405, 357] on body "All About AI New Home Browse Insights Opportunities Your Data Recent Grids [Kur…" at bounding box center [454, 205] width 909 height 411
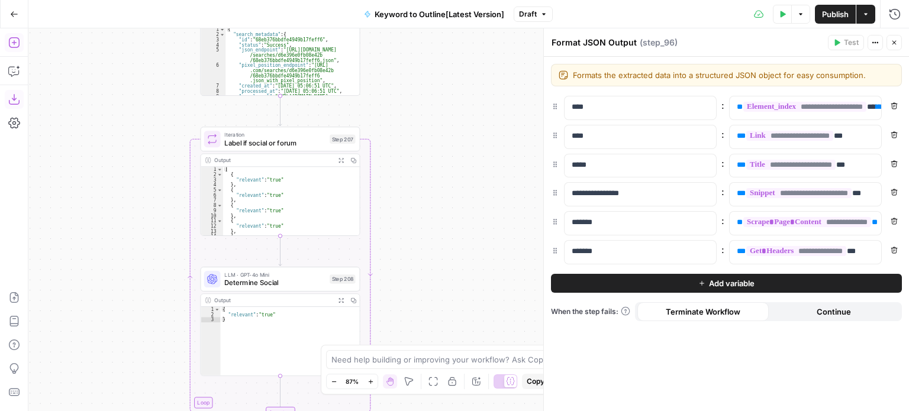
drag, startPoint x: 417, startPoint y: 241, endPoint x: 405, endPoint y: 328, distance: 87.7
click at [404, 338] on div "Workflow Input Settings Inputs Workflow Workflow Step 1 Output Expand Output Co…" at bounding box center [468, 219] width 881 height 383
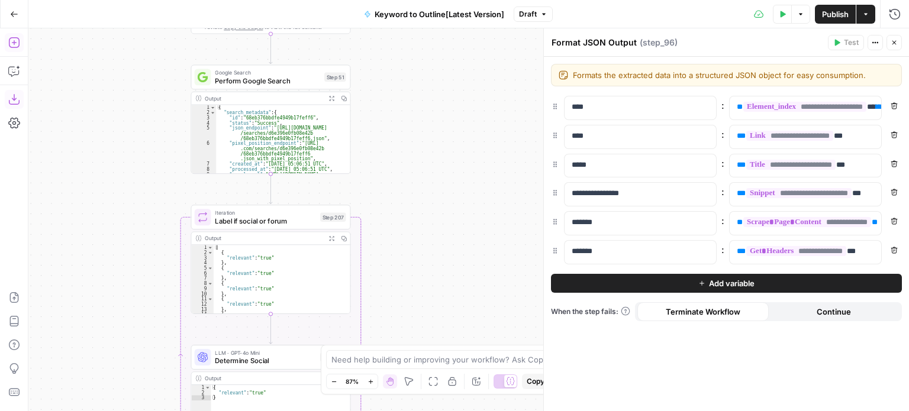
drag, startPoint x: 452, startPoint y: 269, endPoint x: 430, endPoint y: 51, distance: 219.5
click at [424, 46] on div "Workflow Input Settings Inputs Workflow Workflow Step 1 Output Expand Output Co…" at bounding box center [468, 219] width 881 height 383
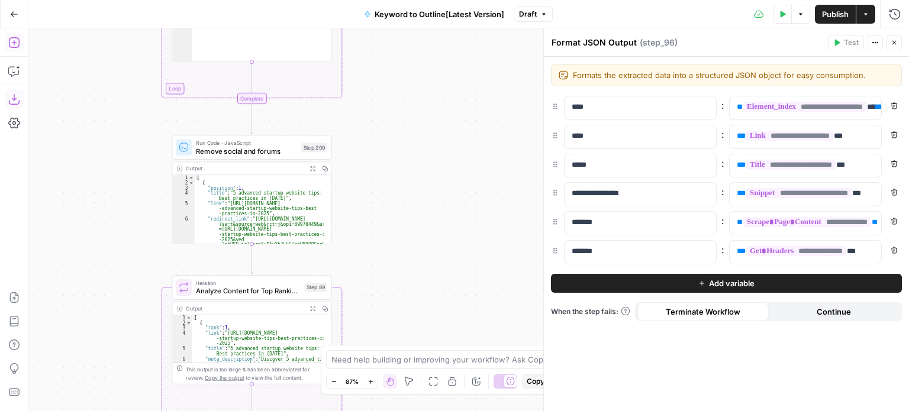
drag, startPoint x: 430, startPoint y: 189, endPoint x: 443, endPoint y: 170, distance: 23.3
click at [429, 114] on div "Workflow Input Settings Inputs Workflow Workflow Step 1 Output Expand Output Co…" at bounding box center [468, 219] width 881 height 383
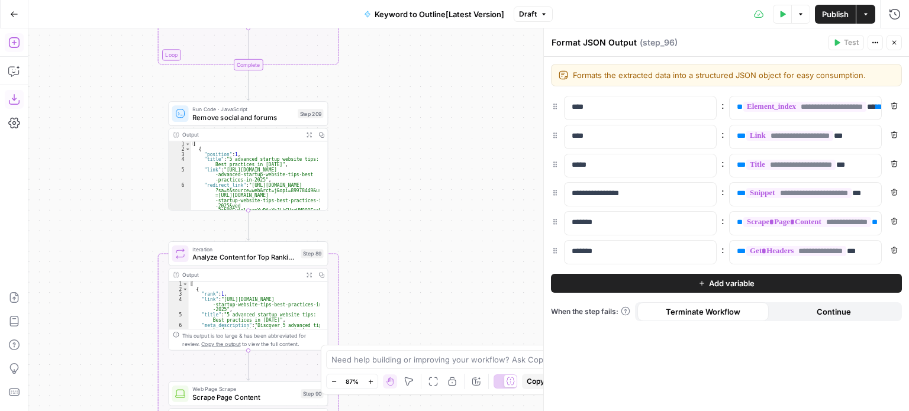
drag, startPoint x: 436, startPoint y: 234, endPoint x: 427, endPoint y: 165, distance: 69.1
click at [424, 147] on div "Workflow Input Settings Inputs Workflow Workflow Step 1 Output Expand Output Co…" at bounding box center [468, 219] width 881 height 383
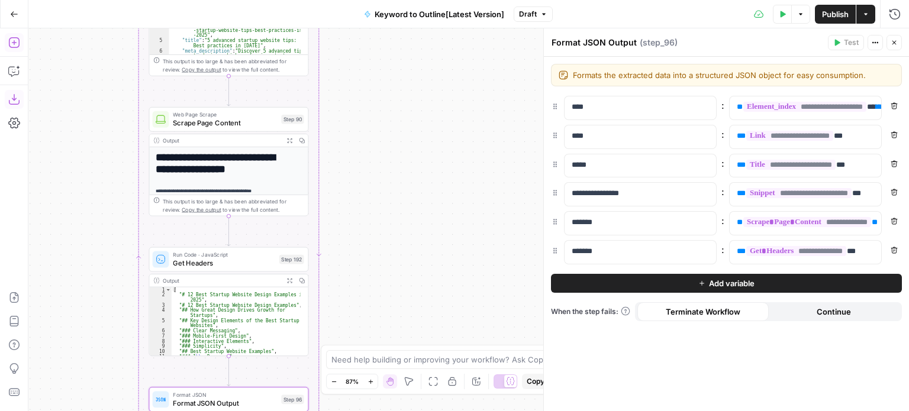
drag, startPoint x: 425, startPoint y: 239, endPoint x: 417, endPoint y: 51, distance: 187.8
click at [417, 51] on div "Workflow Input Settings Inputs Workflow Workflow Step 1 Output Expand Output Co…" at bounding box center [468, 219] width 881 height 383
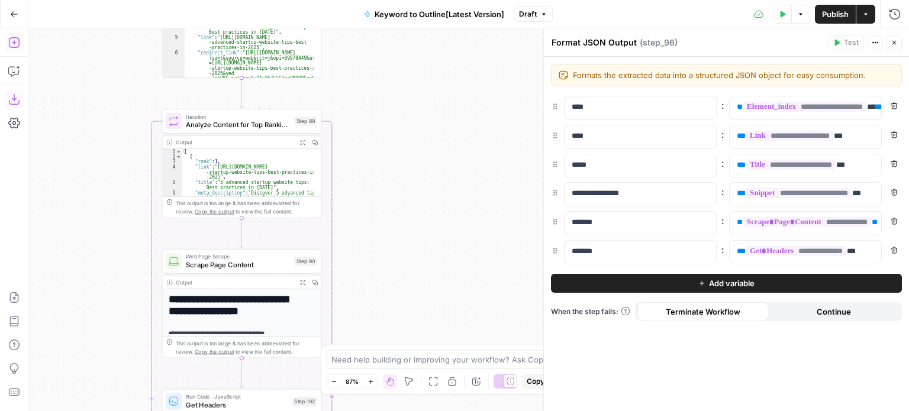
drag, startPoint x: 420, startPoint y: 238, endPoint x: 414, endPoint y: 363, distance: 125.0
click at [430, 401] on div "Workflow Input Settings Inputs Workflow Workflow Step 1 Output Expand Output Co…" at bounding box center [468, 219] width 881 height 383
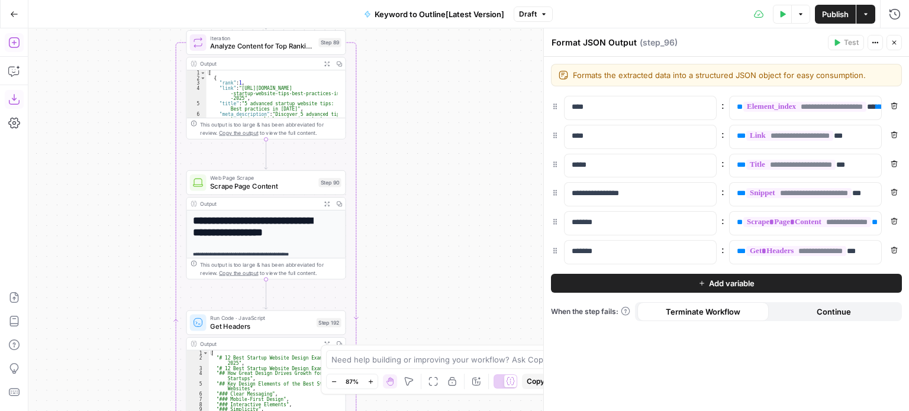
drag, startPoint x: 399, startPoint y: 227, endPoint x: 408, endPoint y: 176, distance: 51.2
click at [398, 57] on div "Workflow Input Settings Inputs Workflow Workflow Step 1 Output Expand Output Co…" at bounding box center [468, 219] width 881 height 383
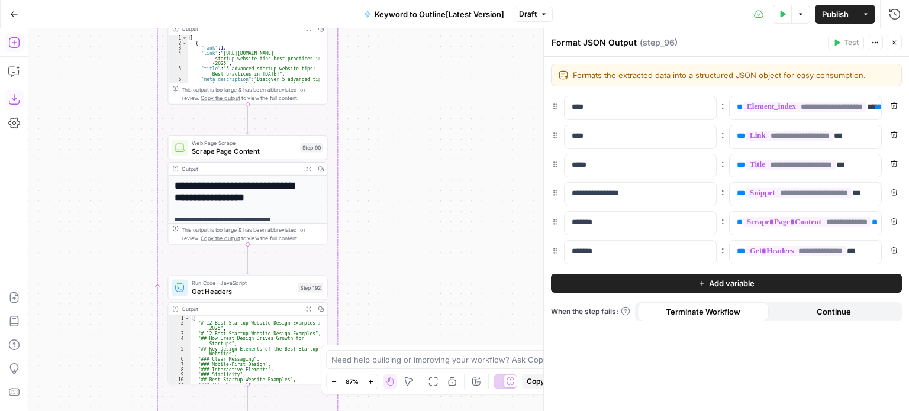
drag, startPoint x: 417, startPoint y: 191, endPoint x: 409, endPoint y: 91, distance: 100.3
click at [409, 91] on div "Workflow Input Settings Inputs Workflow Workflow Step 1 Output Expand Output Co…" at bounding box center [468, 219] width 881 height 383
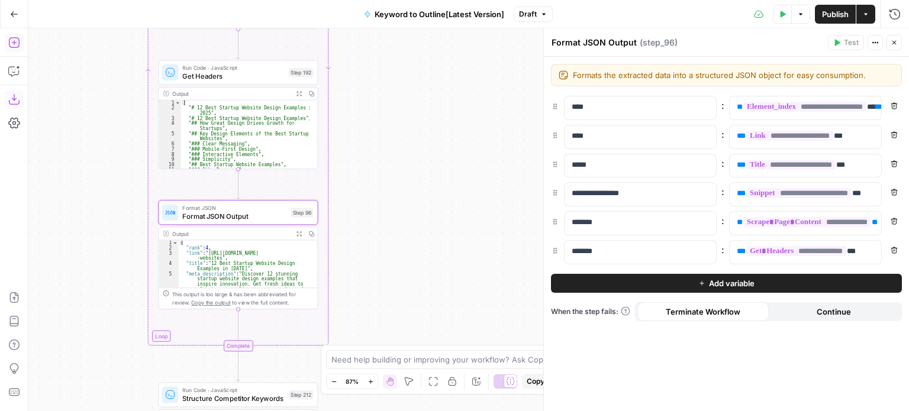
drag, startPoint x: 412, startPoint y: 216, endPoint x: 417, endPoint y: 118, distance: 97.8
click at [417, 118] on div "Workflow Input Settings Inputs Workflow Workflow Step 1 Output Expand Output Co…" at bounding box center [468, 219] width 881 height 383
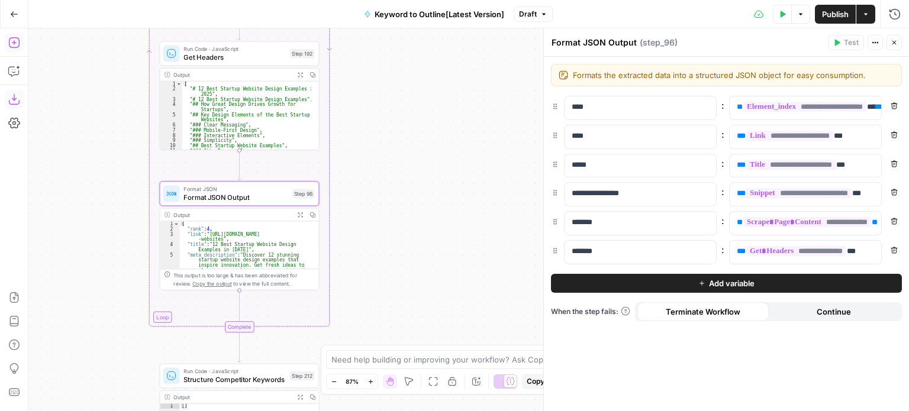
click at [396, 314] on div "Workflow Input Settings Inputs Workflow Workflow Step 1 Output Expand Output Co…" at bounding box center [468, 219] width 881 height 383
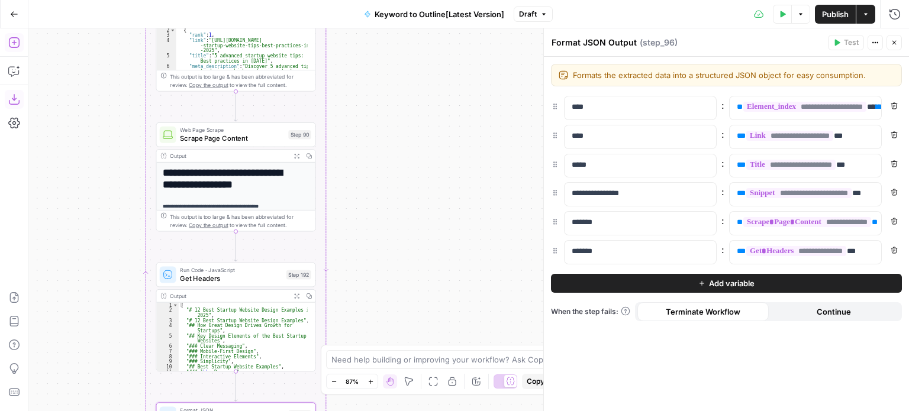
drag, startPoint x: 396, startPoint y: 120, endPoint x: 366, endPoint y: 290, distance: 173.1
click at [366, 309] on div "Workflow Input Settings Inputs Workflow Workflow Step 1 Output Expand Output Co…" at bounding box center [468, 219] width 881 height 383
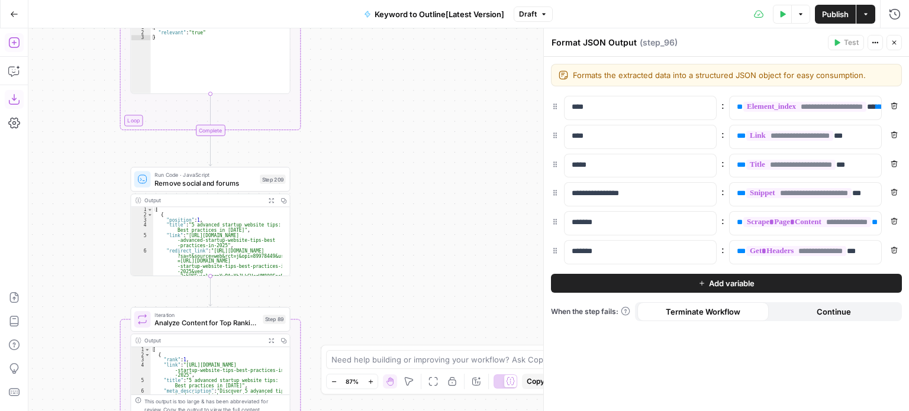
drag, startPoint x: 353, startPoint y: 196, endPoint x: 356, endPoint y: 224, distance: 28.6
click at [356, 224] on div "Workflow Input Settings Inputs Workflow Workflow Step 1 Output Expand Output Co…" at bounding box center [468, 219] width 881 height 383
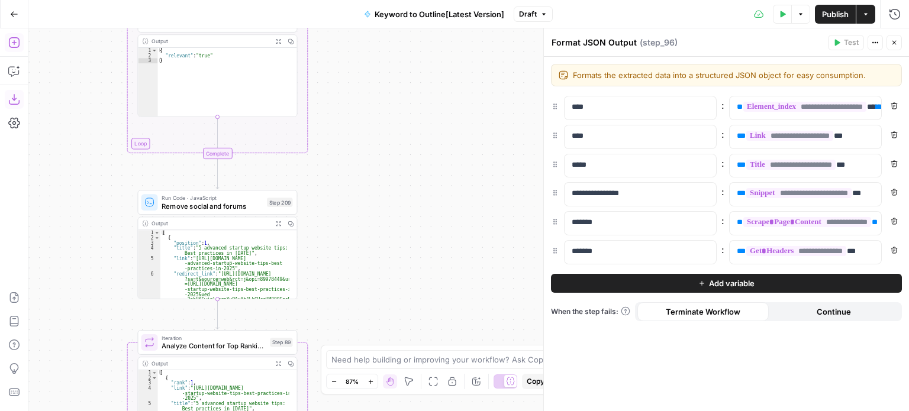
drag, startPoint x: 379, startPoint y: 101, endPoint x: 388, endPoint y: 208, distance: 106.9
click at [382, 260] on div "Workflow Input Settings Inputs Workflow Workflow Step 1 Output Expand Output Co…" at bounding box center [468, 219] width 881 height 383
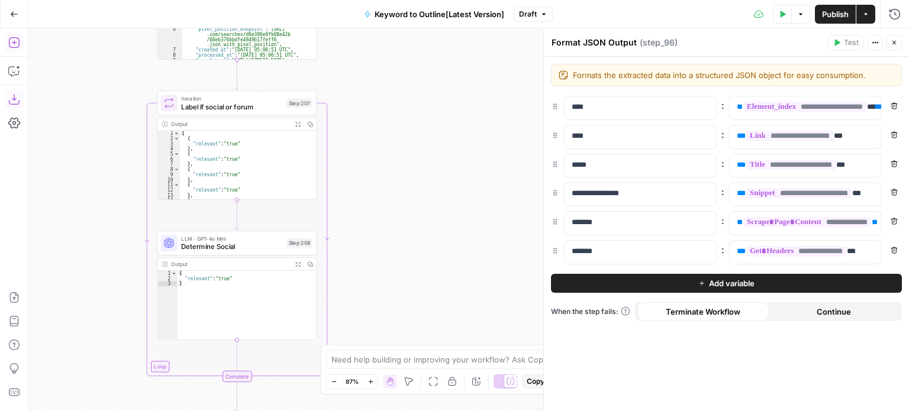
drag, startPoint x: 388, startPoint y: 173, endPoint x: 405, endPoint y: 131, distance: 45.9
click at [399, 68] on div "Workflow Input Settings Inputs Workflow Workflow Step 1 Output Expand Output Co…" at bounding box center [468, 219] width 881 height 383
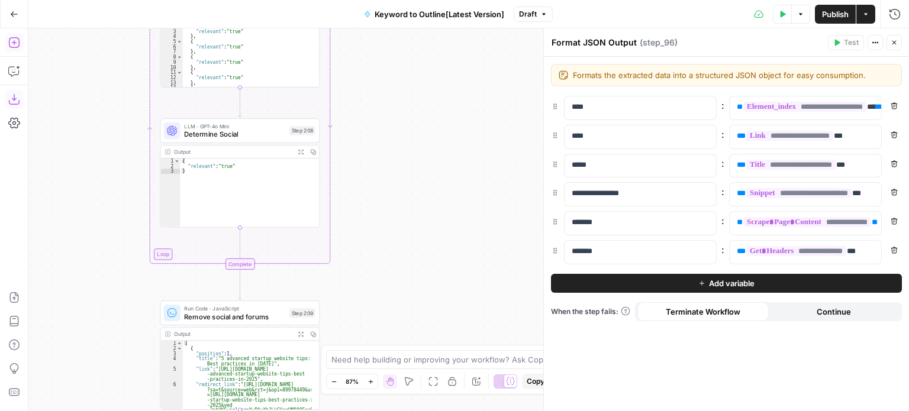
drag, startPoint x: 404, startPoint y: 149, endPoint x: 402, endPoint y: 106, distance: 42.6
click at [402, 106] on div "Workflow Input Settings Inputs Workflow Workflow Step 1 Output Expand Output Co…" at bounding box center [468, 219] width 881 height 383
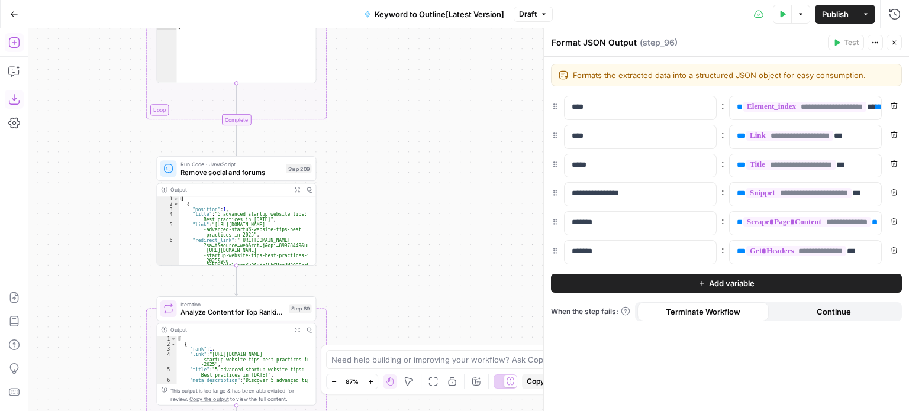
click at [376, 132] on div "Workflow Input Settings Inputs Workflow Workflow Step 1 Output Expand Output Co…" at bounding box center [468, 219] width 881 height 383
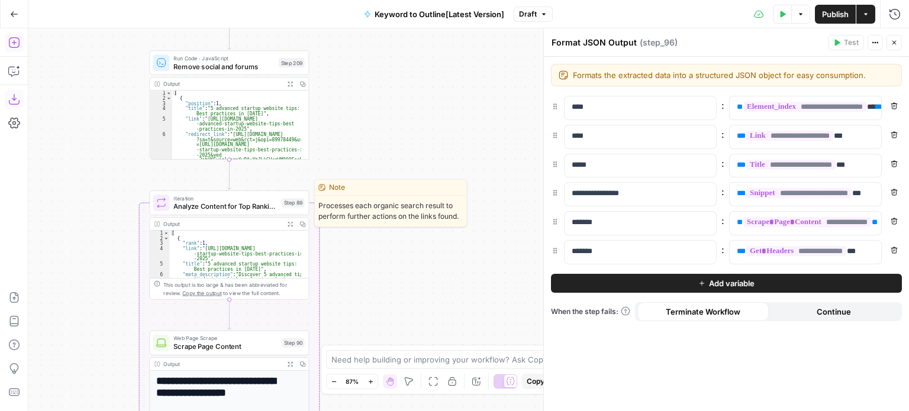
click at [220, 207] on span "Analyze Content for Top Ranking Pages" at bounding box center [225, 206] width 104 height 10
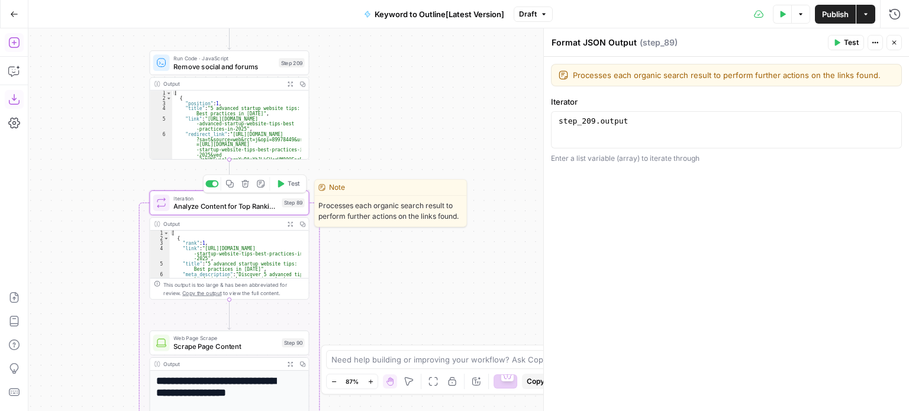
type textarea "Analyze Content for Top Ranking Pages"
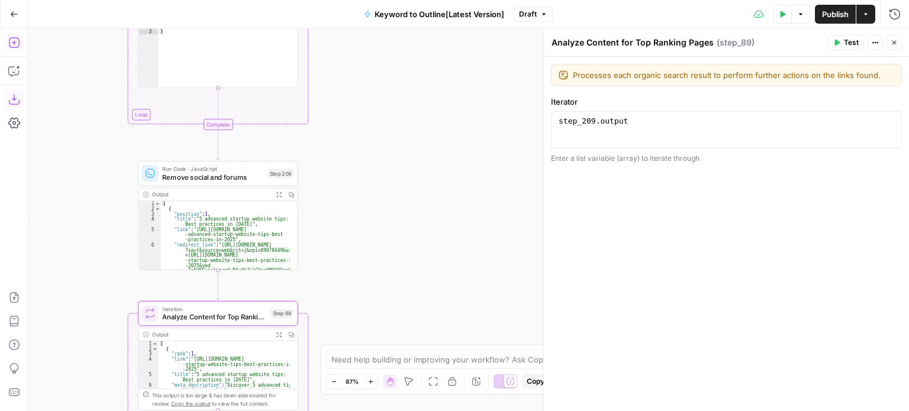
drag, startPoint x: 468, startPoint y: 78, endPoint x: 415, endPoint y: 177, distance: 112.8
click at [459, 174] on div "Workflow Input Settings Inputs Workflow Workflow Step 1 Output Expand Output Co…" at bounding box center [468, 219] width 881 height 383
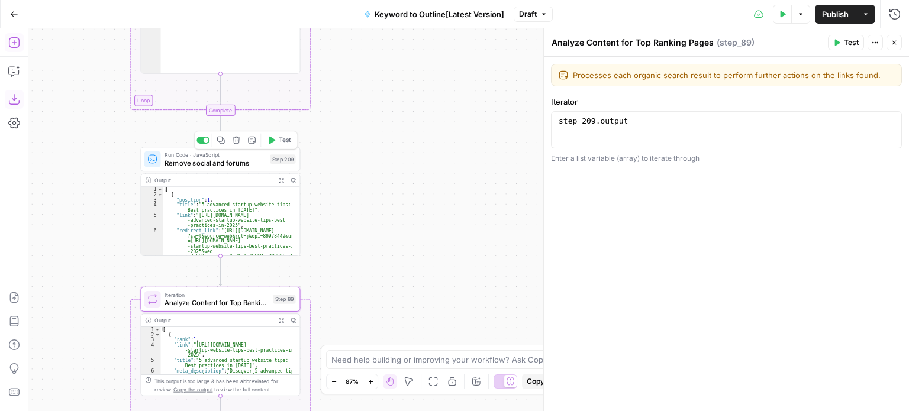
click at [256, 161] on span "Remove social and forums" at bounding box center [215, 163] width 101 height 10
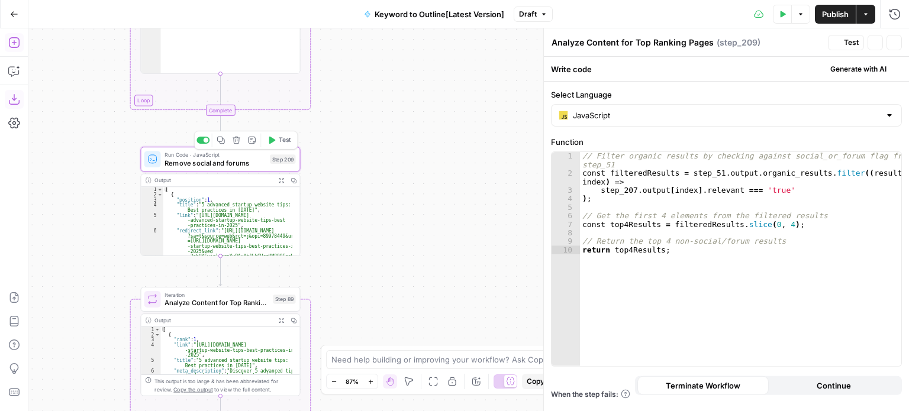
type textarea "Remove social and forums"
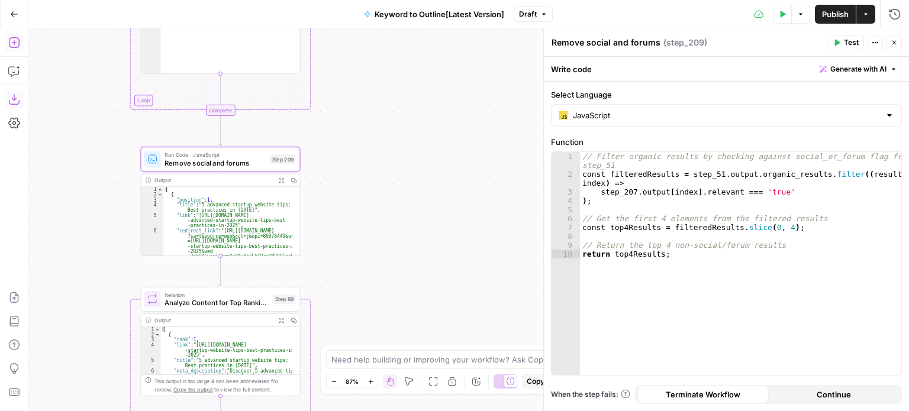
drag, startPoint x: 366, startPoint y: 314, endPoint x: 365, endPoint y: 263, distance: 50.9
click at [365, 267] on div "Workflow Input Settings Inputs Workflow Workflow Step 1 Output Expand Output Co…" at bounding box center [468, 219] width 881 height 383
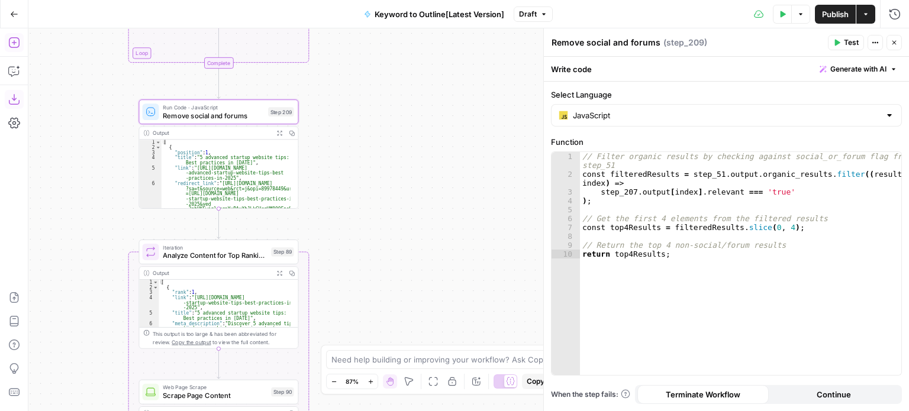
click at [225, 247] on span "Iteration" at bounding box center [215, 247] width 104 height 8
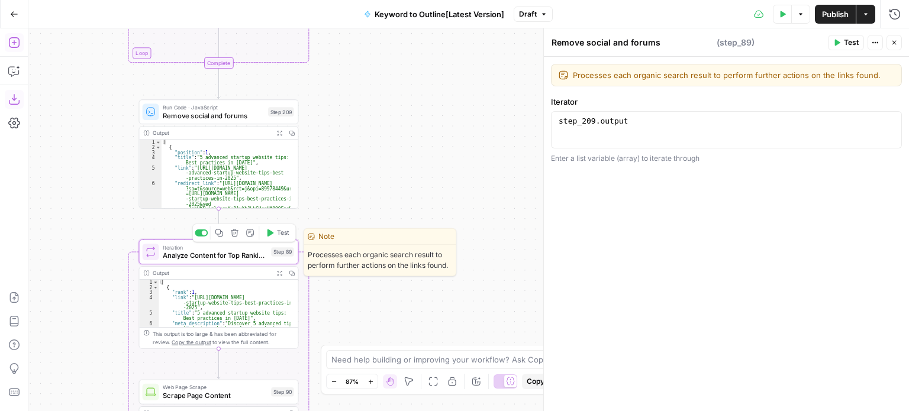
type textarea "Analyze Content for Top Ranking Pages"
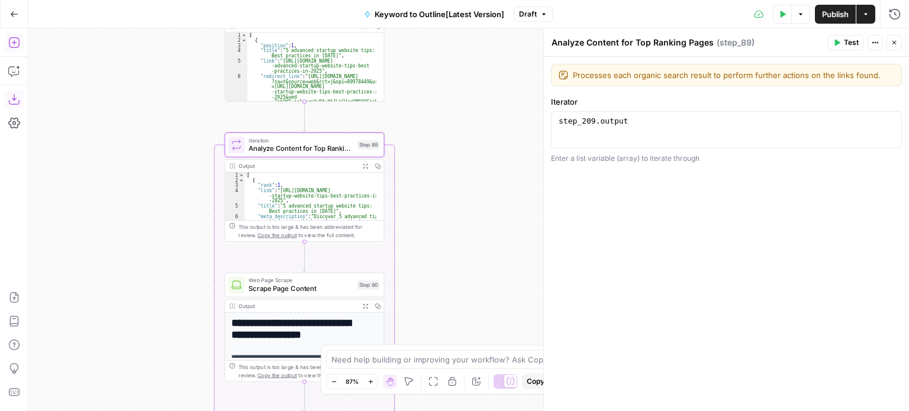
drag, startPoint x: 77, startPoint y: 220, endPoint x: 168, endPoint y: 129, distance: 128.5
click at [161, 126] on div "Workflow Input Settings Inputs Workflow Workflow Step 1 Output Expand Output Co…" at bounding box center [468, 219] width 881 height 383
drag, startPoint x: 454, startPoint y: 141, endPoint x: 409, endPoint y: 209, distance: 80.7
click at [410, 208] on div "Workflow Input Settings Inputs Workflow Workflow Step 1 Output Expand Output Co…" at bounding box center [468, 219] width 881 height 383
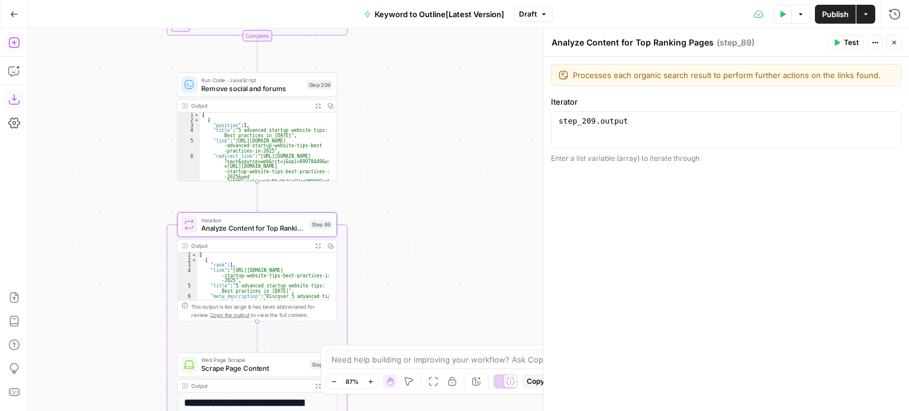
drag, startPoint x: 412, startPoint y: 141, endPoint x: 421, endPoint y: 241, distance: 100.5
click at [423, 242] on div "Workflow Input Settings Inputs Workflow Workflow Step 1 Output Expand Output Co…" at bounding box center [468, 219] width 881 height 383
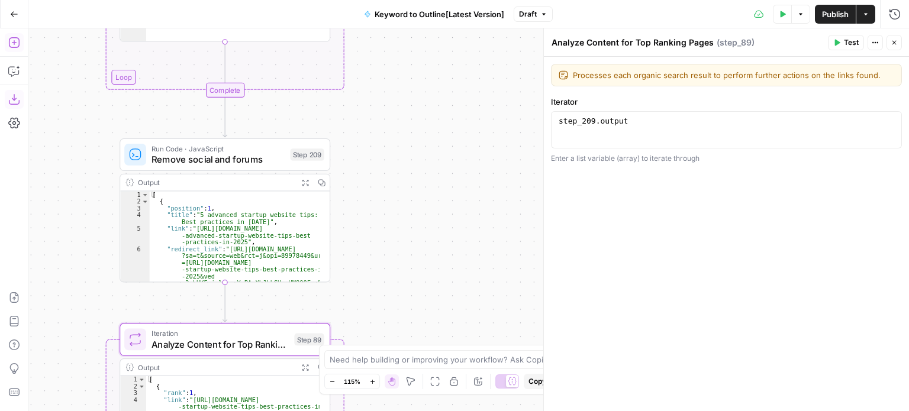
drag, startPoint x: 381, startPoint y: 204, endPoint x: 462, endPoint y: 184, distance: 82.8
click at [460, 186] on div "Workflow Input Settings Inputs Workflow Workflow Step 1 Output Expand Output Co…" at bounding box center [468, 219] width 881 height 383
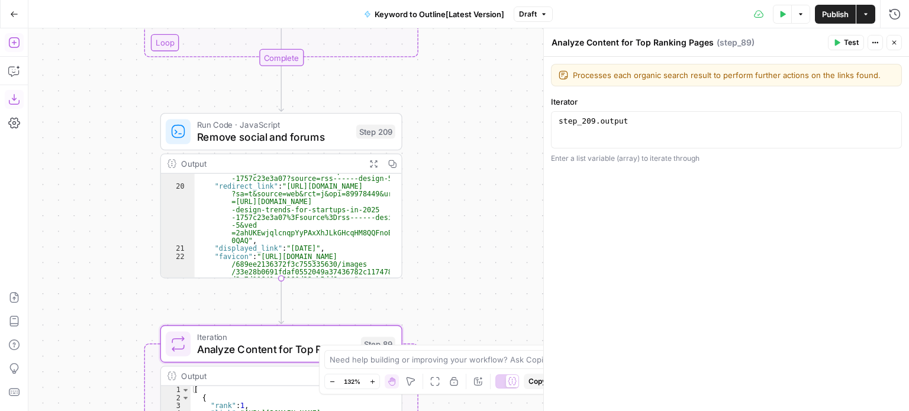
scroll to position [0, 0]
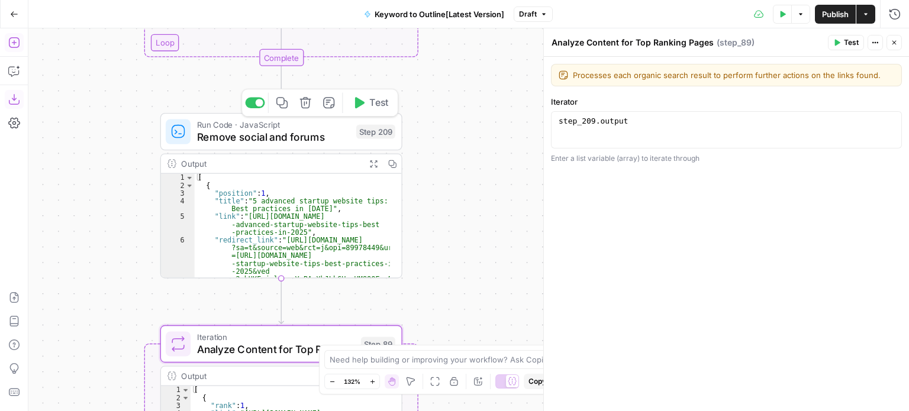
click at [288, 140] on span "Remove social and forums" at bounding box center [273, 137] width 153 height 15
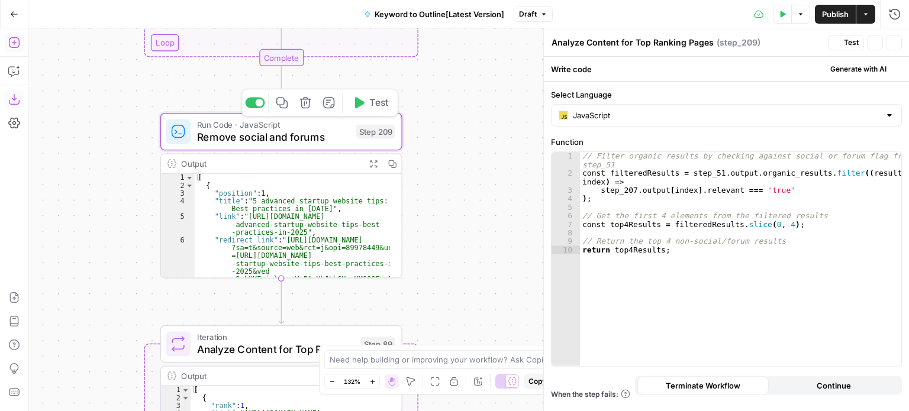
type textarea "Remove social and forums"
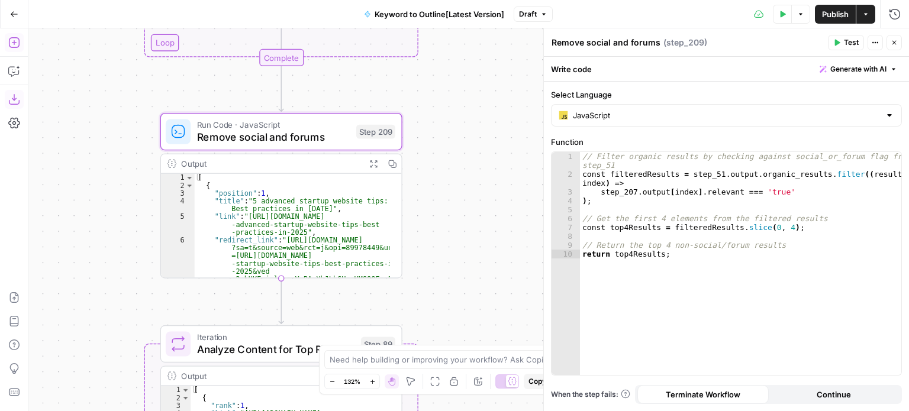
click at [507, 103] on div "Workflow Input Settings Inputs Workflow Workflow Step 1 Output Expand Output Co…" at bounding box center [468, 219] width 881 height 383
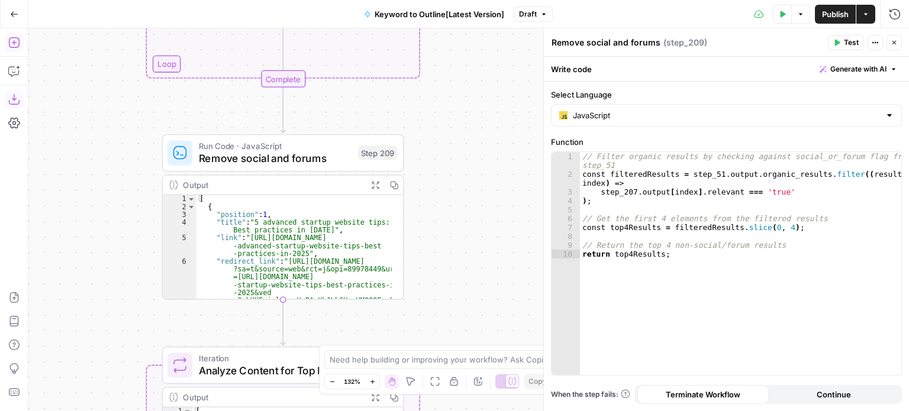
drag, startPoint x: 483, startPoint y: 86, endPoint x: 485, endPoint y: 108, distance: 21.4
click at [485, 108] on div "Workflow Input Settings Inputs Workflow Workflow Step 1 Output Expand Output Co…" at bounding box center [468, 219] width 881 height 383
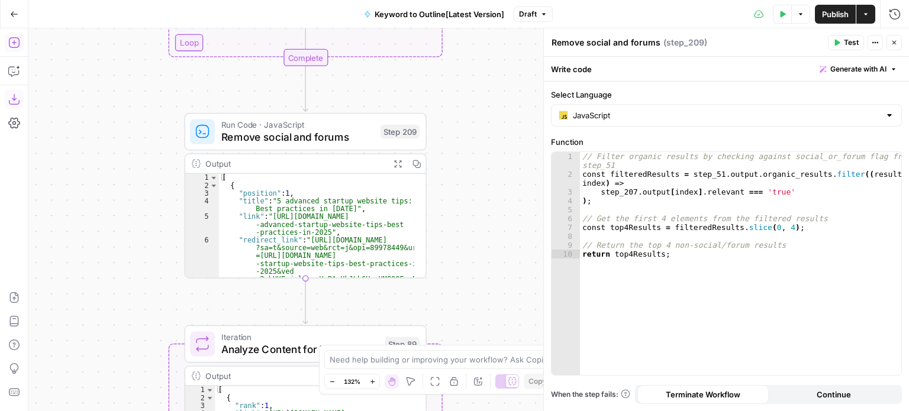
drag, startPoint x: 508, startPoint y: 222, endPoint x: 519, endPoint y: 231, distance: 14.3
click at [519, 231] on div "Workflow Input Settings Inputs Workflow Workflow Step 1 Output Expand Output Co…" at bounding box center [468, 219] width 881 height 383
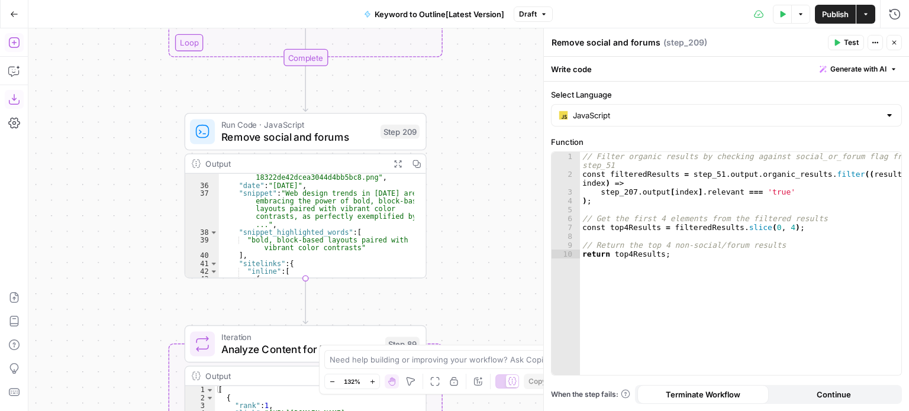
scroll to position [497, 0]
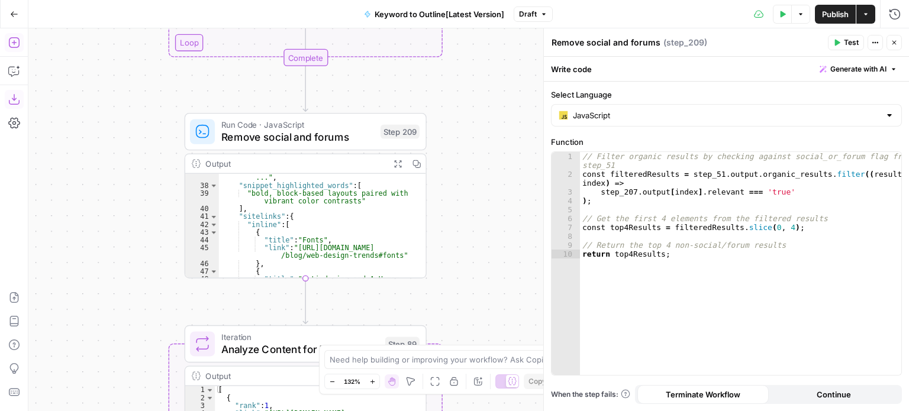
drag, startPoint x: 132, startPoint y: 269, endPoint x: 153, endPoint y: 332, distance: 66.1
click at [166, 378] on div "Workflow Input Settings Inputs Workflow Workflow Step 1 Output Expand Output Co…" at bounding box center [468, 219] width 881 height 383
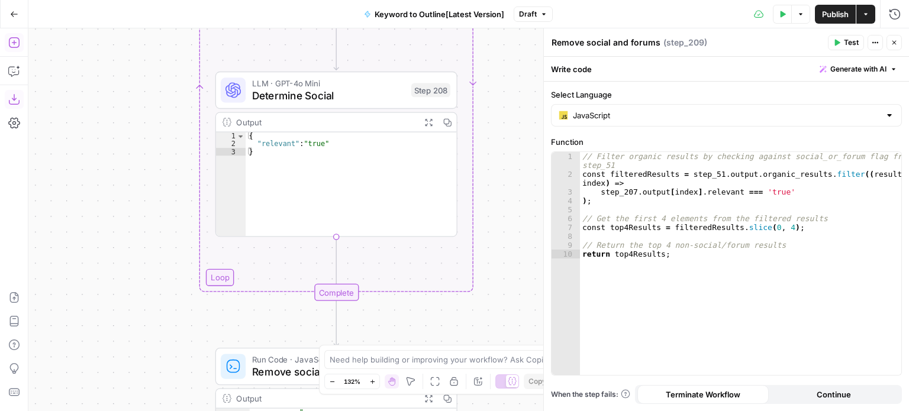
drag, startPoint x: 106, startPoint y: 209, endPoint x: 100, endPoint y: 207, distance: 6.4
click at [99, 254] on div "Workflow Input Settings Inputs Workflow Workflow Step 1 Output Expand Output Co…" at bounding box center [468, 219] width 881 height 383
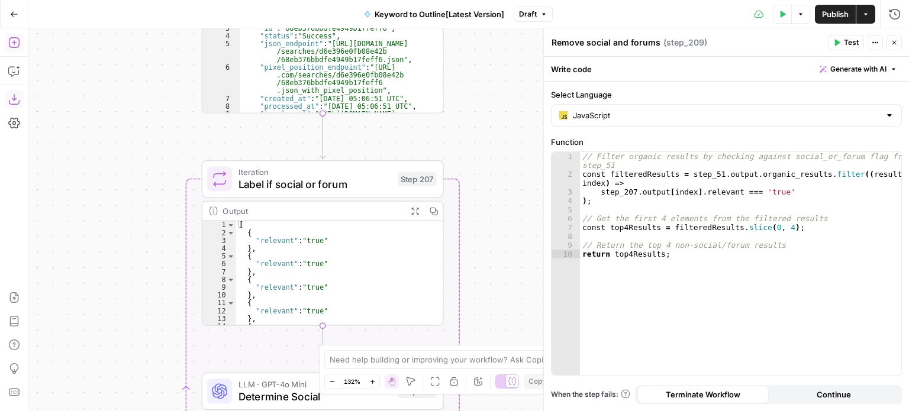
drag, startPoint x: 91, startPoint y: 244, endPoint x: 91, endPoint y: 251, distance: 6.5
click at [91, 251] on div "Workflow Input Settings Inputs Workflow Workflow Step 1 Output Expand Output Co…" at bounding box center [468, 219] width 881 height 383
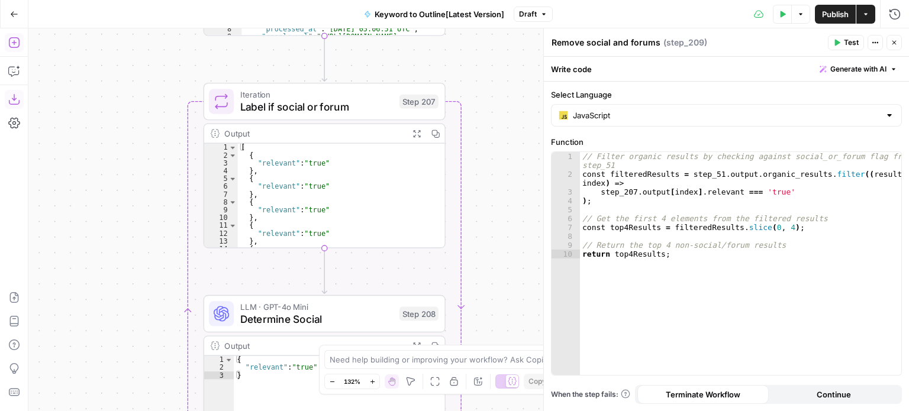
drag, startPoint x: 154, startPoint y: 255, endPoint x: 156, endPoint y: 178, distance: 77.5
click at [156, 178] on div "Workflow Input Settings Inputs Workflow Workflow Step 1 Output Expand Output Co…" at bounding box center [468, 219] width 881 height 383
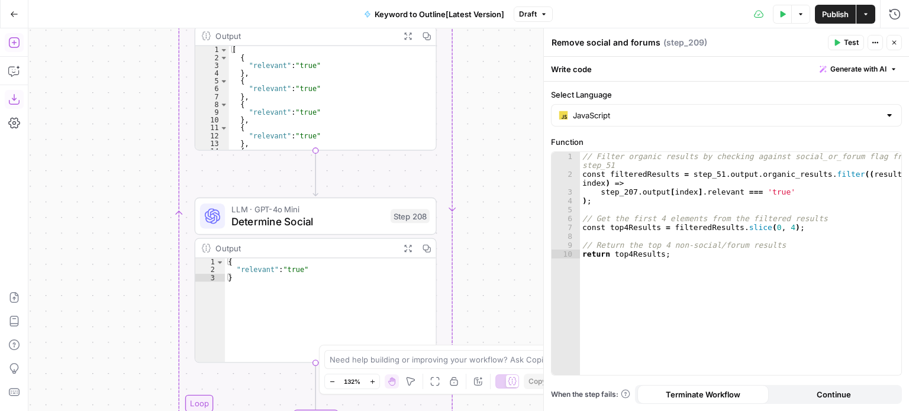
drag, startPoint x: 143, startPoint y: 214, endPoint x: 139, endPoint y: 181, distance: 32.8
click at [139, 179] on div "Workflow Input Settings Inputs Workflow Workflow Step 1 Output Expand Output Co…" at bounding box center [468, 219] width 881 height 383
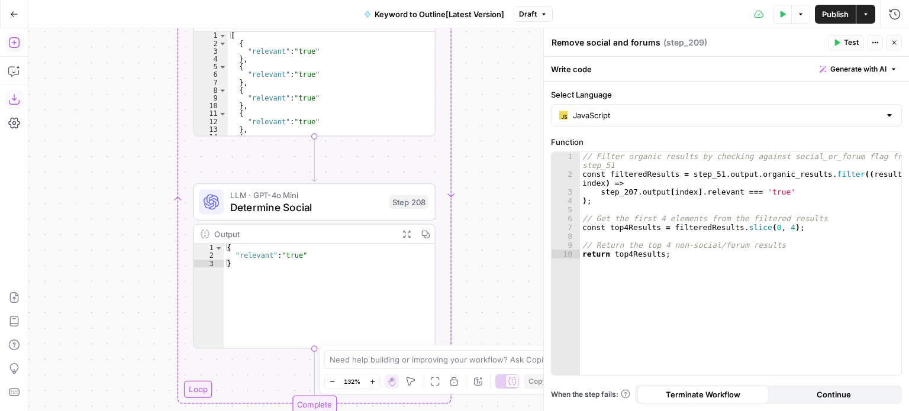
drag, startPoint x: 134, startPoint y: 204, endPoint x: 133, endPoint y: 183, distance: 20.8
click at [133, 180] on div "Workflow Input Settings Inputs Workflow Workflow Step 1 Output Expand Output Co…" at bounding box center [468, 219] width 881 height 383
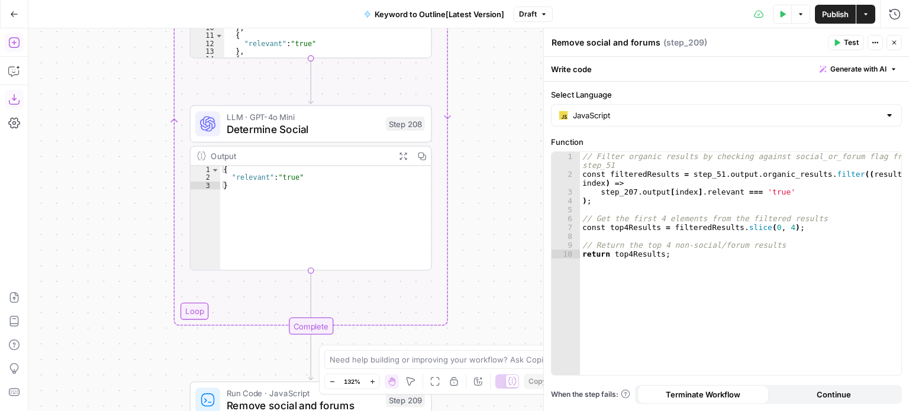
click at [137, 165] on div "Workflow Input Settings Inputs Workflow Workflow Step 1 Output Expand Output Co…" at bounding box center [468, 219] width 881 height 383
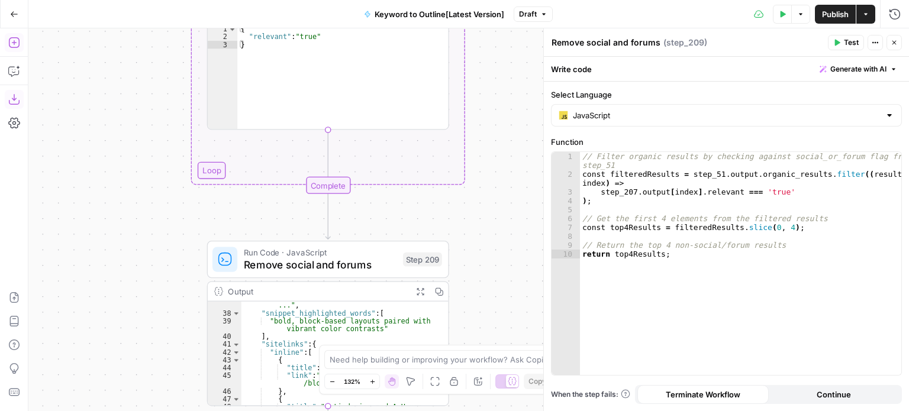
drag, startPoint x: 151, startPoint y: 220, endPoint x: 147, endPoint y: 270, distance: 49.9
click at [151, 199] on div "Workflow Input Settings Inputs Workflow Workflow Step 1 Output Expand Output Co…" at bounding box center [468, 219] width 881 height 383
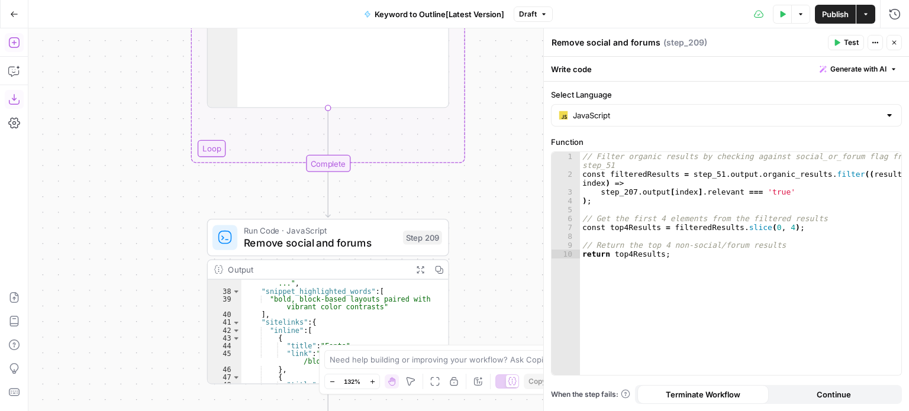
drag, startPoint x: 147, startPoint y: 269, endPoint x: 144, endPoint y: 201, distance: 68.7
click at [145, 202] on div "Workflow Input Settings Inputs Workflow Workflow Step 1 Output Expand Output Co…" at bounding box center [468, 219] width 881 height 383
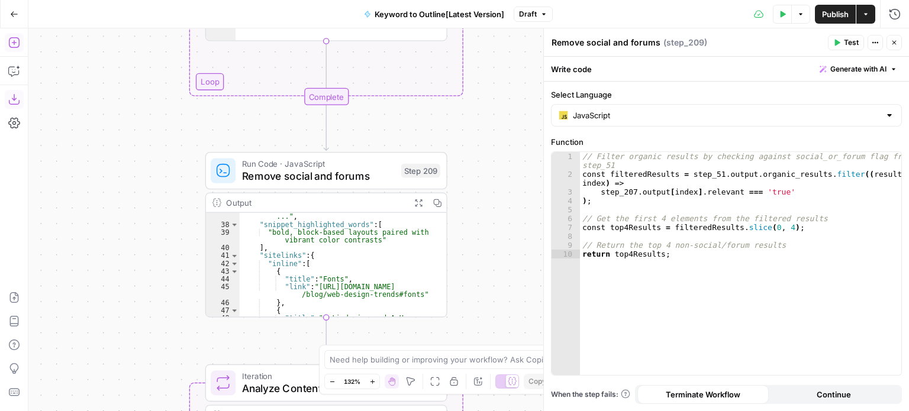
drag, startPoint x: 148, startPoint y: 267, endPoint x: 142, endPoint y: 177, distance: 90.1
click at [142, 177] on div "Workflow Input Settings Inputs Workflow Workflow Step 1 Output Expand Output Co…" at bounding box center [468, 219] width 881 height 383
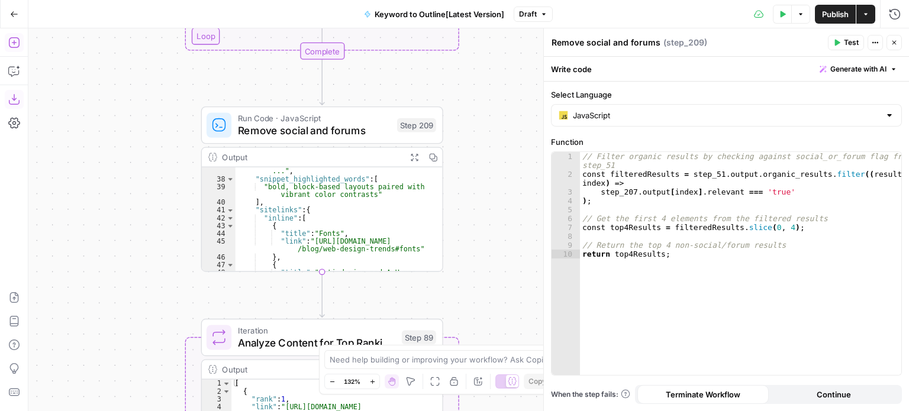
drag, startPoint x: 143, startPoint y: 121, endPoint x: 141, endPoint y: 167, distance: 45.6
click at [141, 167] on div "Workflow Input Settings Inputs Workflow Workflow Step 1 Output Expand Output Co…" at bounding box center [468, 219] width 881 height 383
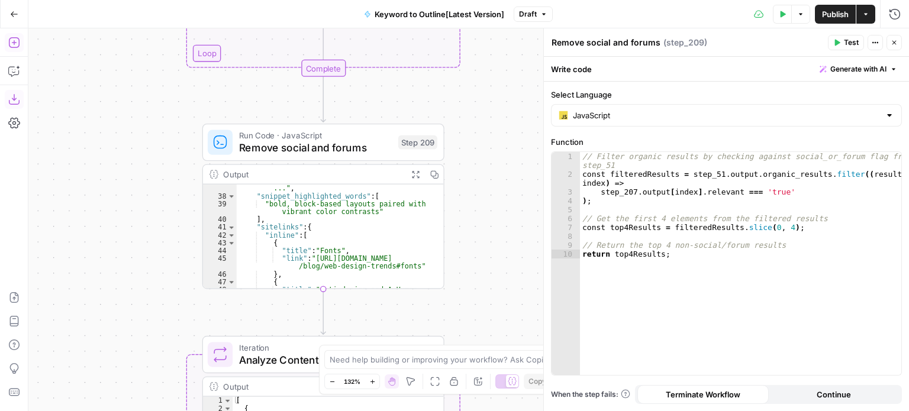
drag, startPoint x: 98, startPoint y: 99, endPoint x: 140, endPoint y: 261, distance: 167.3
click at [138, 257] on div "Workflow Input Settings Inputs Workflow Workflow Step 1 Output Expand Output Co…" at bounding box center [468, 219] width 881 height 383
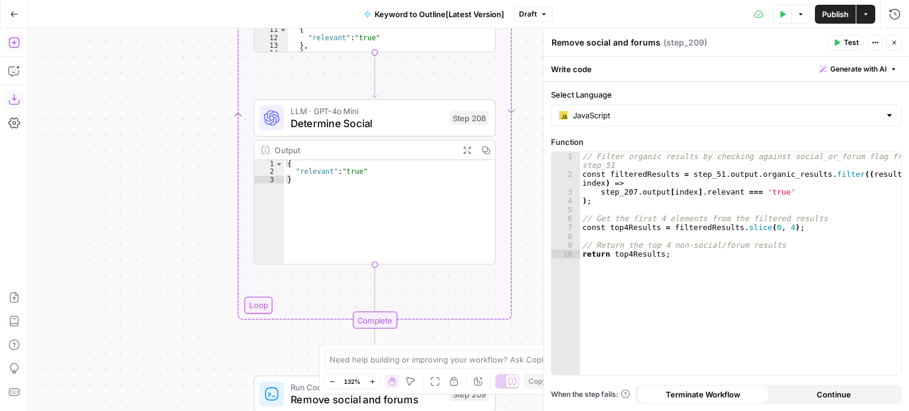
drag, startPoint x: 161, startPoint y: 252, endPoint x: 133, endPoint y: 189, distance: 69.2
click at [154, 302] on div "Workflow Input Settings Inputs Workflow Workflow Step 1 Output Expand Output Co…" at bounding box center [468, 219] width 881 height 383
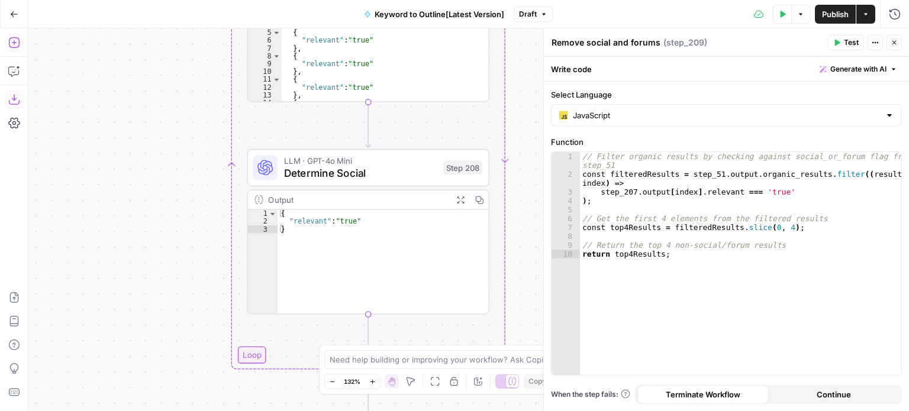
drag, startPoint x: 133, startPoint y: 273, endPoint x: 127, endPoint y: 204, distance: 69.4
click at [130, 281] on div "Workflow Input Settings Inputs Workflow Workflow Step 1 Output Expand Output Co…" at bounding box center [468, 219] width 881 height 383
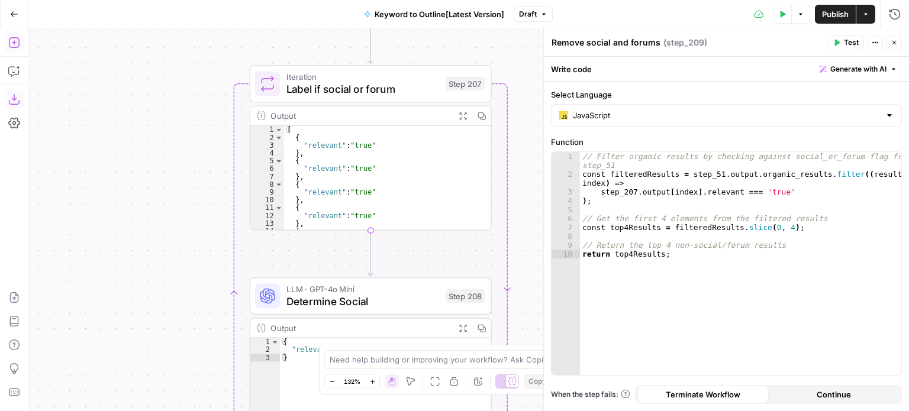
click at [121, 269] on div "Workflow Input Settings Inputs Workflow Workflow Step 1 Output Expand Output Co…" at bounding box center [468, 219] width 881 height 383
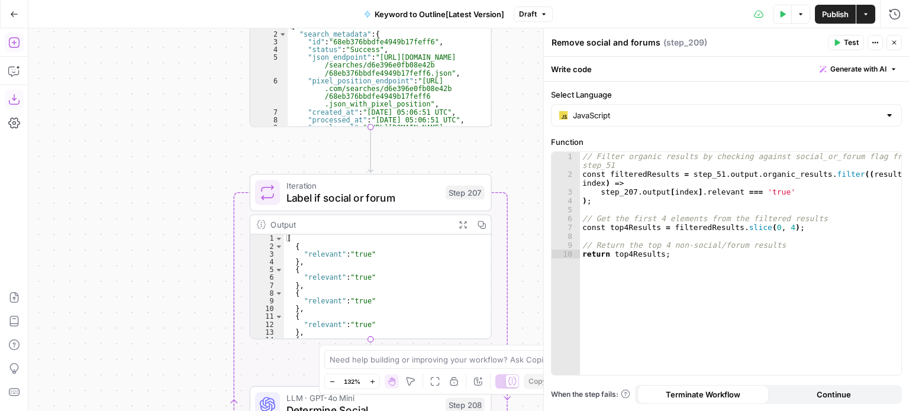
drag, startPoint x: 149, startPoint y: 139, endPoint x: 127, endPoint y: 268, distance: 130.7
click at [127, 278] on div "Workflow Input Settings Inputs Workflow Workflow Step 1 Output Expand Output Co…" at bounding box center [468, 219] width 881 height 383
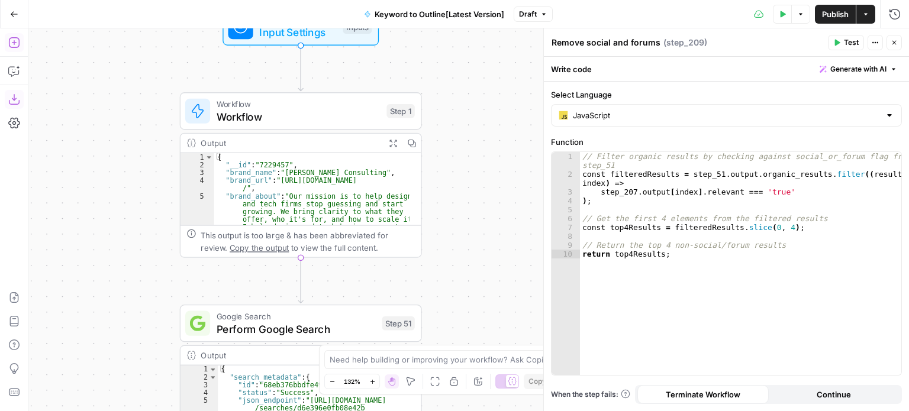
drag, startPoint x: 154, startPoint y: 80, endPoint x: 105, endPoint y: 284, distance: 209.8
click at [105, 284] on div "Workflow Input Settings Inputs Workflow Workflow Step 1 Output Expand Output Co…" at bounding box center [468, 219] width 881 height 383
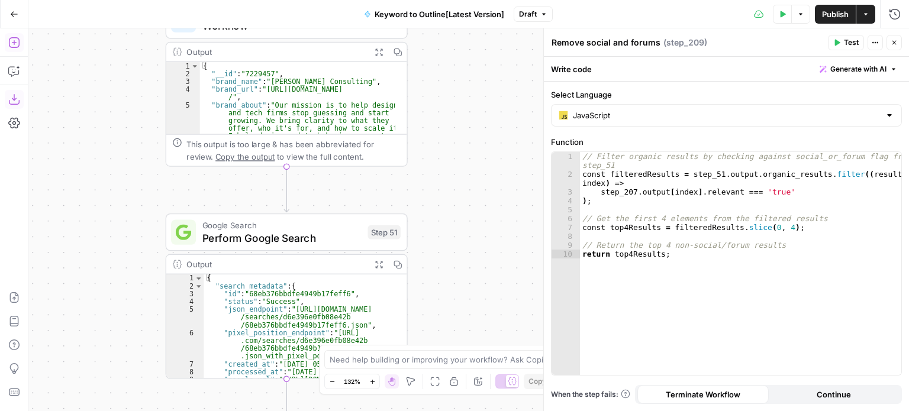
drag, startPoint x: 124, startPoint y: 225, endPoint x: 94, endPoint y: 68, distance: 160.3
click at [94, 68] on div "Workflow Input Settings Inputs Workflow Workflow Step 1 Output Expand Output Co…" at bounding box center [468, 219] width 881 height 383
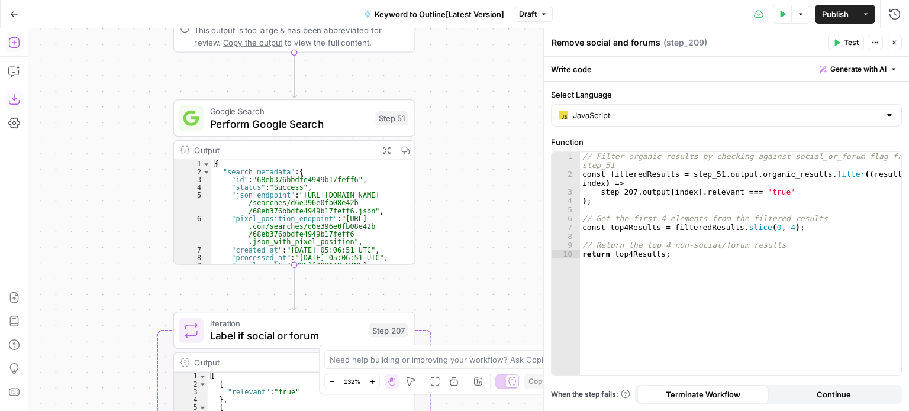
drag, startPoint x: 105, startPoint y: 235, endPoint x: 114, endPoint y: 122, distance: 112.8
click at [114, 122] on div "Workflow Input Settings Inputs Workflow Workflow Step 1 Output Expand Output Co…" at bounding box center [468, 219] width 881 height 383
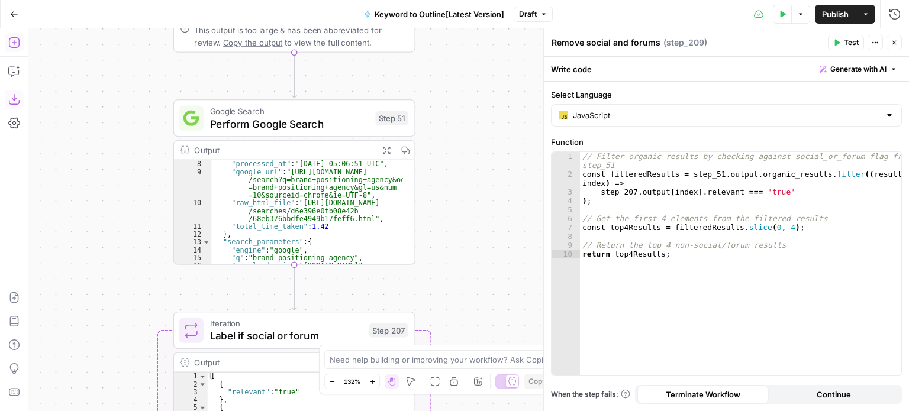
scroll to position [107, 0]
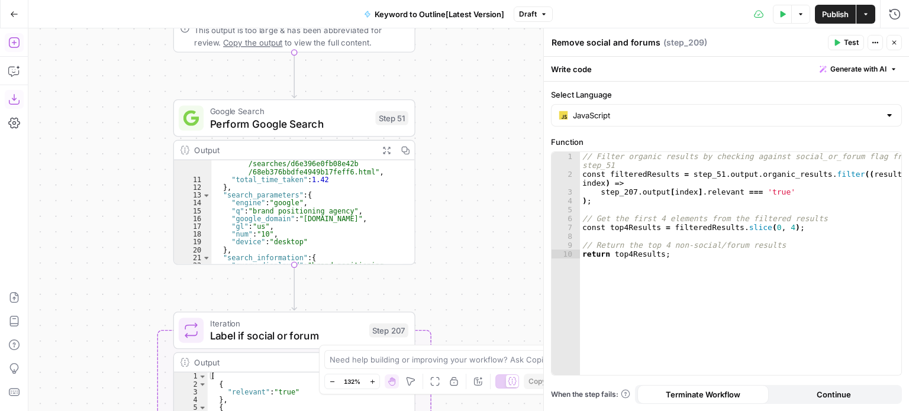
click at [407, 151] on icon "button" at bounding box center [405, 150] width 9 height 9
click at [499, 104] on div "Workflow Input Settings Inputs Workflow Workflow Step 1 Output Expand Output Co…" at bounding box center [468, 219] width 881 height 383
click at [896, 42] on icon "button" at bounding box center [894, 42] width 7 height 7
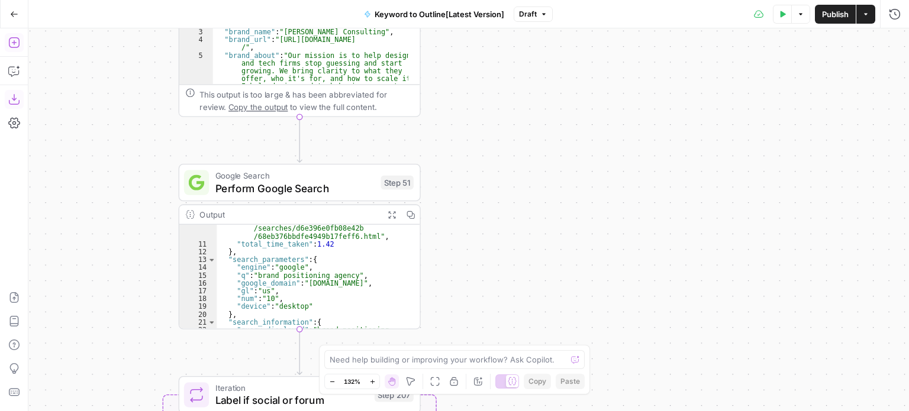
drag, startPoint x: 566, startPoint y: 146, endPoint x: 570, endPoint y: 194, distance: 48.2
click at [575, 258] on div "Workflow Input Settings Inputs Workflow Workflow Step 1 Output Expand Output Co…" at bounding box center [468, 219] width 881 height 383
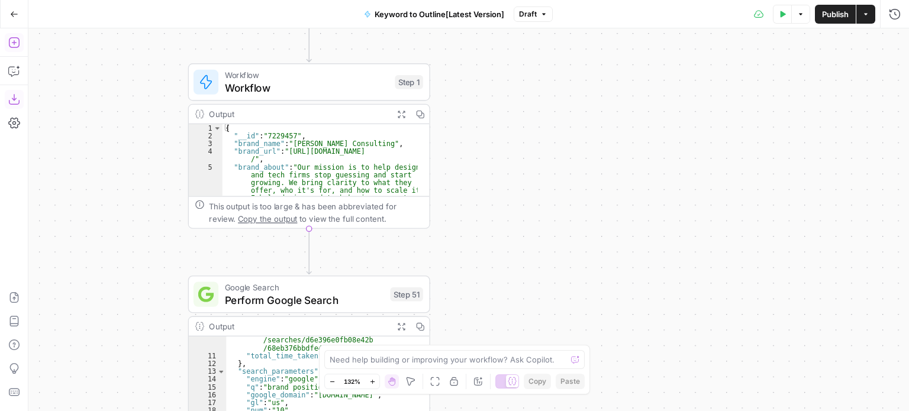
drag, startPoint x: 554, startPoint y: 73, endPoint x: 547, endPoint y: 179, distance: 106.2
click at [559, 233] on div "Workflow Input Settings Inputs Workflow Workflow Step 1 Output Expand Output Co…" at bounding box center [468, 219] width 881 height 383
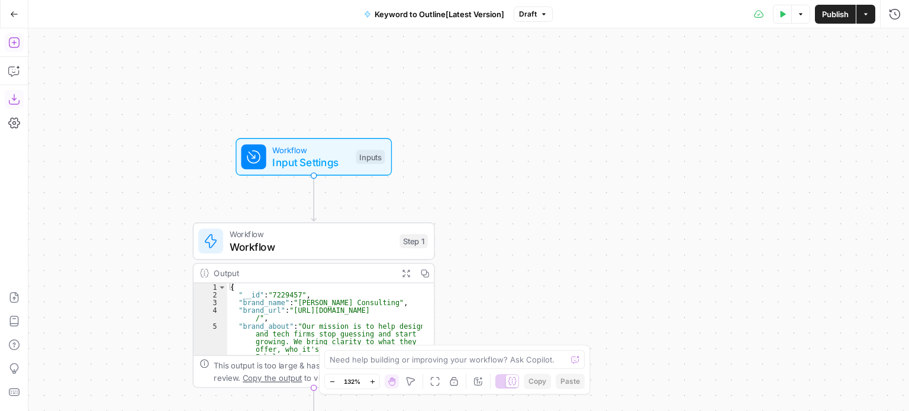
click at [345, 246] on span "Workflow" at bounding box center [312, 246] width 164 height 15
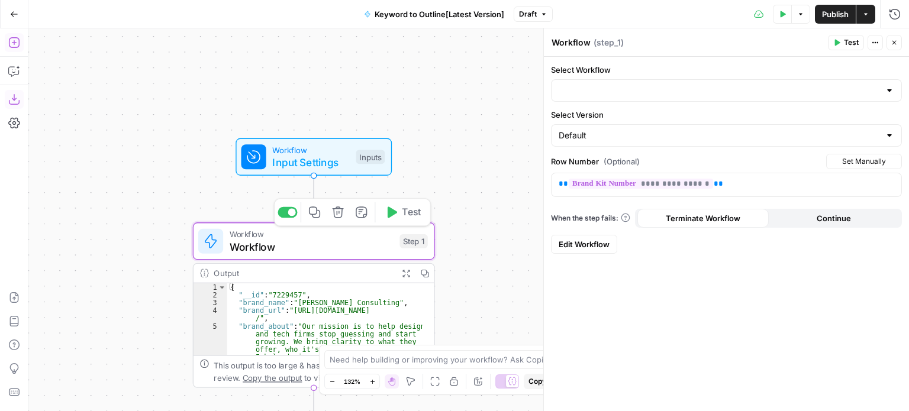
type input "00_Brand Kit"
click at [360, 144] on div "Workflow Input Settings Inputs Test Step" at bounding box center [313, 157] width 144 height 27
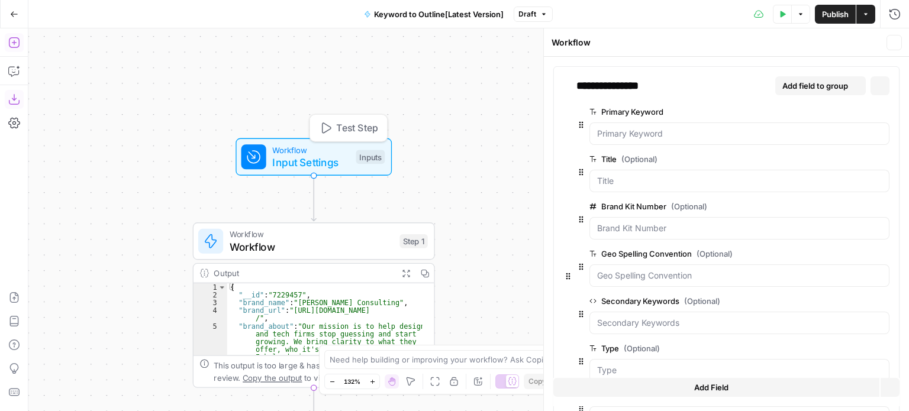
type textarea "Inputs"
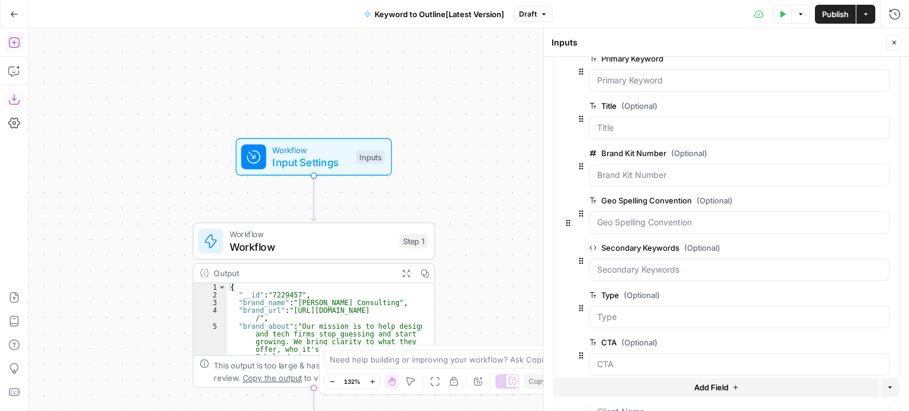
scroll to position [59, 0]
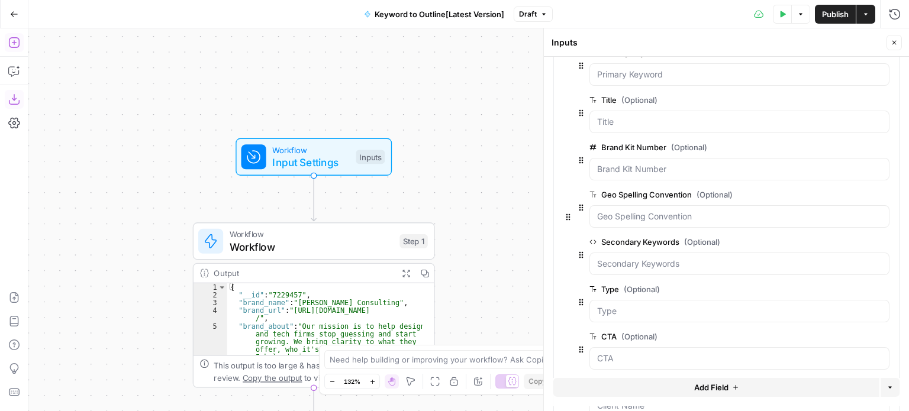
click at [896, 42] on icon "button" at bounding box center [894, 42] width 7 height 7
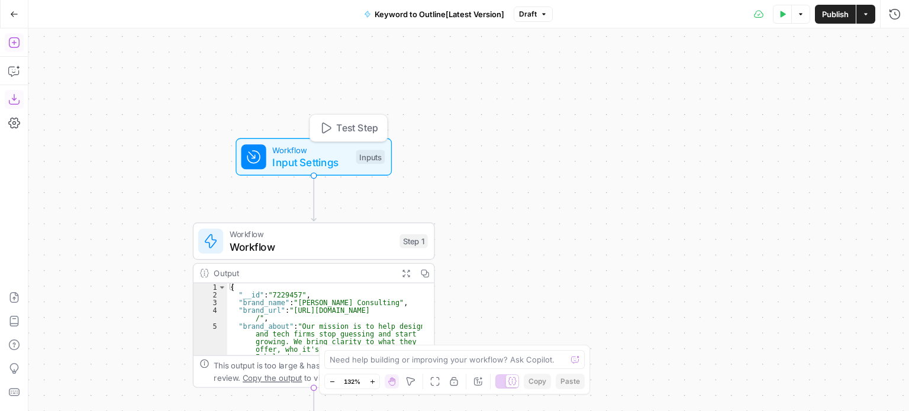
click at [357, 123] on span "Test Step" at bounding box center [356, 128] width 41 height 14
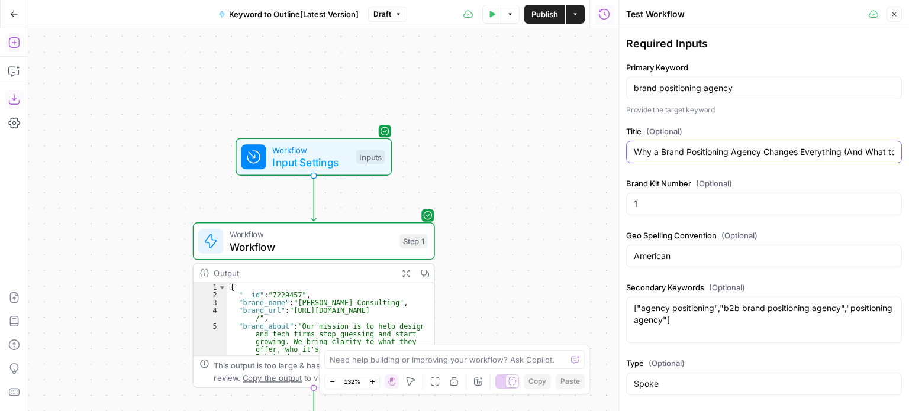
click at [698, 152] on input "Why a Brand Positioning Agency Changes Everything (And What to Expect)" at bounding box center [764, 152] width 260 height 12
click at [692, 94] on div "brand positioning agency" at bounding box center [764, 88] width 276 height 22
drag, startPoint x: 490, startPoint y: 212, endPoint x: 497, endPoint y: 132, distance: 80.2
click at [497, 133] on div "Workflow Input Settings Inputs Workflow Workflow Step 1 Output Expand Output Co…" at bounding box center [323, 219] width 590 height 383
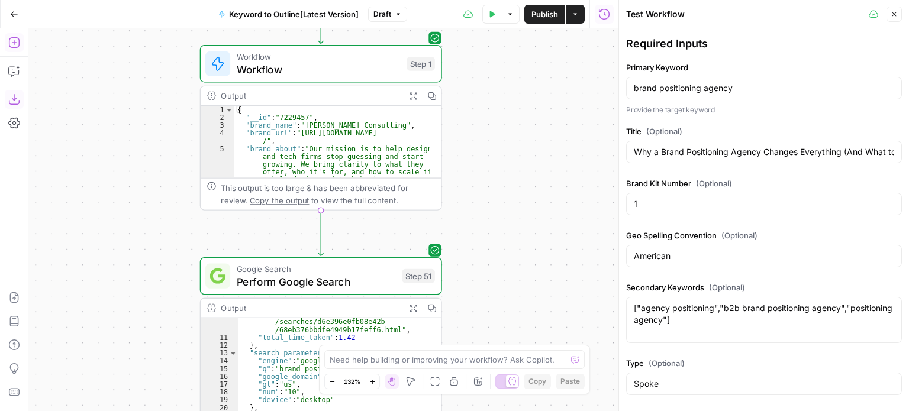
drag, startPoint x: 502, startPoint y: 118, endPoint x: 509, endPoint y: 191, distance: 72.5
click at [501, 58] on div "Workflow Input Settings Inputs Workflow Workflow Step 1 Output Expand Output Co…" at bounding box center [323, 219] width 590 height 383
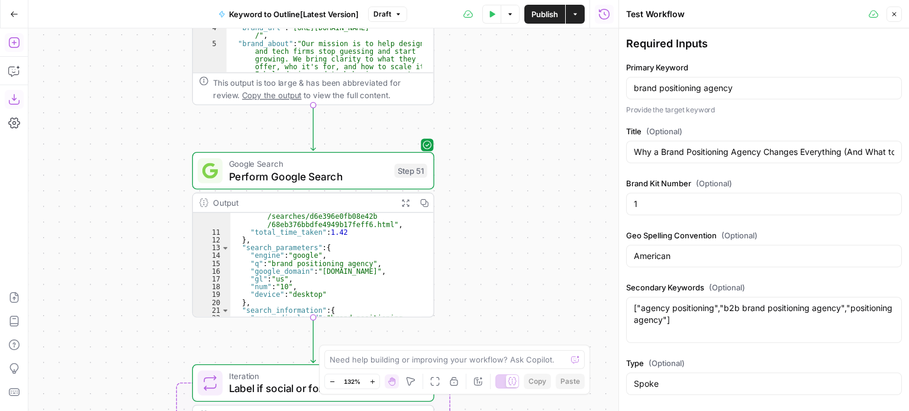
drag, startPoint x: 508, startPoint y: 189, endPoint x: 514, endPoint y: 216, distance: 27.7
click at [514, 110] on div "Workflow Input Settings Inputs Workflow Workflow Step 1 Output Expand Output Co…" at bounding box center [323, 219] width 590 height 383
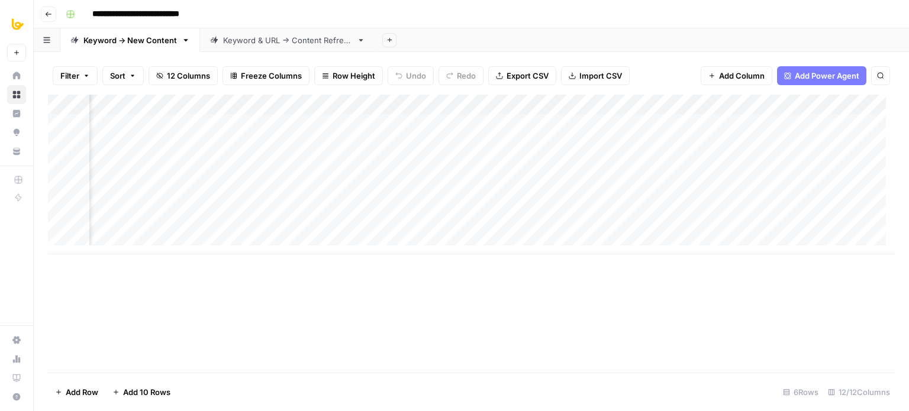
scroll to position [0, 383]
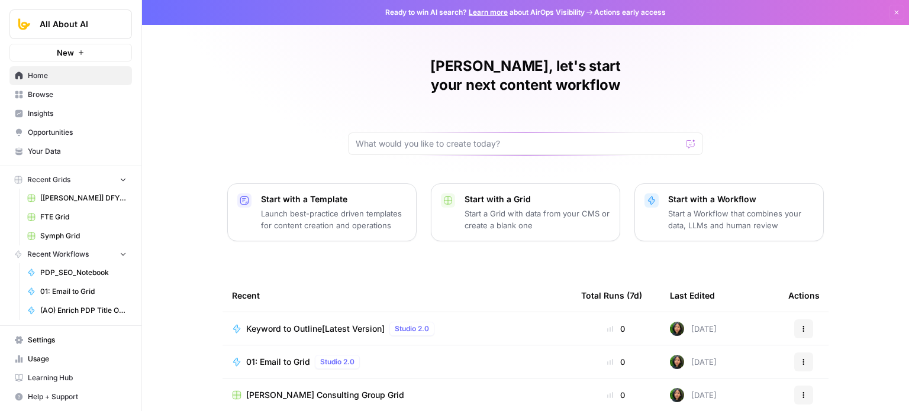
scroll to position [128, 0]
